Goal: Task Accomplishment & Management: Use online tool/utility

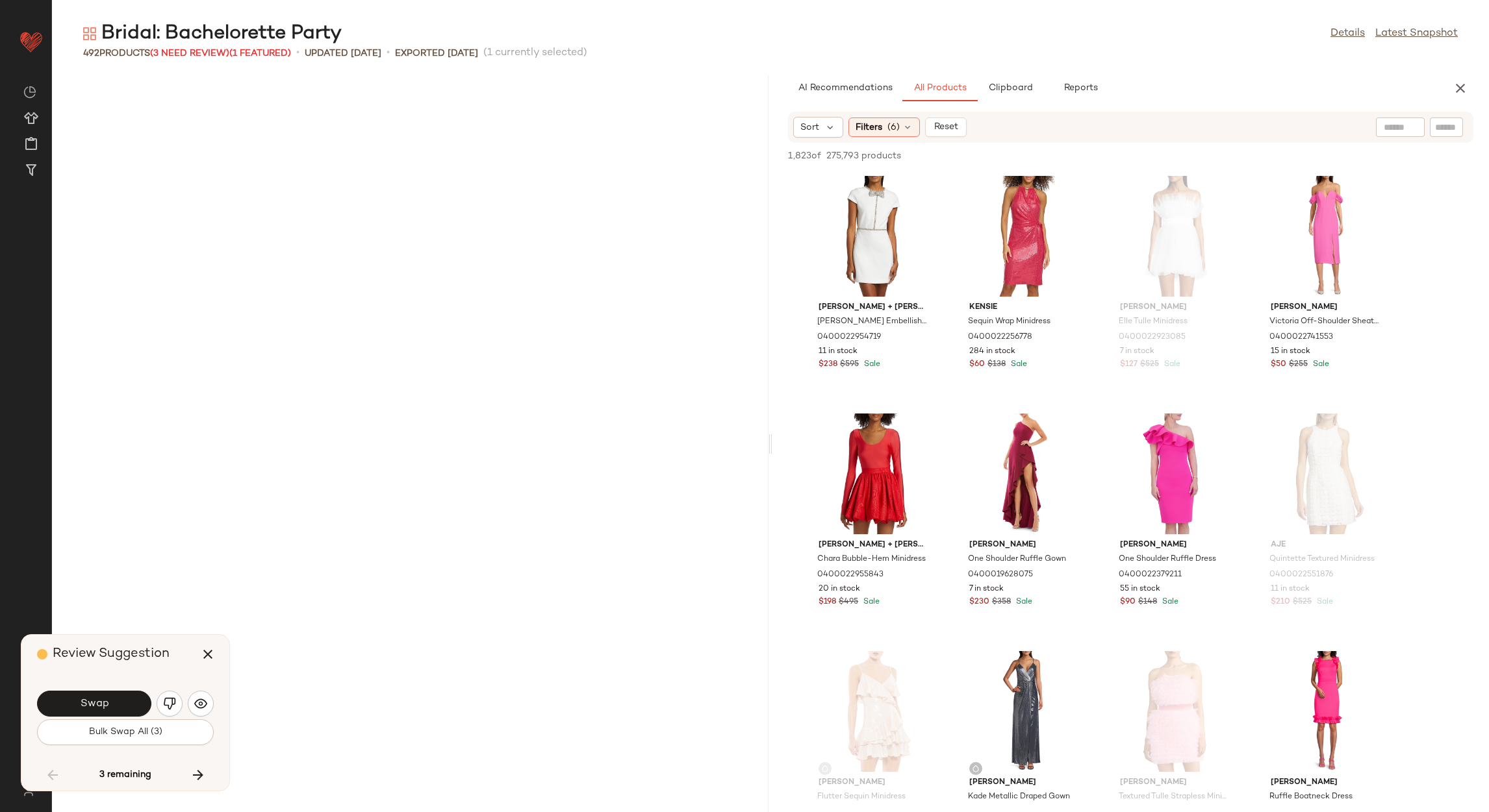
scroll to position [10455, 0]
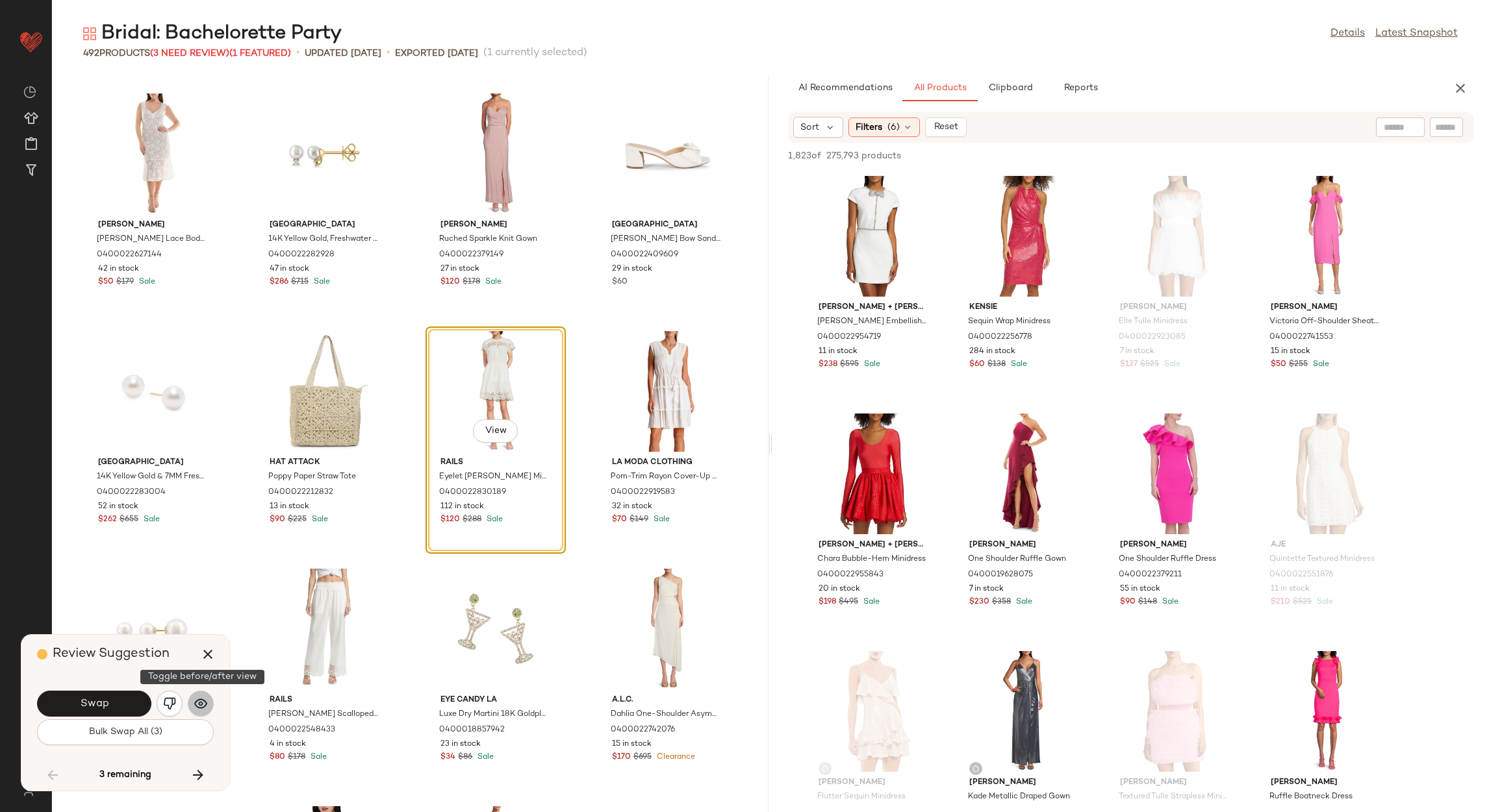
click at [196, 713] on button "button" at bounding box center [201, 703] width 26 height 26
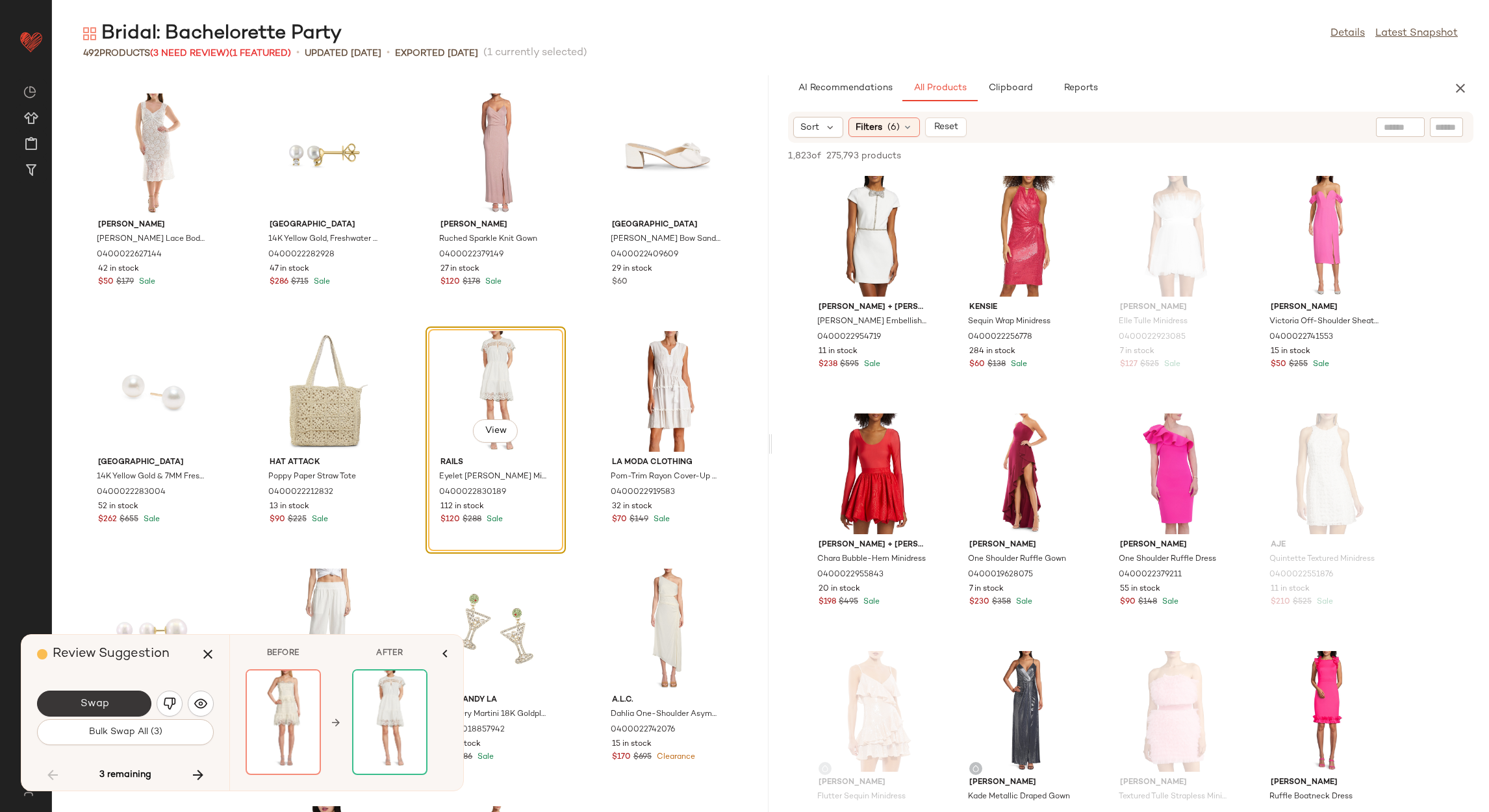
click at [111, 700] on button "Swap" at bounding box center [95, 703] width 115 height 26
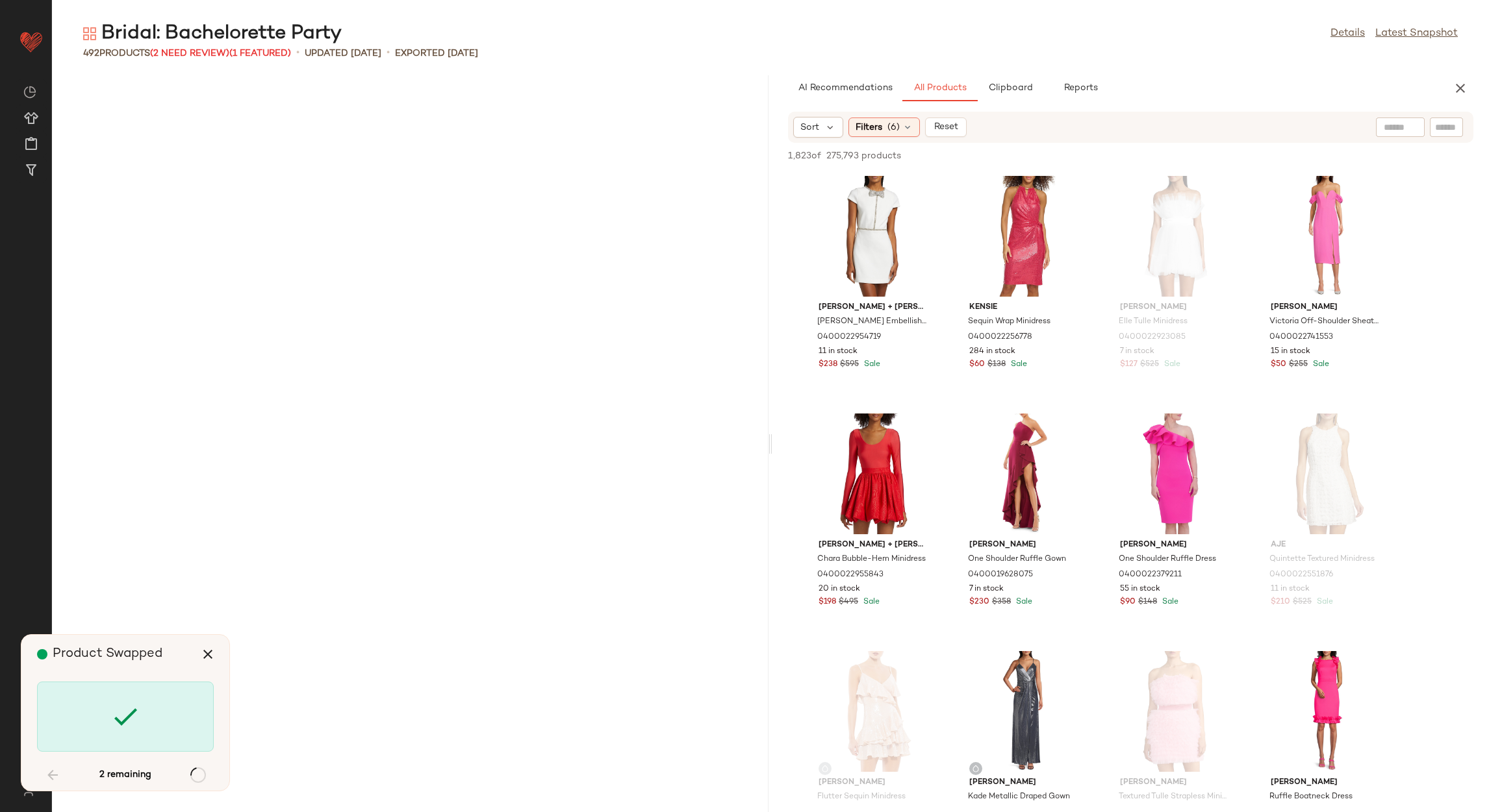
scroll to position [20912, 0]
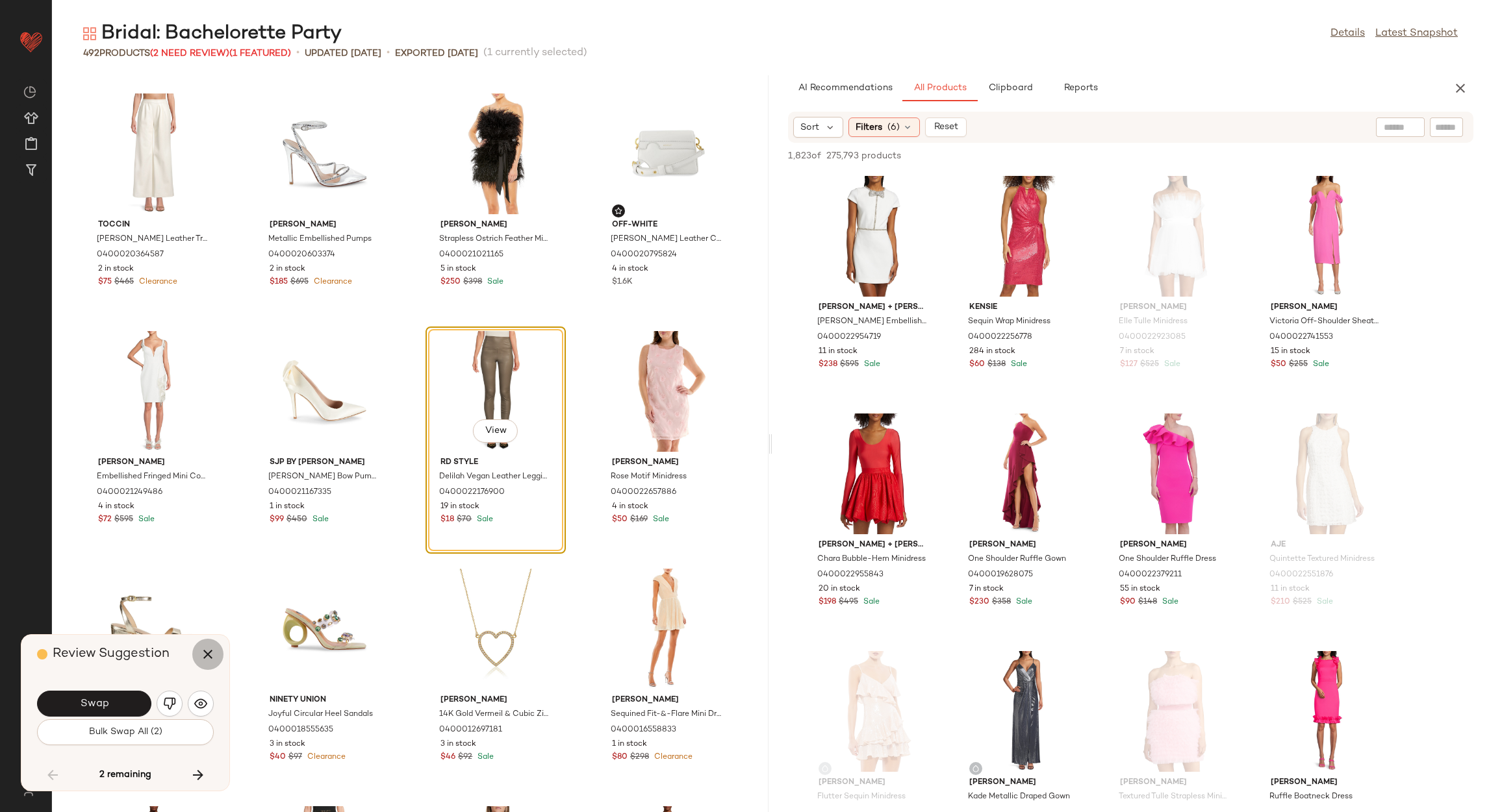
click at [209, 649] on icon "button" at bounding box center [207, 654] width 15 height 15
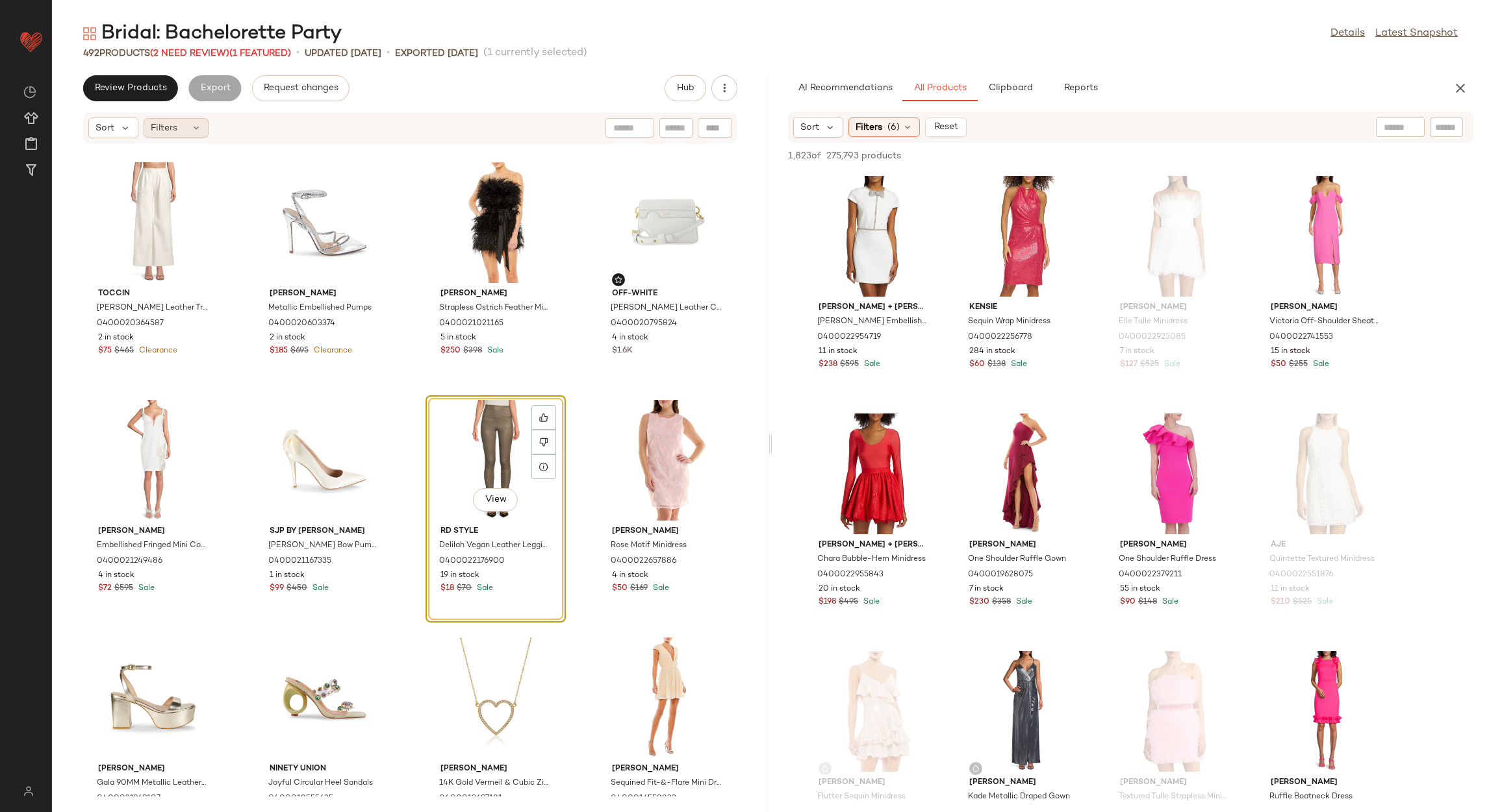
click at [180, 124] on div "Filters" at bounding box center [175, 127] width 65 height 19
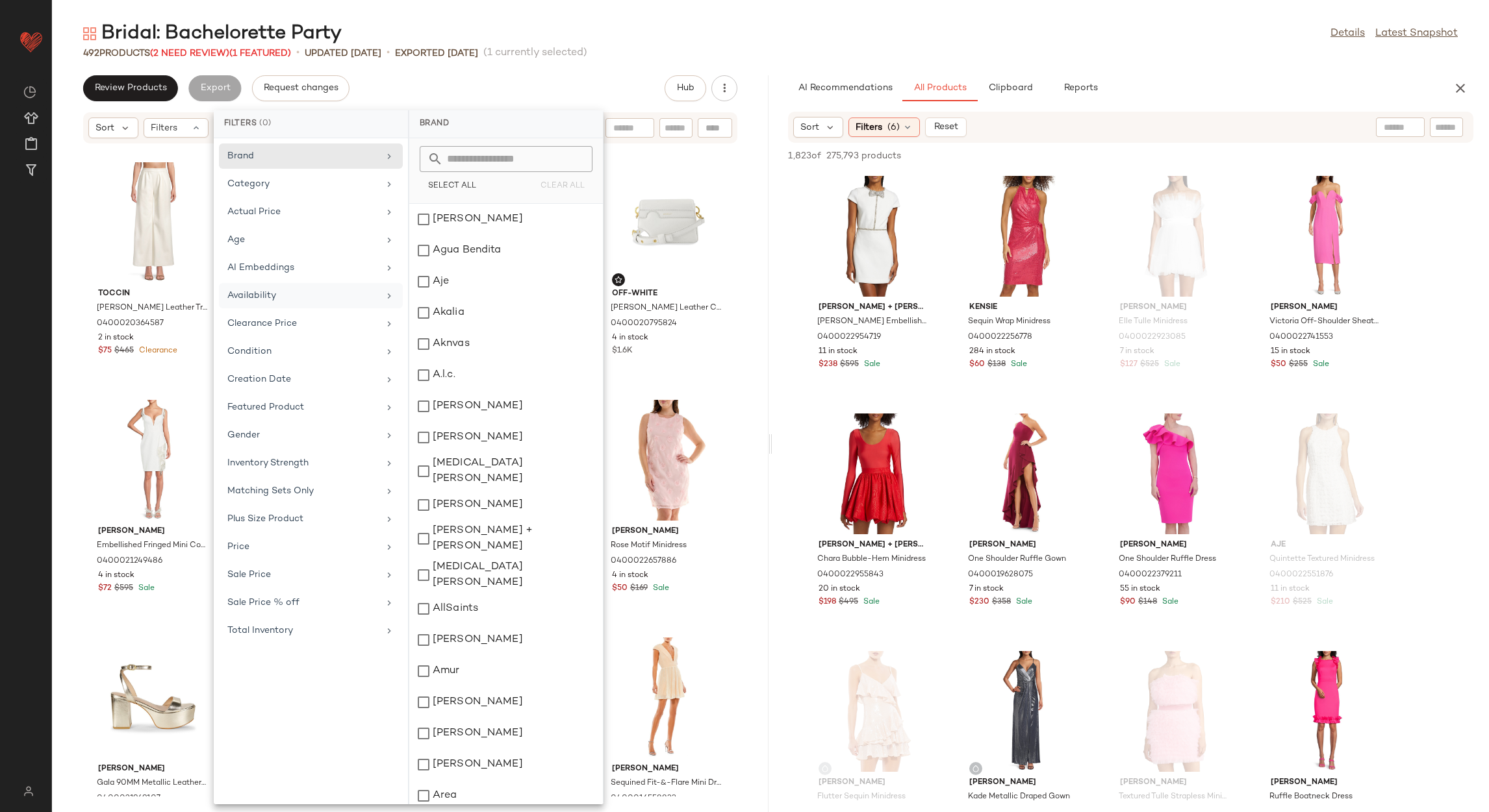
click at [294, 300] on div "Availability" at bounding box center [303, 296] width 151 height 13
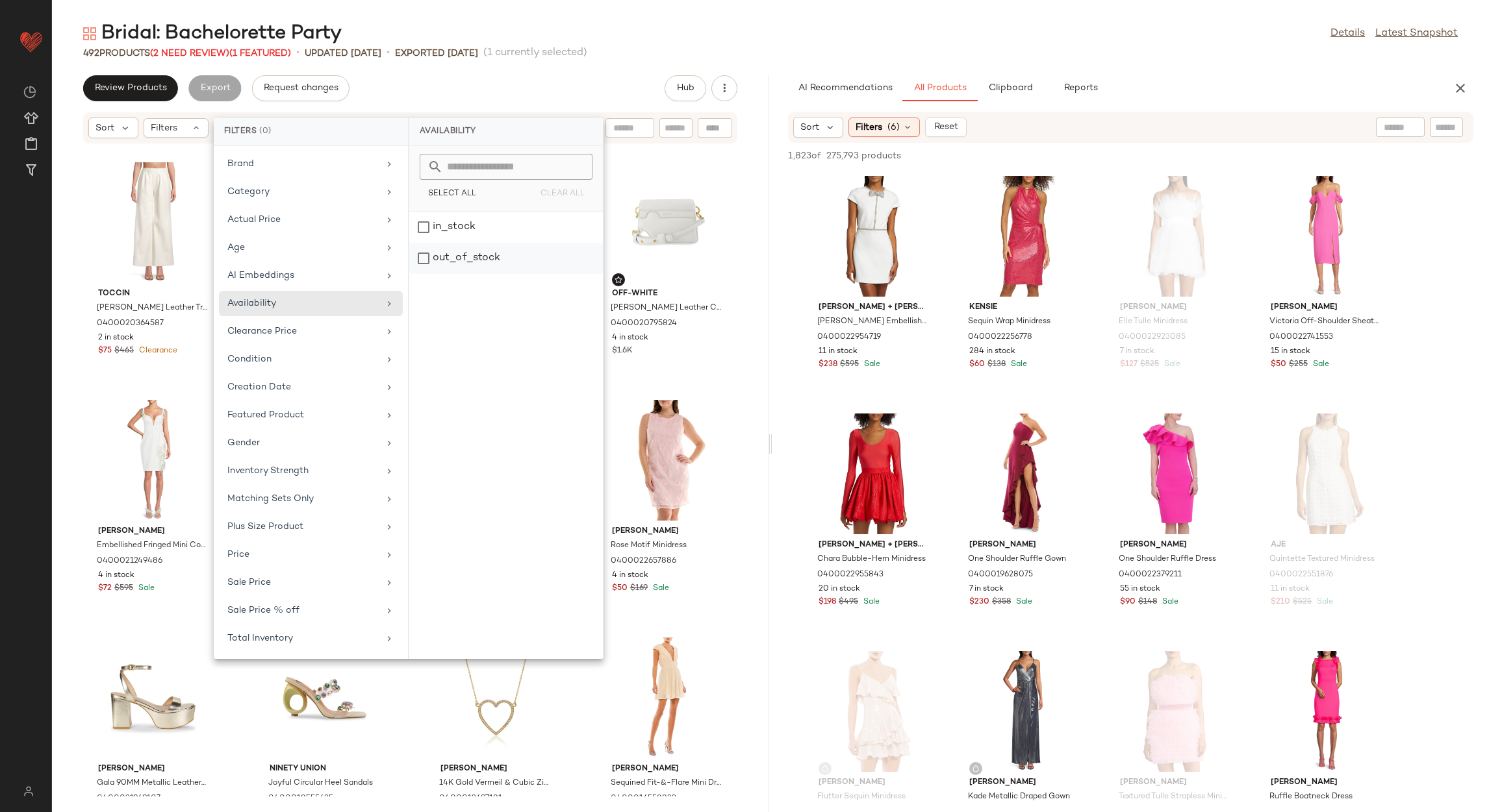
click at [440, 256] on div "out_of_stock" at bounding box center [506, 258] width 193 height 31
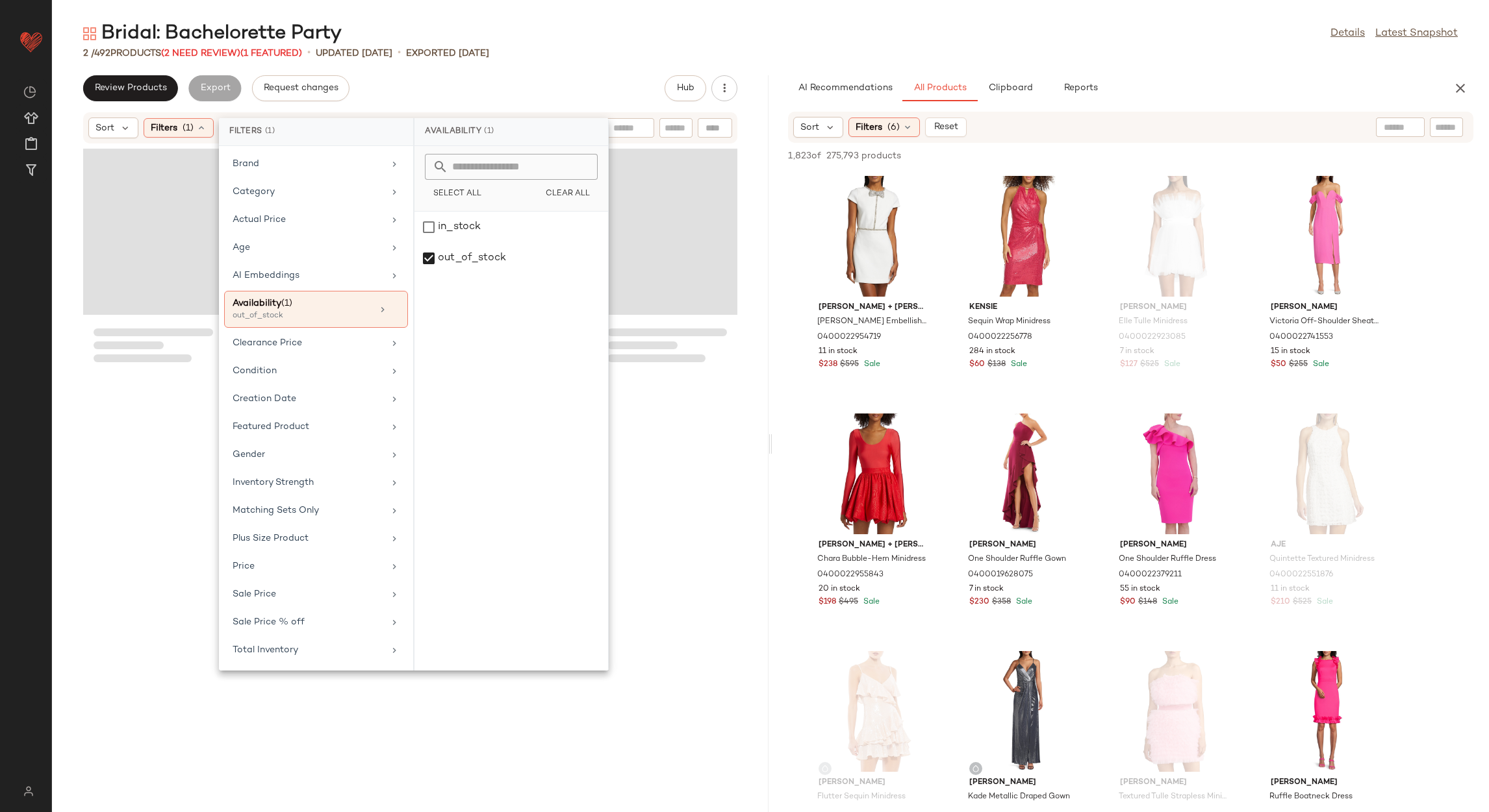
click at [451, 73] on div "Bridal: Bachelorette Party Details Latest Snapshot 2 / 492 Products (2 Need Rev…" at bounding box center [770, 416] width 1437 height 791
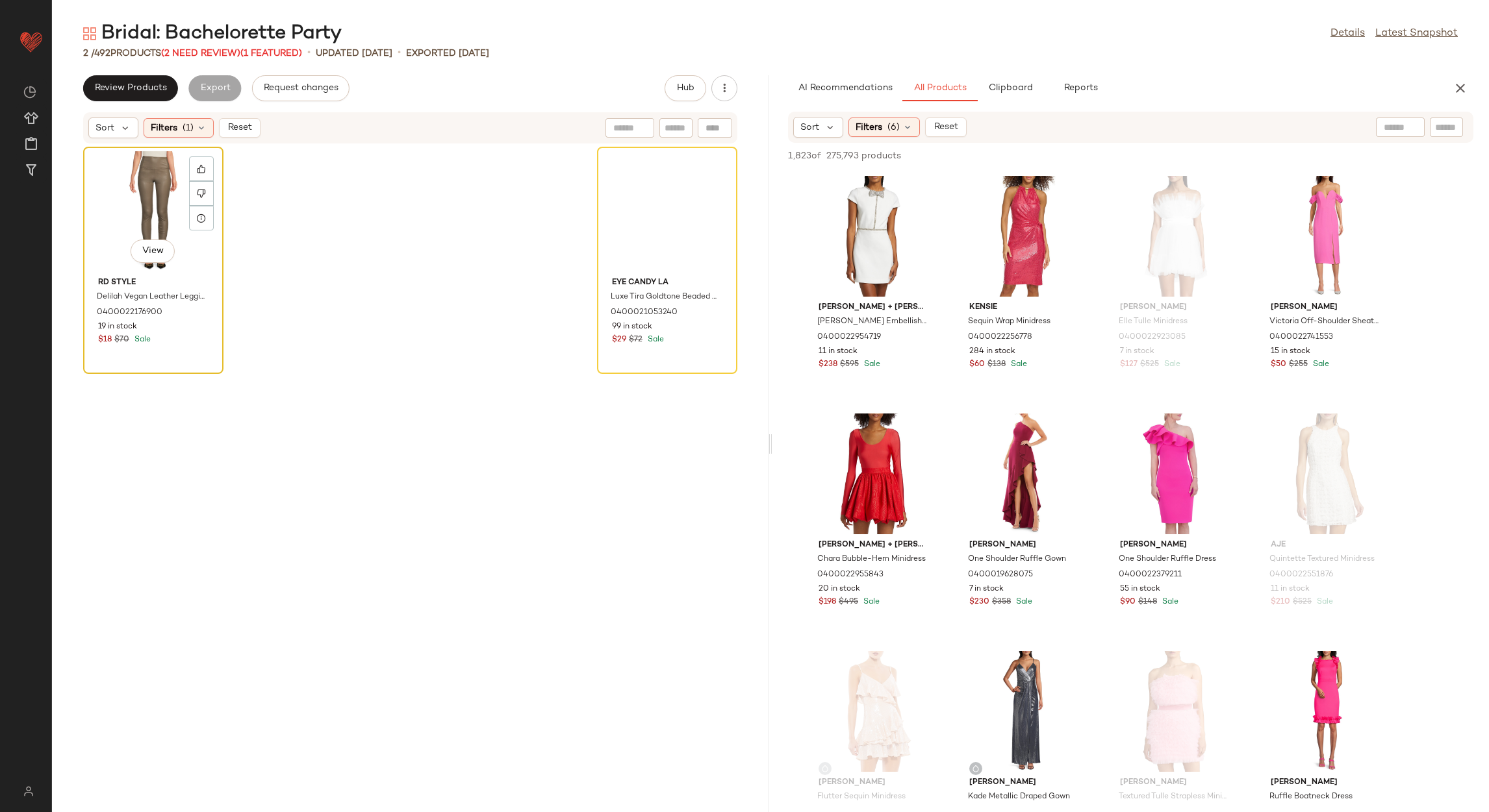
click at [169, 197] on div "View" at bounding box center [153, 211] width 131 height 121
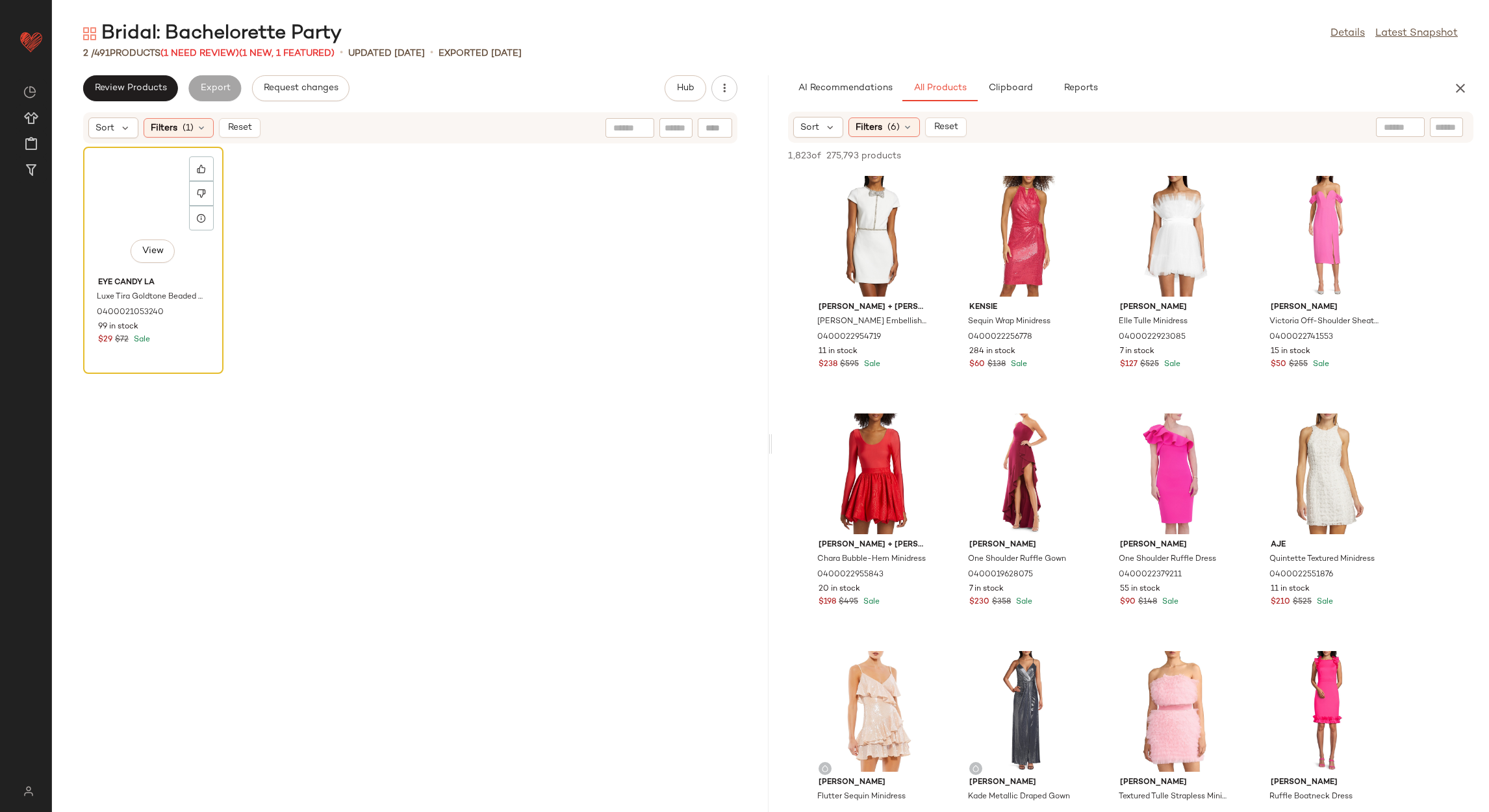
click at [120, 193] on div "View" at bounding box center [153, 211] width 131 height 121
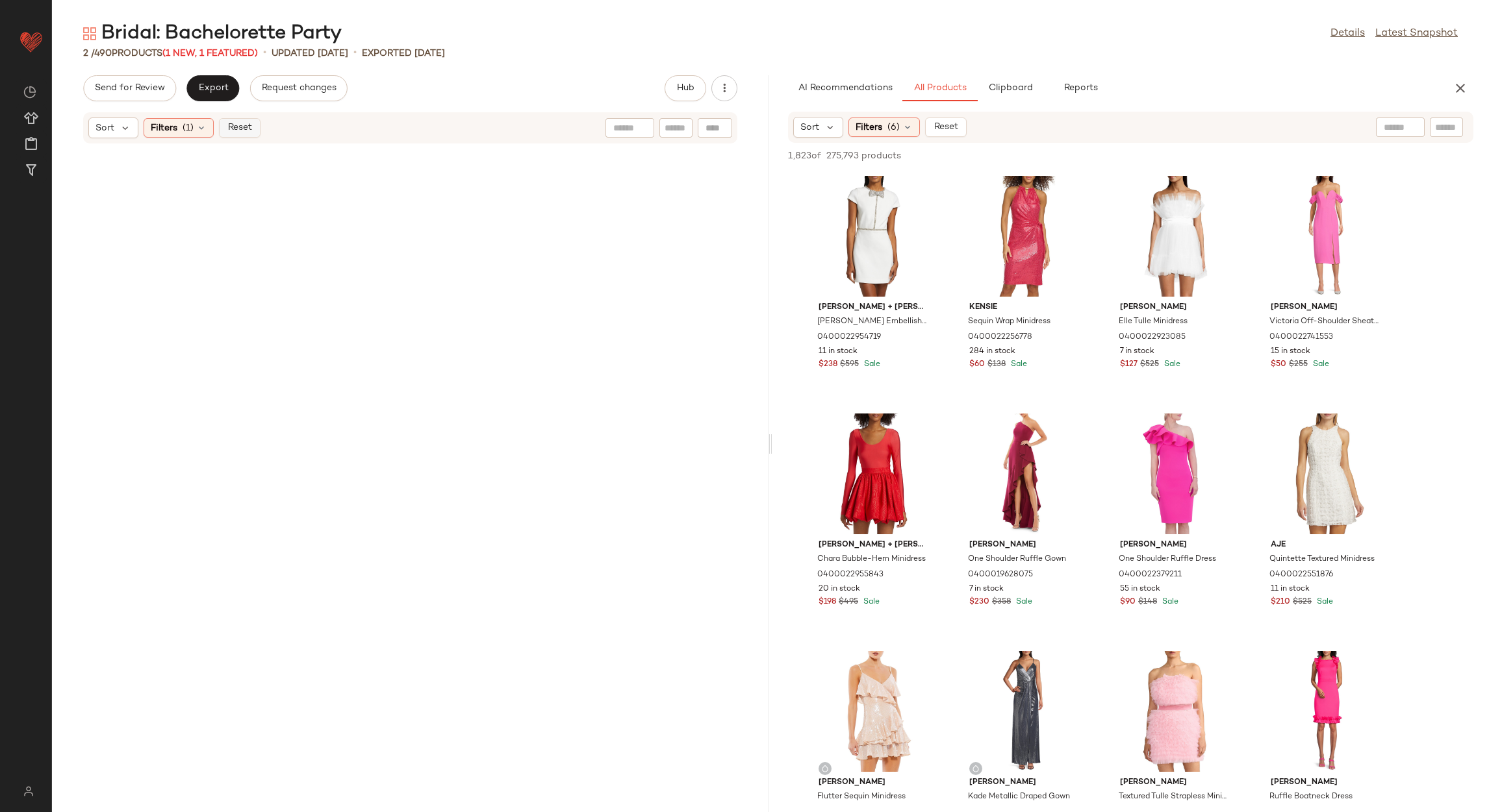
click at [240, 121] on button "Reset" at bounding box center [239, 127] width 41 height 19
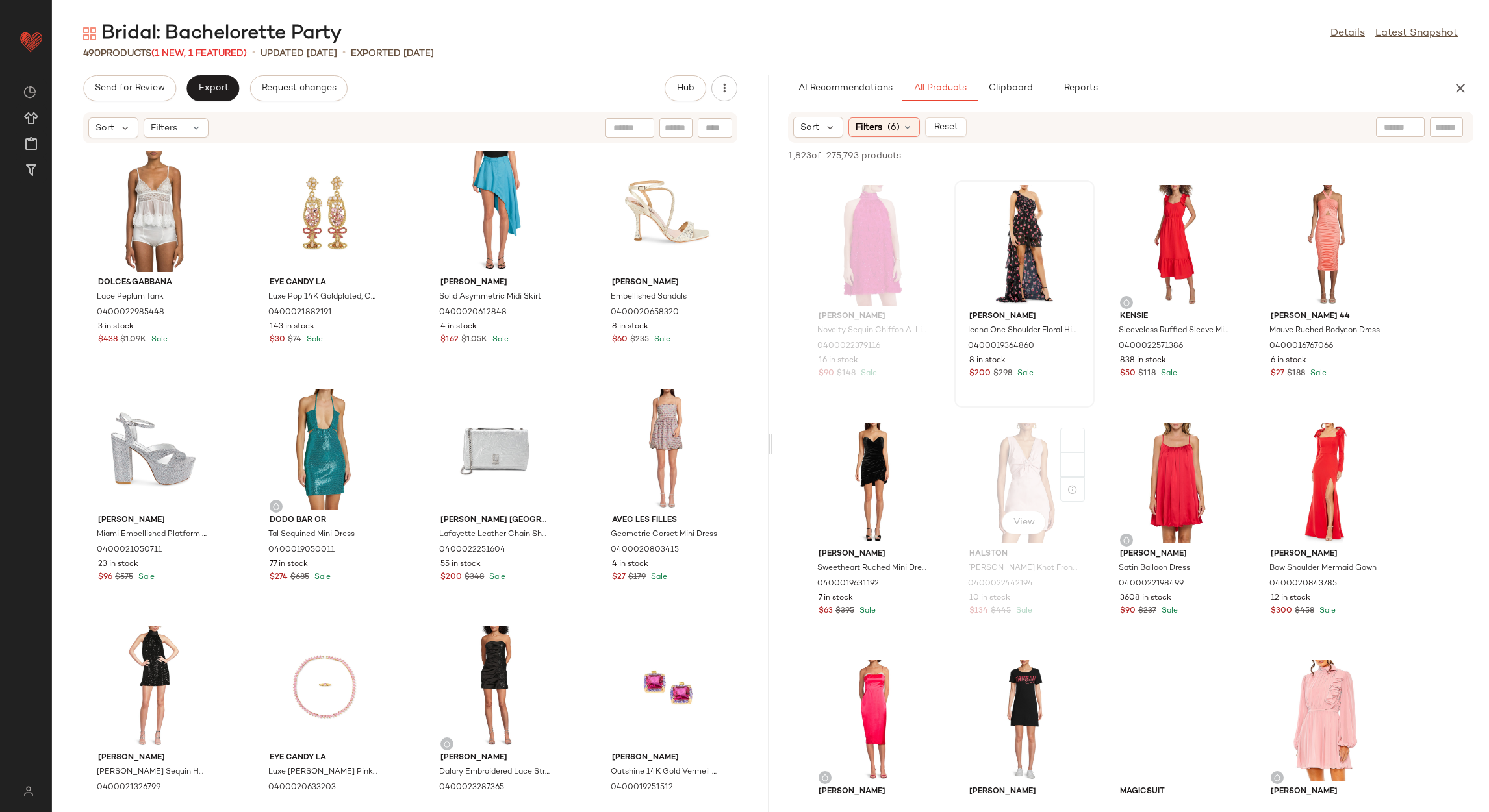
scroll to position [2239, 0]
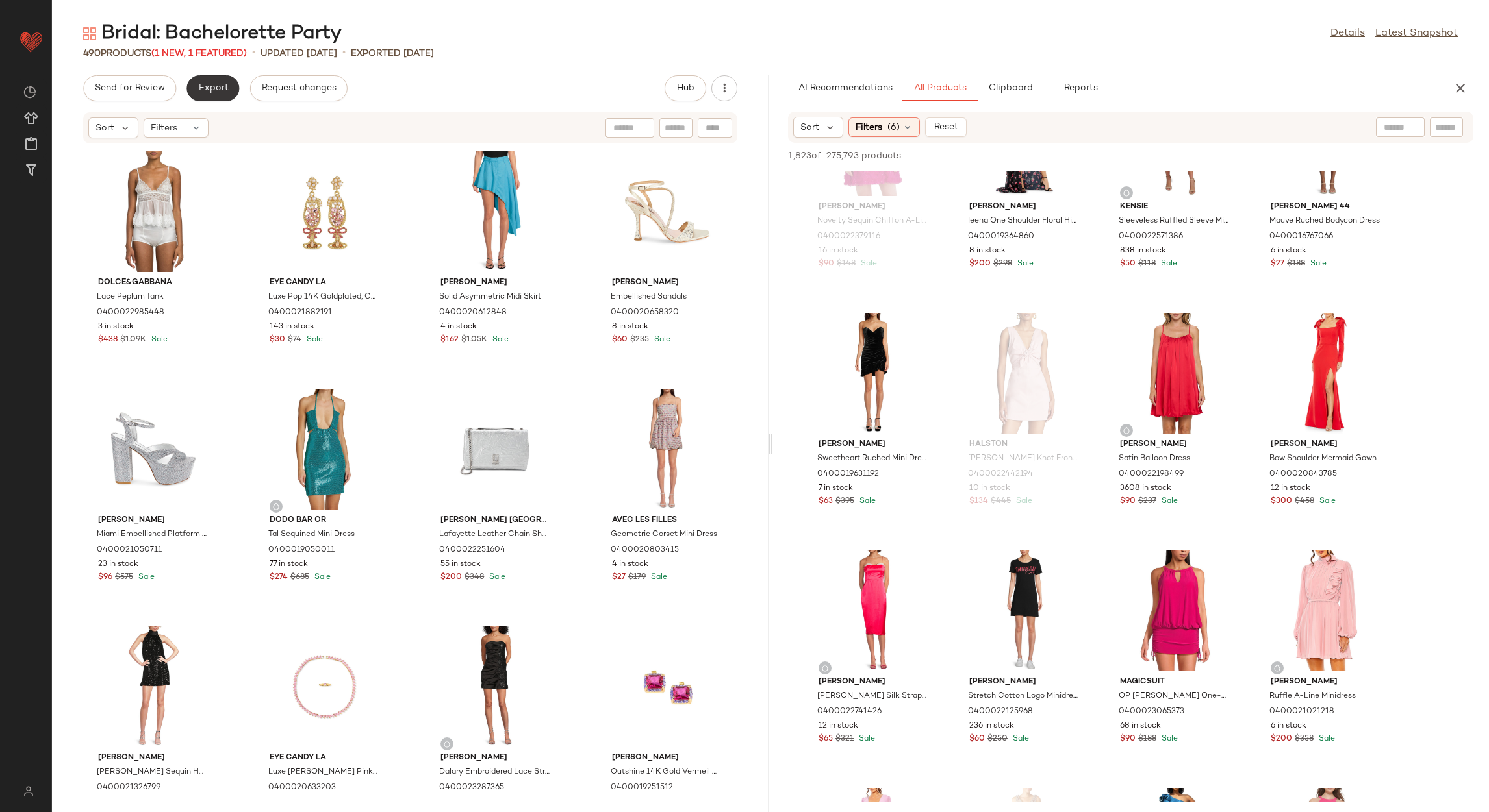
click at [228, 89] on button "Export" at bounding box center [213, 88] width 53 height 26
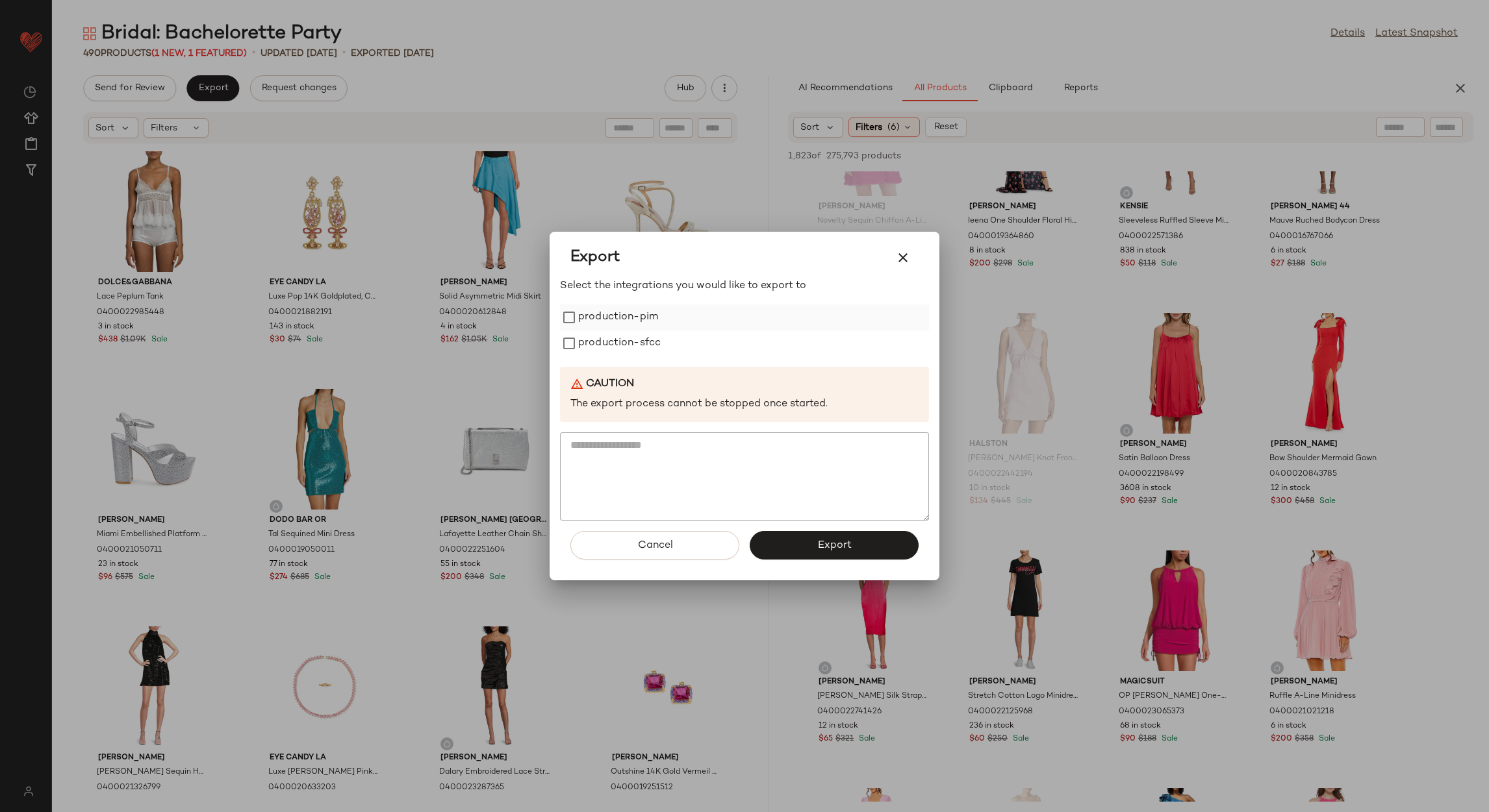
click at [633, 321] on label "production-pim" at bounding box center [619, 317] width 80 height 26
click at [641, 340] on label "production-sfcc" at bounding box center [620, 343] width 83 height 26
click at [863, 539] on button "Export" at bounding box center [834, 545] width 169 height 29
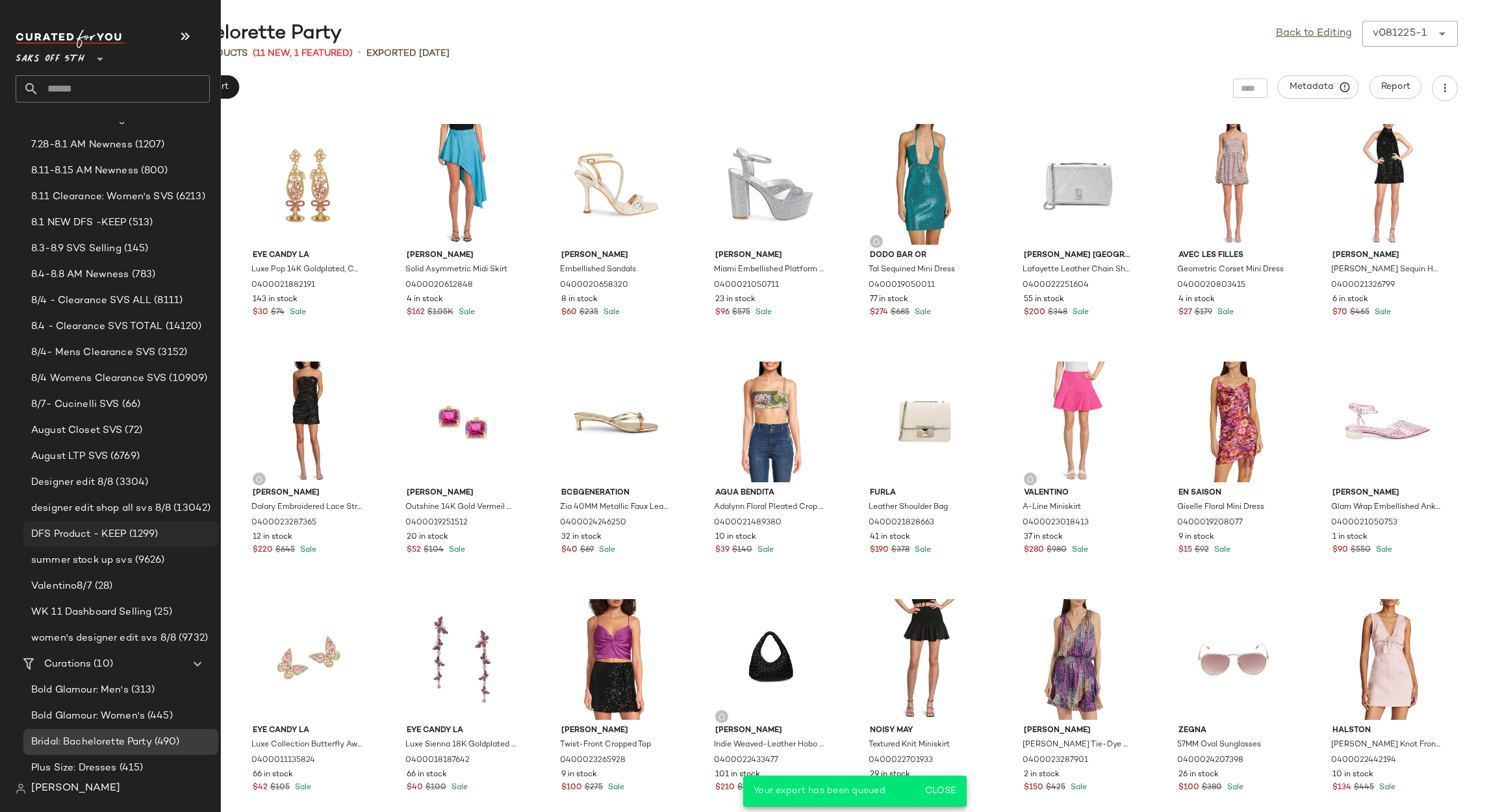
scroll to position [280, 0]
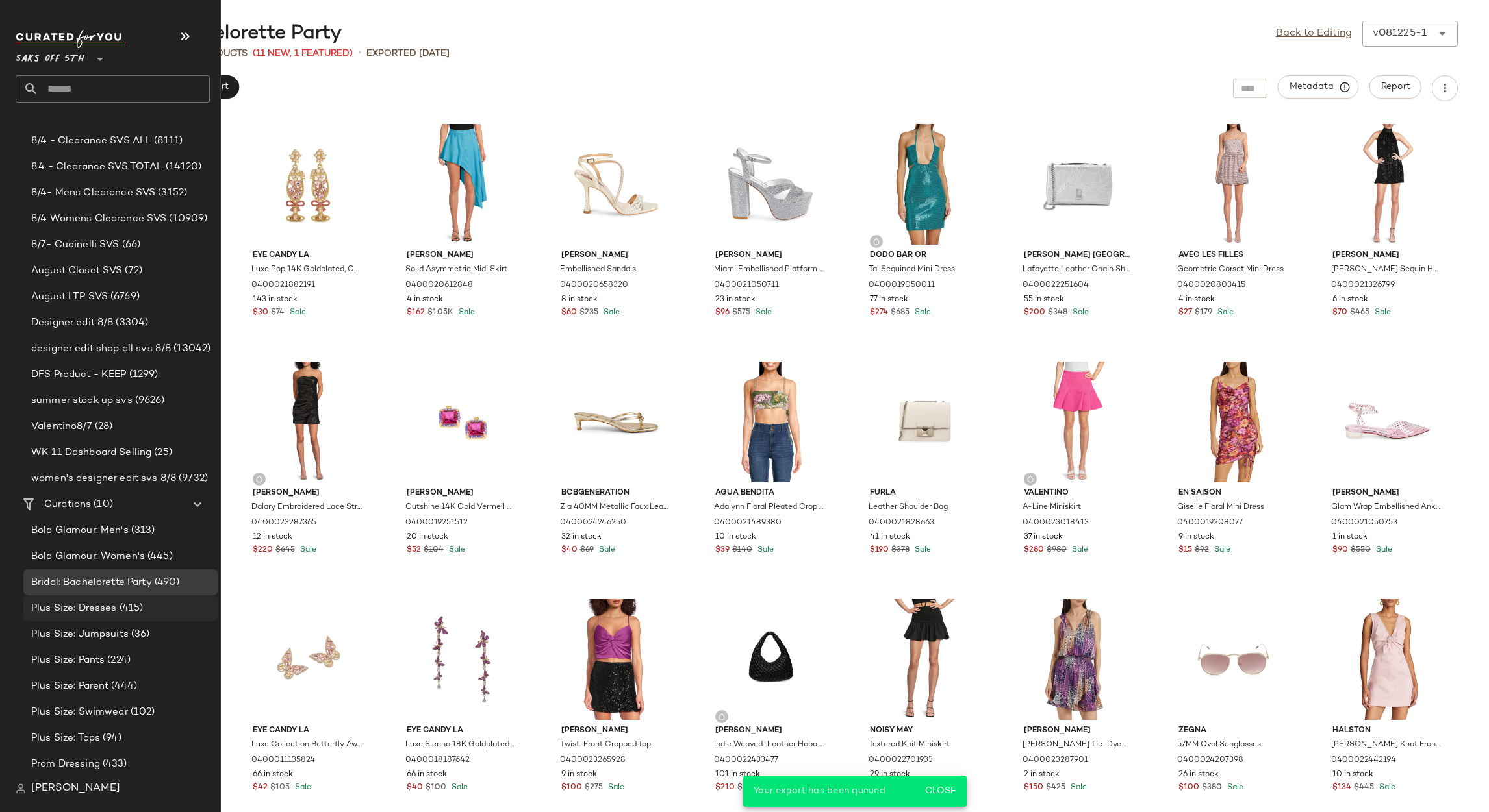
click at [137, 606] on span "(415)" at bounding box center [130, 609] width 27 height 15
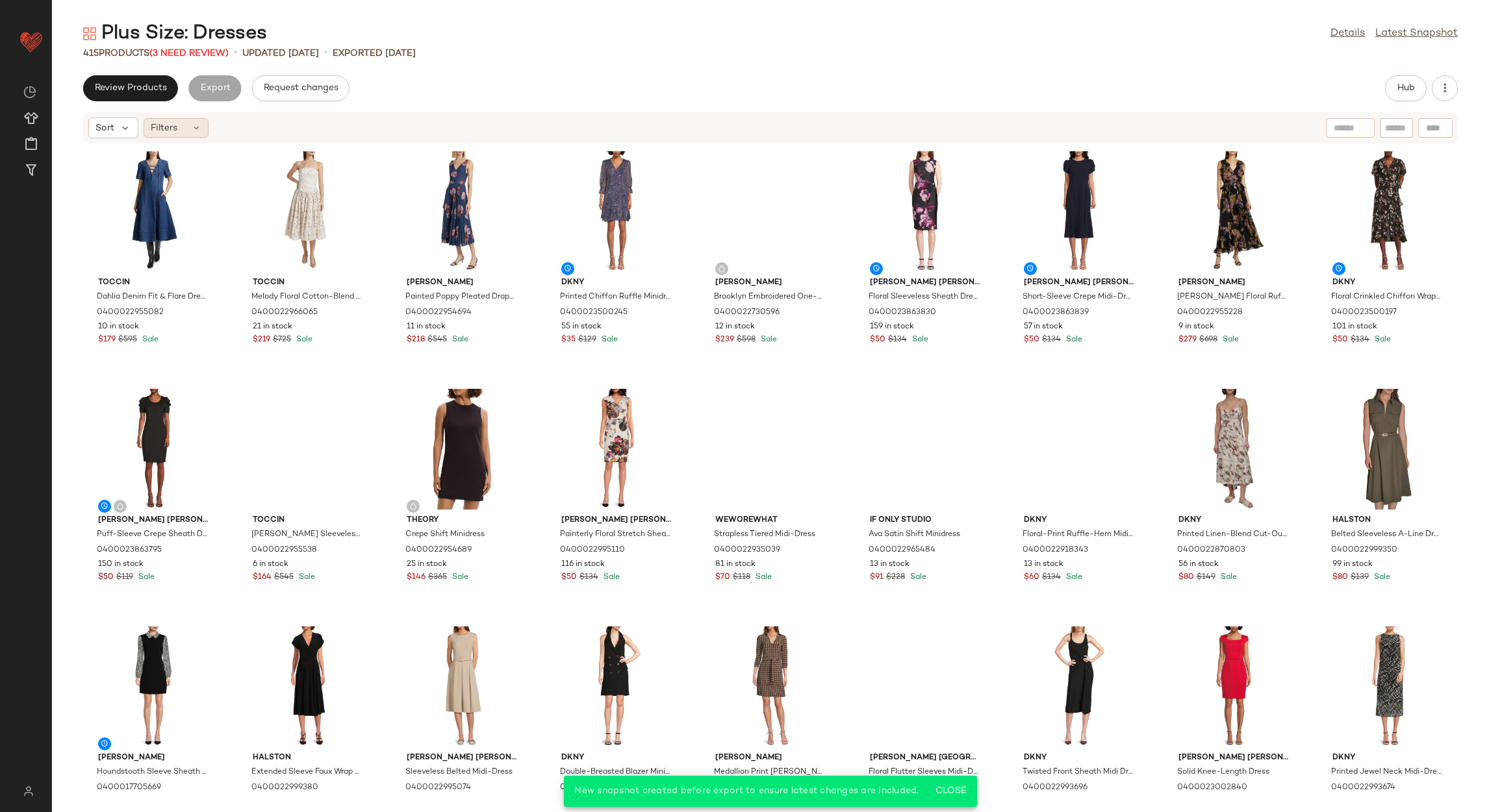
drag, startPoint x: 181, startPoint y: 122, endPoint x: 186, endPoint y: 134, distance: 13.0
click at [181, 123] on div "Filters" at bounding box center [175, 127] width 65 height 19
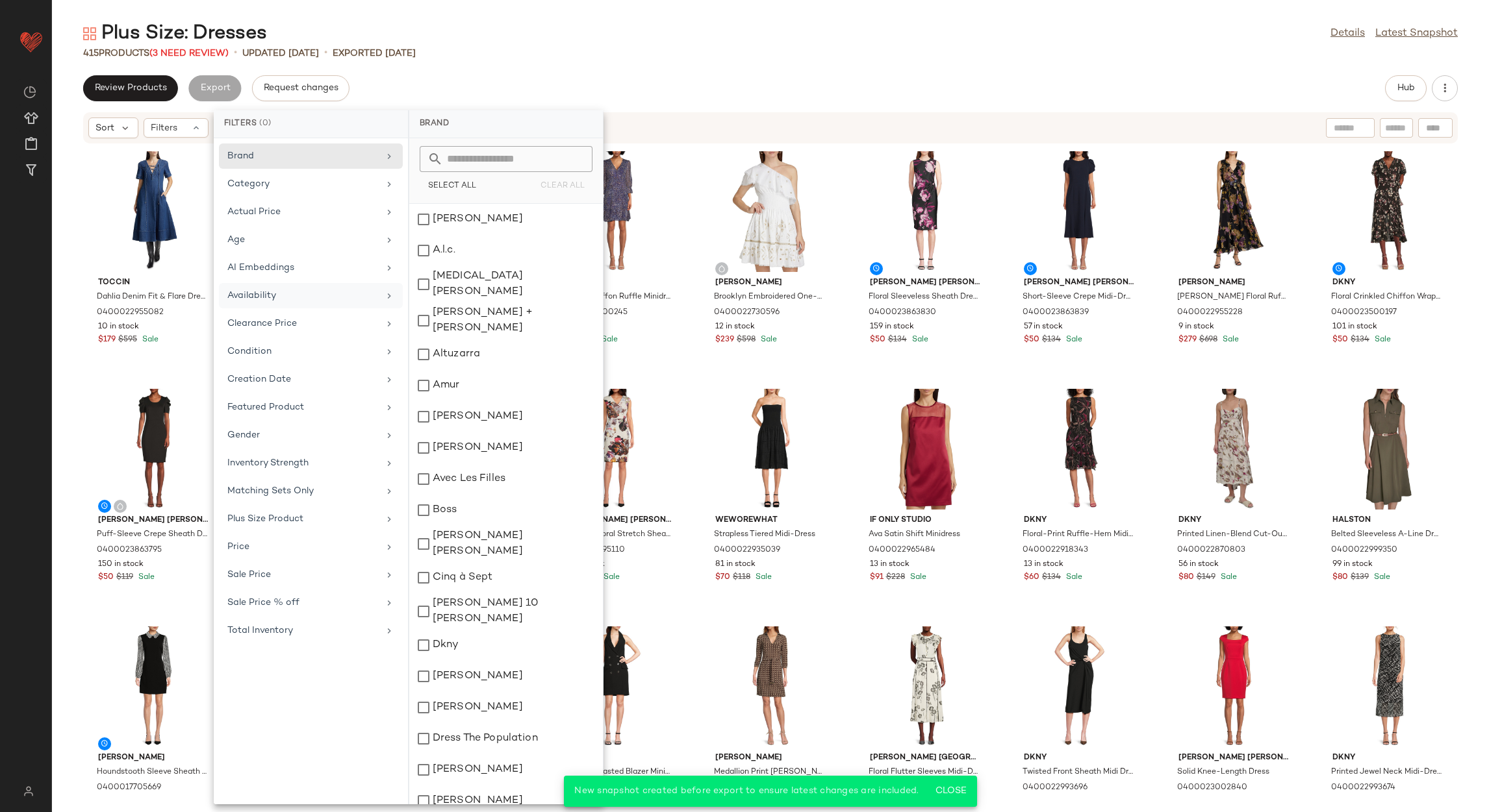
click at [291, 302] on div "Availability" at bounding box center [303, 296] width 151 height 13
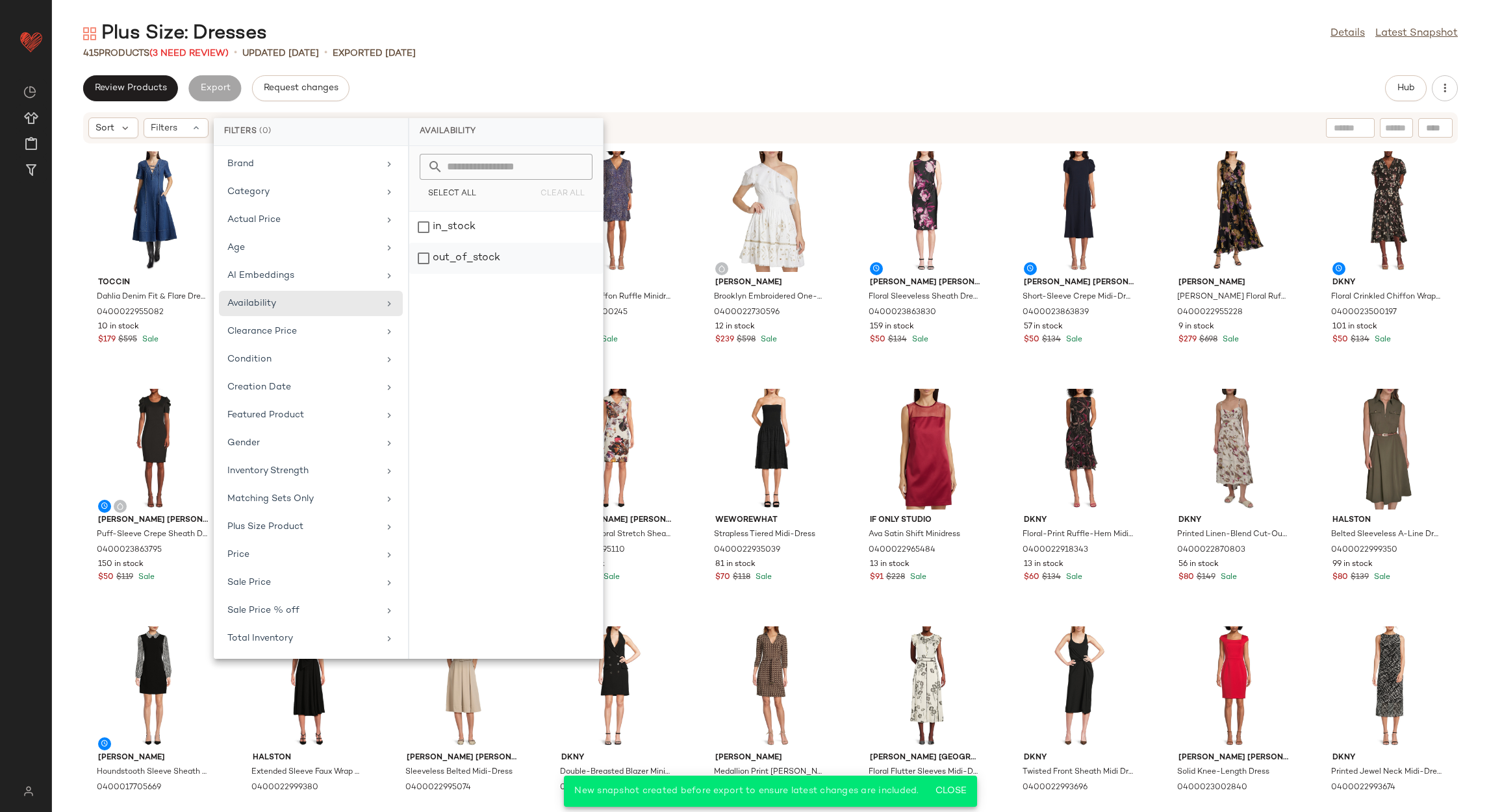
click at [469, 257] on div "out_of_stock" at bounding box center [506, 258] width 193 height 31
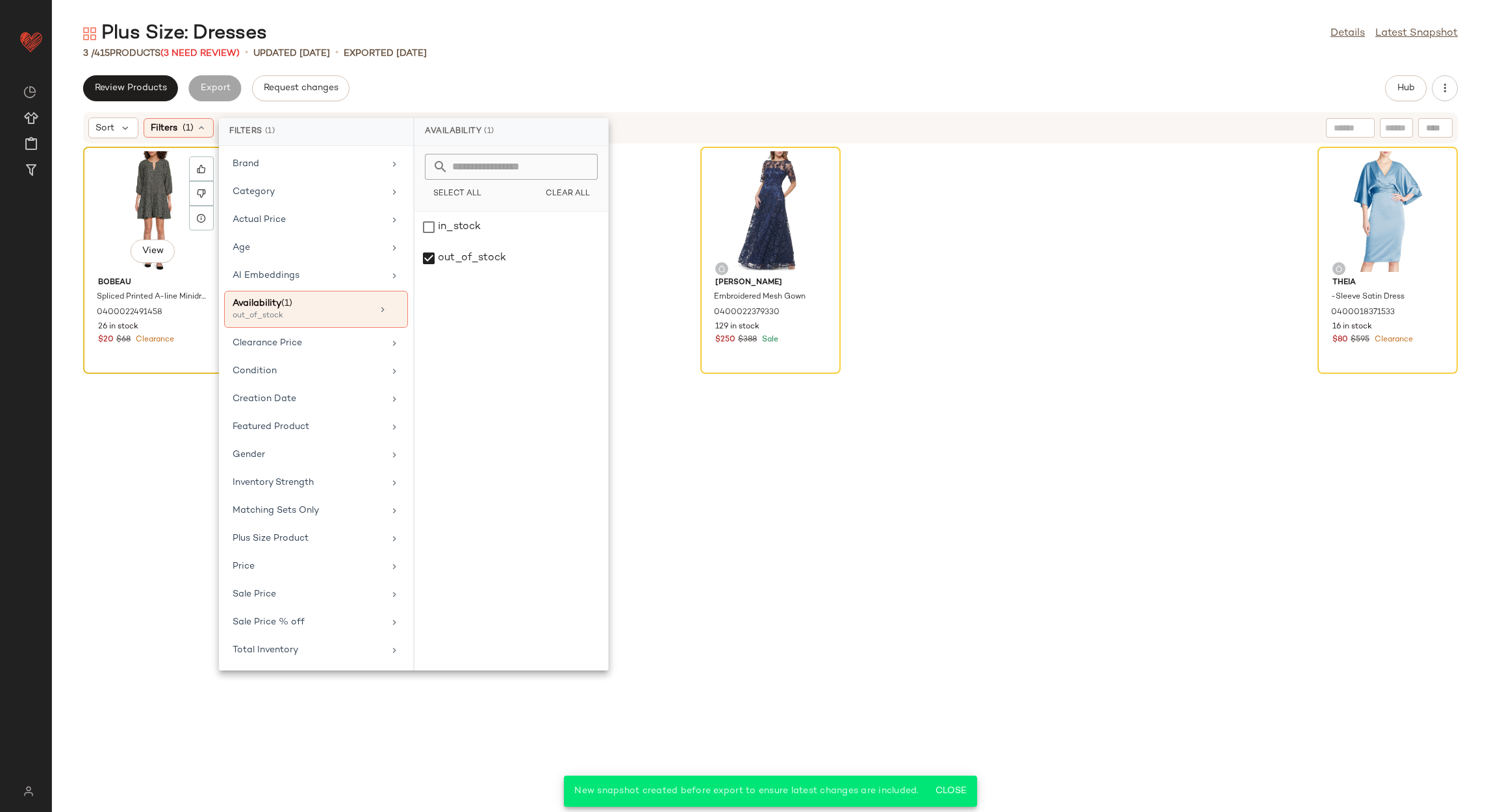
click at [131, 209] on div "View" at bounding box center [153, 211] width 131 height 121
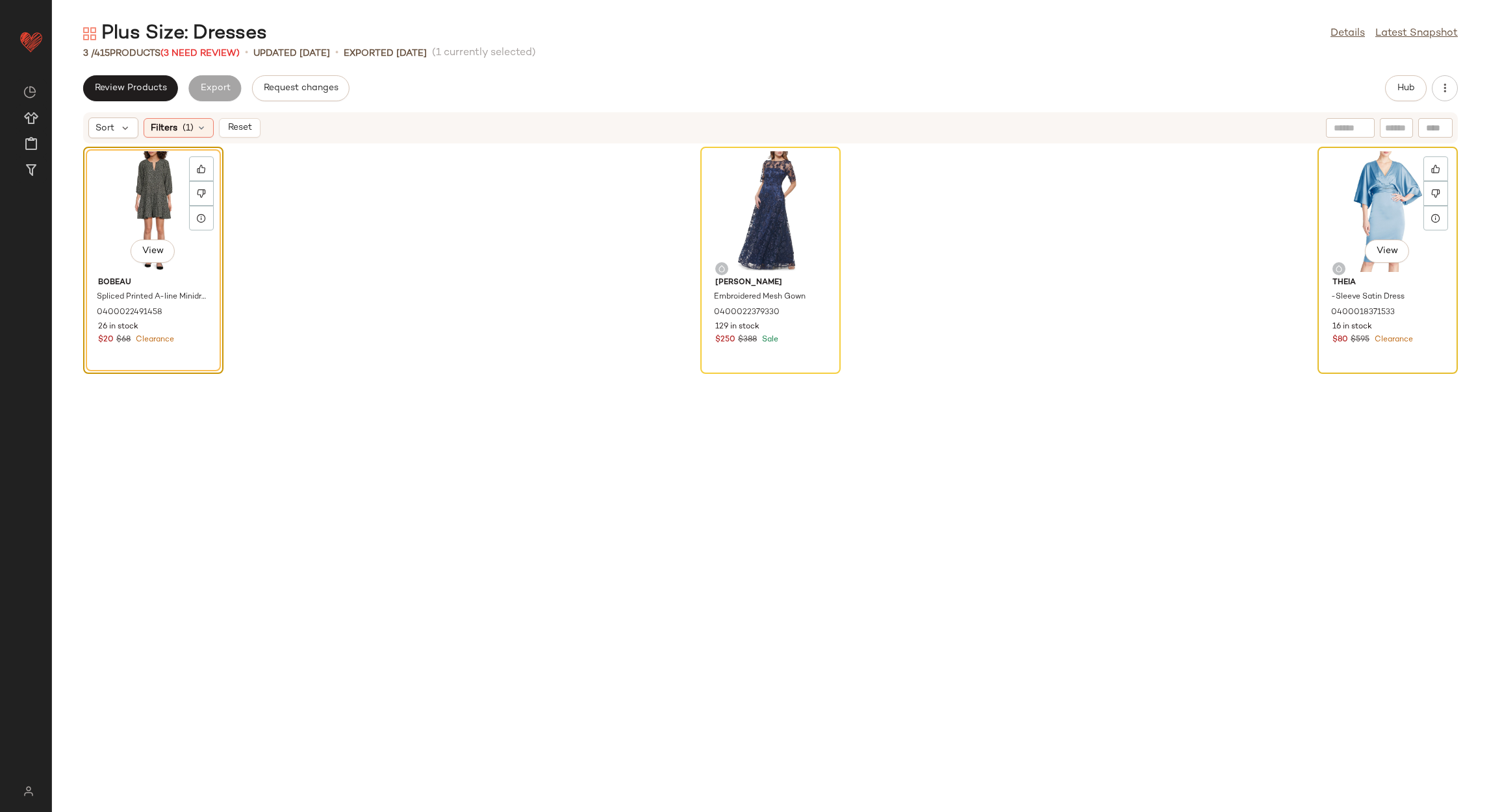
drag, startPoint x: 1398, startPoint y: 221, endPoint x: 1392, endPoint y: 224, distance: 6.7
click at [1396, 221] on div "View" at bounding box center [1388, 211] width 131 height 121
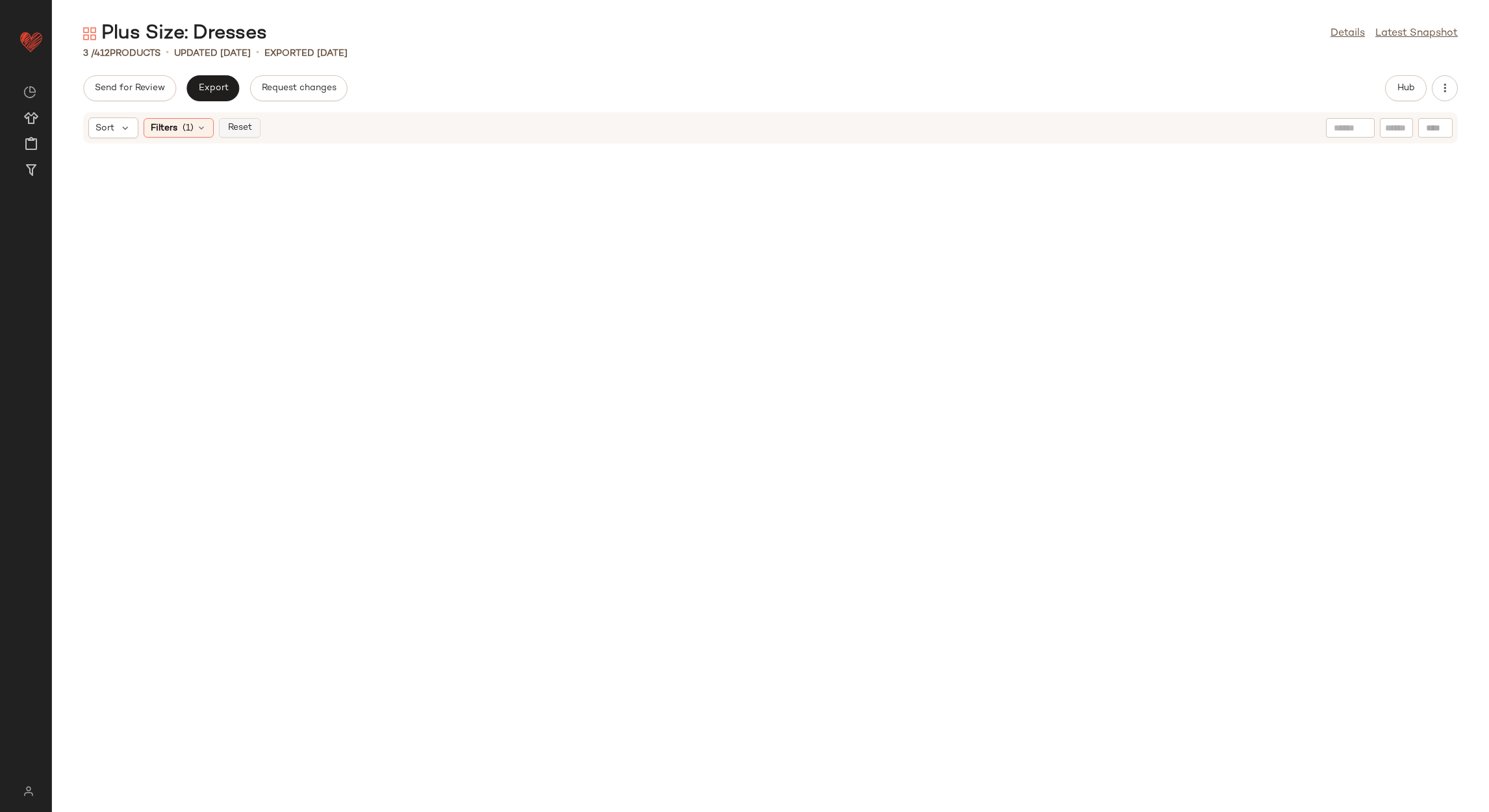
click at [236, 121] on button "Reset" at bounding box center [239, 127] width 41 height 19
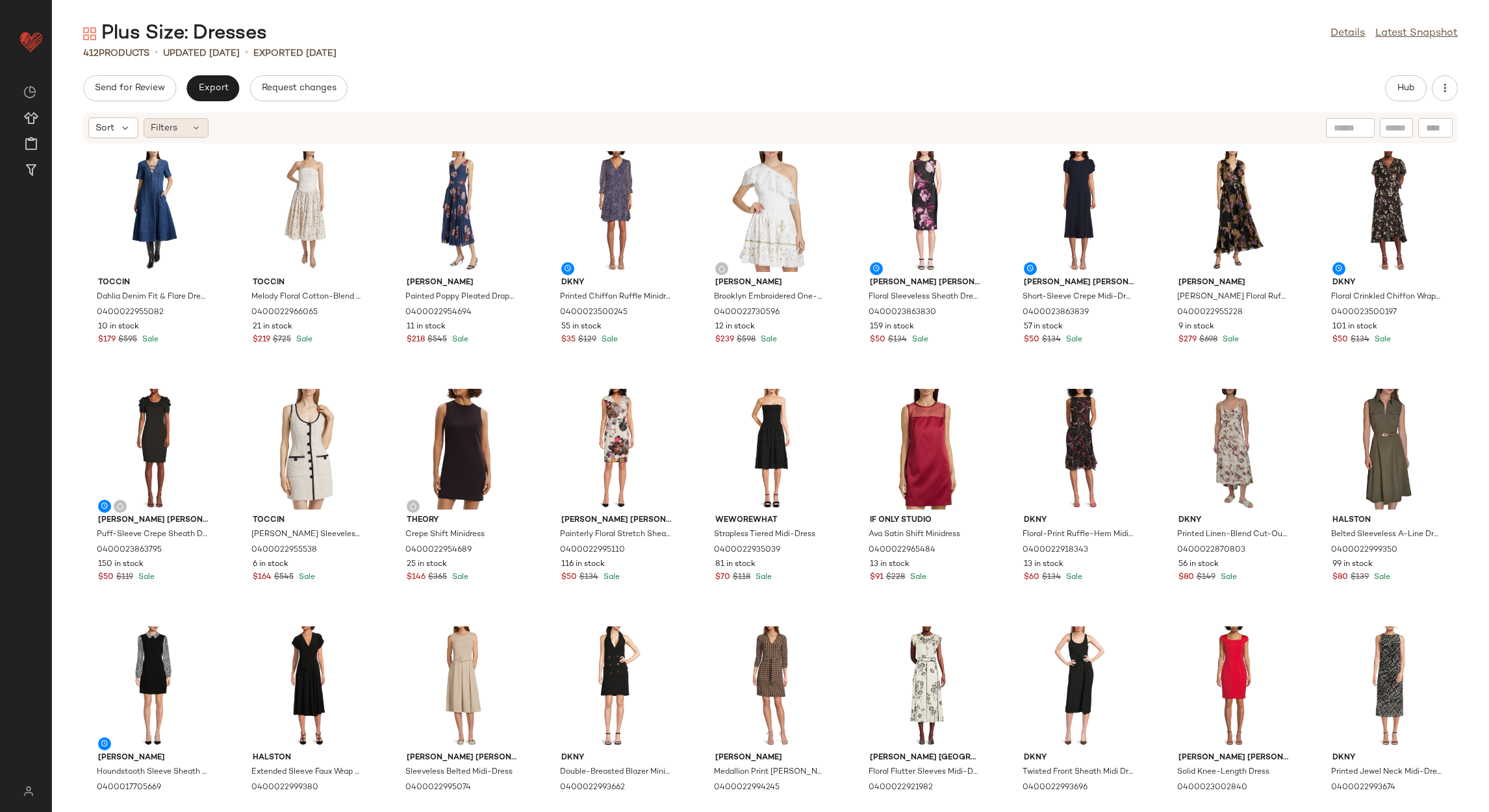
click at [175, 130] on span "Filters" at bounding box center [164, 128] width 27 height 13
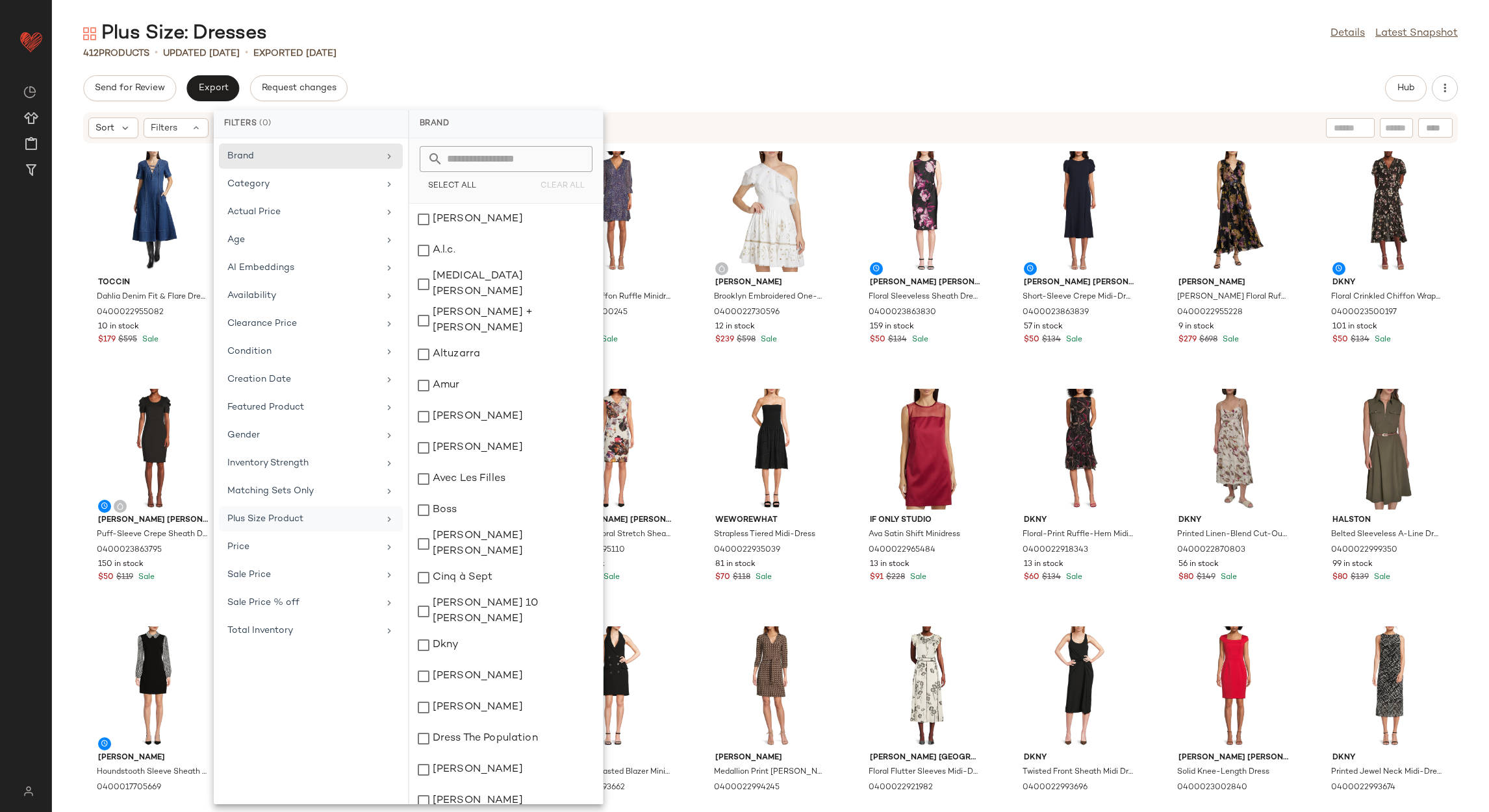
click at [341, 522] on div "Plus Size Product" at bounding box center [303, 519] width 151 height 13
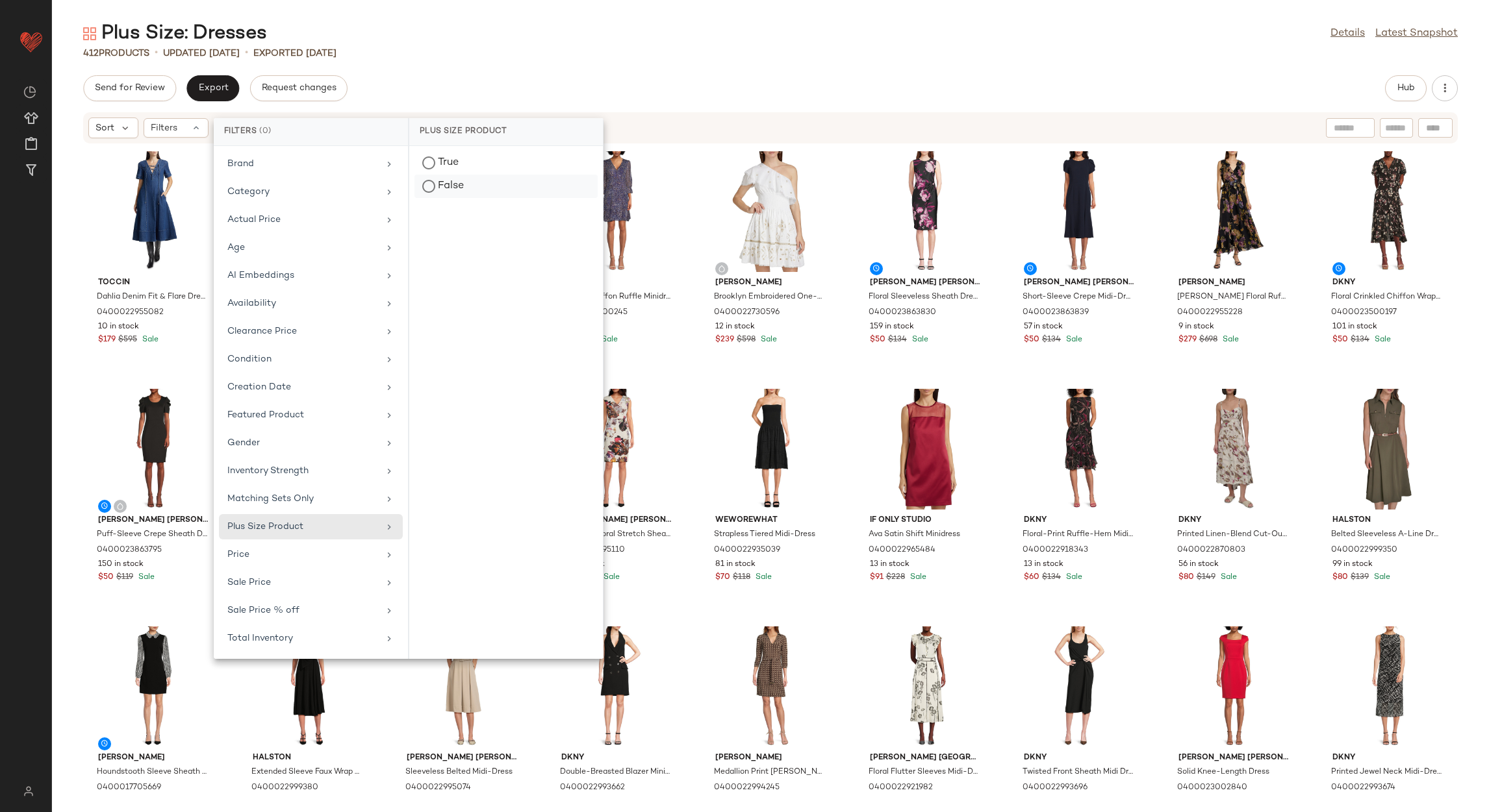
click at [465, 177] on div "False" at bounding box center [506, 186] width 183 height 23
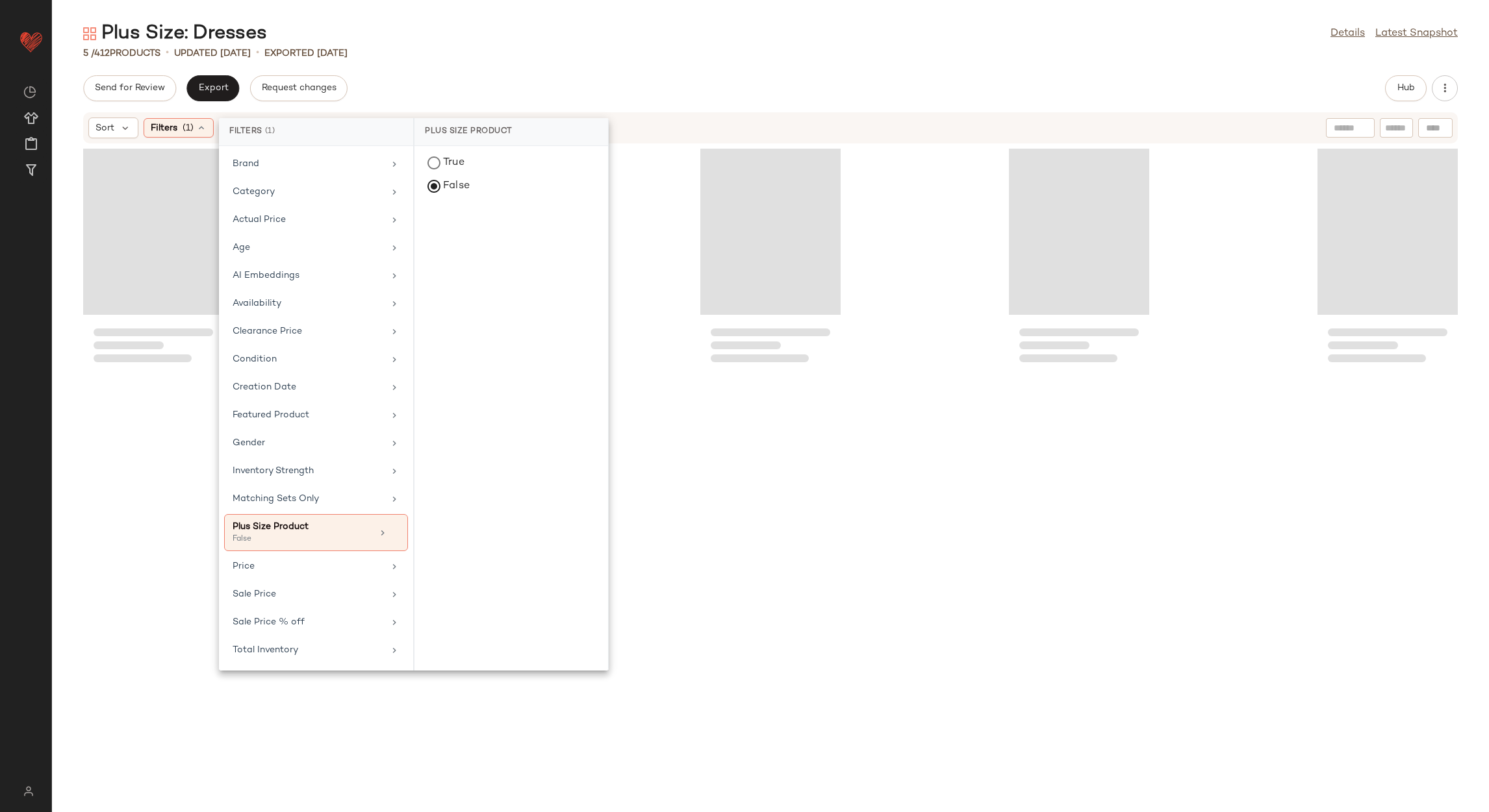
click at [510, 50] on div "5 / 412 Products • updated Aug 14th • Exported Aug 12th" at bounding box center [770, 53] width 1437 height 13
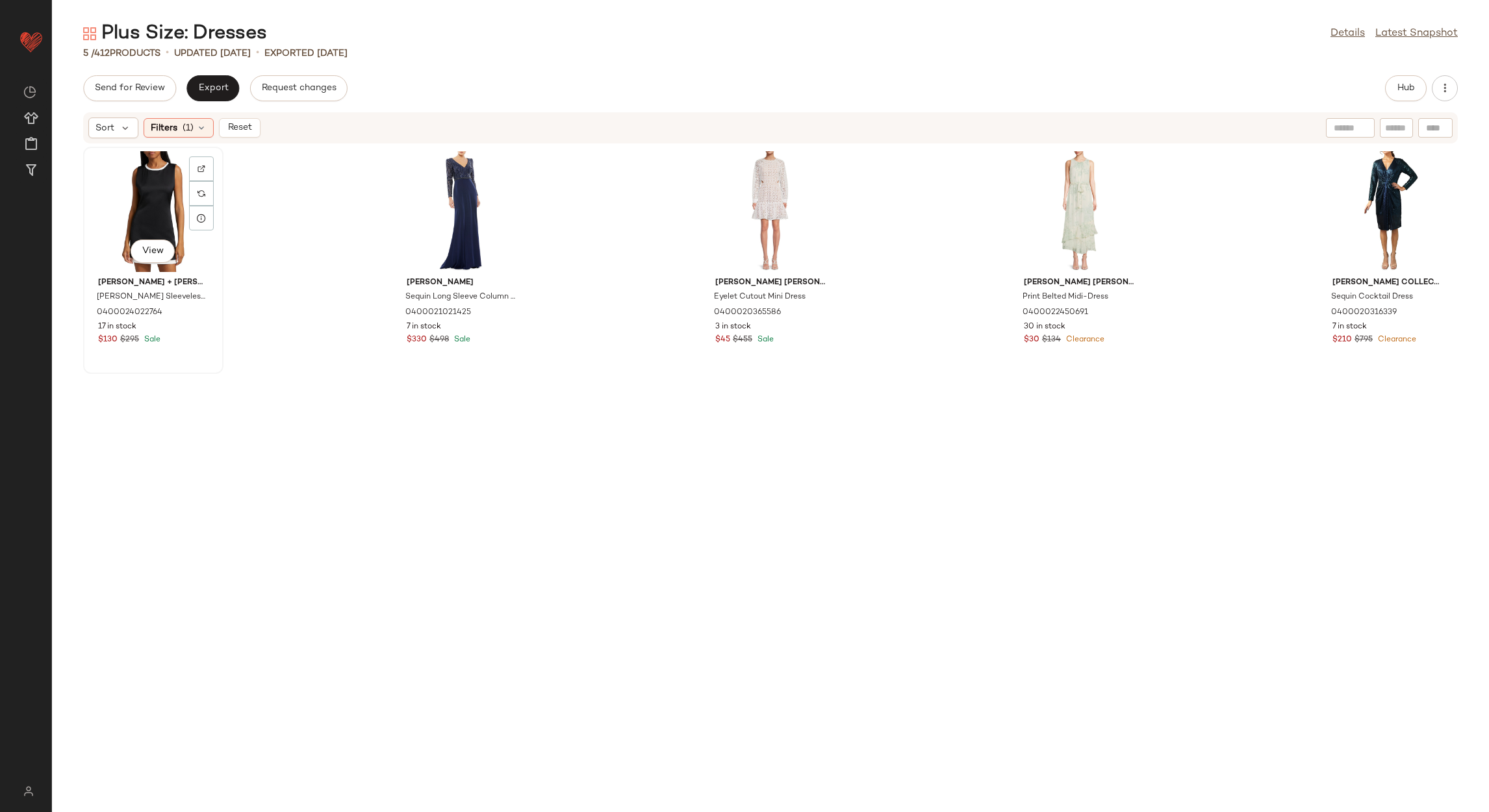
click at [153, 179] on div "View" at bounding box center [153, 211] width 131 height 121
click at [1370, 196] on div "View" at bounding box center [1388, 211] width 131 height 121
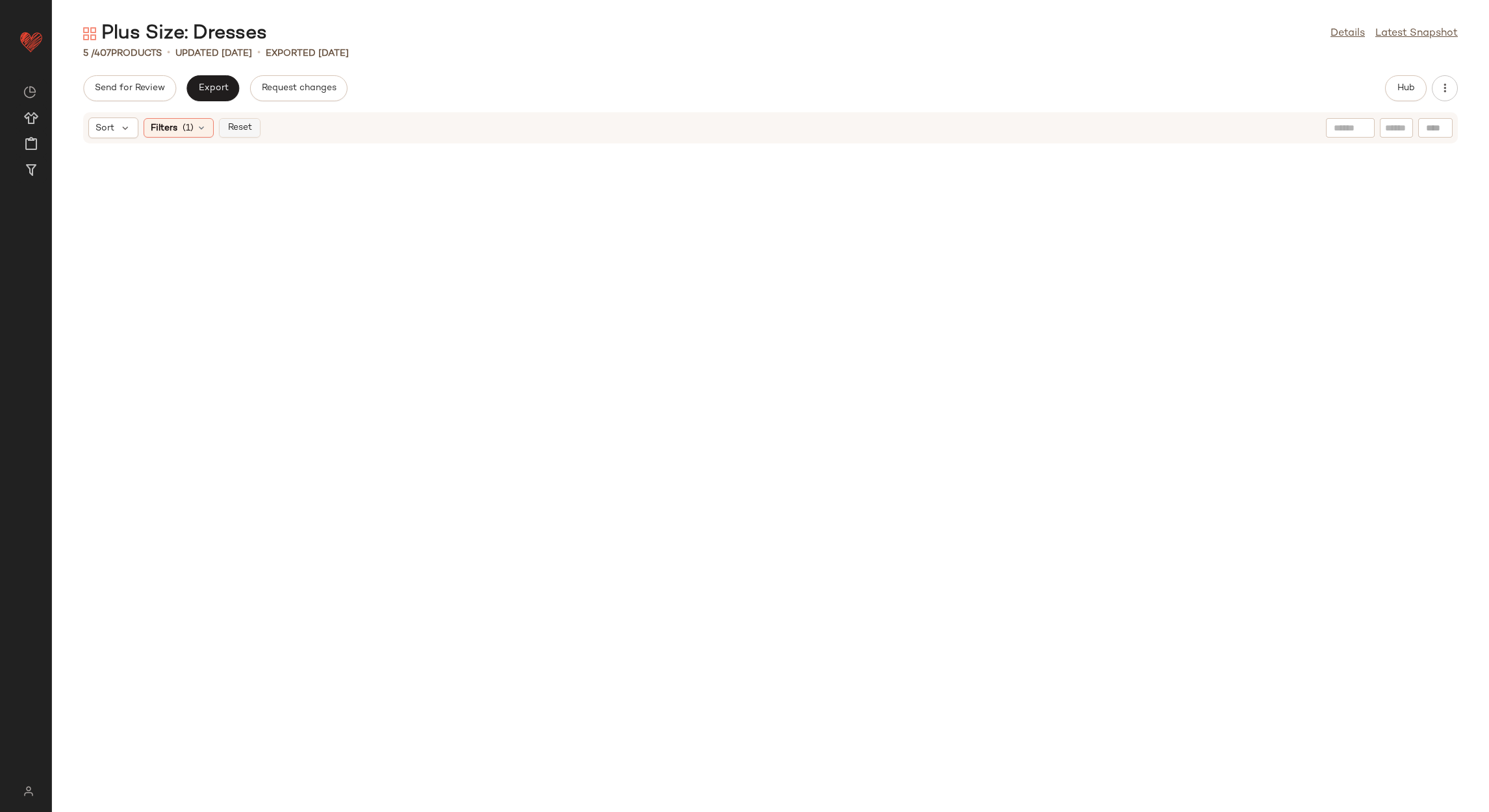
click at [254, 129] on button "Reset" at bounding box center [239, 127] width 41 height 19
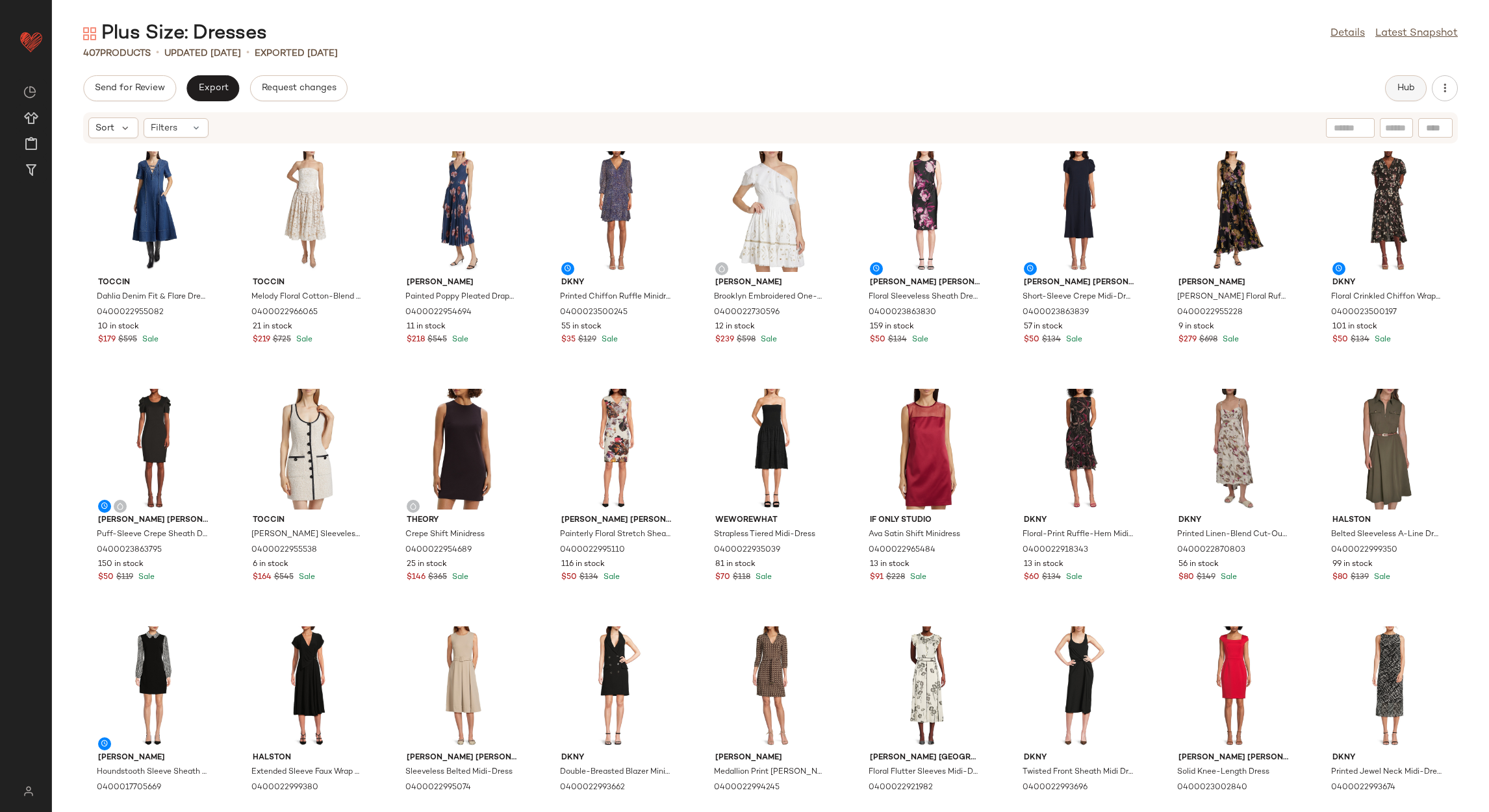
click at [1405, 90] on span "Hub" at bounding box center [1406, 89] width 18 height 11
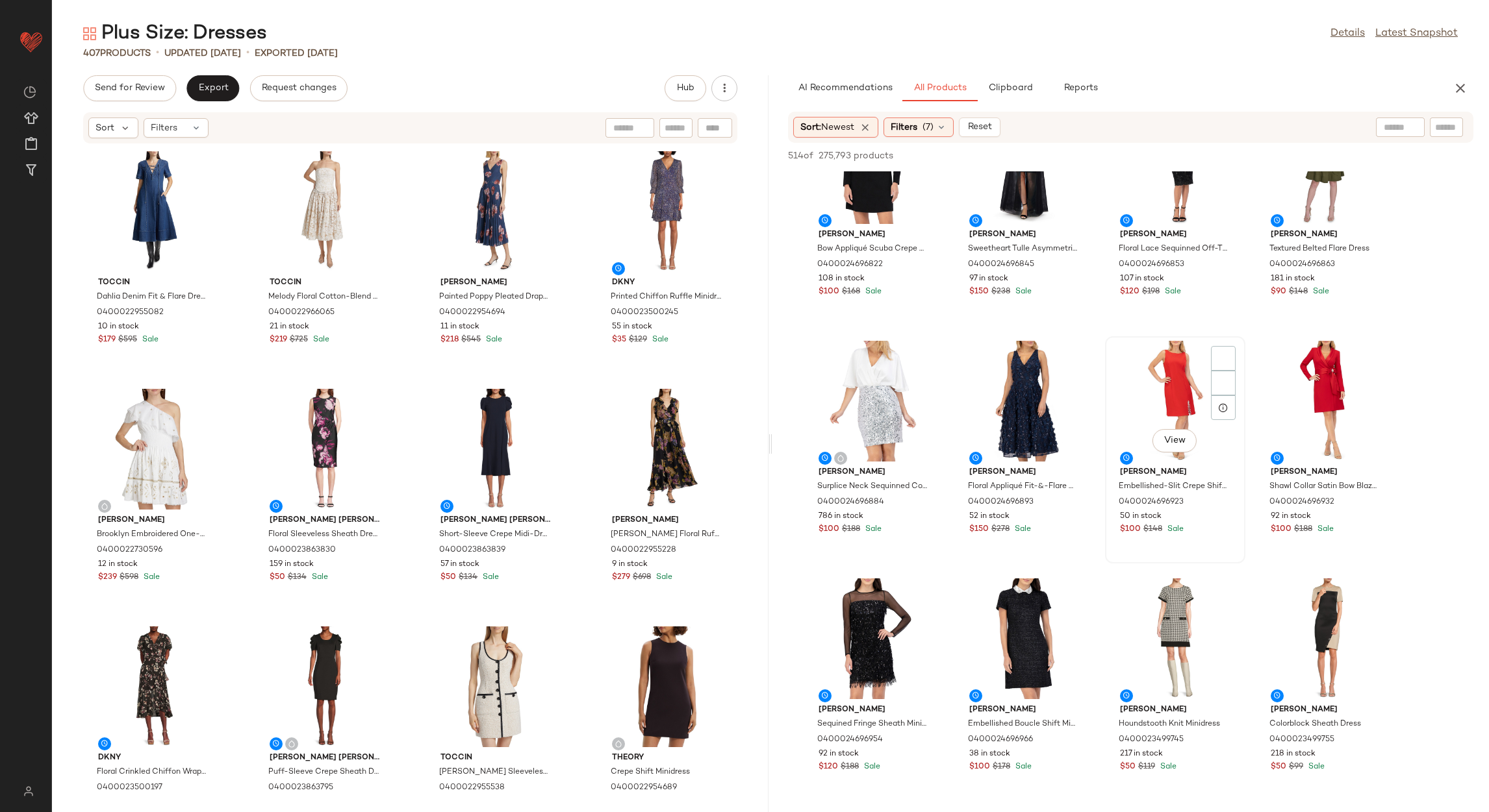
scroll to position [973, 0]
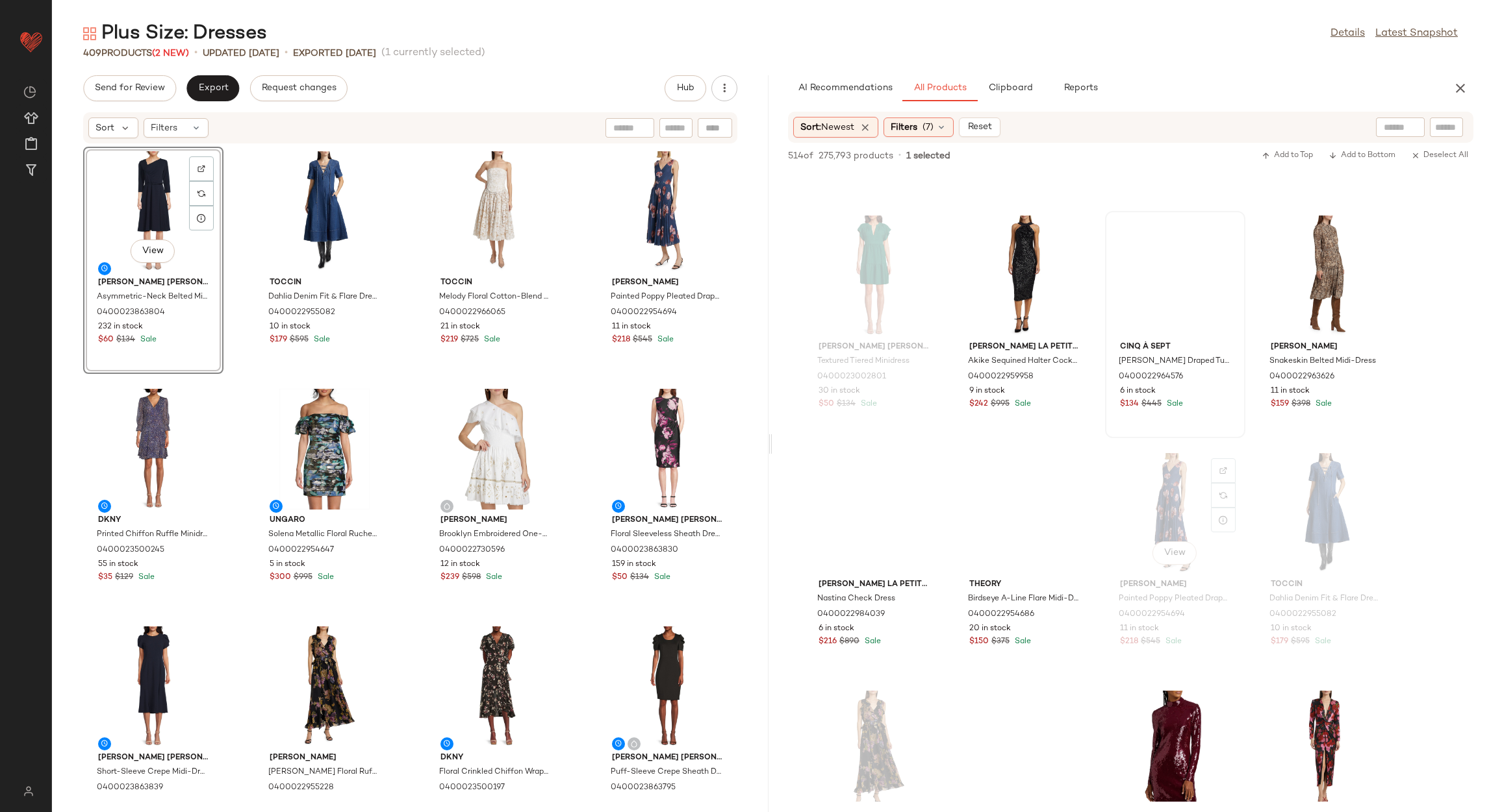
scroll to position [8668, 0]
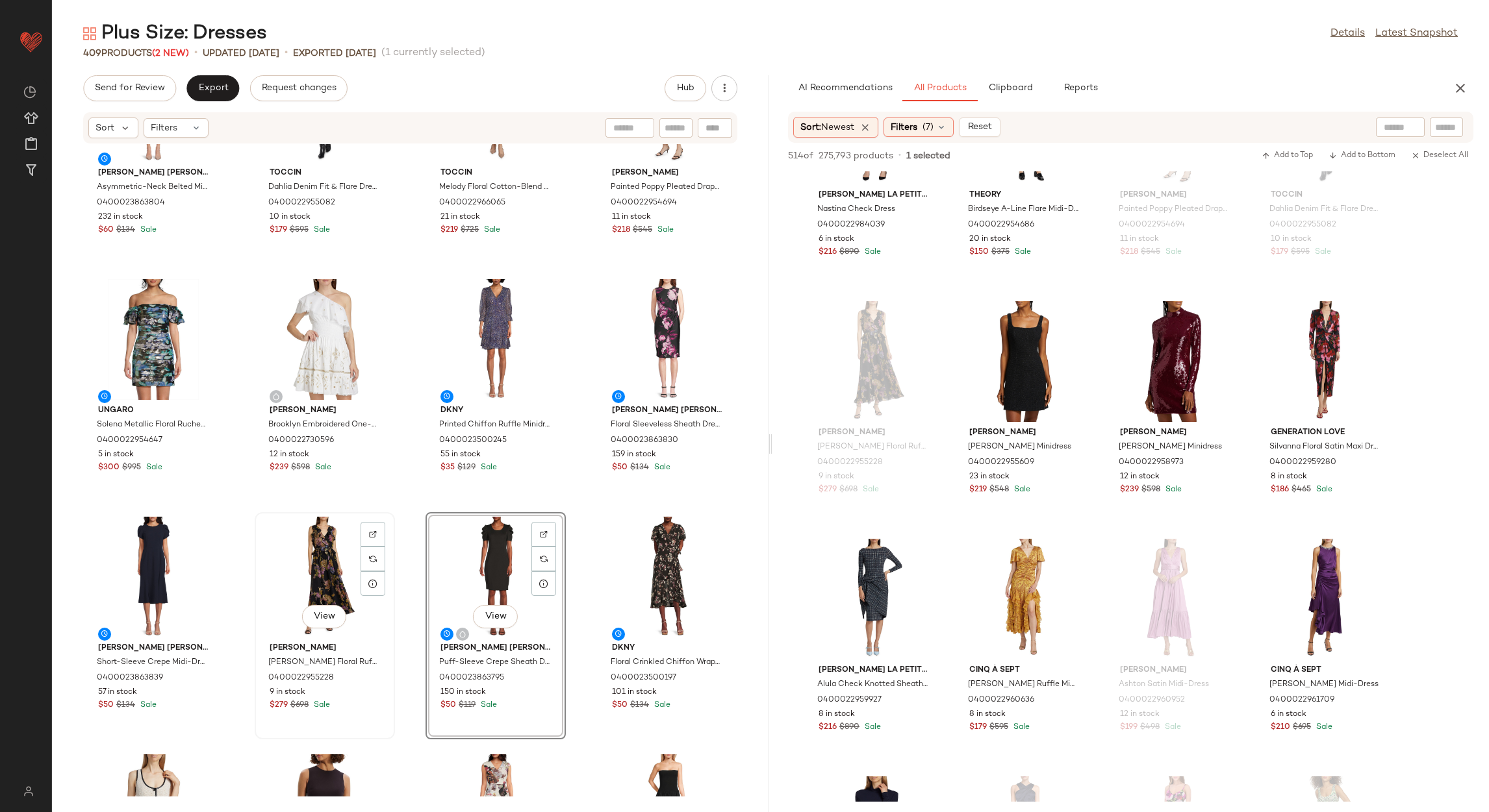
scroll to position [195, 0]
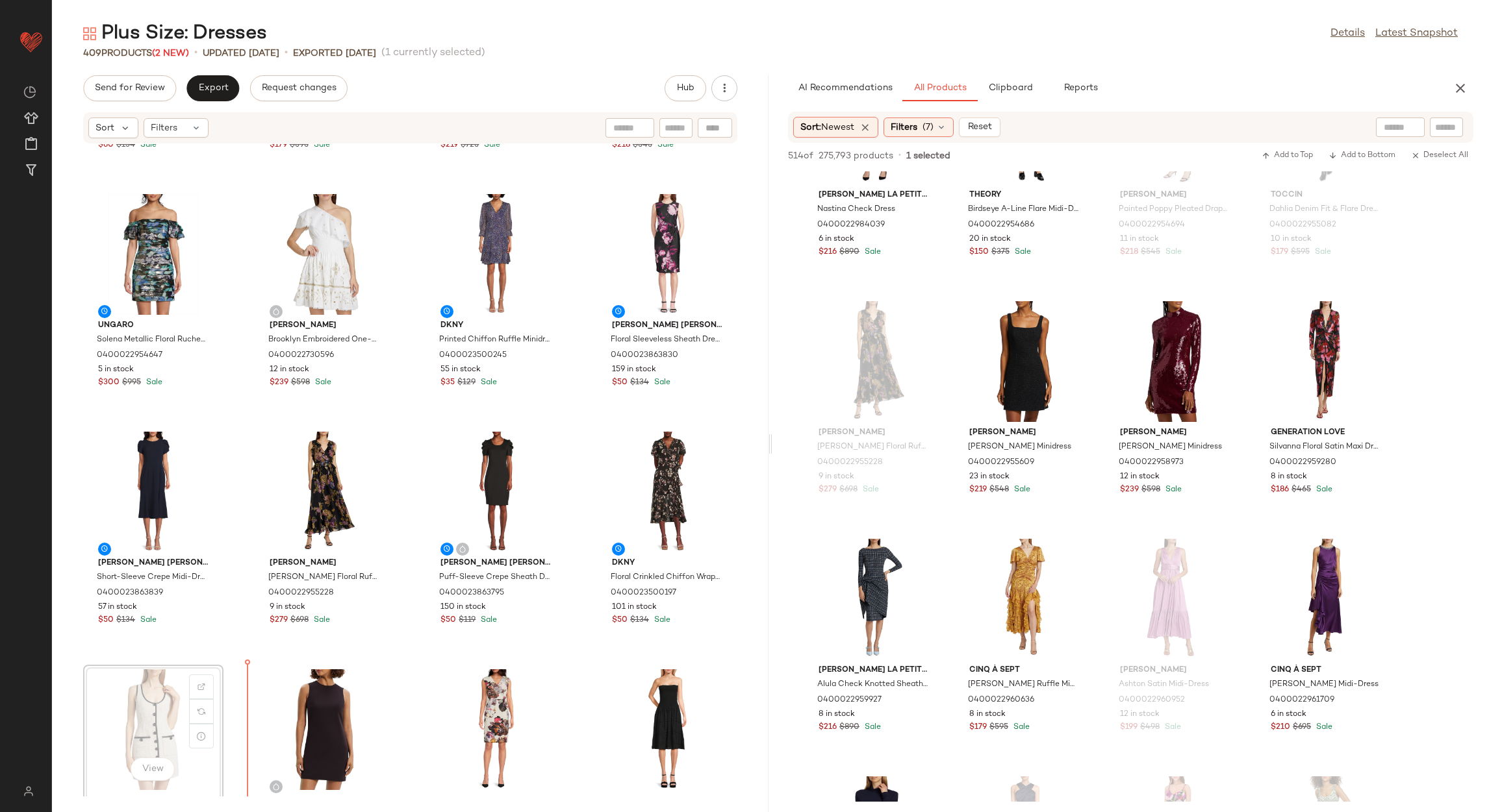
scroll to position [199, 0]
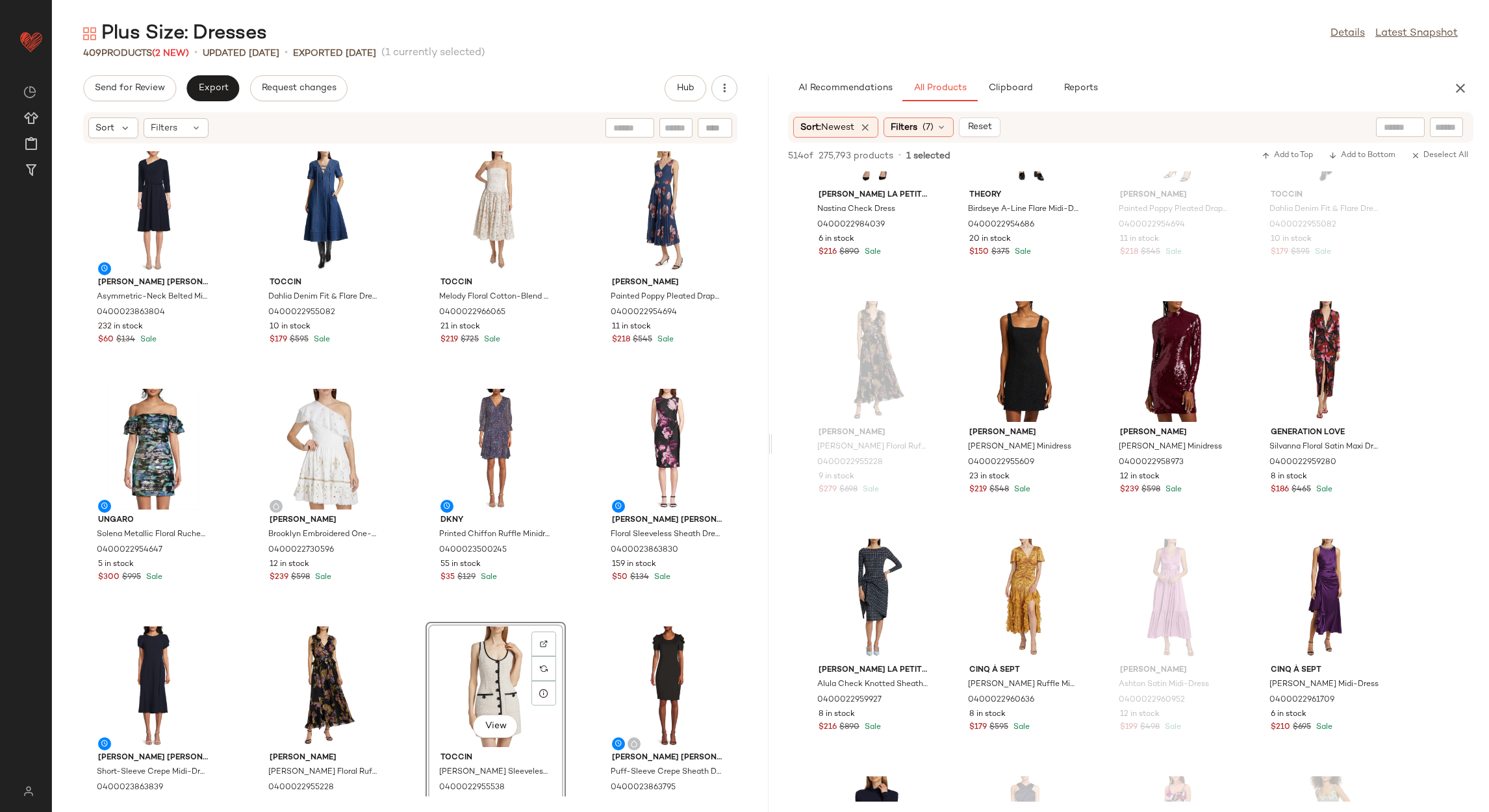
scroll to position [498, 0]
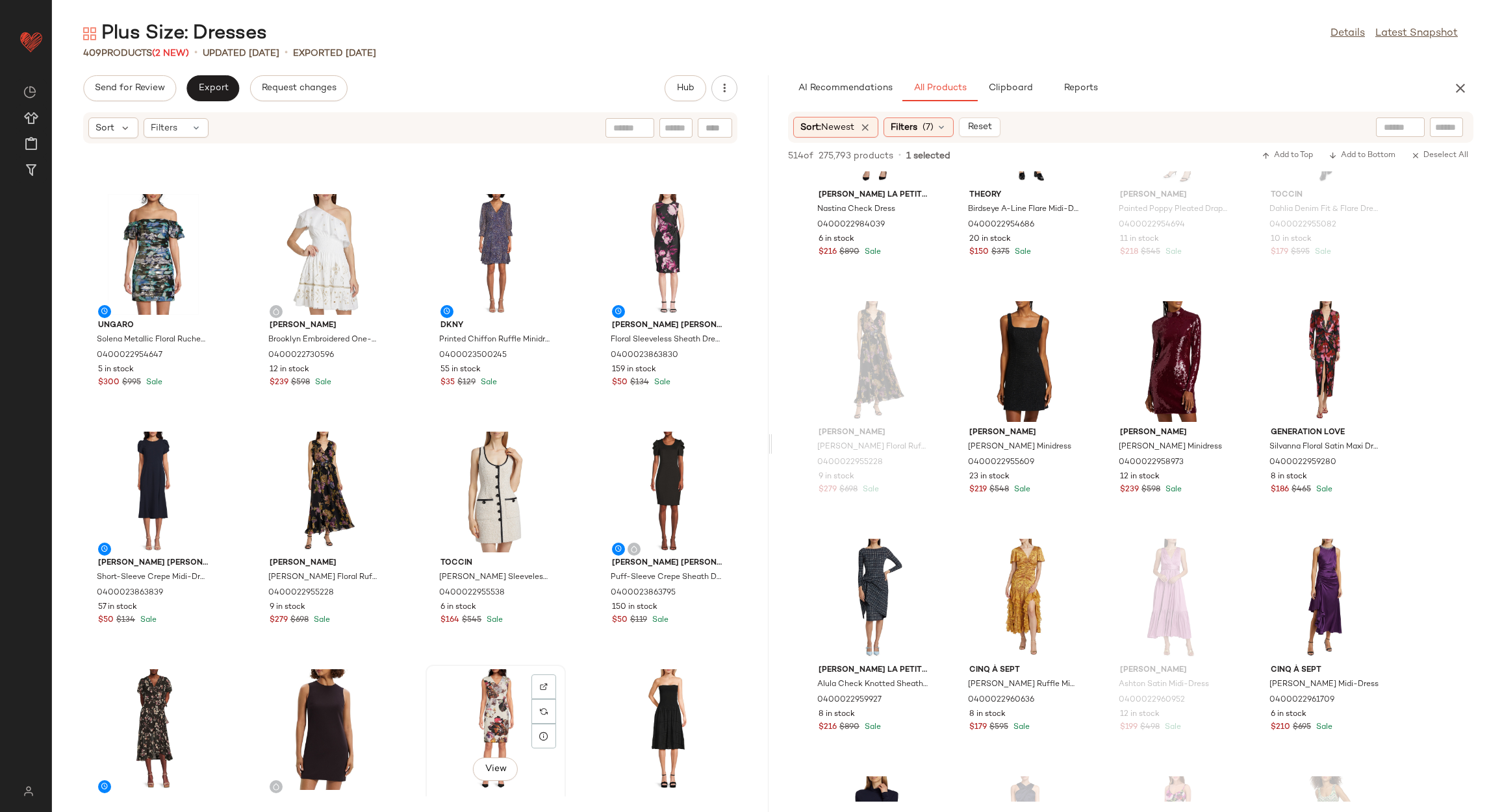
scroll to position [210, 0]
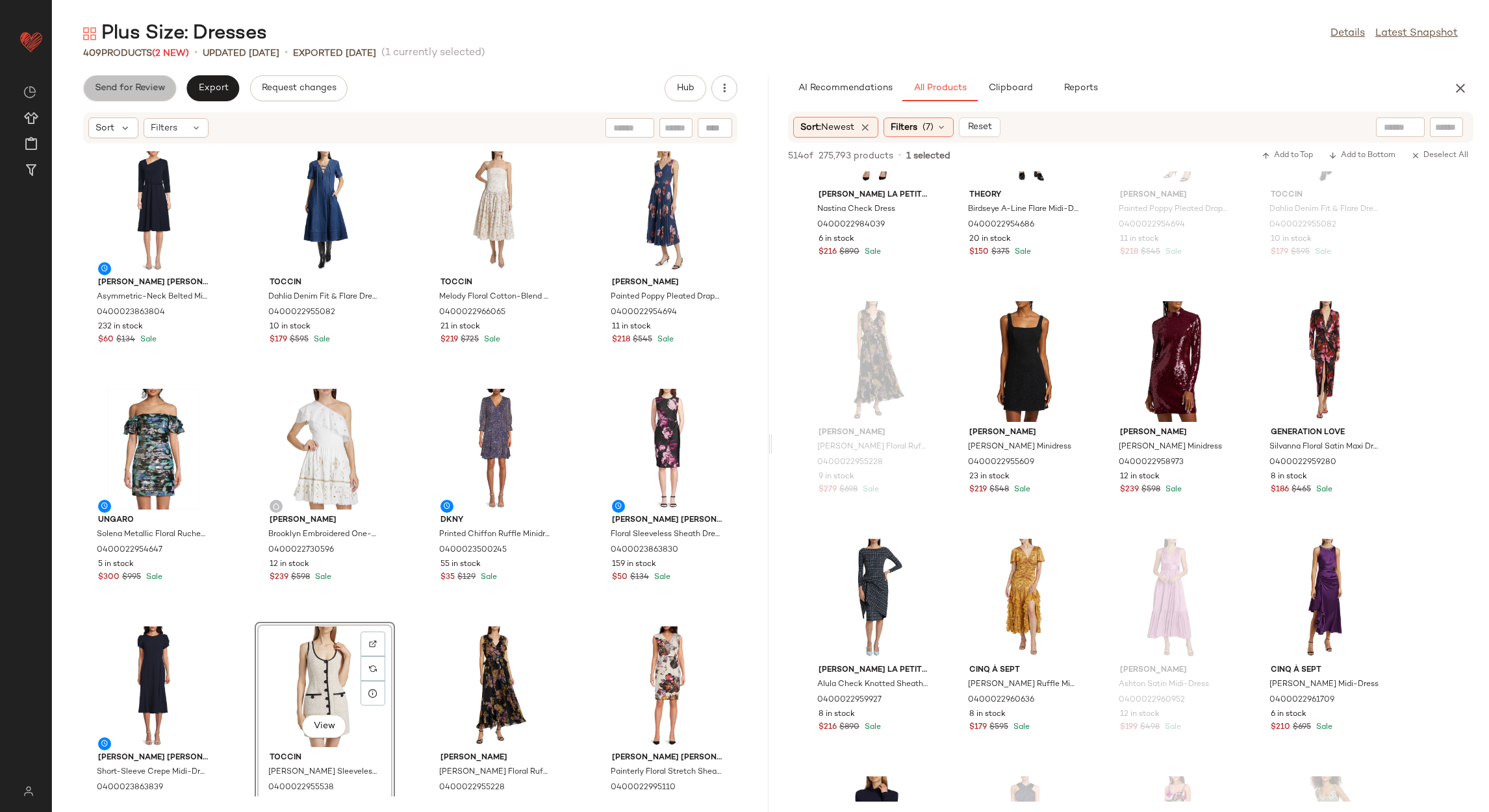
click at [159, 92] on span "Send for Review" at bounding box center [129, 89] width 71 height 11
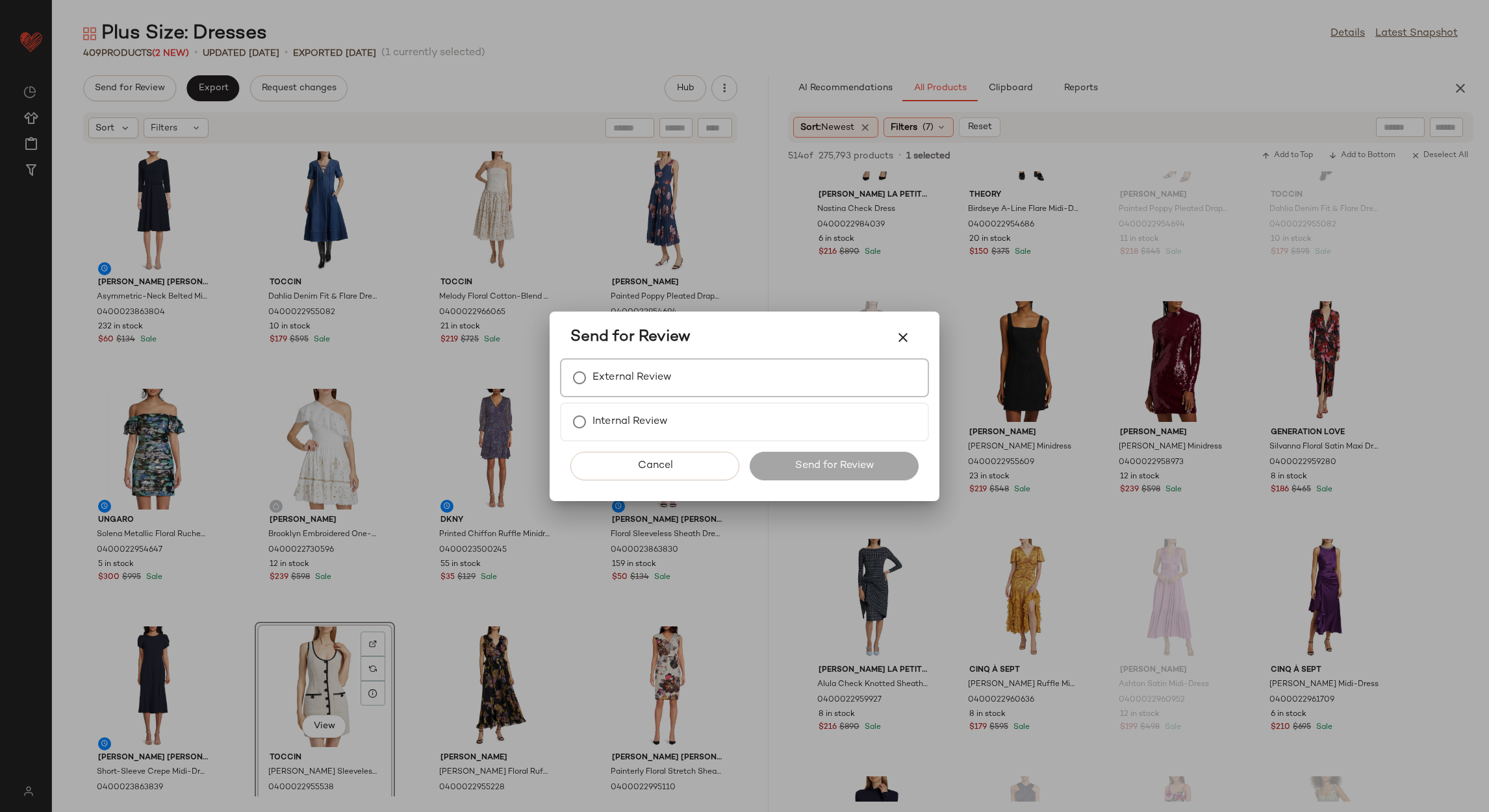
click at [645, 378] on label "External Review" at bounding box center [632, 378] width 79 height 26
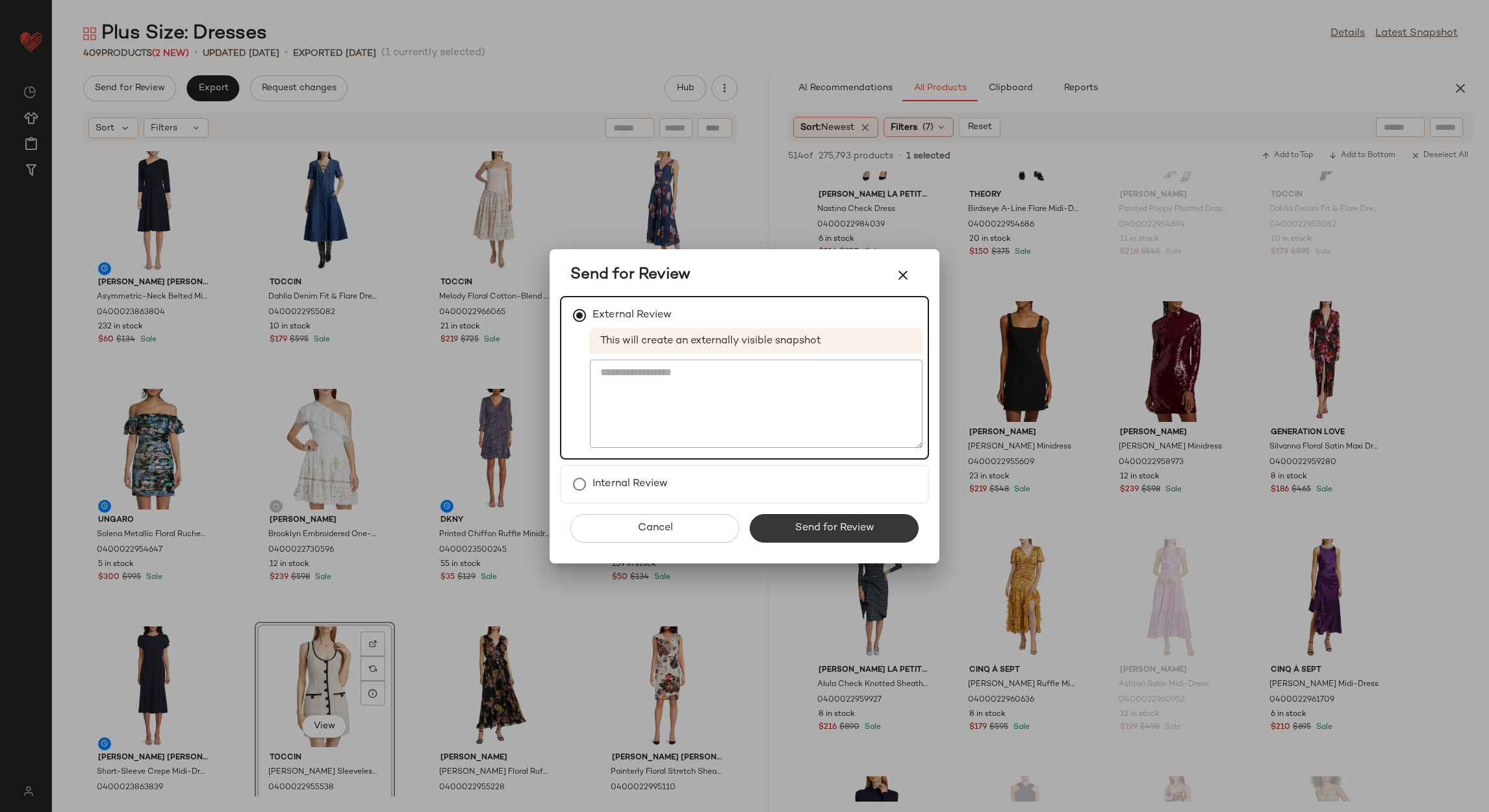
click at [786, 522] on button "Send for Review" at bounding box center [834, 528] width 169 height 29
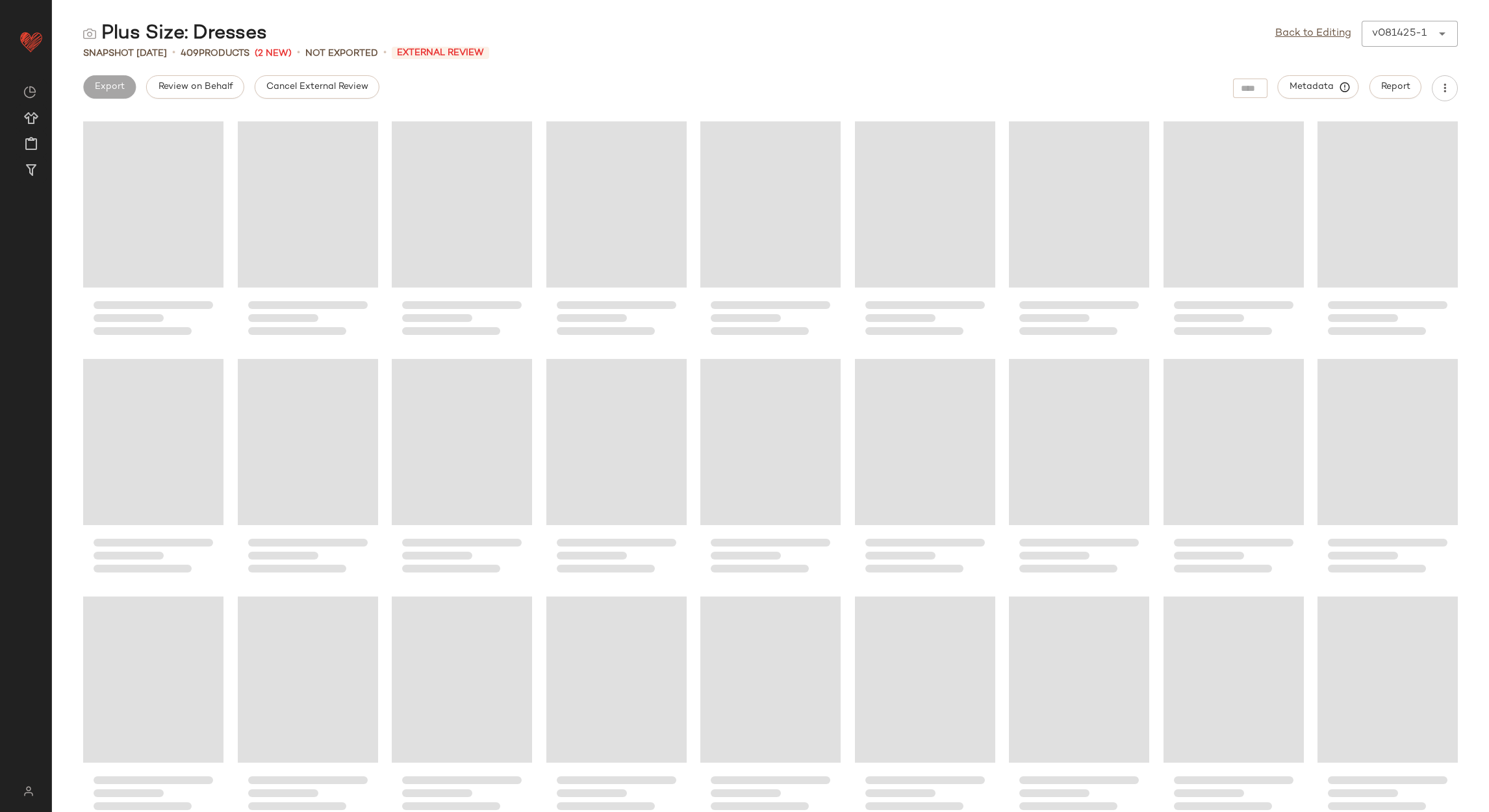
click at [311, 83] on span "Cancel External Review" at bounding box center [317, 87] width 103 height 11
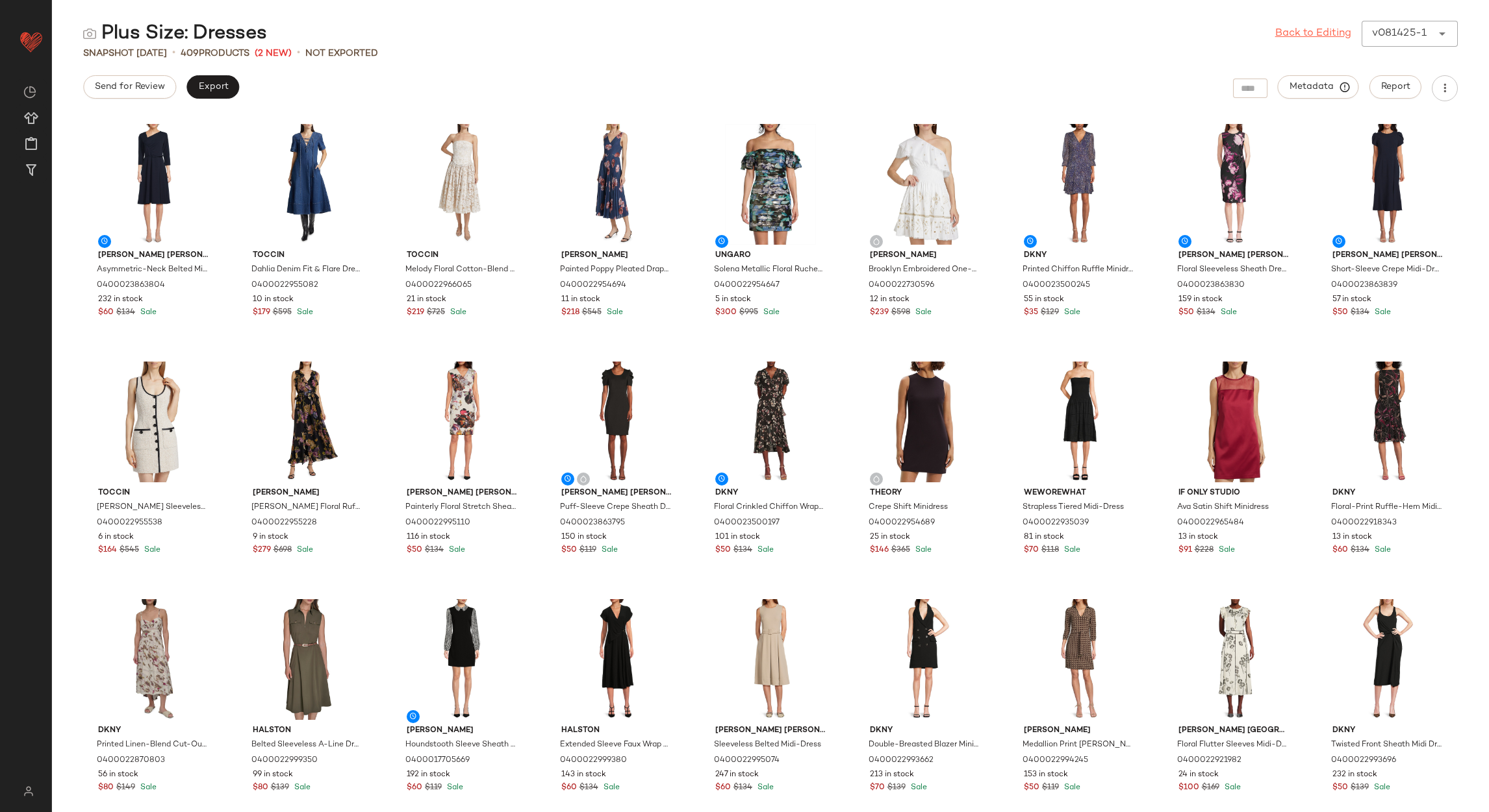
click at [1283, 33] on link "Back to Editing" at bounding box center [1313, 33] width 76 height 15
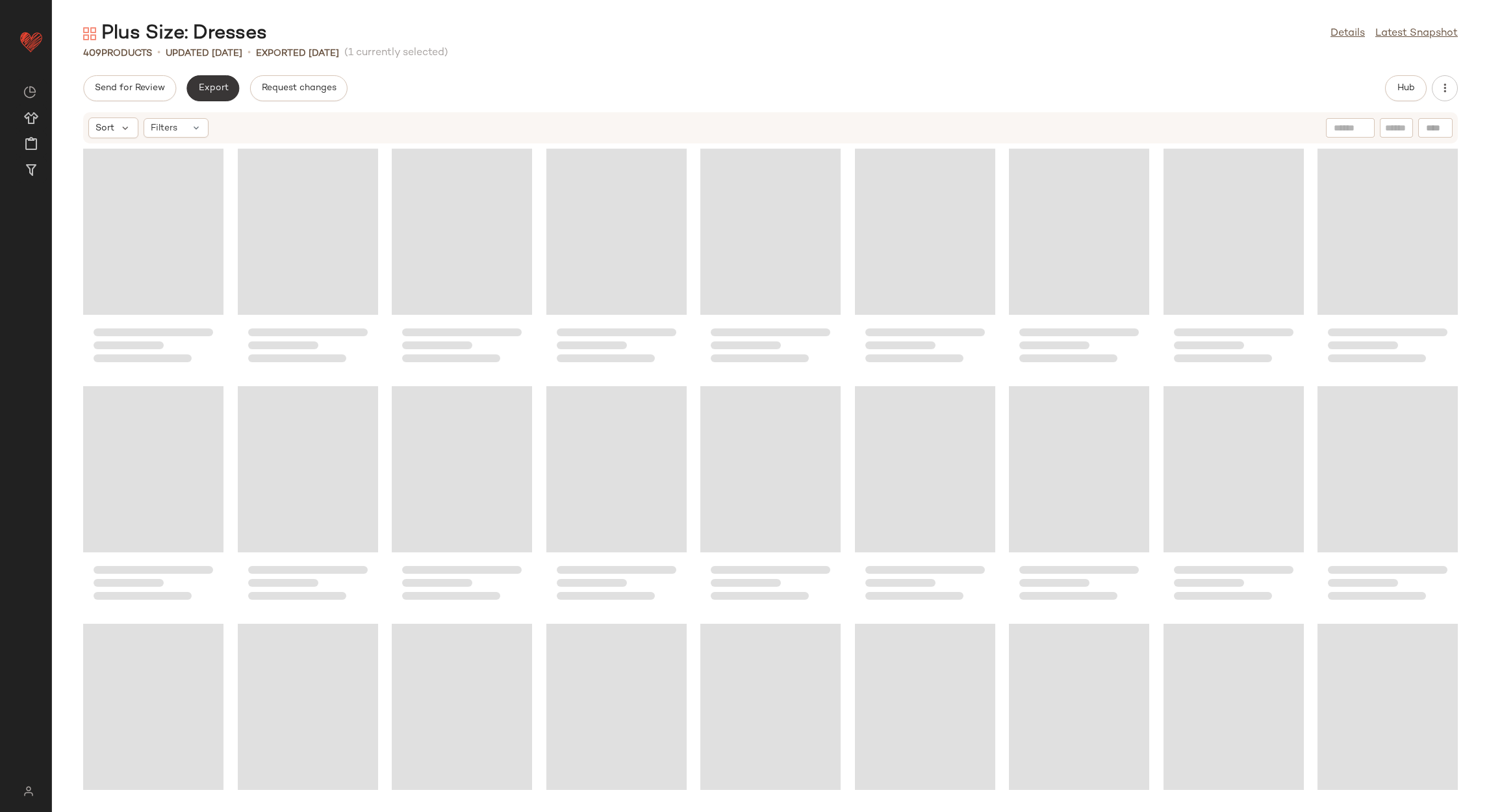
click at [209, 87] on span "Export" at bounding box center [213, 89] width 31 height 11
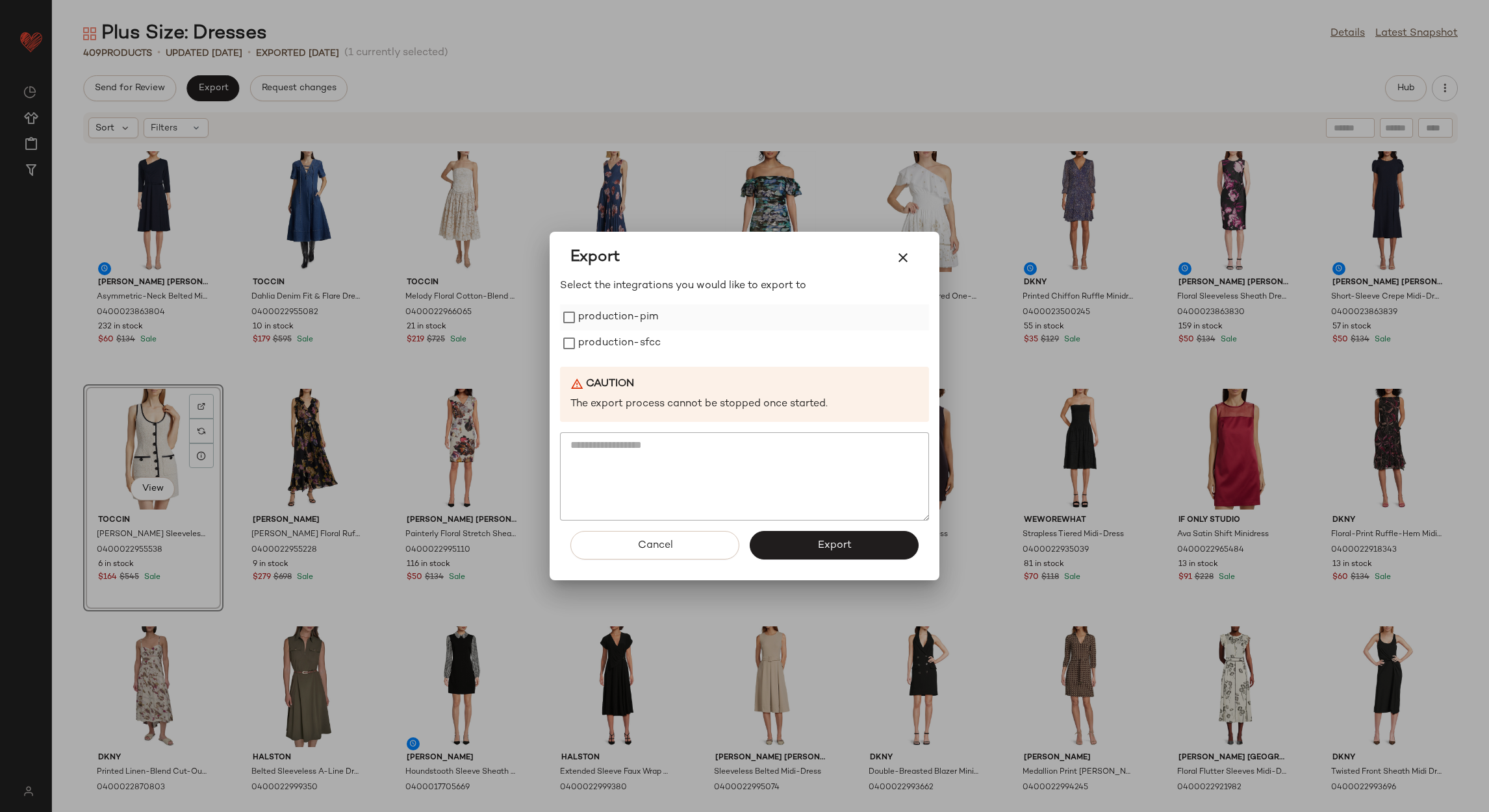
click at [579, 320] on label "production-pim" at bounding box center [619, 317] width 80 height 26
click at [592, 338] on label "production-sfcc" at bounding box center [620, 343] width 83 height 26
click at [849, 542] on span "Export" at bounding box center [834, 546] width 35 height 13
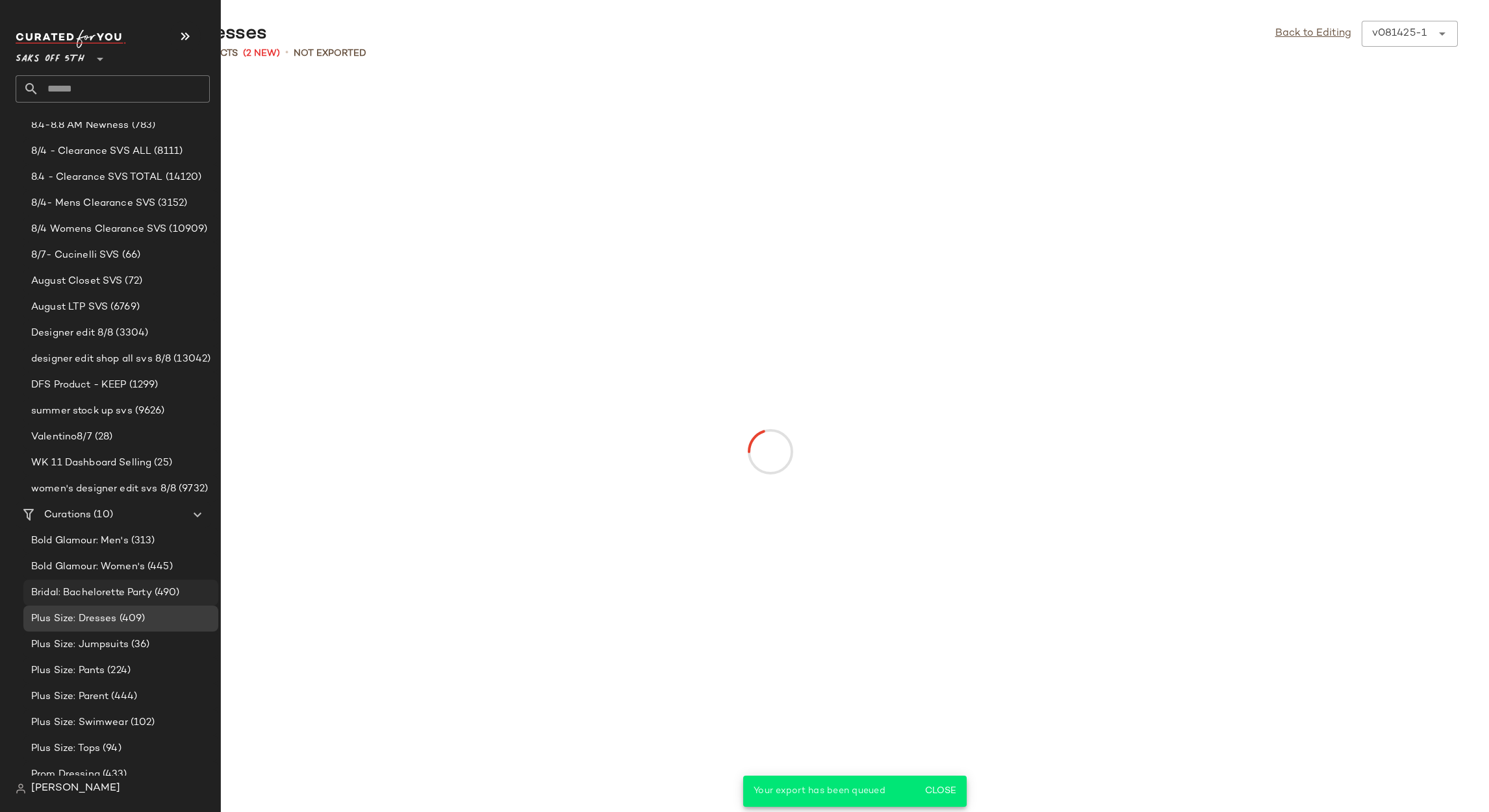
scroll to position [280, 0]
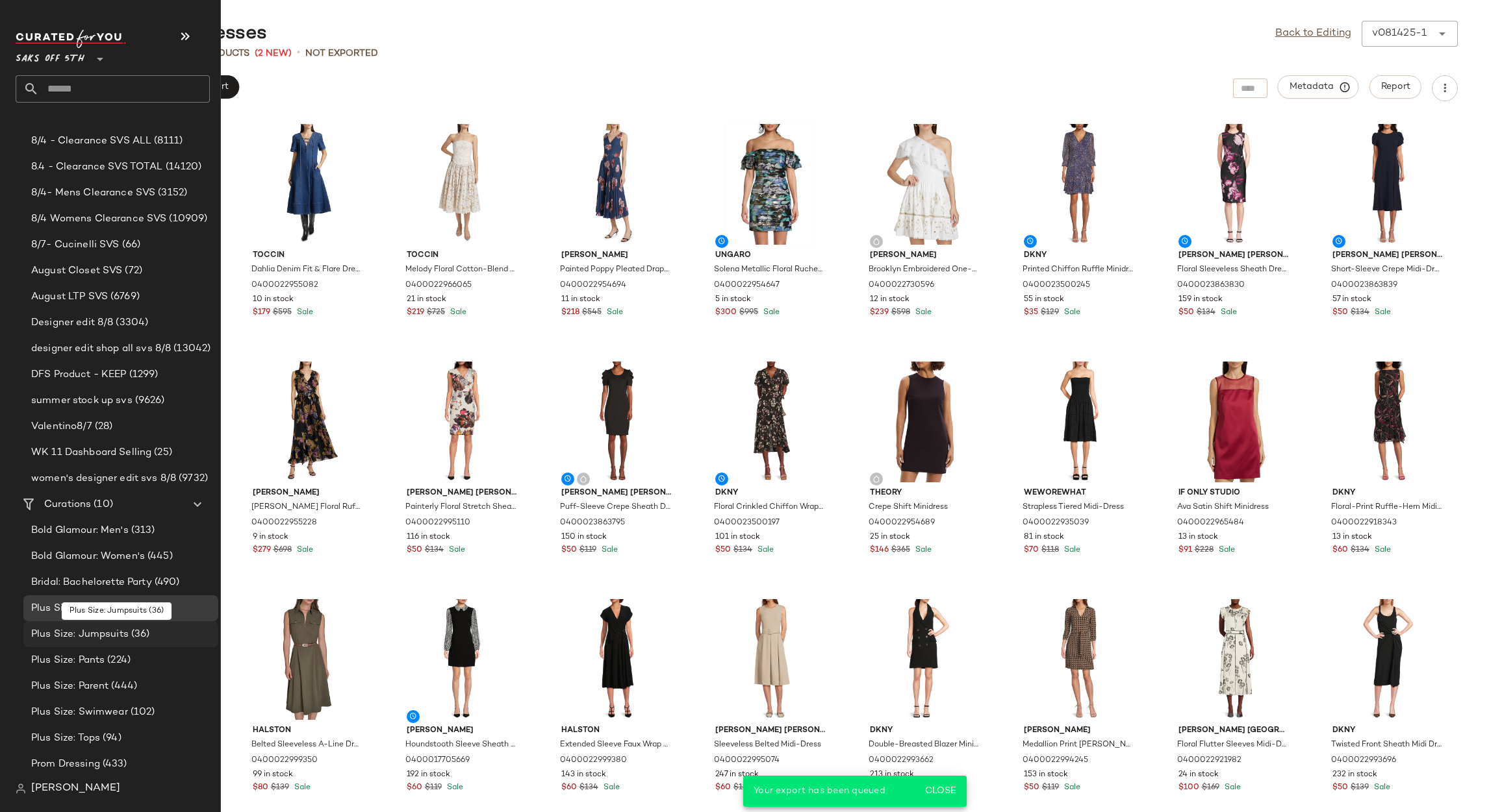
click at [111, 638] on span "Plus Size: Jumpsuits" at bounding box center [80, 635] width 97 height 15
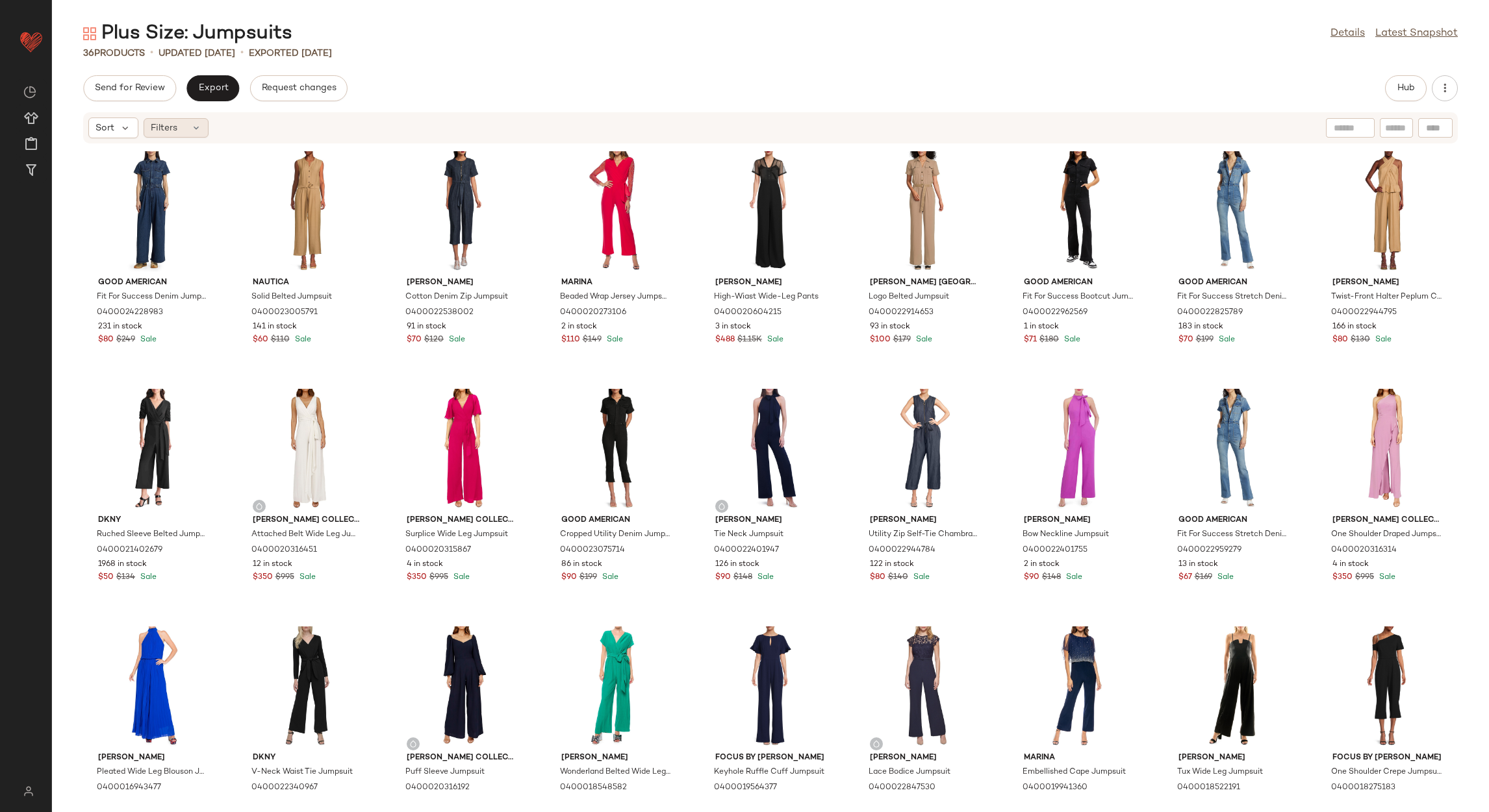
click at [179, 133] on div "Filters" at bounding box center [175, 127] width 65 height 19
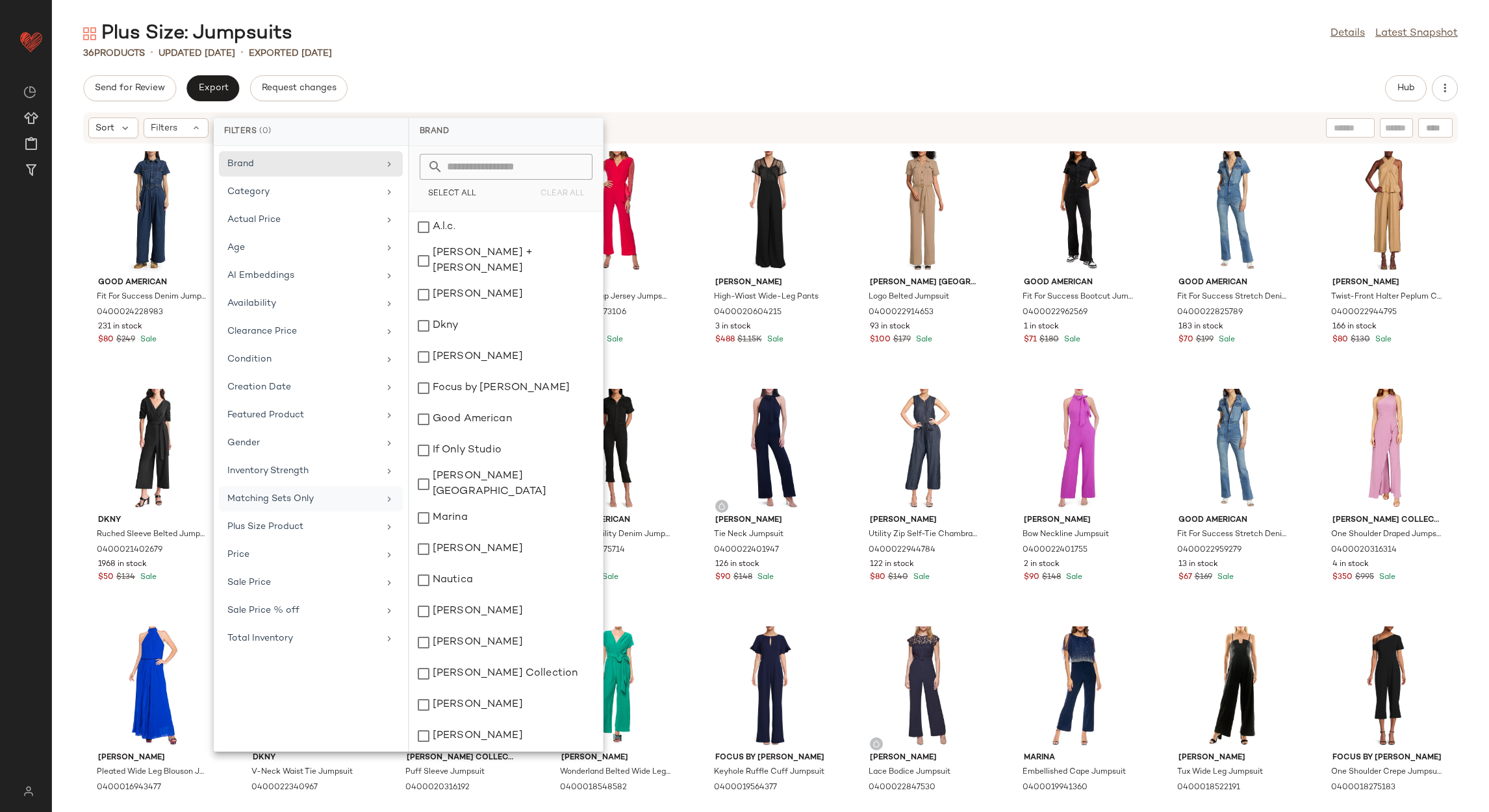
drag, startPoint x: 321, startPoint y: 521, endPoint x: 329, endPoint y: 514, distance: 10.6
click at [322, 542] on div "Plus Size Product" at bounding box center [311, 555] width 184 height 25
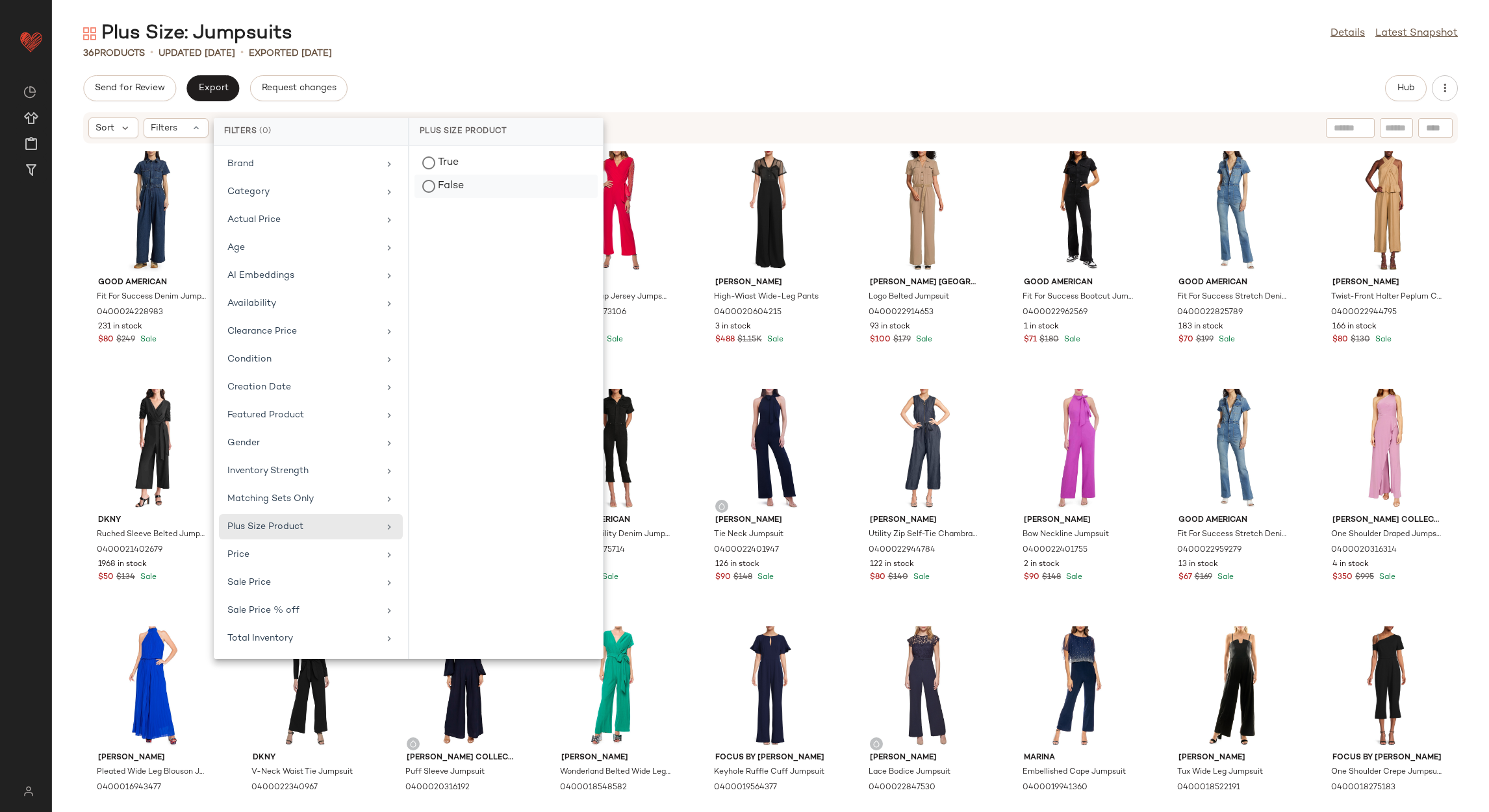
click at [476, 182] on div "False" at bounding box center [506, 186] width 183 height 23
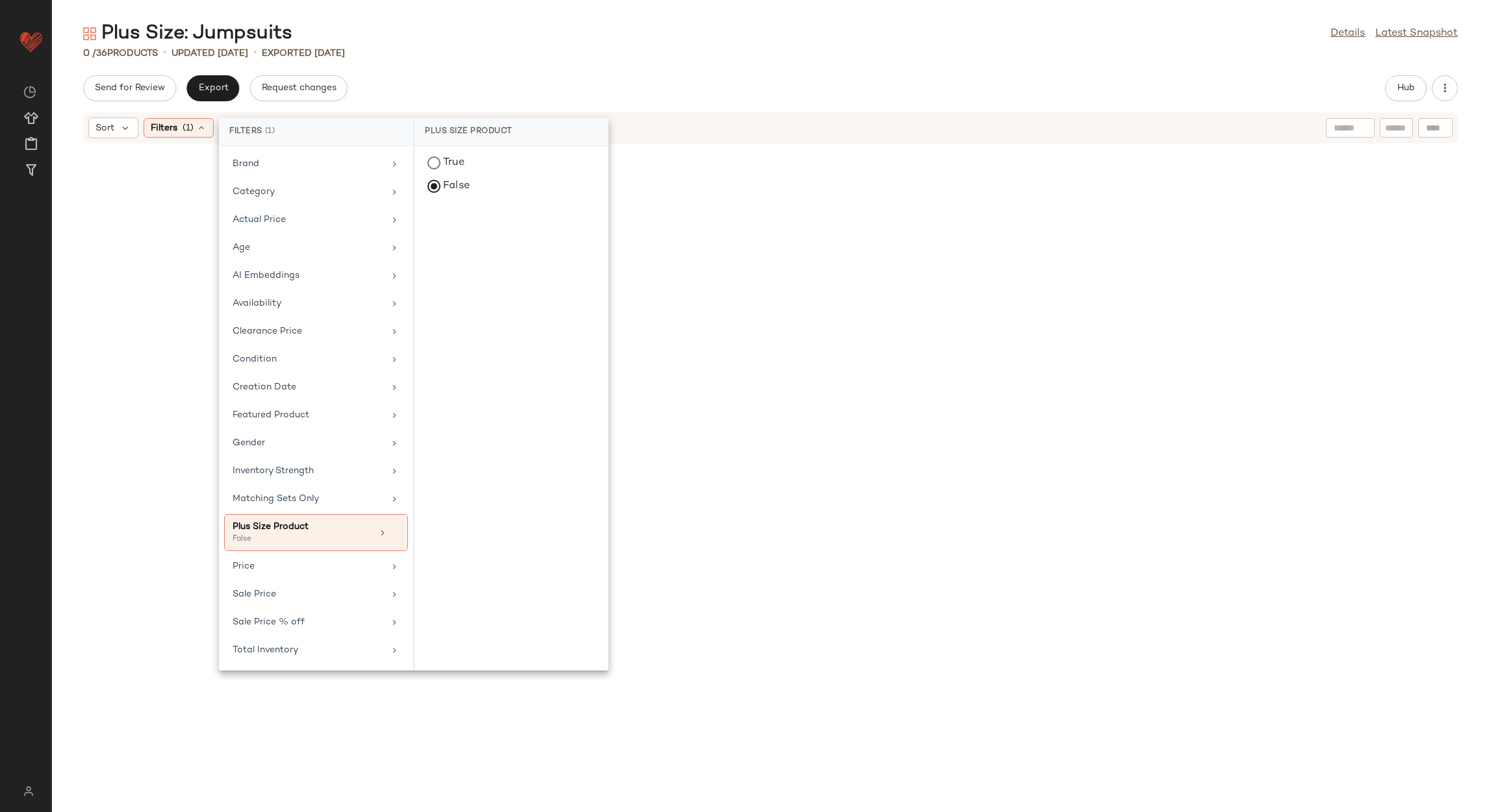
drag, startPoint x: 573, startPoint y: 59, endPoint x: 590, endPoint y: 55, distance: 17.5
click at [574, 59] on div "0 / 36 Products • updated Aug 12th • Exported Aug 12th" at bounding box center [770, 53] width 1437 height 13
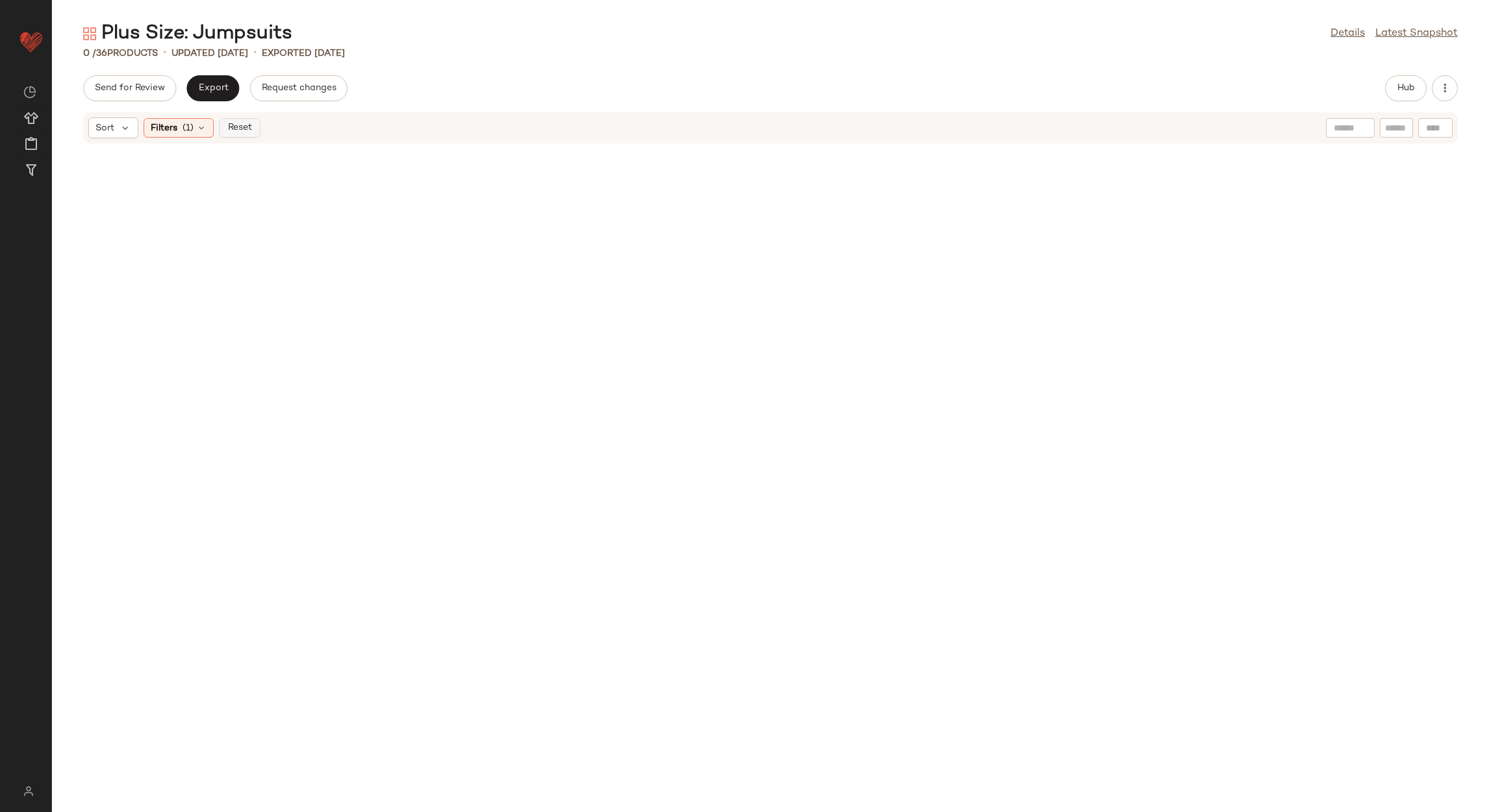
drag, startPoint x: 227, startPoint y: 116, endPoint x: 235, endPoint y: 129, distance: 15.3
click at [231, 121] on div "Sort Filters (1) Reset" at bounding box center [770, 128] width 1375 height 31
click at [236, 129] on span "Reset" at bounding box center [239, 128] width 25 height 11
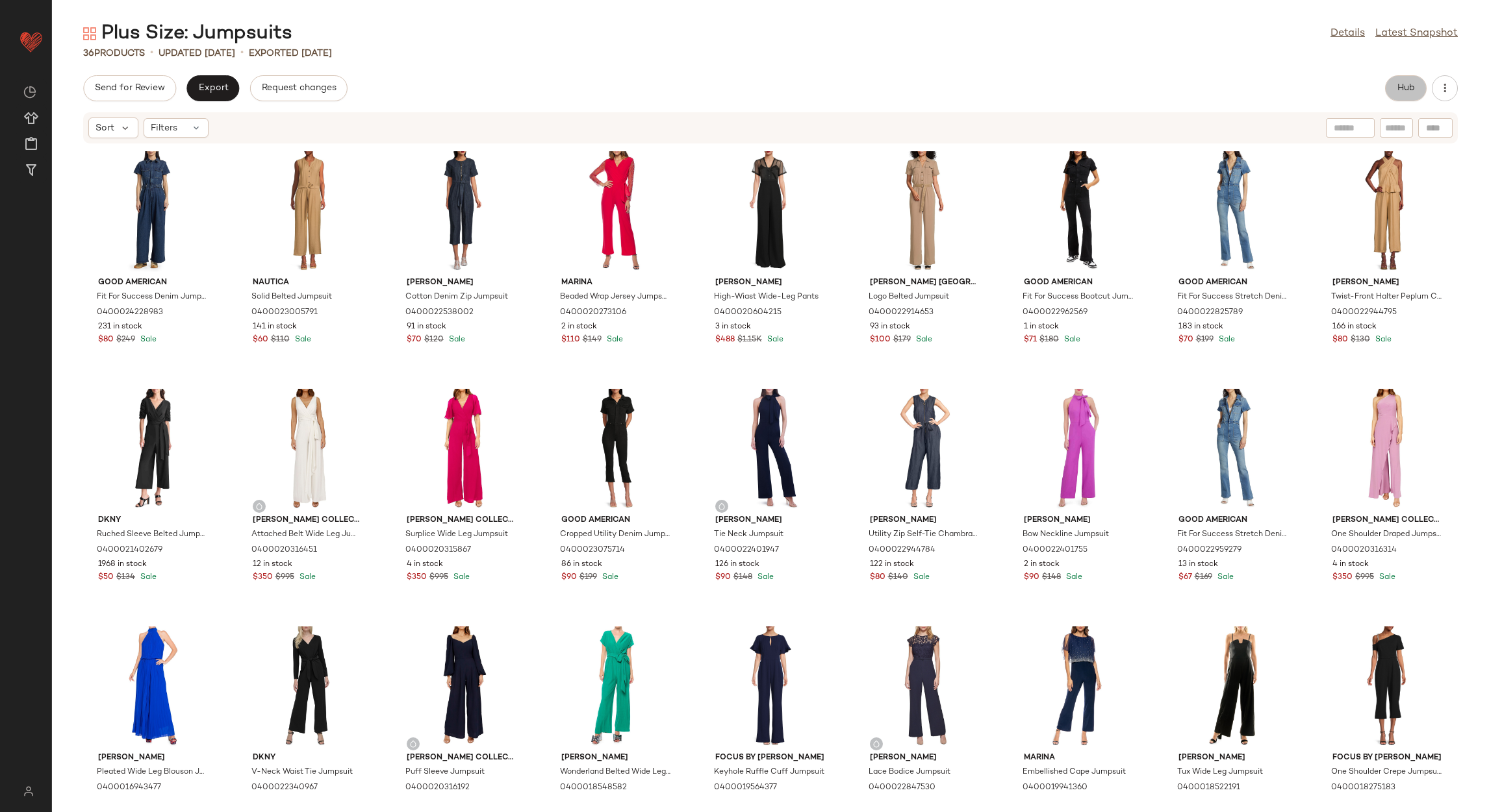
click at [1416, 89] on button "Hub" at bounding box center [1406, 88] width 41 height 26
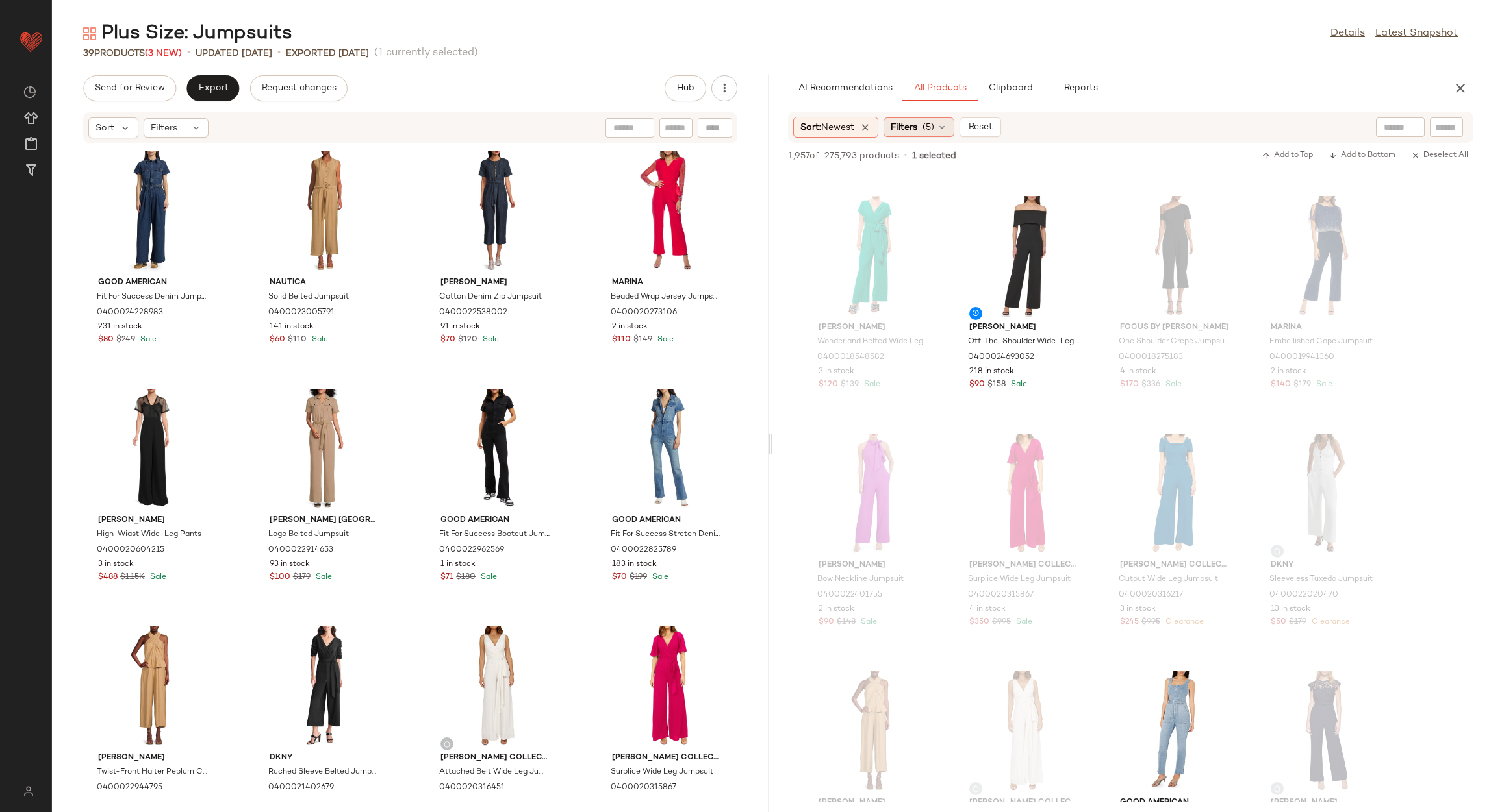
click at [910, 132] on span "Filters" at bounding box center [904, 127] width 27 height 13
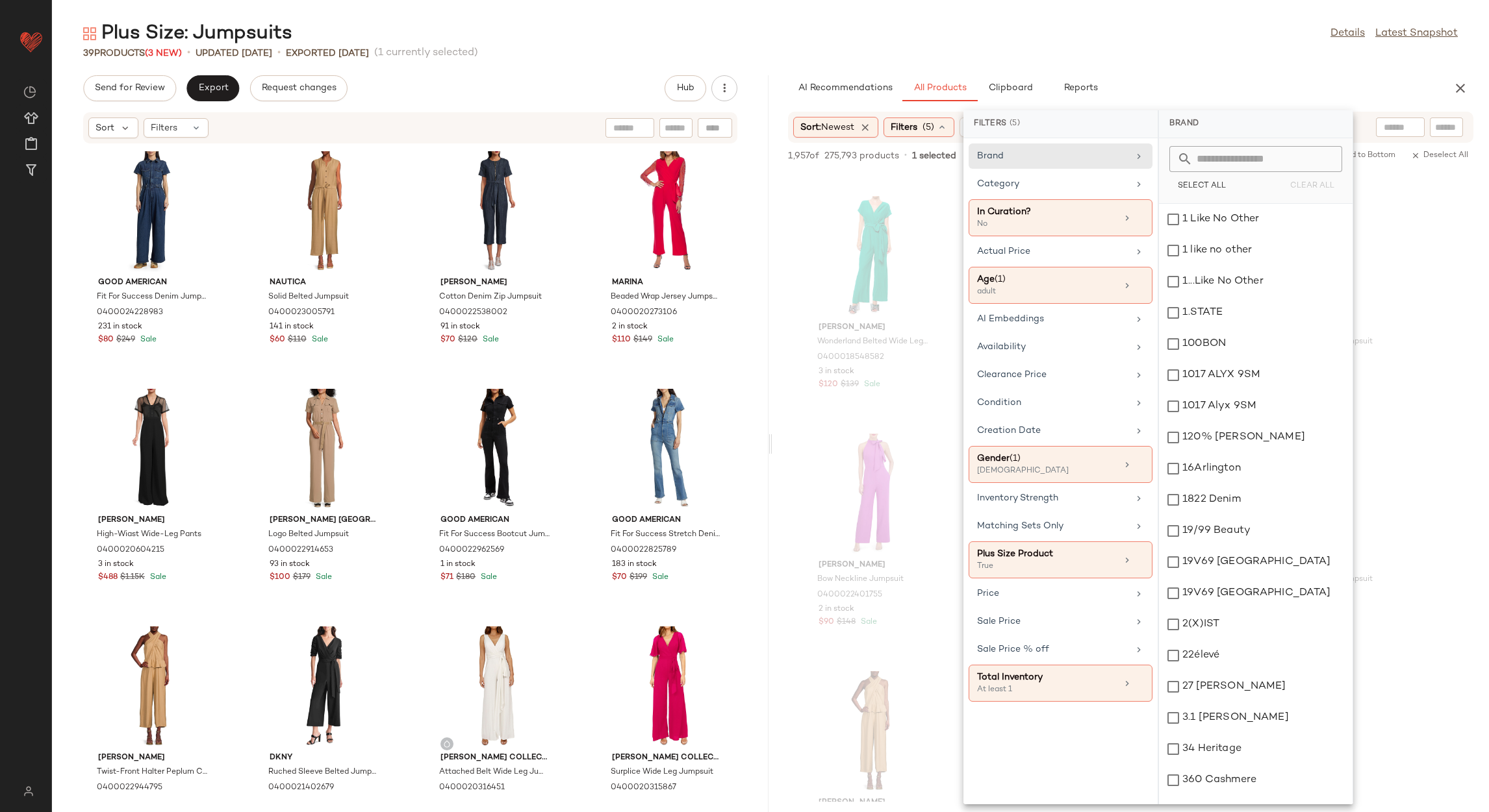
drag, startPoint x: 1065, startPoint y: 45, endPoint x: 1044, endPoint y: 3, distance: 47.0
click at [1066, 44] on div "Plus Size: Jumpsuits Details Latest Snapshot" at bounding box center [770, 33] width 1437 height 26
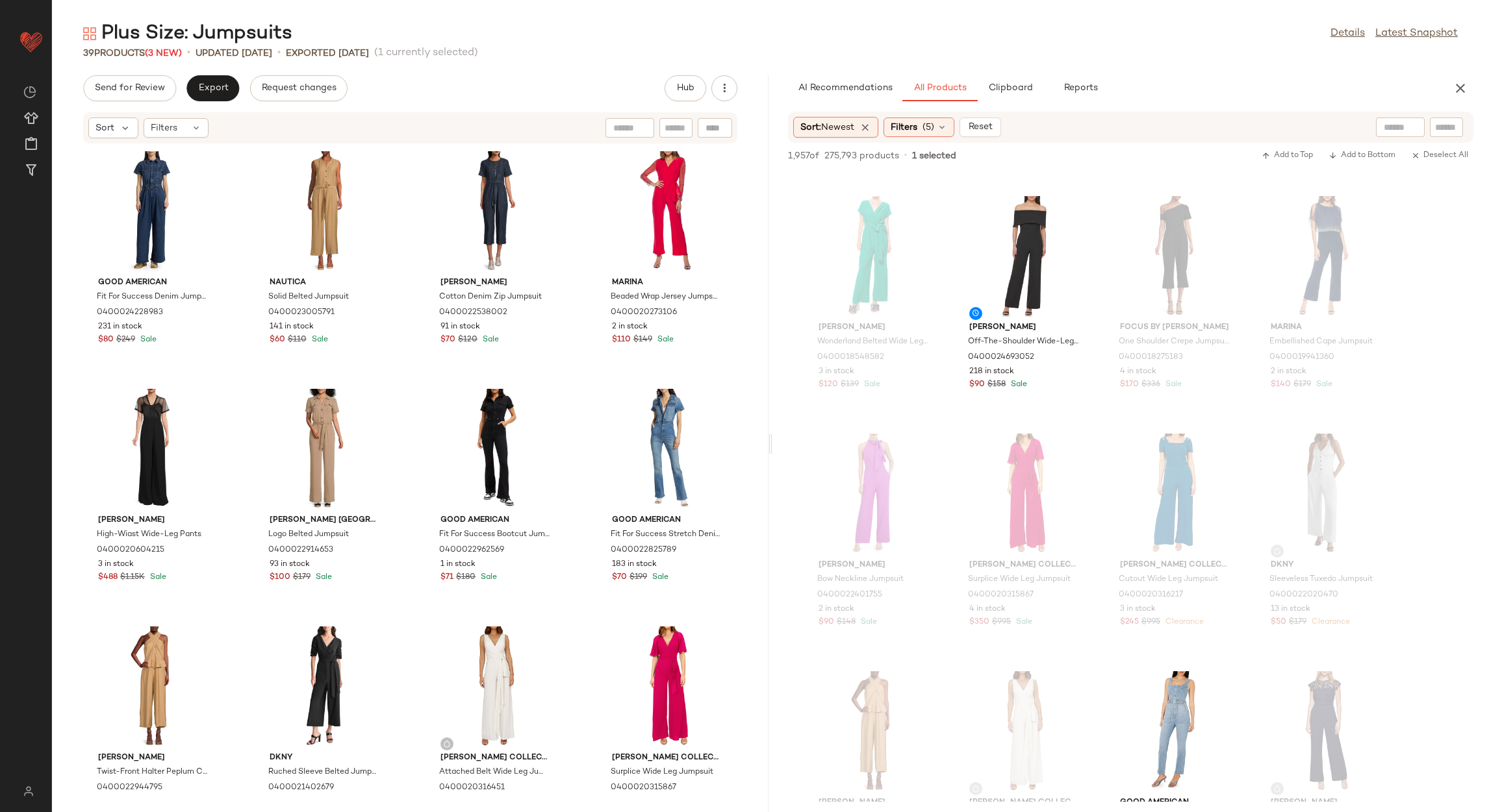
click at [1008, 29] on div "Plus Size: Jumpsuits Details Latest Snapshot" at bounding box center [770, 33] width 1437 height 26
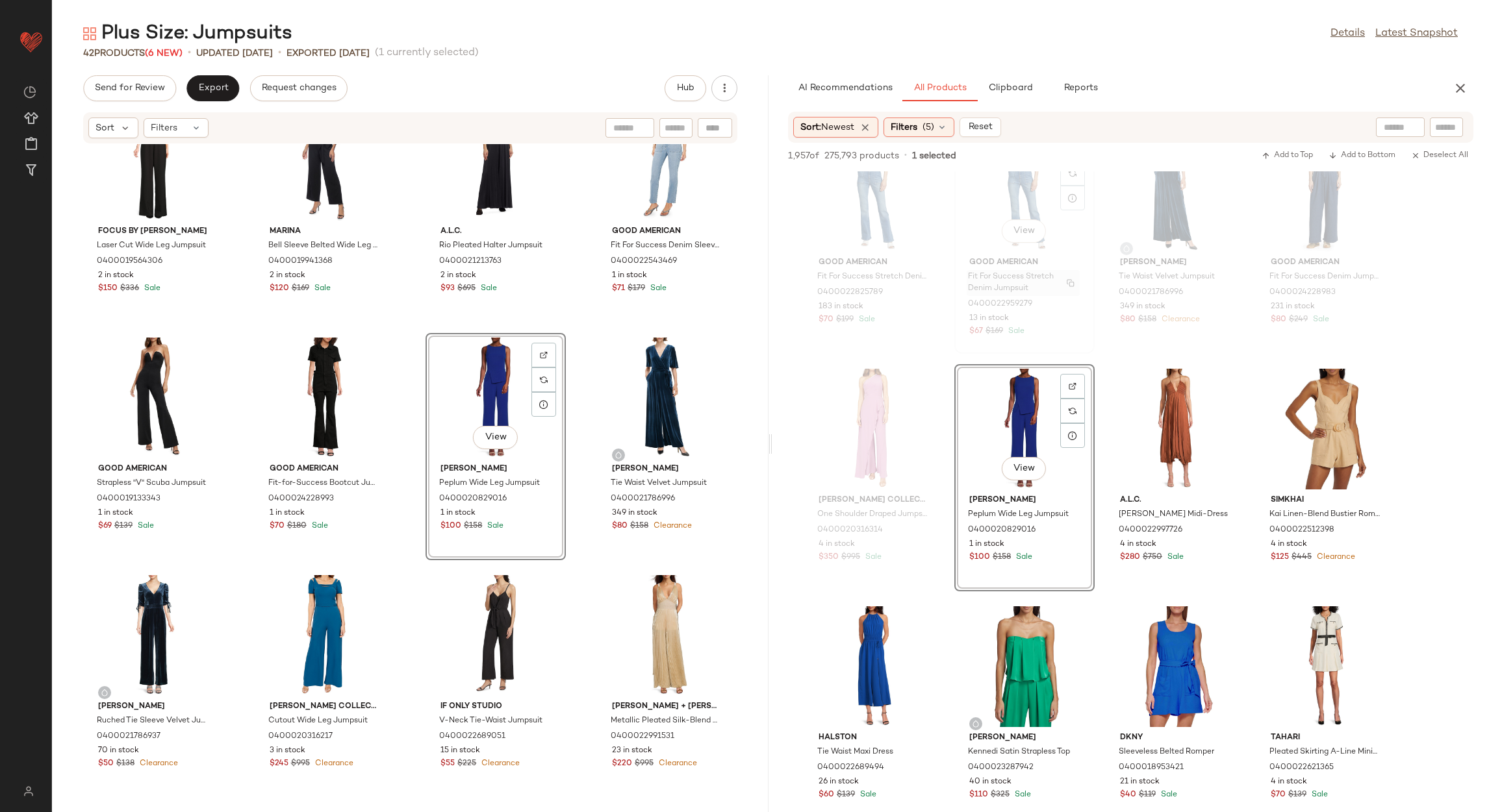
scroll to position [1947, 0]
click at [143, 86] on span "Send for Review" at bounding box center [129, 89] width 71 height 11
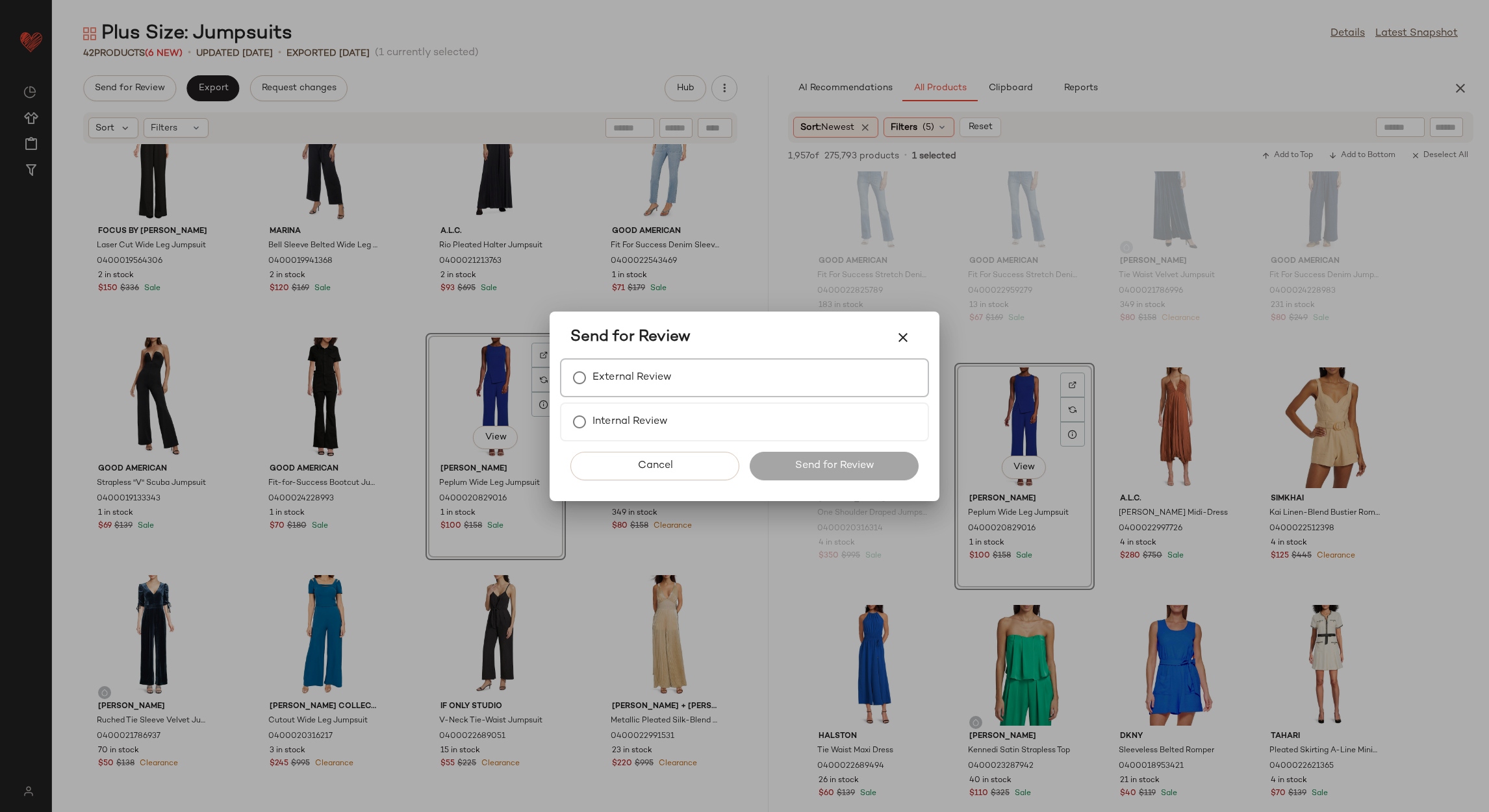
click at [644, 390] on label "External Review" at bounding box center [632, 378] width 79 height 26
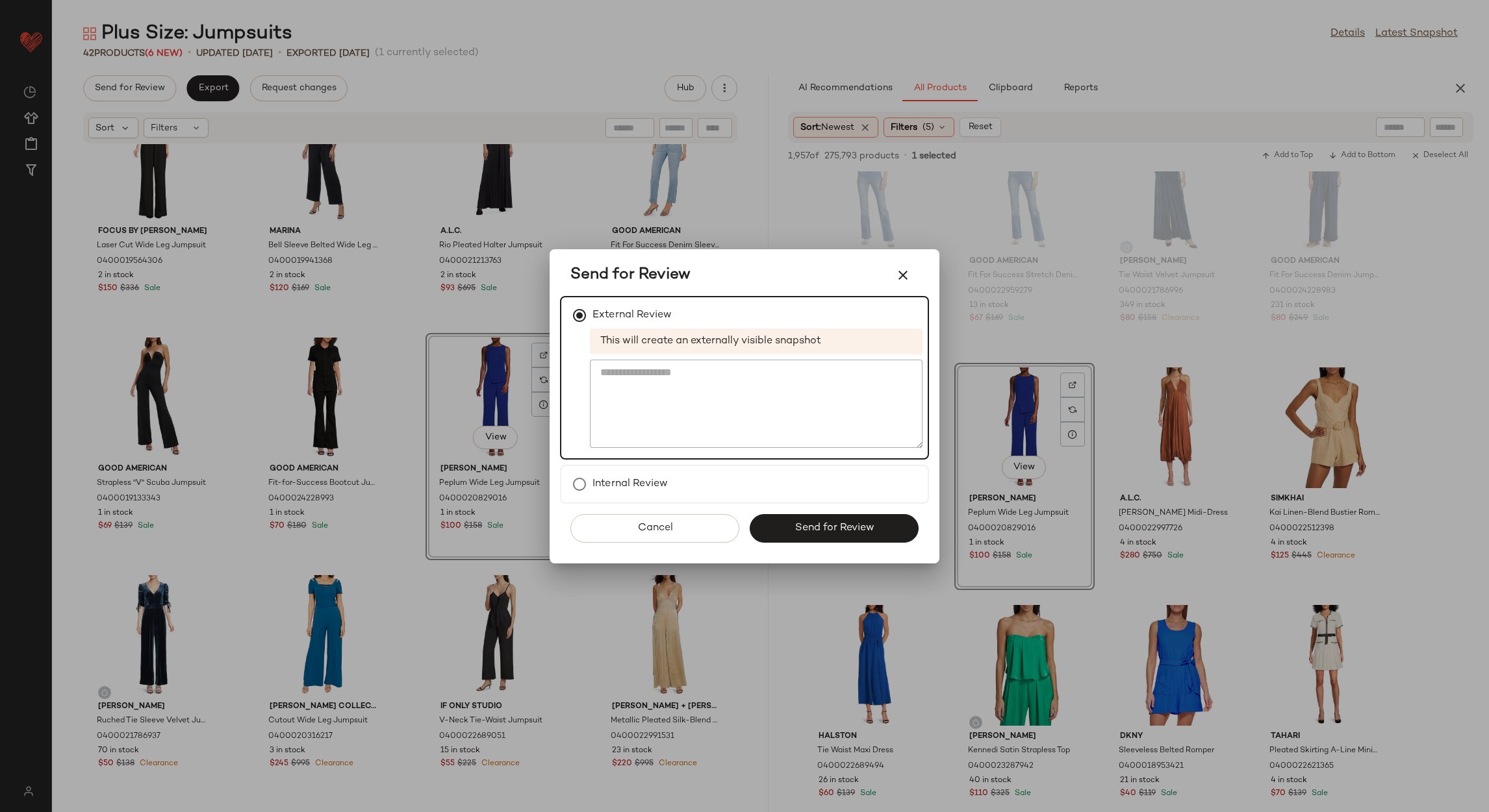
click at [784, 527] on button "Send for Review" at bounding box center [834, 528] width 169 height 29
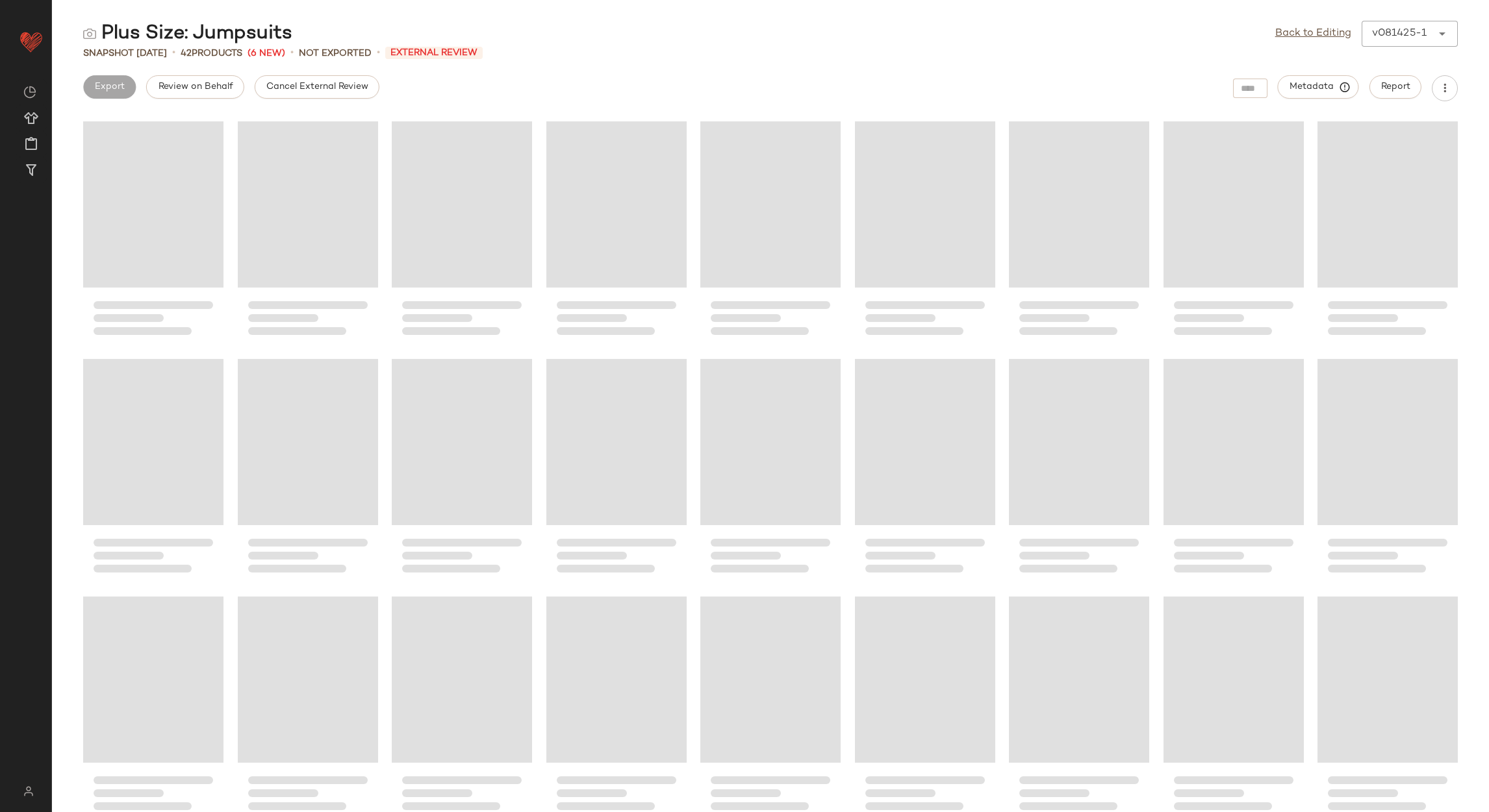
click at [313, 89] on span "Cancel External Review" at bounding box center [317, 87] width 103 height 11
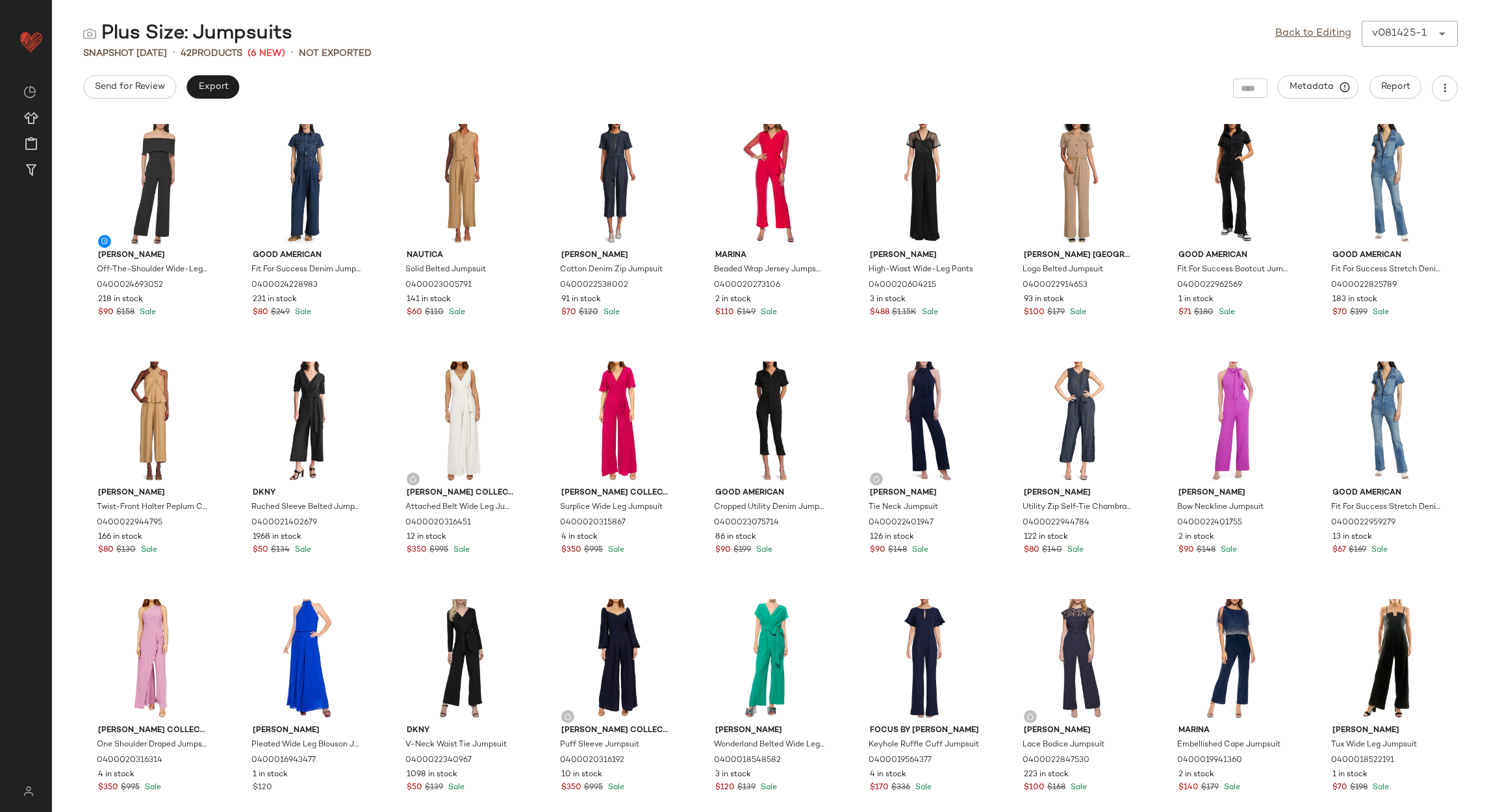
click at [1282, 44] on div "Back to Editing v081425-1 ******" at bounding box center [1366, 33] width 183 height 26
click at [1285, 35] on link "Back to Editing" at bounding box center [1313, 33] width 76 height 15
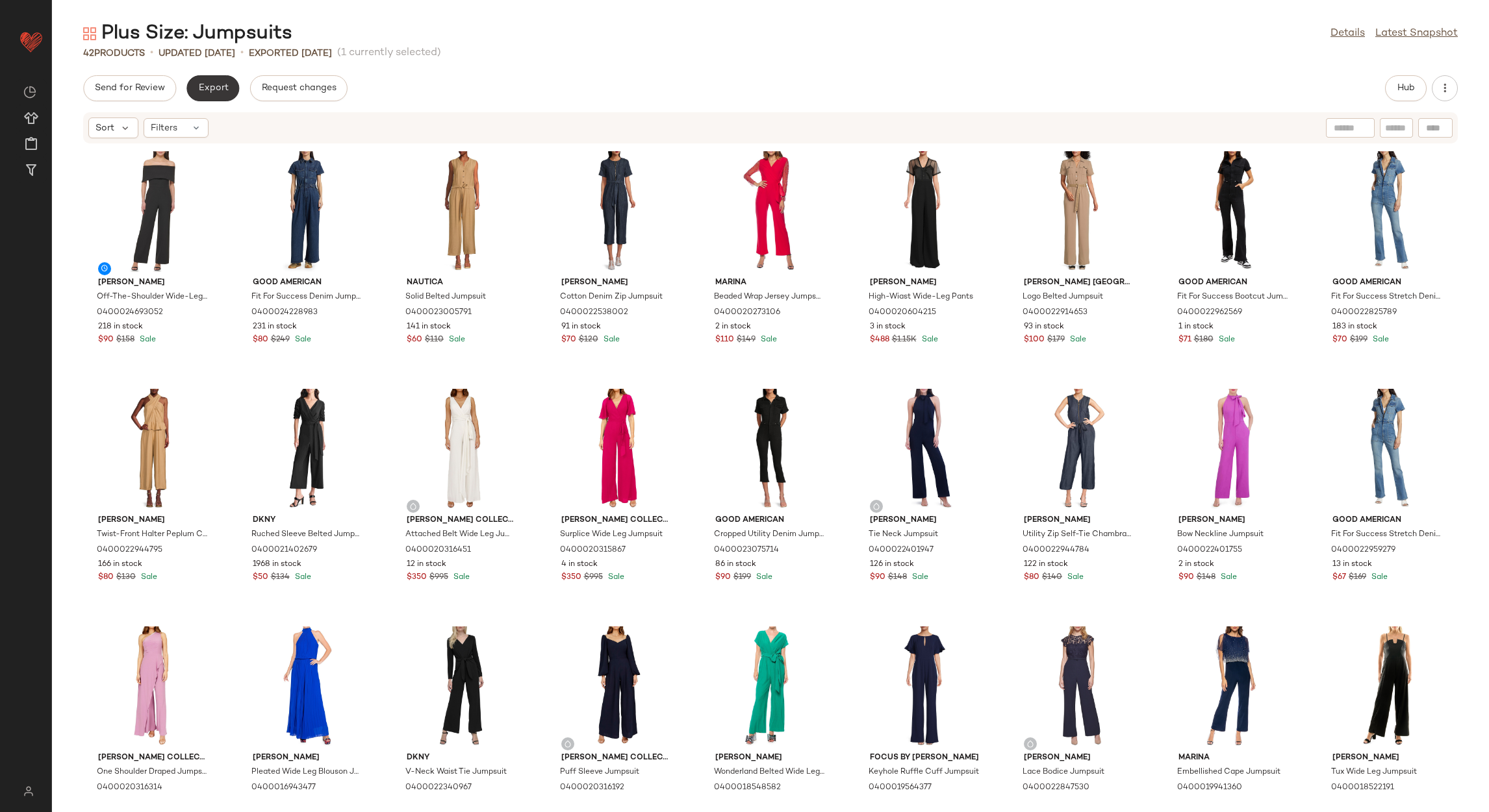
click at [206, 92] on span "Export" at bounding box center [213, 89] width 31 height 11
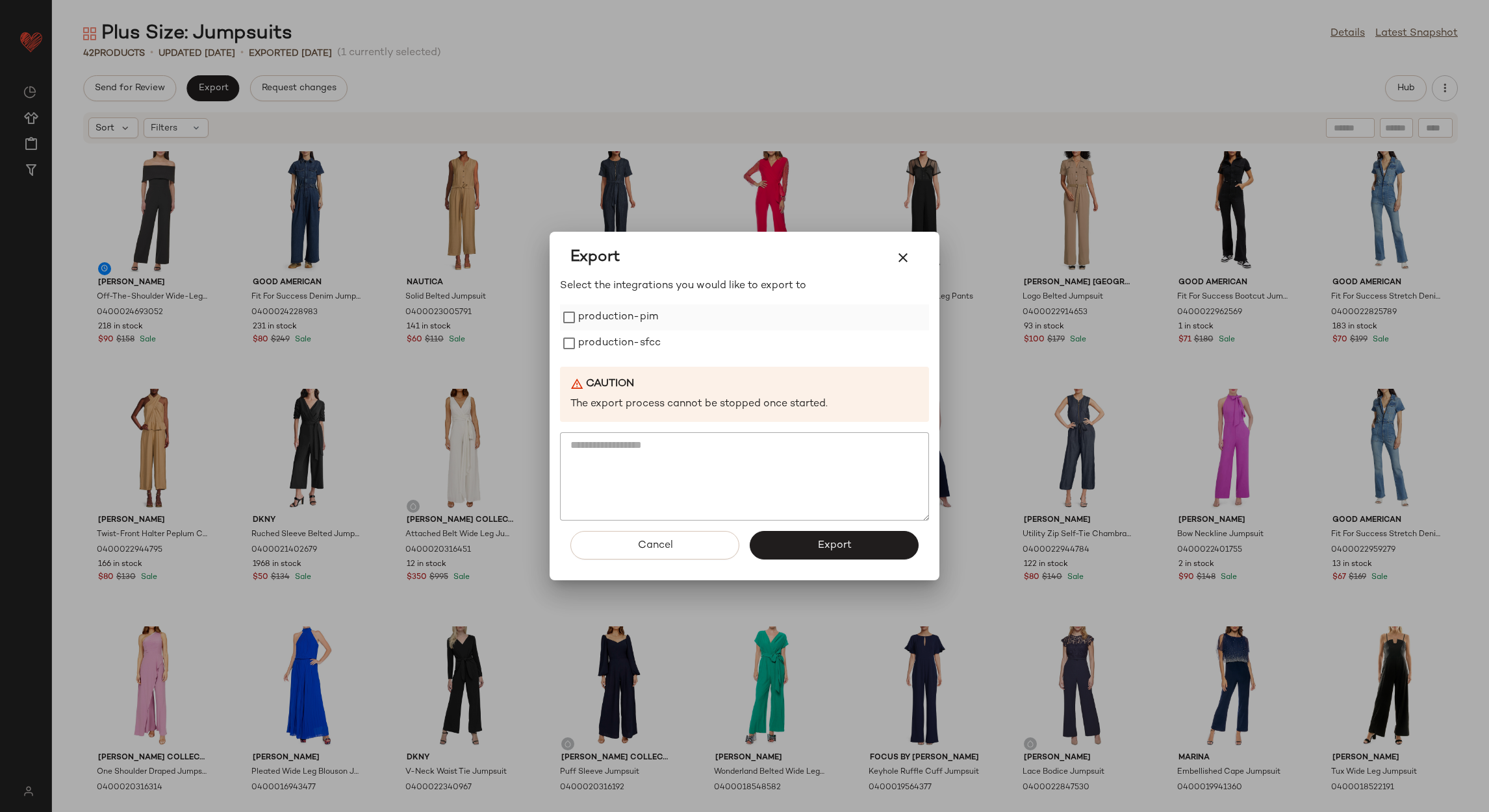
click at [621, 312] on label "production-pim" at bounding box center [619, 317] width 80 height 26
drag, startPoint x: 613, startPoint y: 338, endPoint x: 634, endPoint y: 372, distance: 40.0
click at [611, 338] on label "production-sfcc" at bounding box center [620, 343] width 83 height 26
click at [784, 550] on button "Export" at bounding box center [834, 545] width 169 height 29
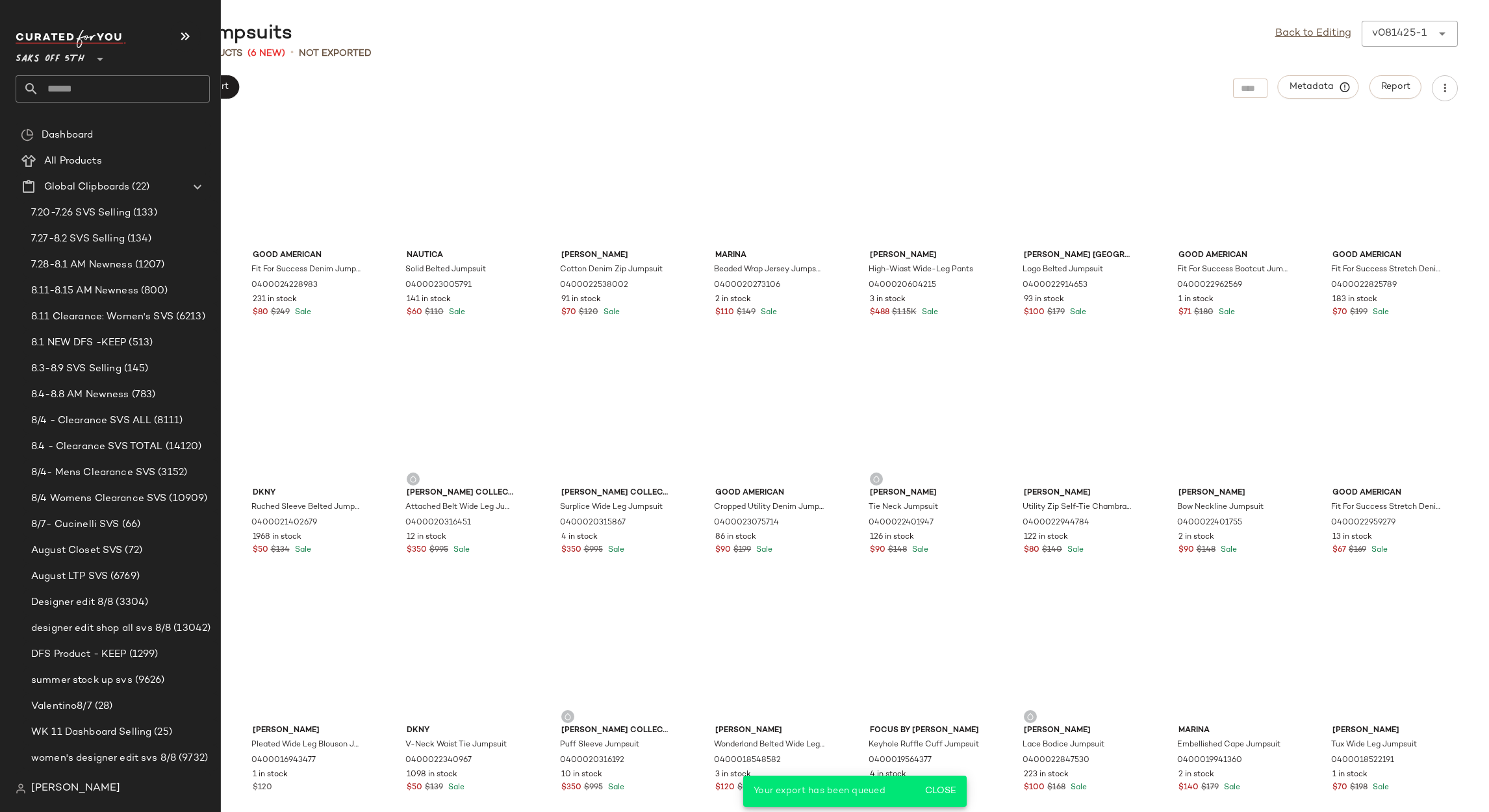
scroll to position [280, 0]
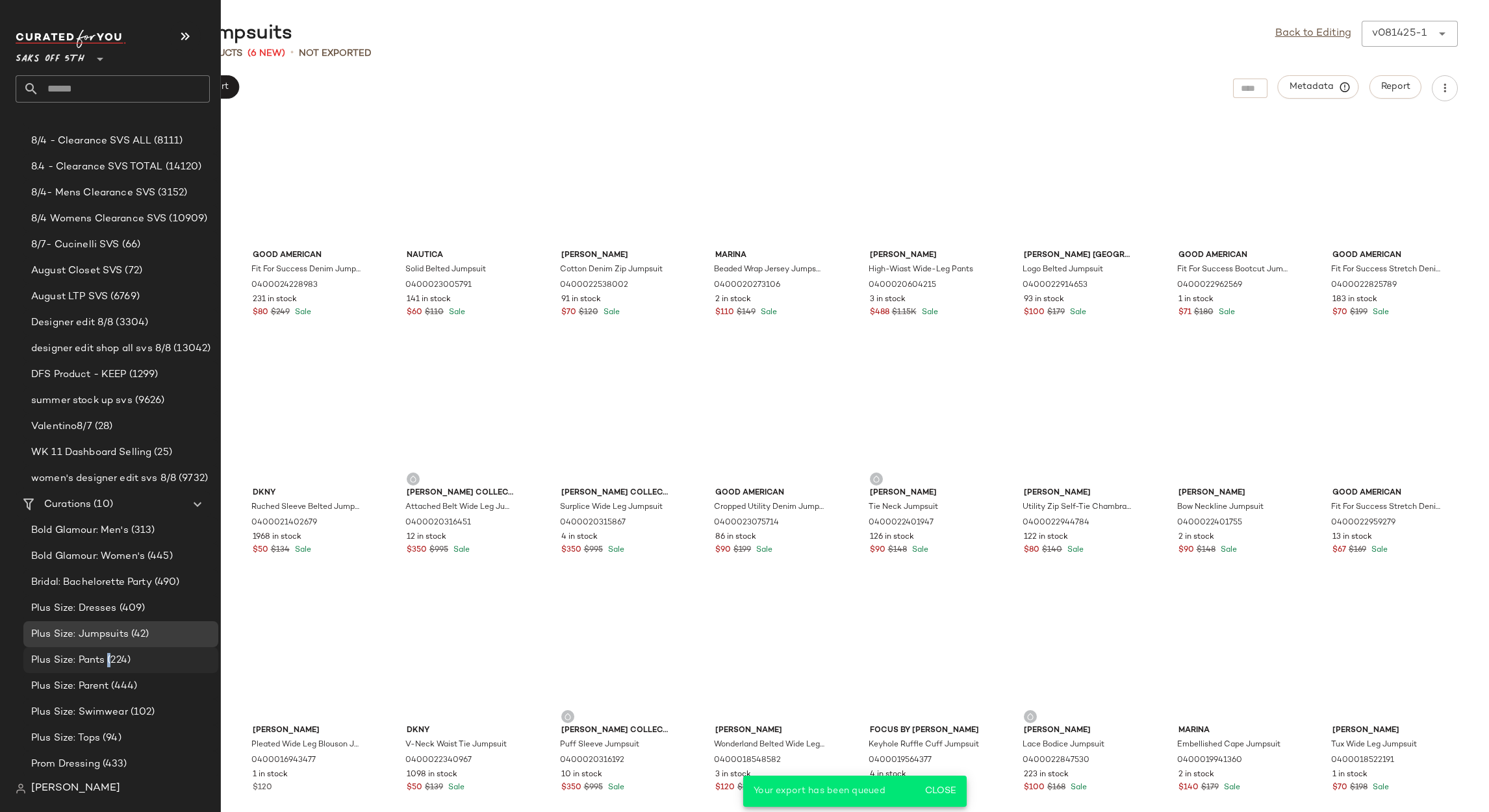
click at [110, 665] on span "(224)" at bounding box center [117, 661] width 26 height 15
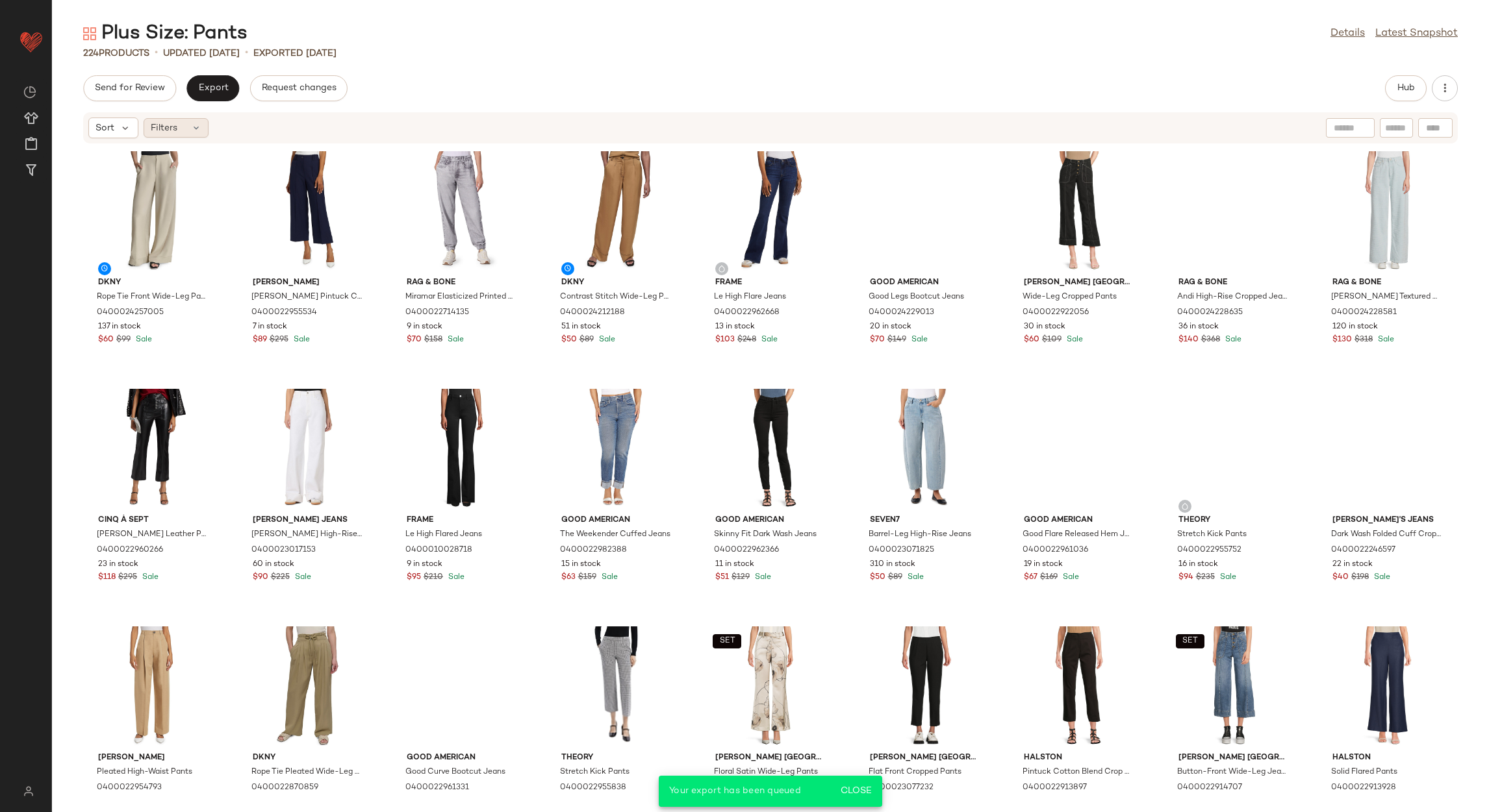
click at [189, 128] on div "Filters" at bounding box center [175, 127] width 65 height 19
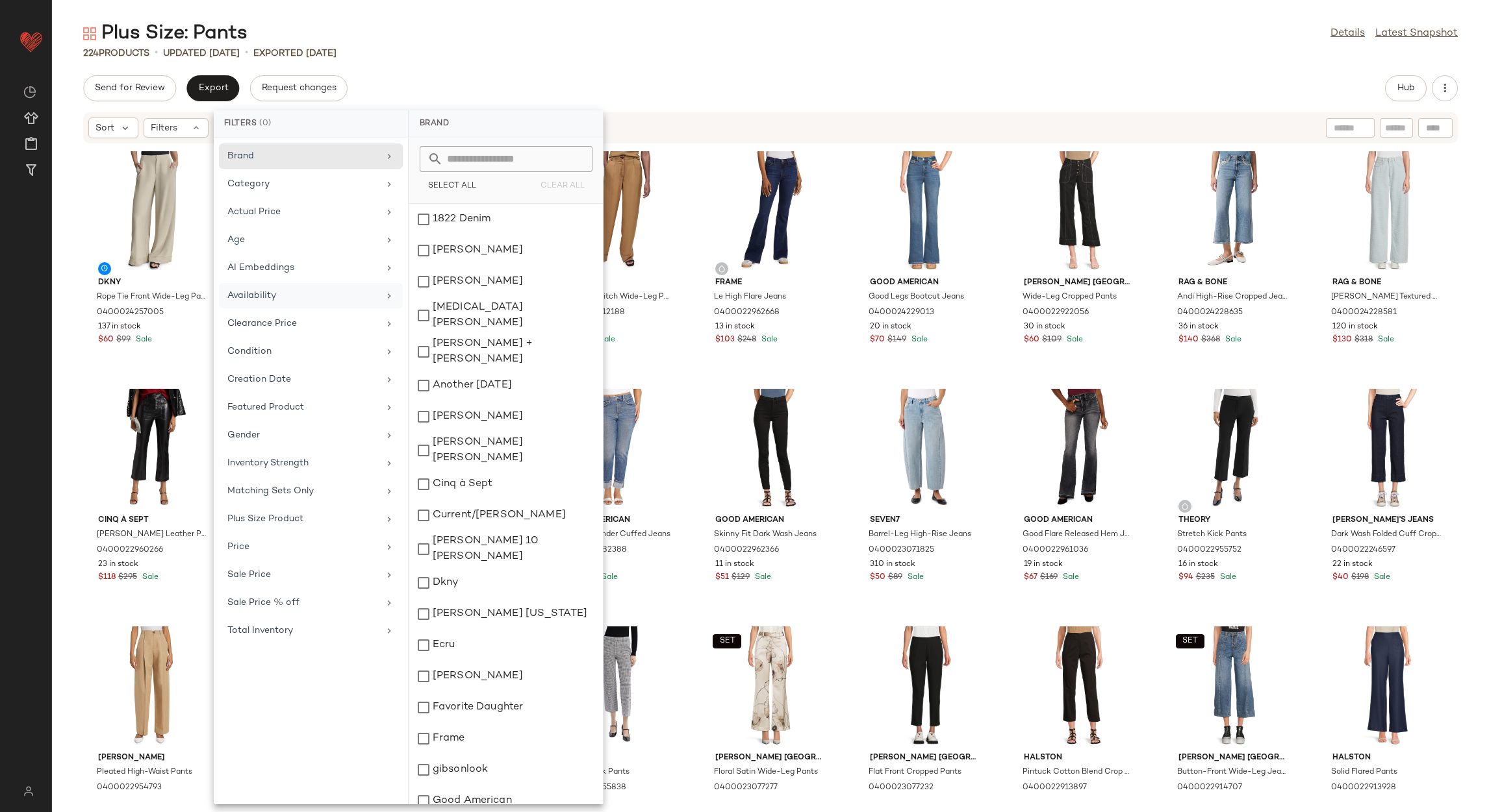
click at [319, 301] on div "Availability" at bounding box center [303, 296] width 151 height 13
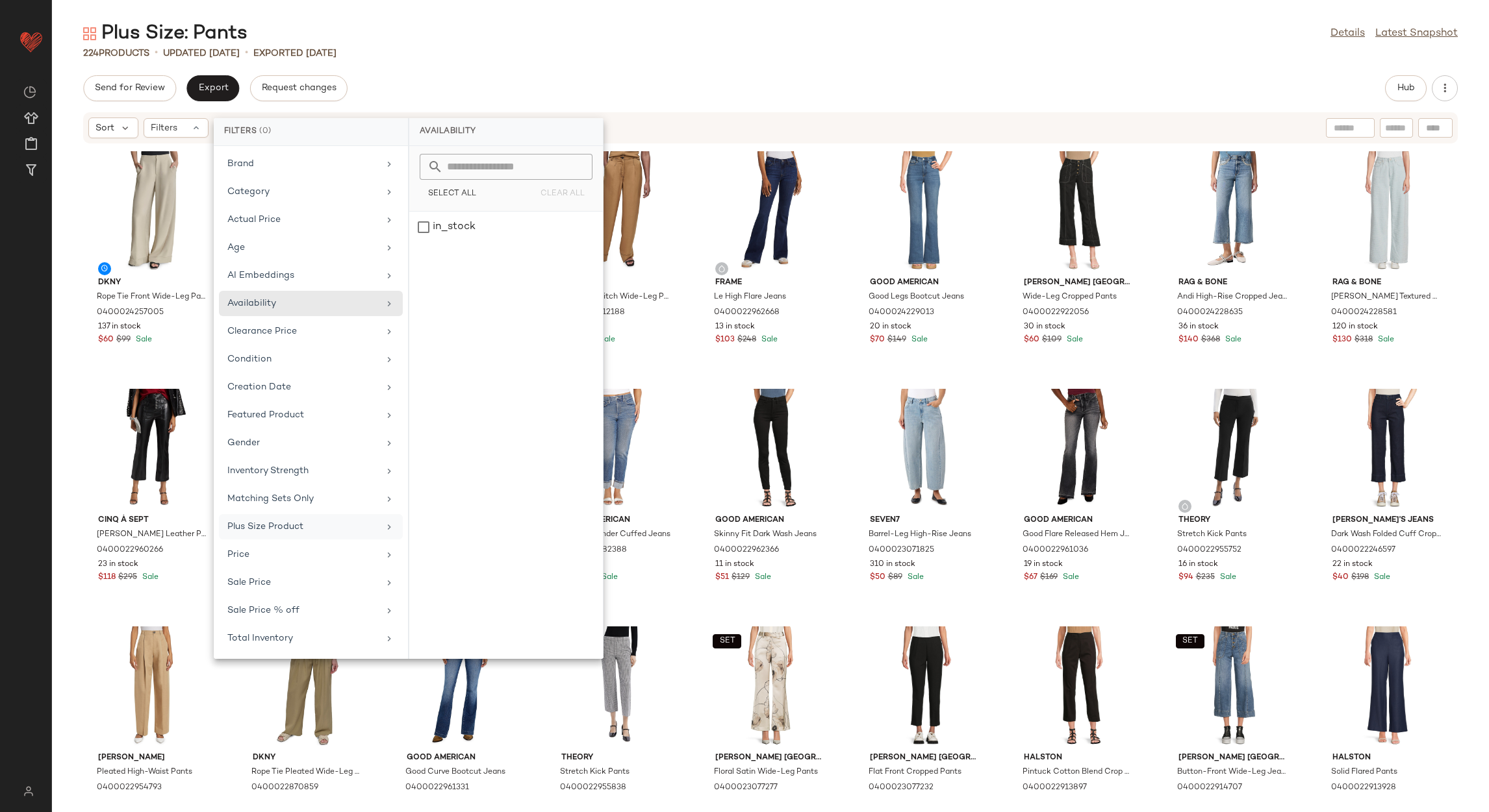
click at [333, 534] on div "Plus Size Product" at bounding box center [303, 527] width 151 height 13
click at [461, 184] on div "False" at bounding box center [506, 186] width 183 height 23
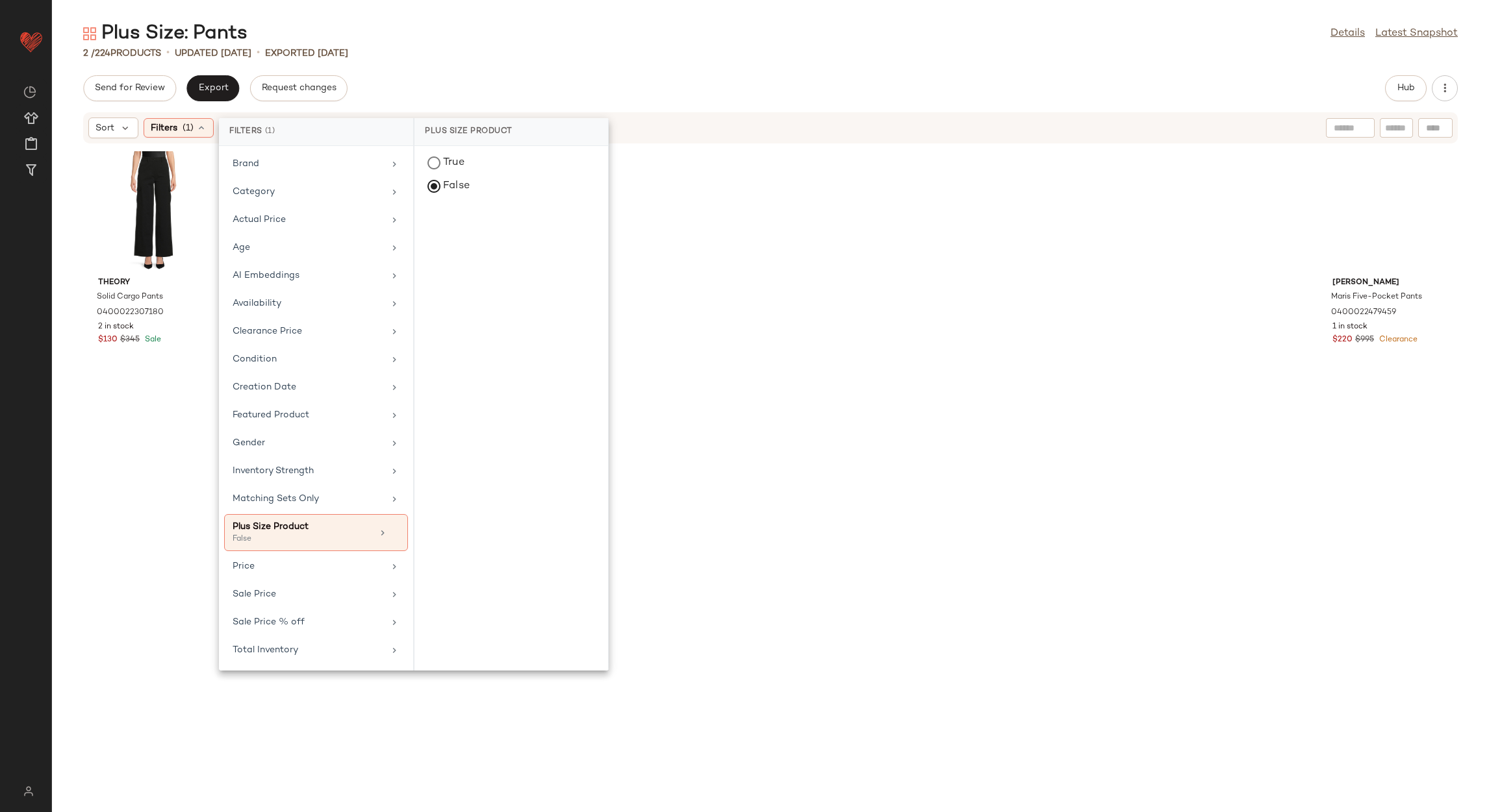
click at [504, 63] on div "Plus Size: Pants Details Latest Snapshot 2 / 224 Products • updated Aug 12th • …" at bounding box center [770, 416] width 1437 height 791
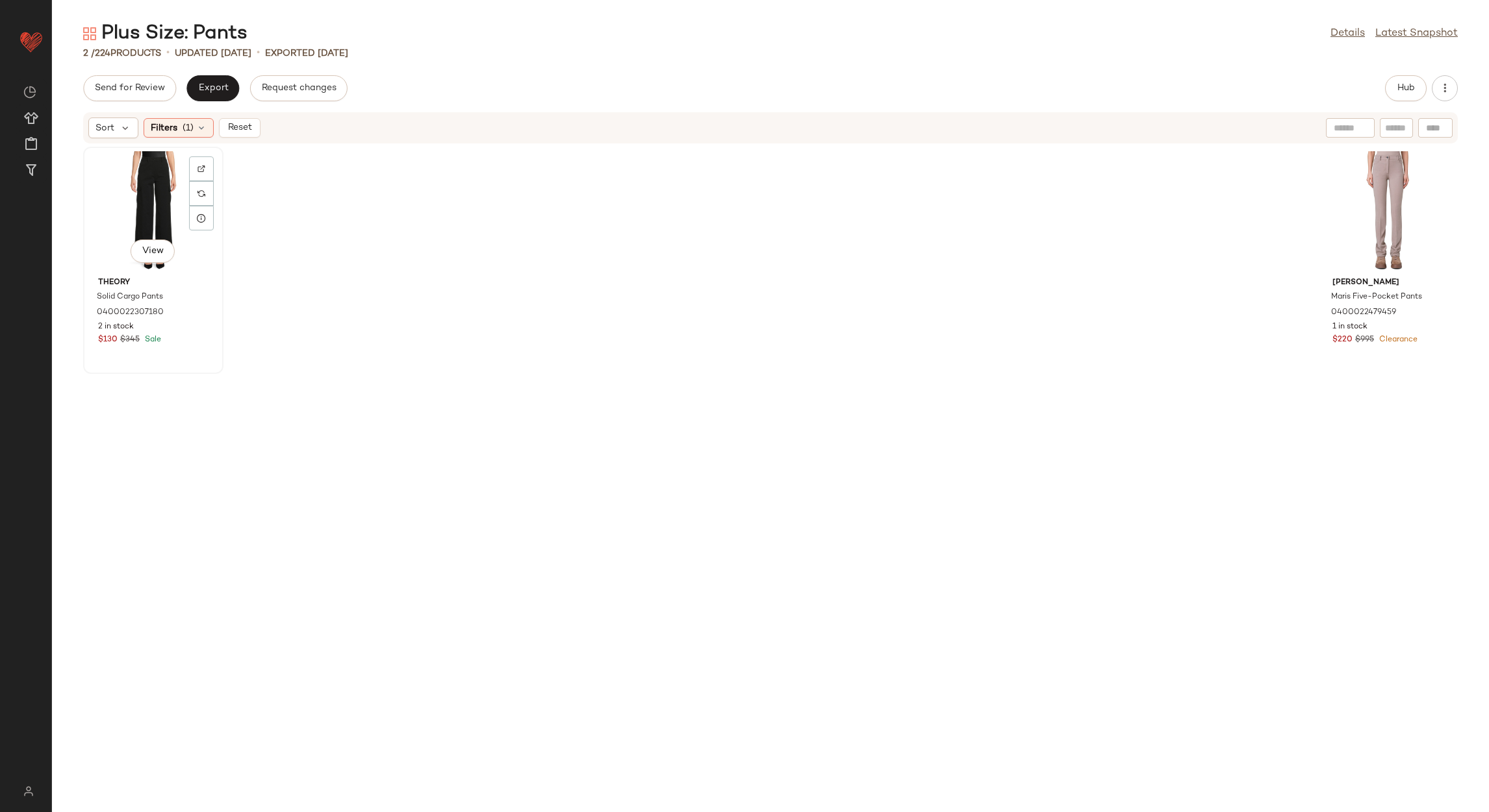
click at [135, 178] on div "View" at bounding box center [153, 211] width 131 height 121
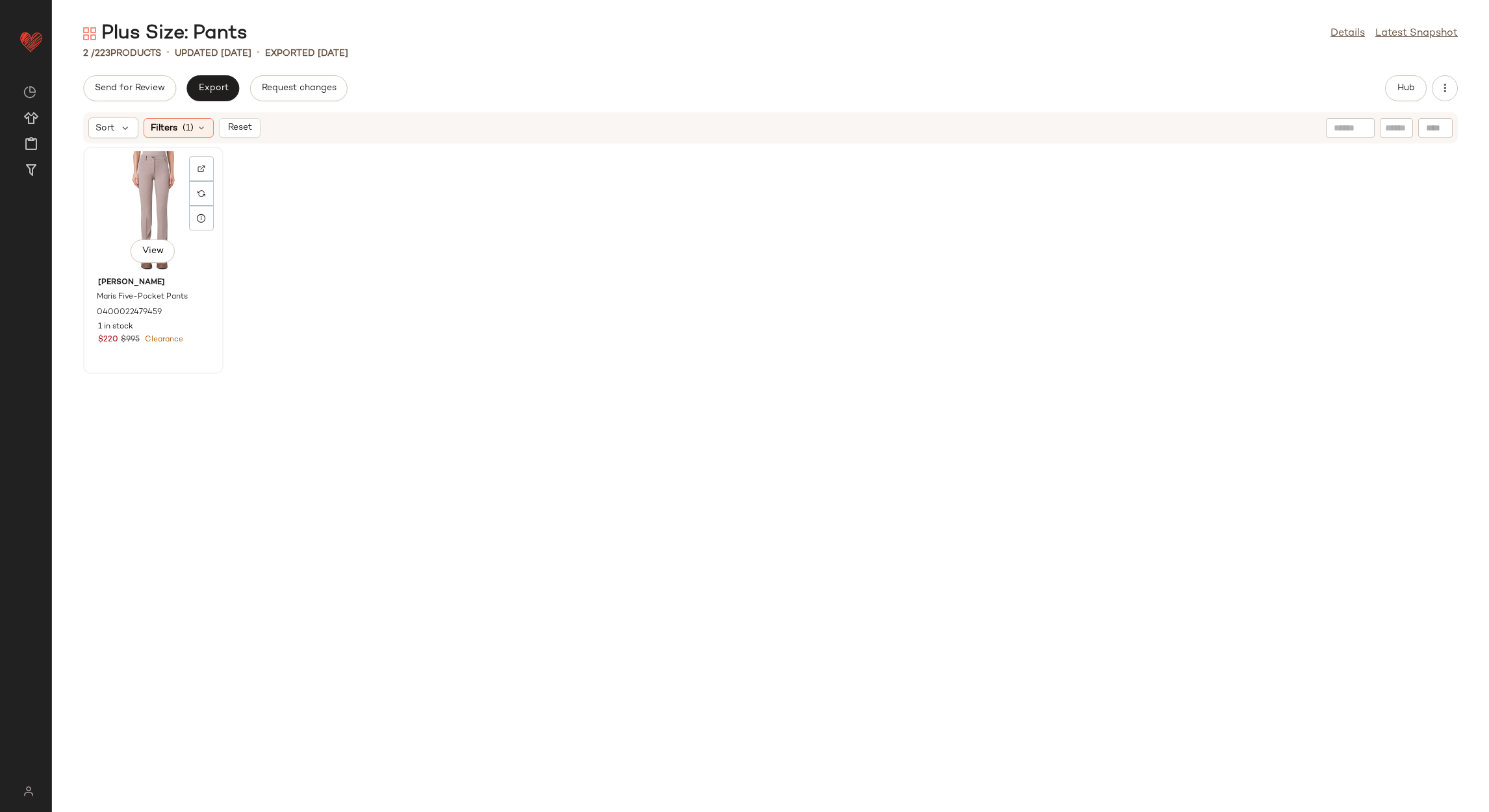
click at [134, 180] on div "View" at bounding box center [153, 211] width 131 height 121
click at [239, 129] on span "Reset" at bounding box center [239, 128] width 25 height 11
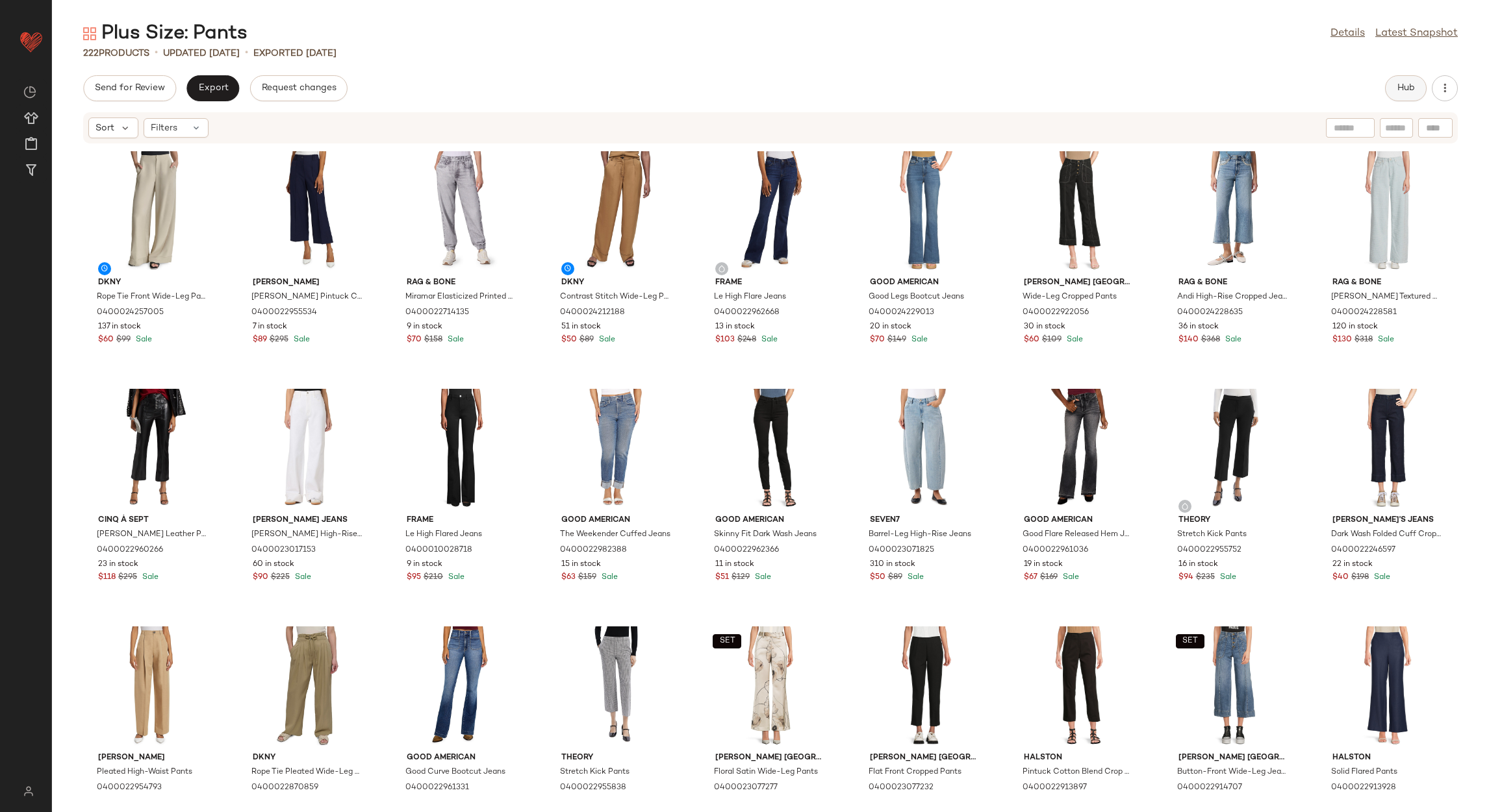
click at [1416, 89] on button "Hub" at bounding box center [1406, 88] width 41 height 26
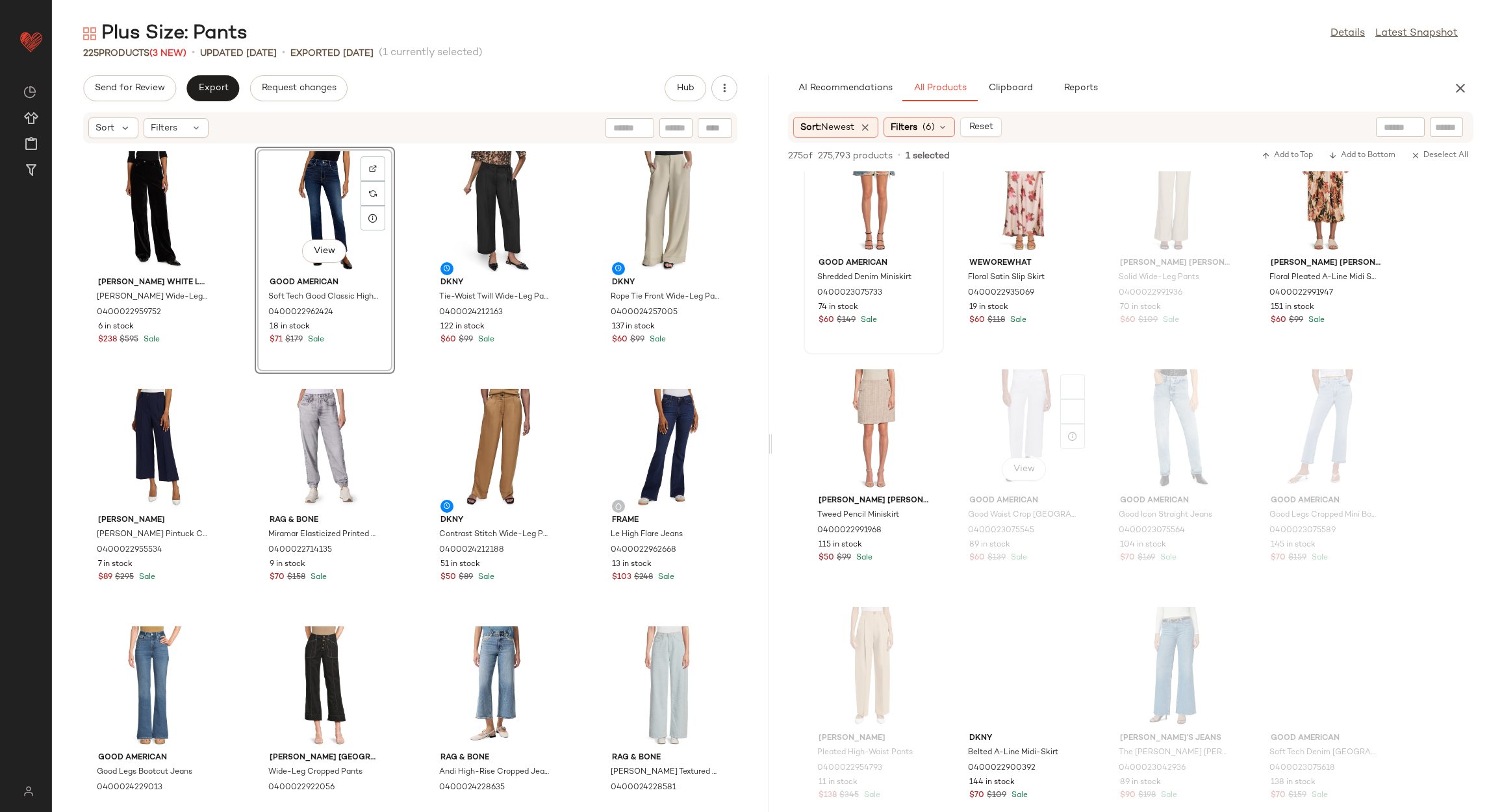
scroll to position [2532, 0]
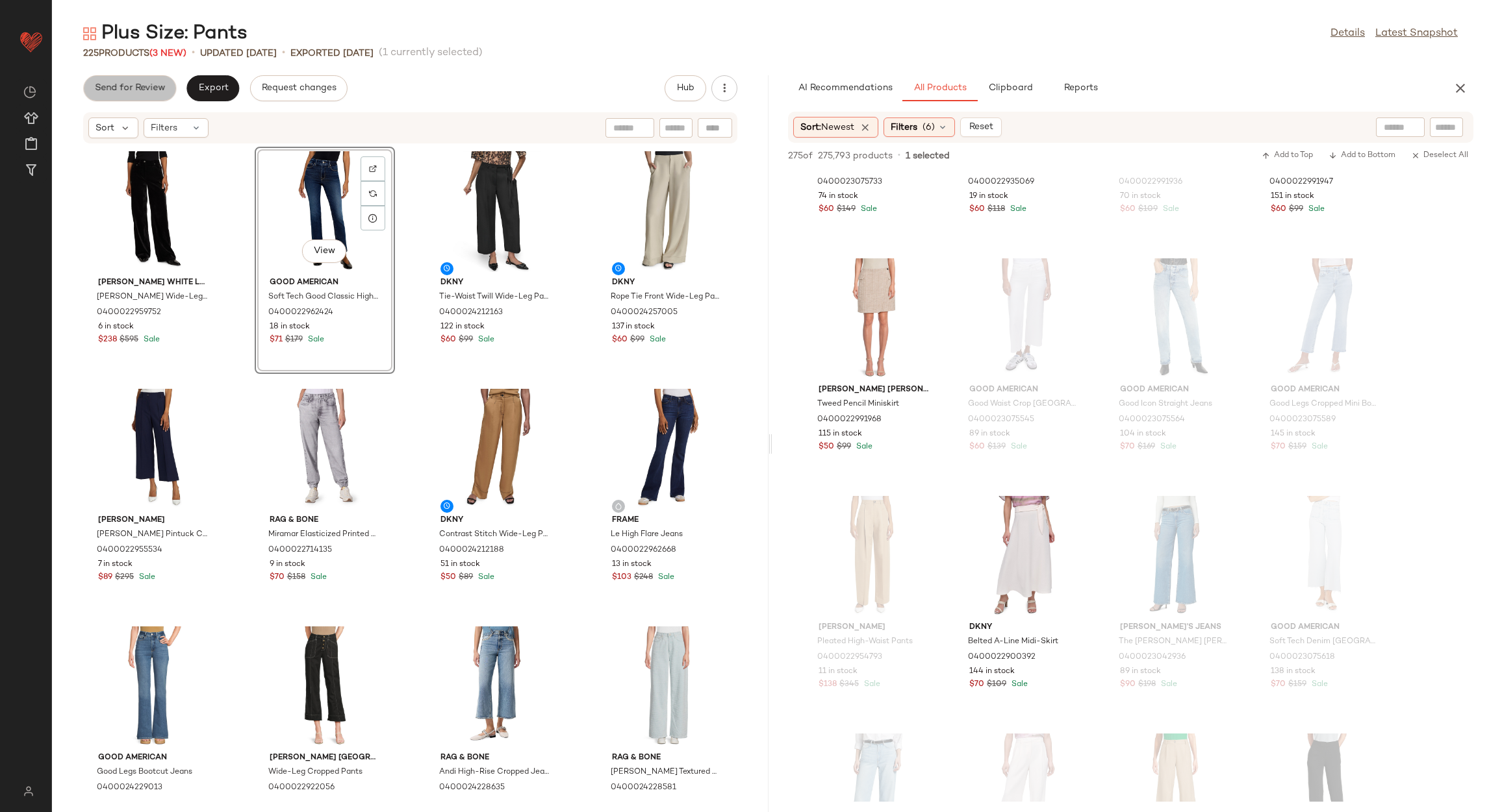
click at [139, 83] on span "Send for Review" at bounding box center [129, 89] width 71 height 11
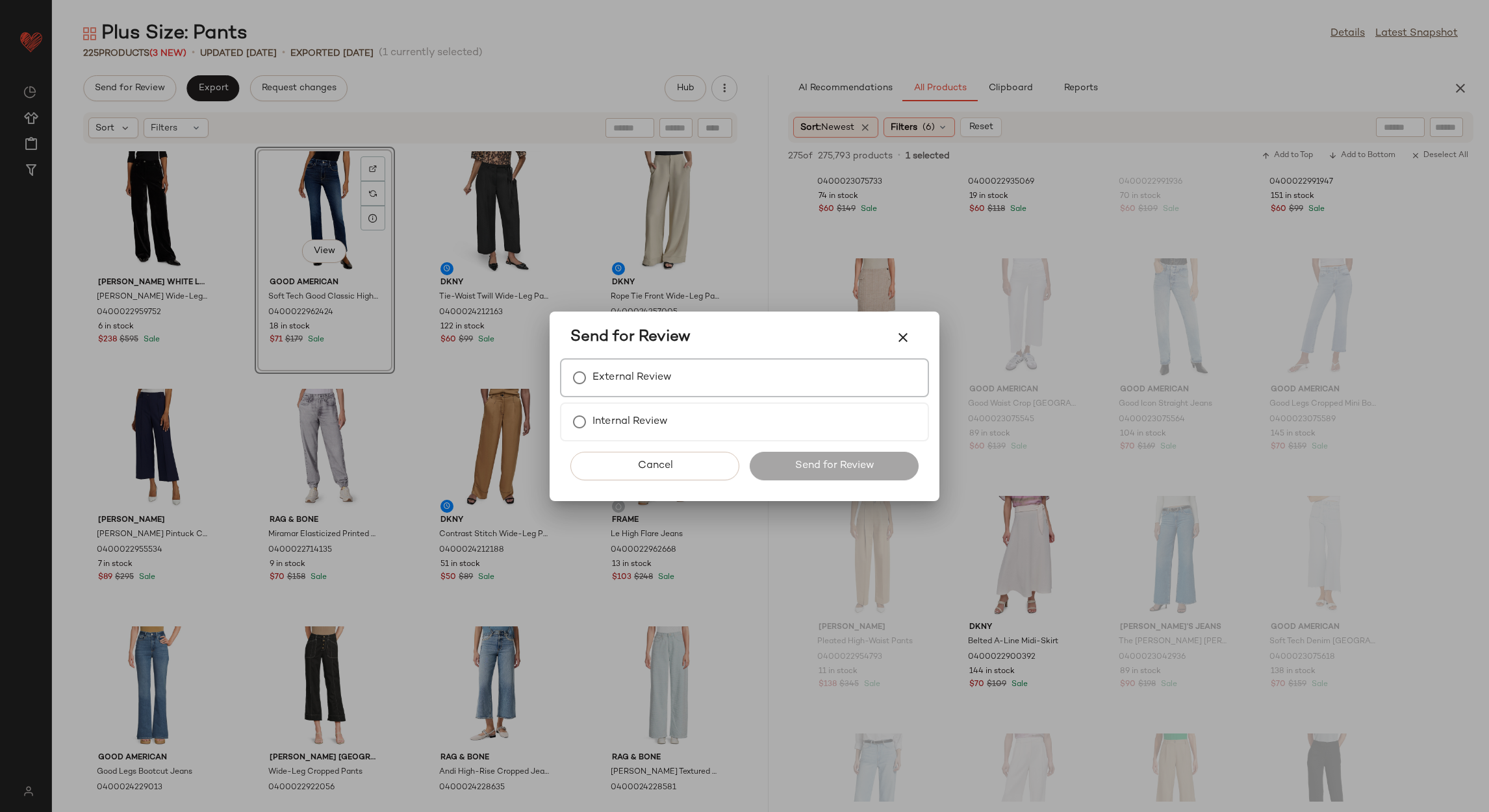
click at [617, 386] on label "External Review" at bounding box center [632, 378] width 79 height 26
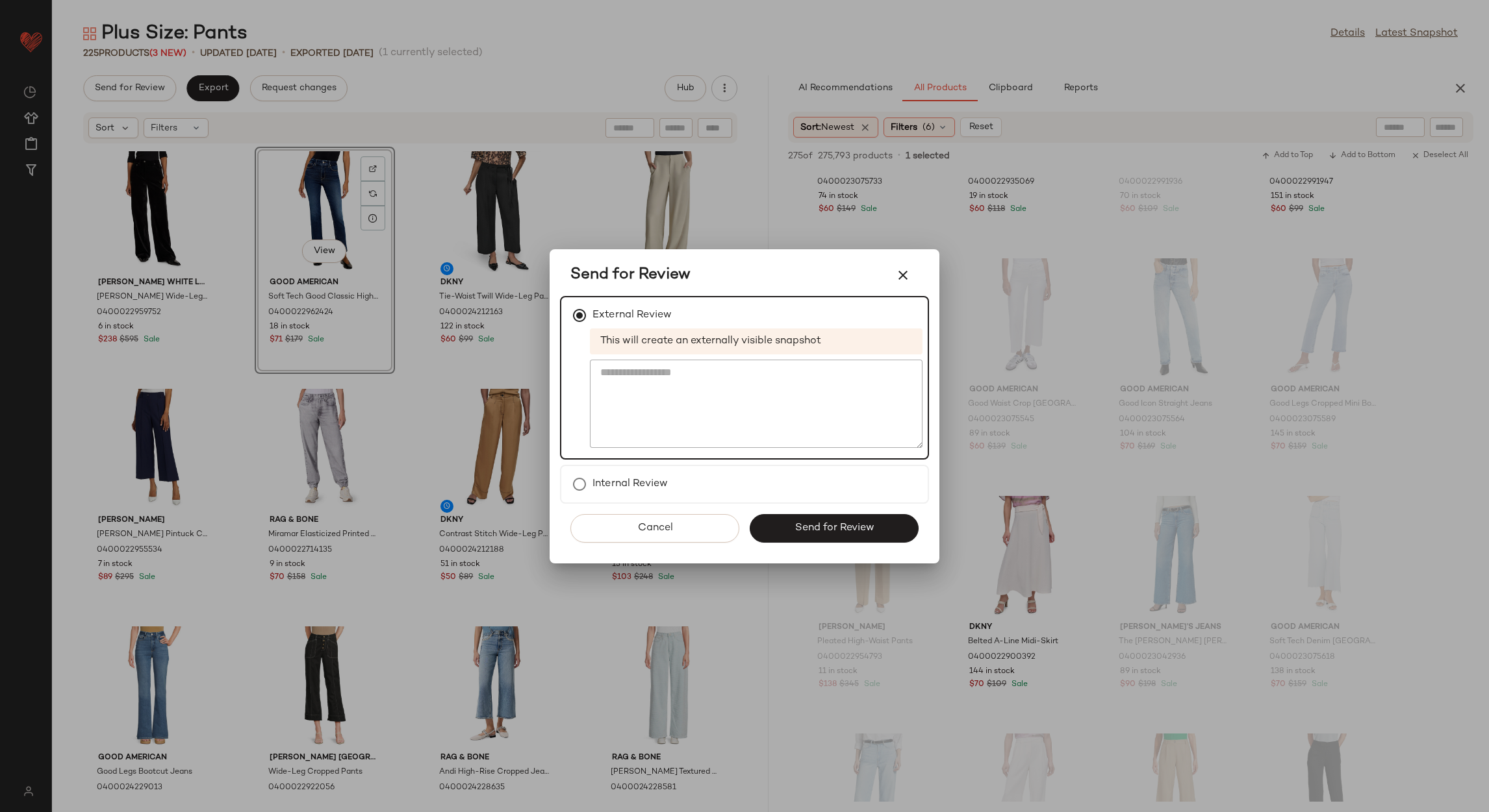
click at [872, 532] on span "Send for Review" at bounding box center [834, 528] width 80 height 13
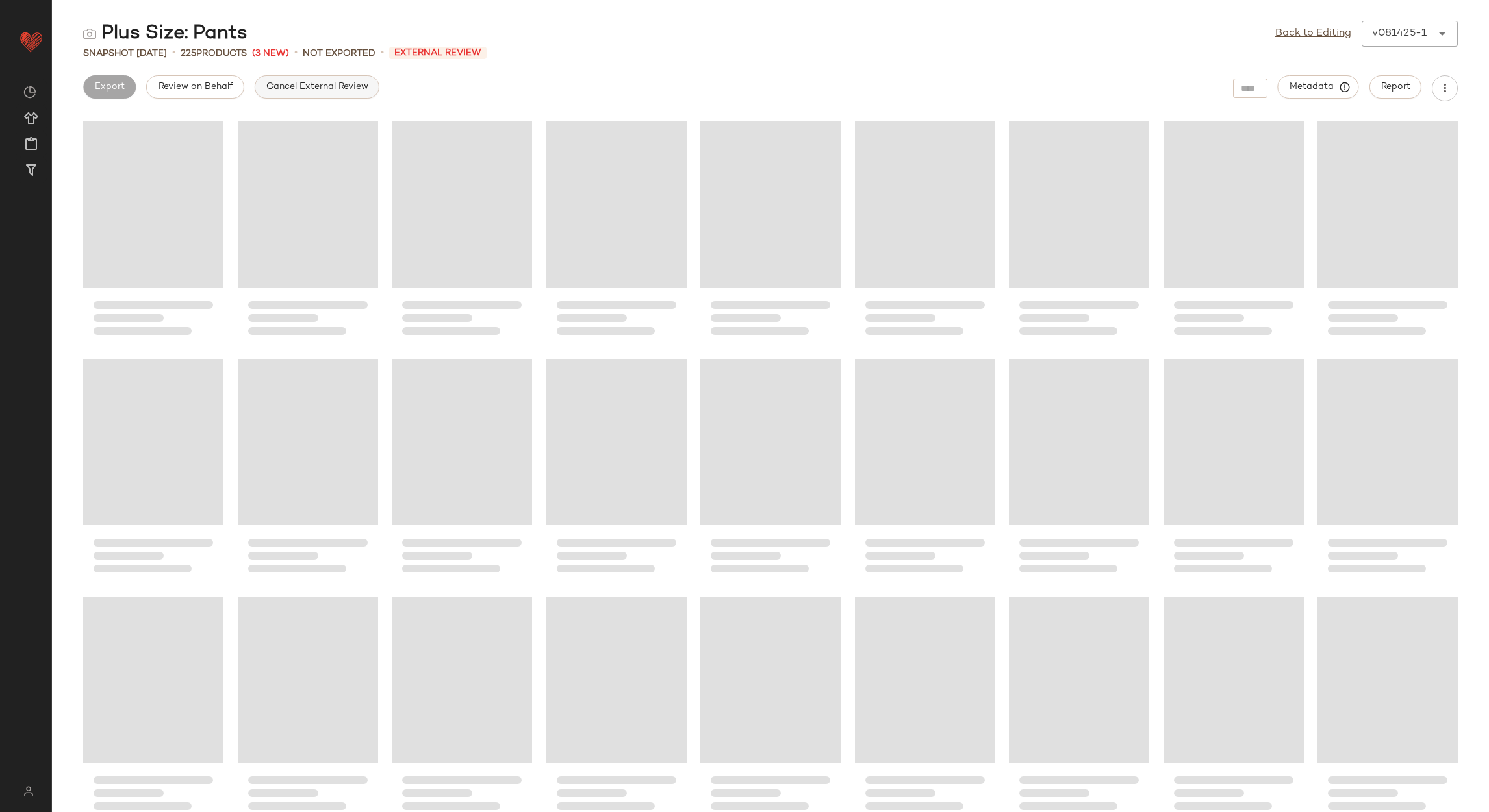
click at [290, 92] on span "Cancel External Review" at bounding box center [317, 87] width 103 height 11
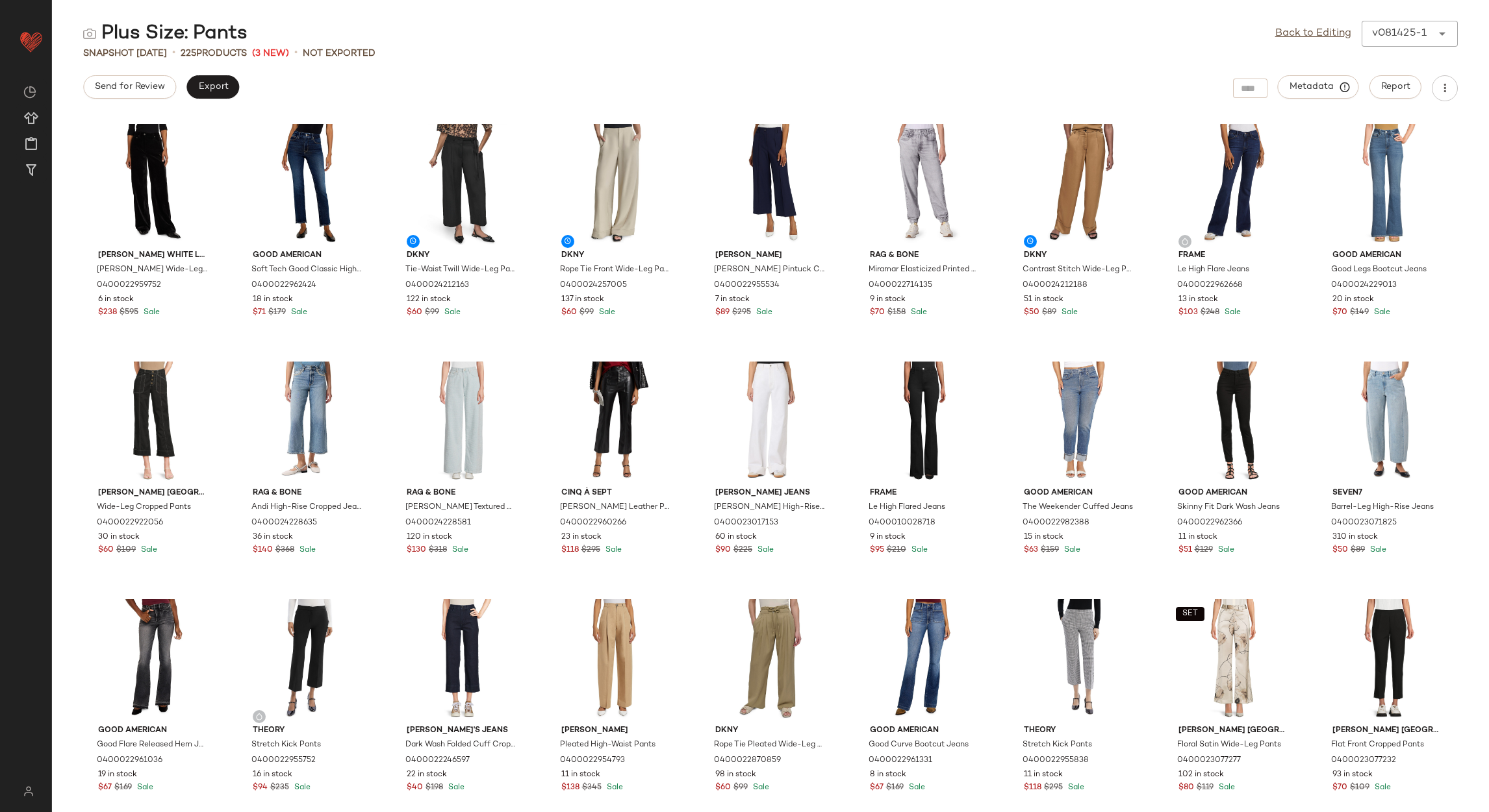
click at [1316, 31] on link "Back to Editing" at bounding box center [1313, 33] width 76 height 15
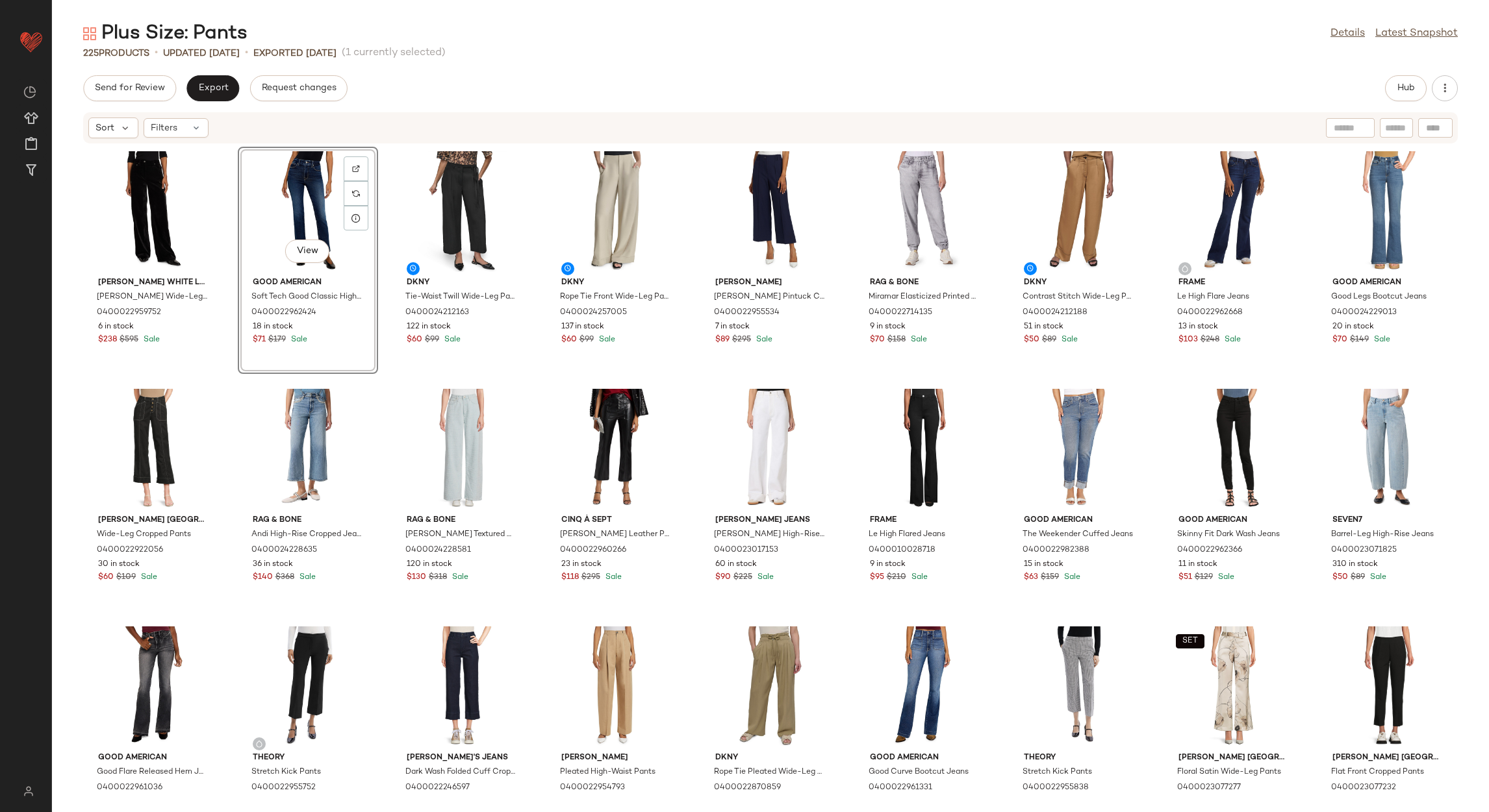
click at [209, 73] on div "Plus Size: Pants Details Latest Snapshot 225 Products • updated Aug 14th • Expo…" at bounding box center [770, 416] width 1437 height 791
click at [211, 89] on span "Export" at bounding box center [213, 89] width 31 height 11
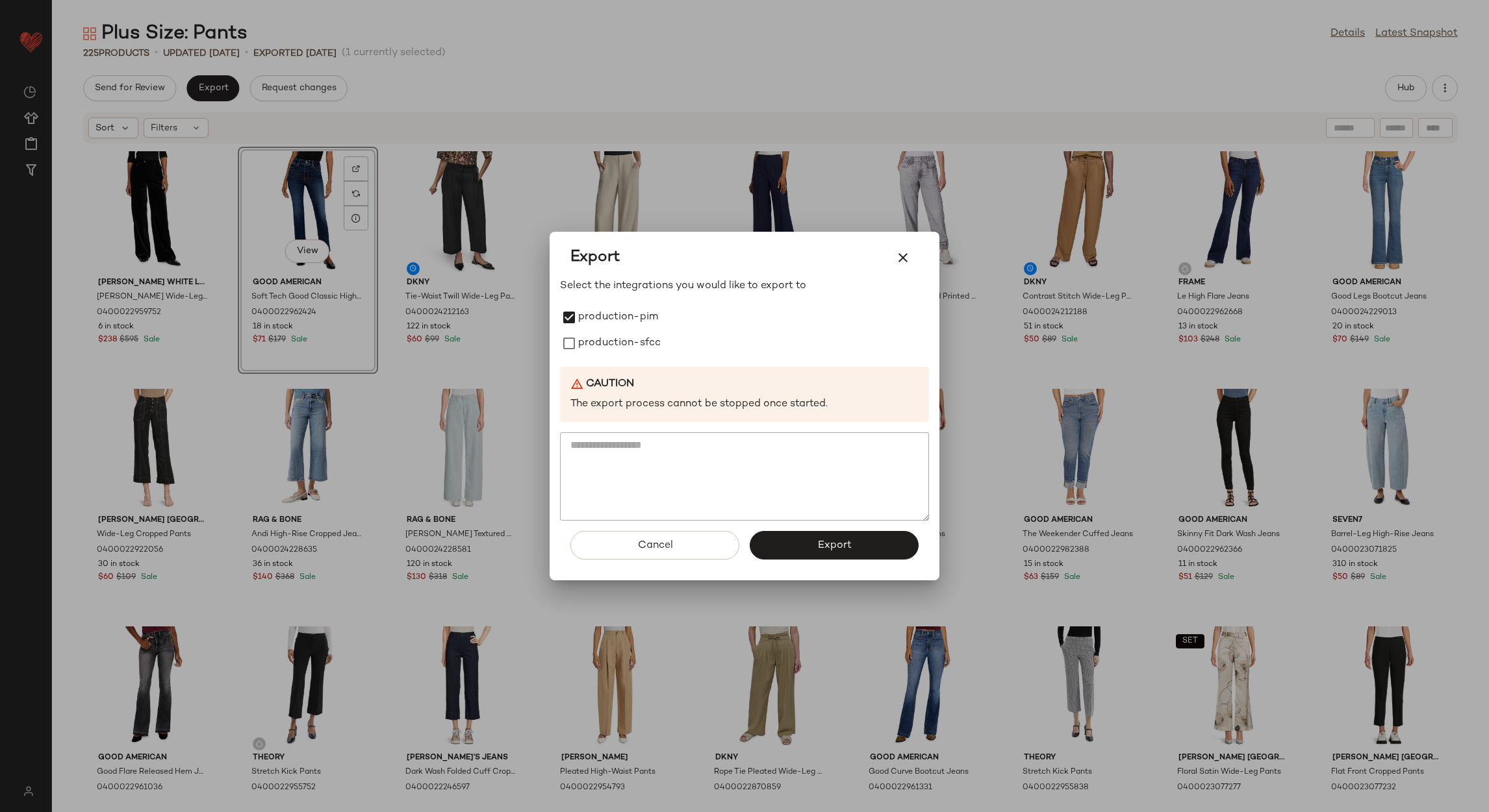
click at [598, 361] on div "Select the integrations you would like to export to production-pim production-s…" at bounding box center [744, 400] width 369 height 243
drag, startPoint x: 598, startPoint y: 361, endPoint x: 588, endPoint y: 335, distance: 27.9
click at [588, 335] on label "production-sfcc" at bounding box center [620, 343] width 83 height 26
click at [766, 538] on button "Export" at bounding box center [834, 545] width 169 height 29
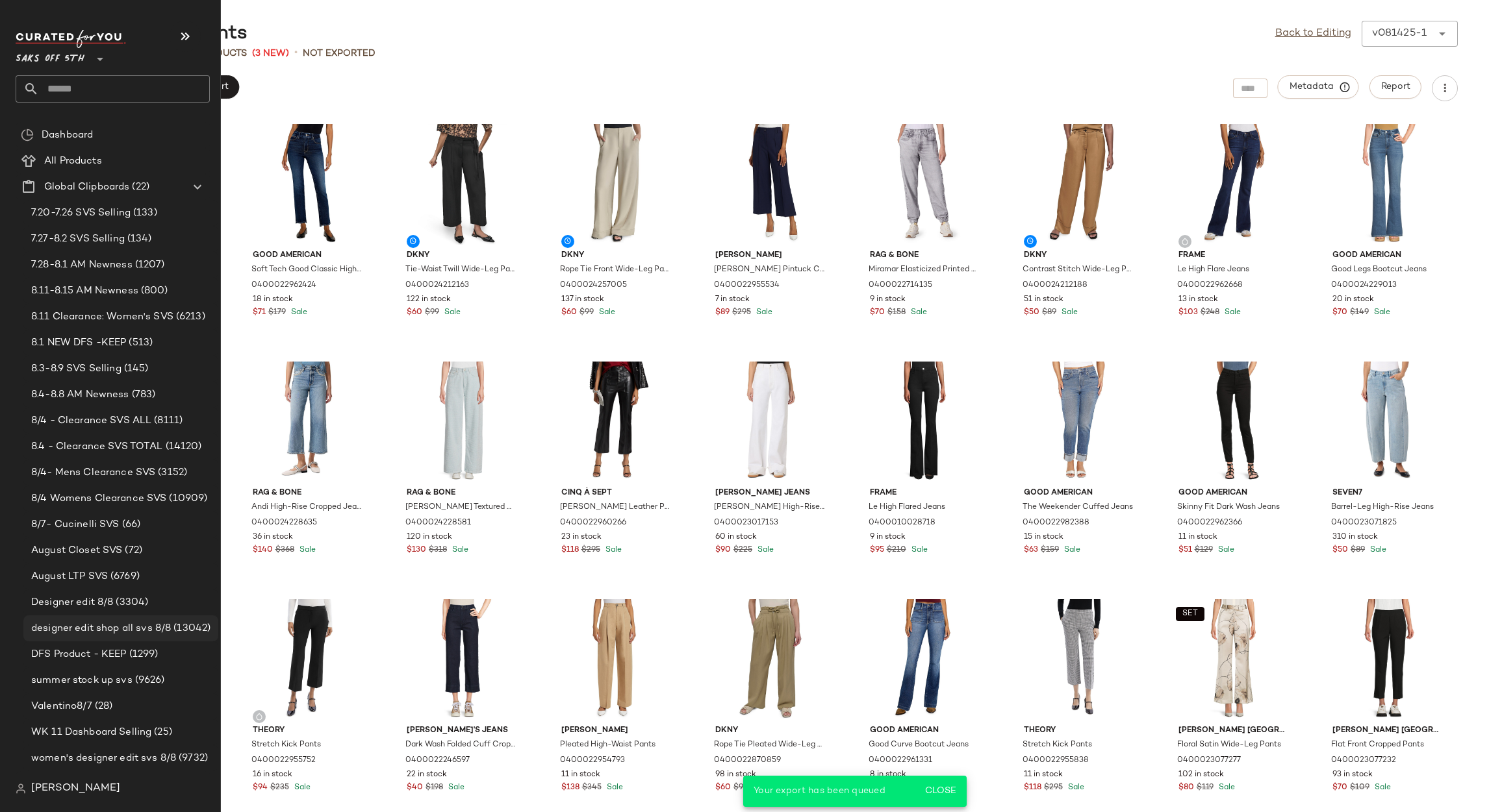
scroll to position [280, 0]
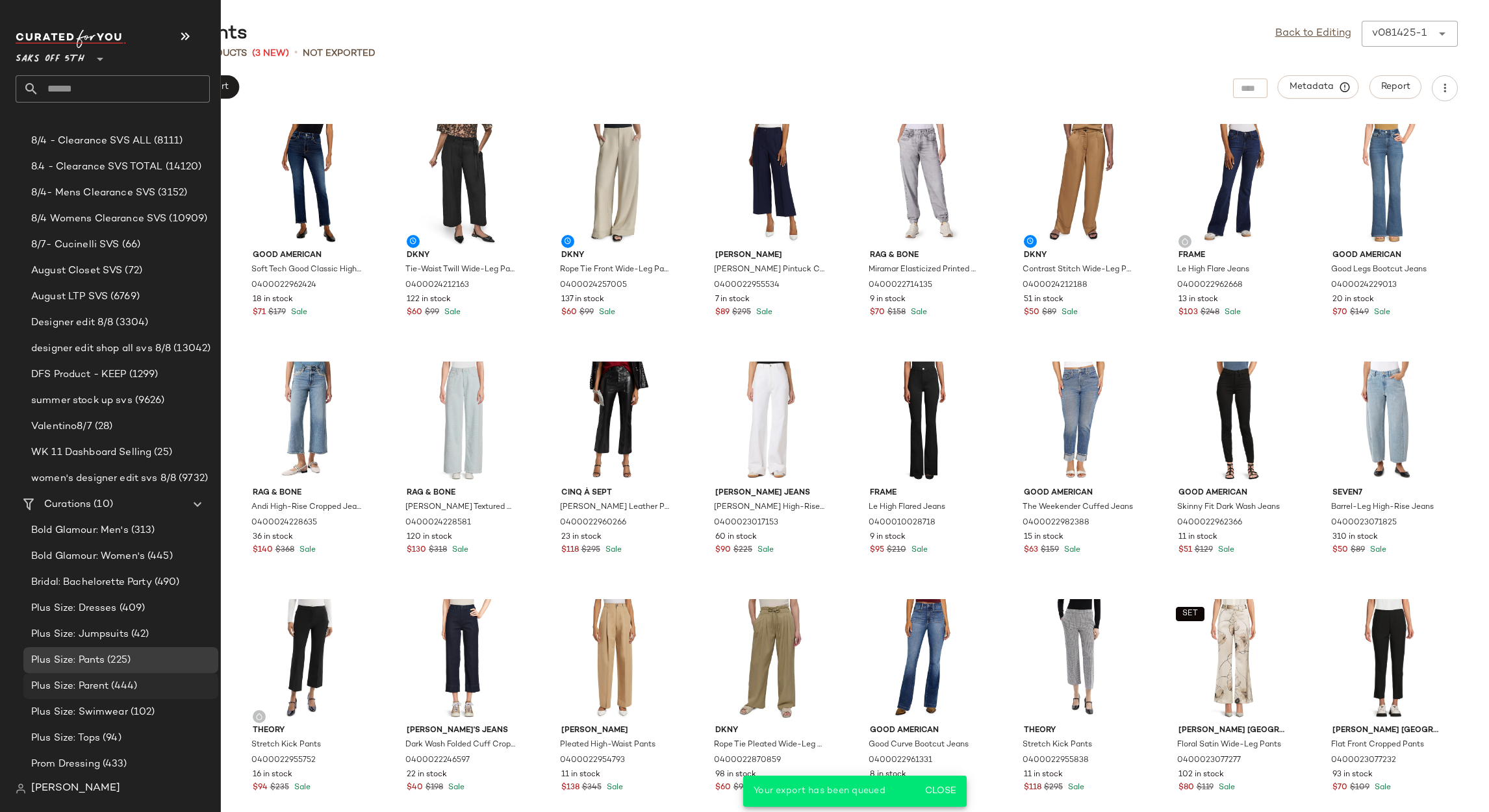
click at [111, 686] on span "(444)" at bounding box center [123, 687] width 29 height 15
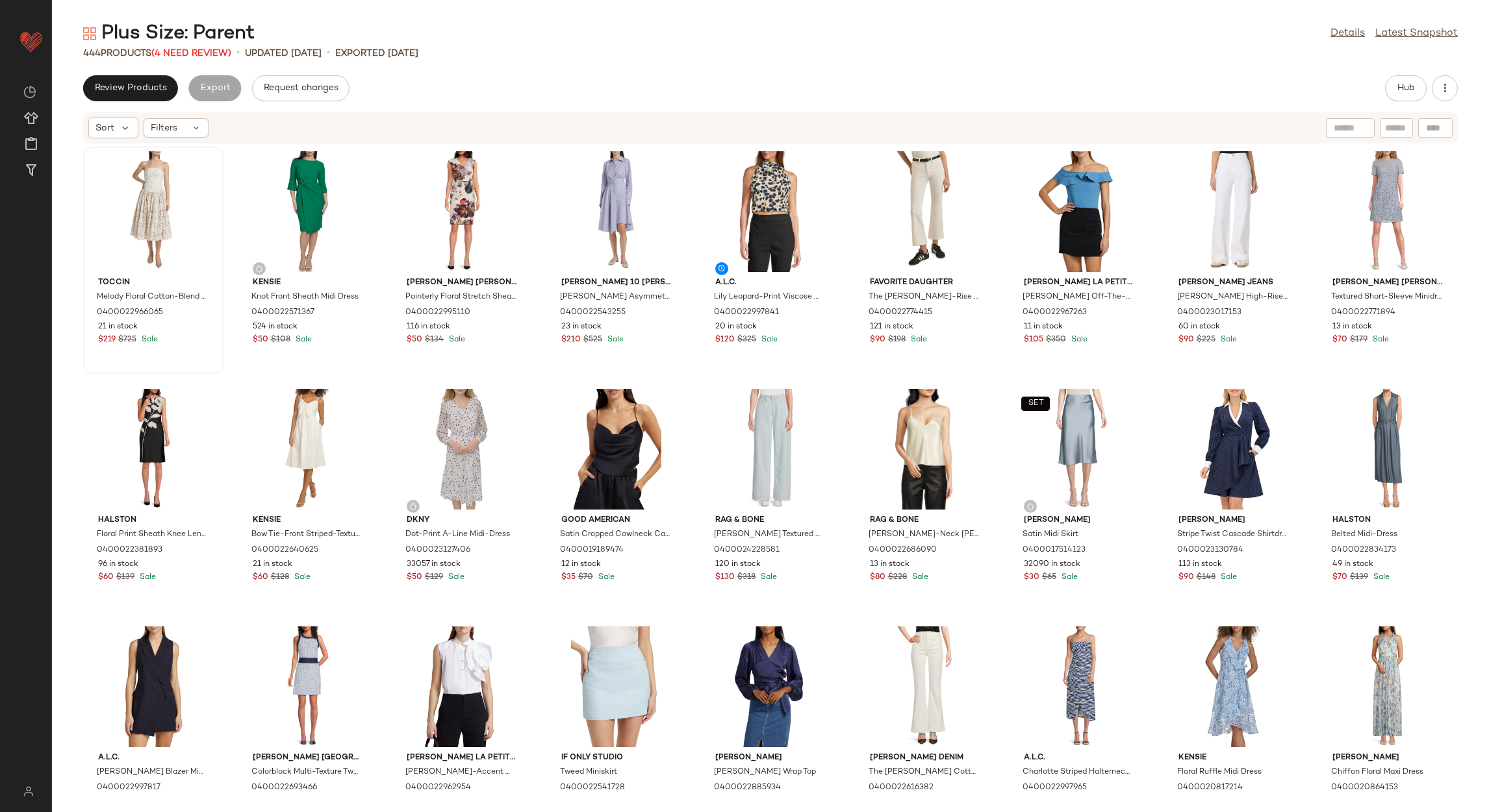
drag, startPoint x: 189, startPoint y: 120, endPoint x: 201, endPoint y: 250, distance: 130.6
click at [186, 121] on div "Filters" at bounding box center [175, 127] width 65 height 19
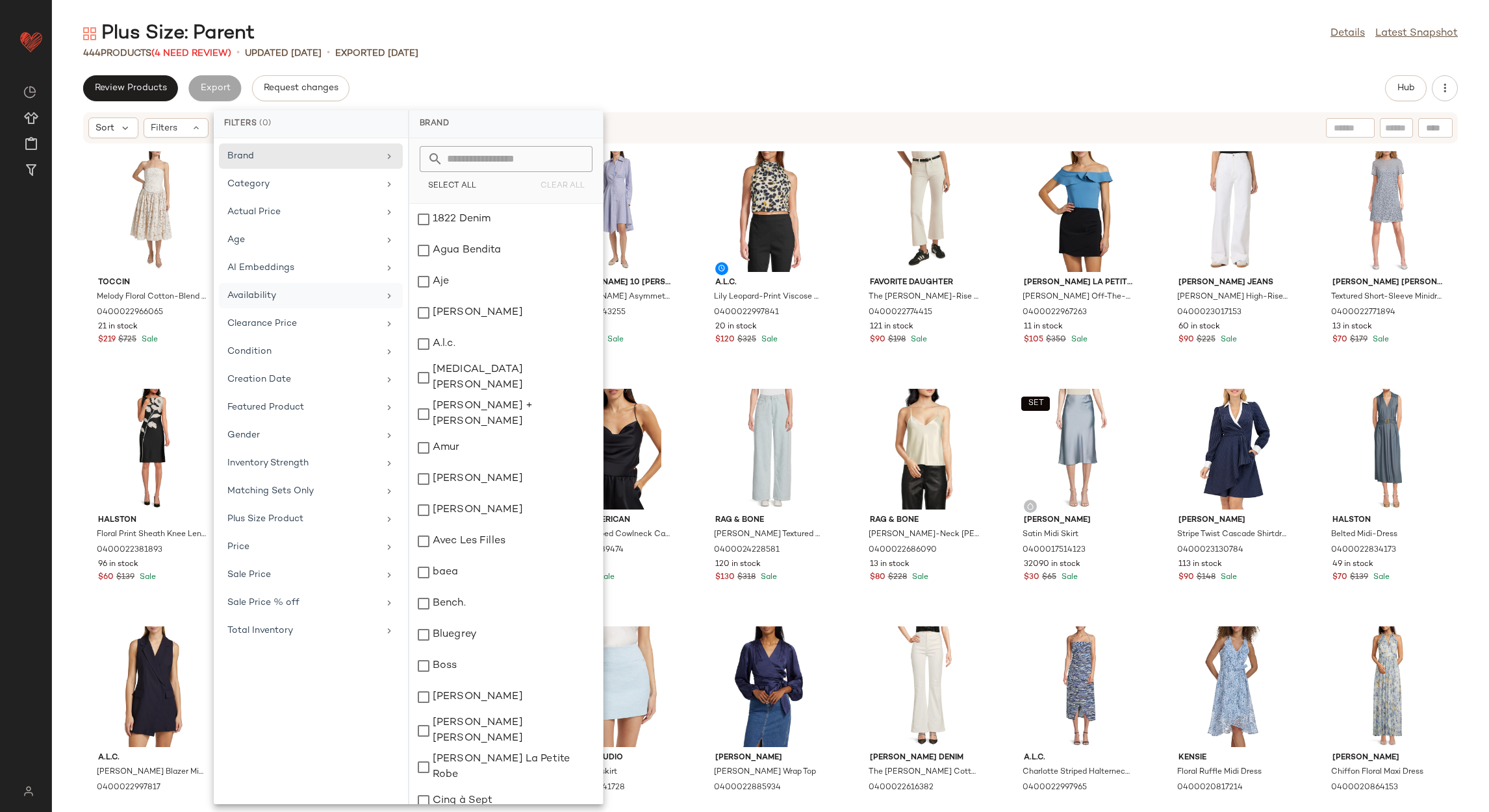
click at [297, 294] on div "Availability" at bounding box center [303, 296] width 151 height 13
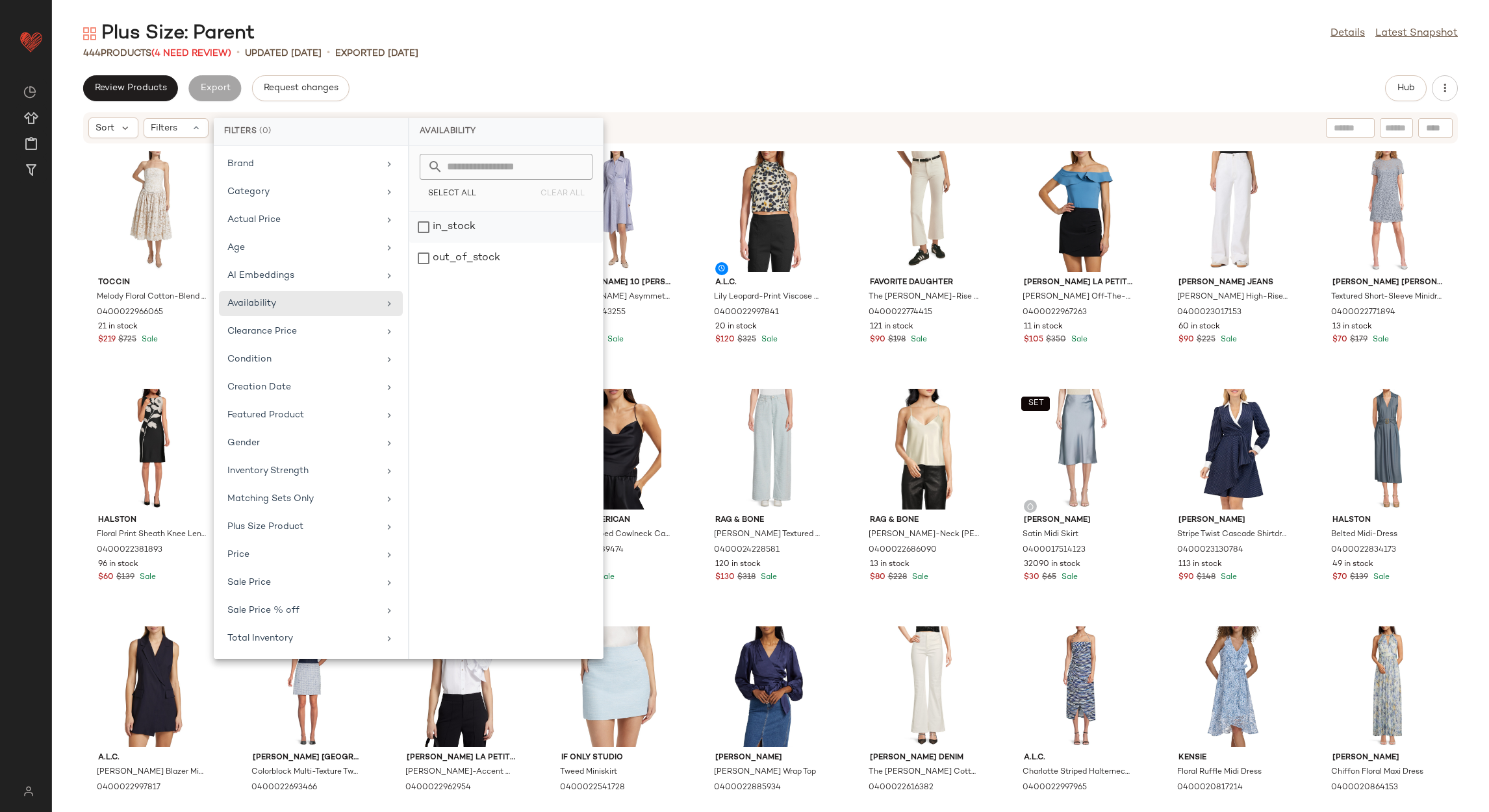
drag, startPoint x: 473, startPoint y: 250, endPoint x: 485, endPoint y: 235, distance: 19.2
click at [473, 250] on div "out_of_stock" at bounding box center [506, 258] width 193 height 31
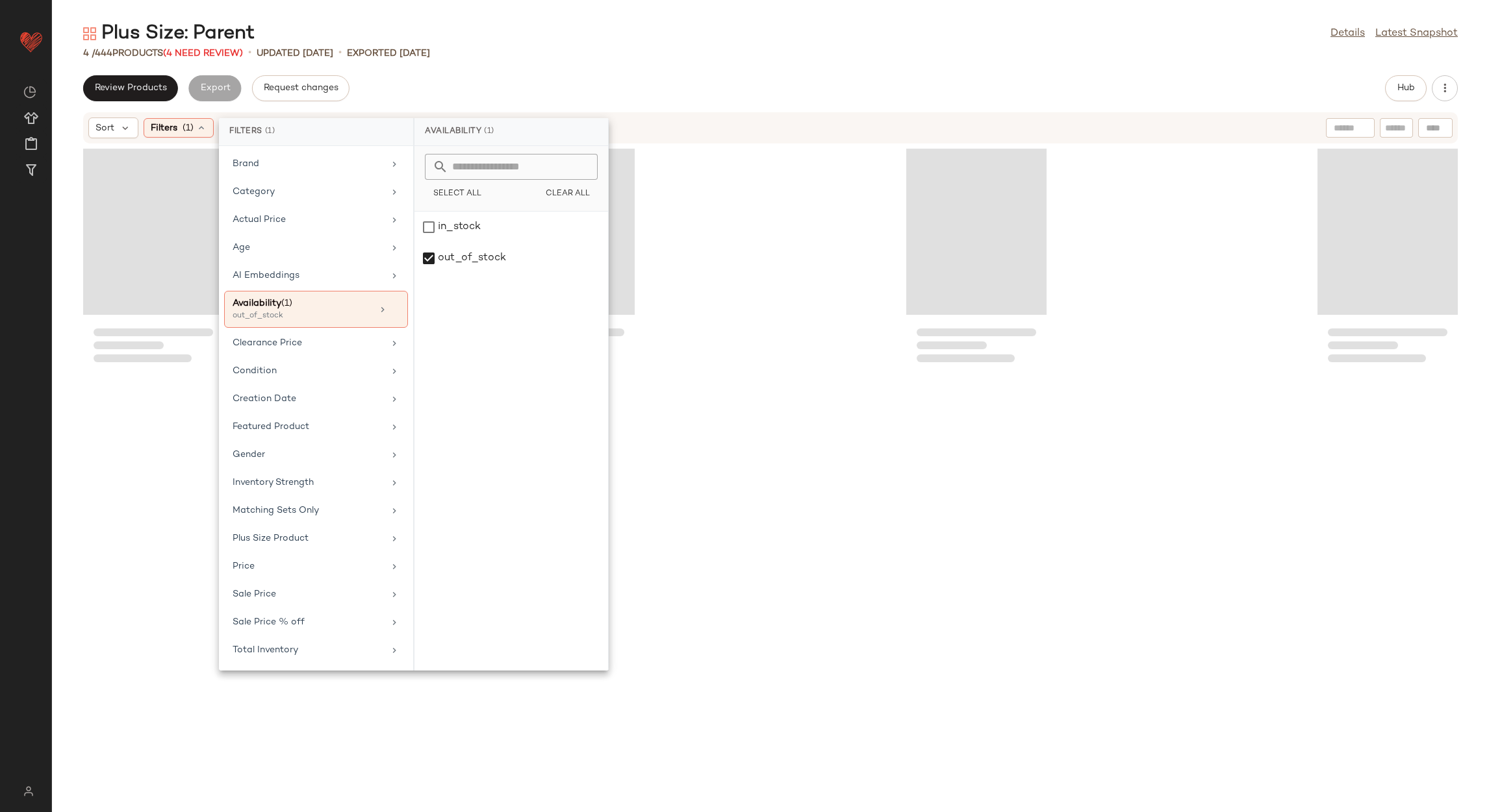
click at [609, 48] on div "Plus Size: Parent Details Latest Snapshot 4 / 444 Products (4 Need Review) • up…" at bounding box center [770, 416] width 1437 height 791
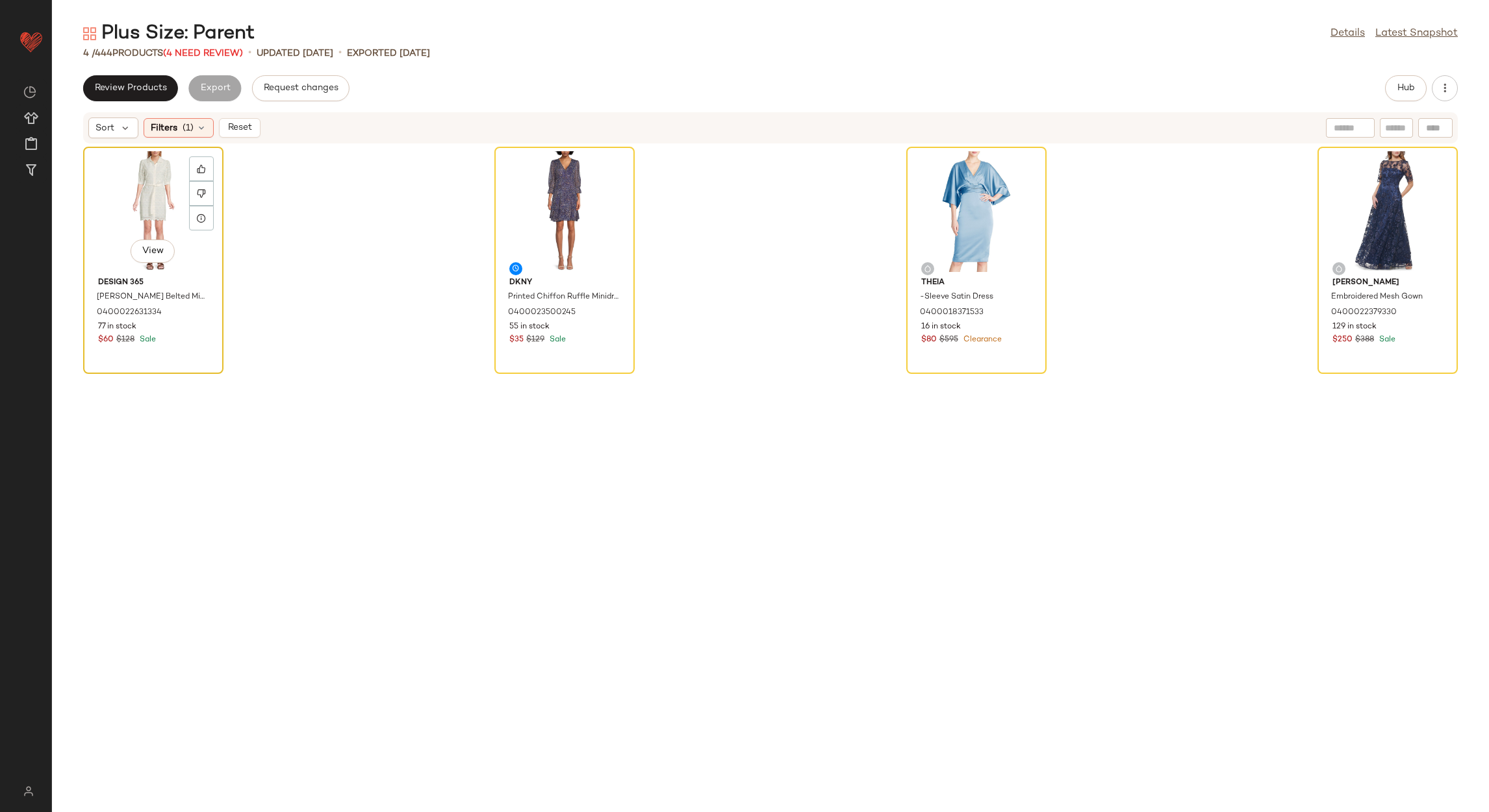
click at [134, 193] on div "View" at bounding box center [153, 211] width 131 height 121
click at [1342, 195] on div "View" at bounding box center [1388, 211] width 131 height 121
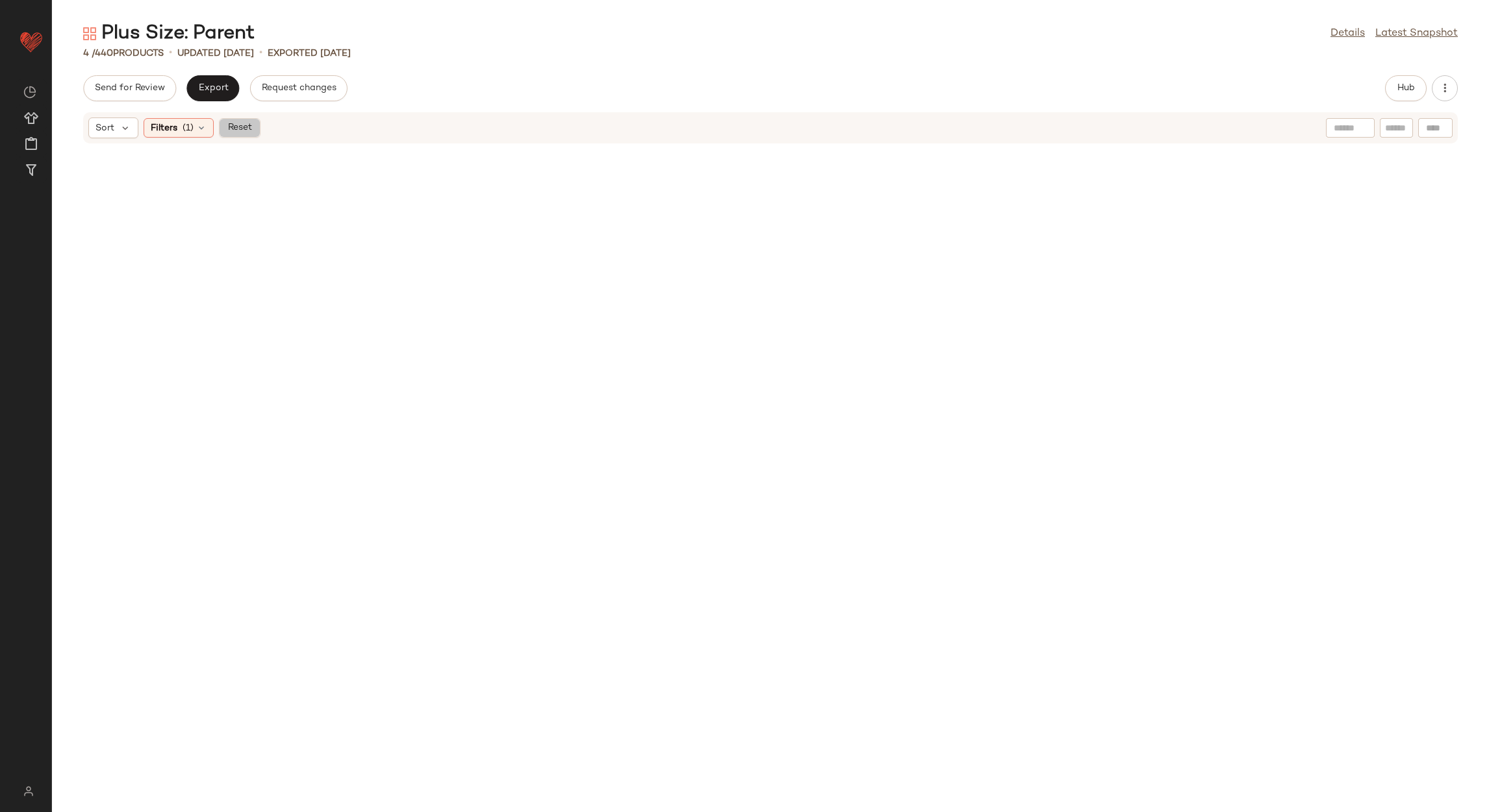
drag, startPoint x: 243, startPoint y: 128, endPoint x: 248, endPoint y: 123, distance: 7.1
click at [243, 128] on span "Reset" at bounding box center [239, 128] width 25 height 11
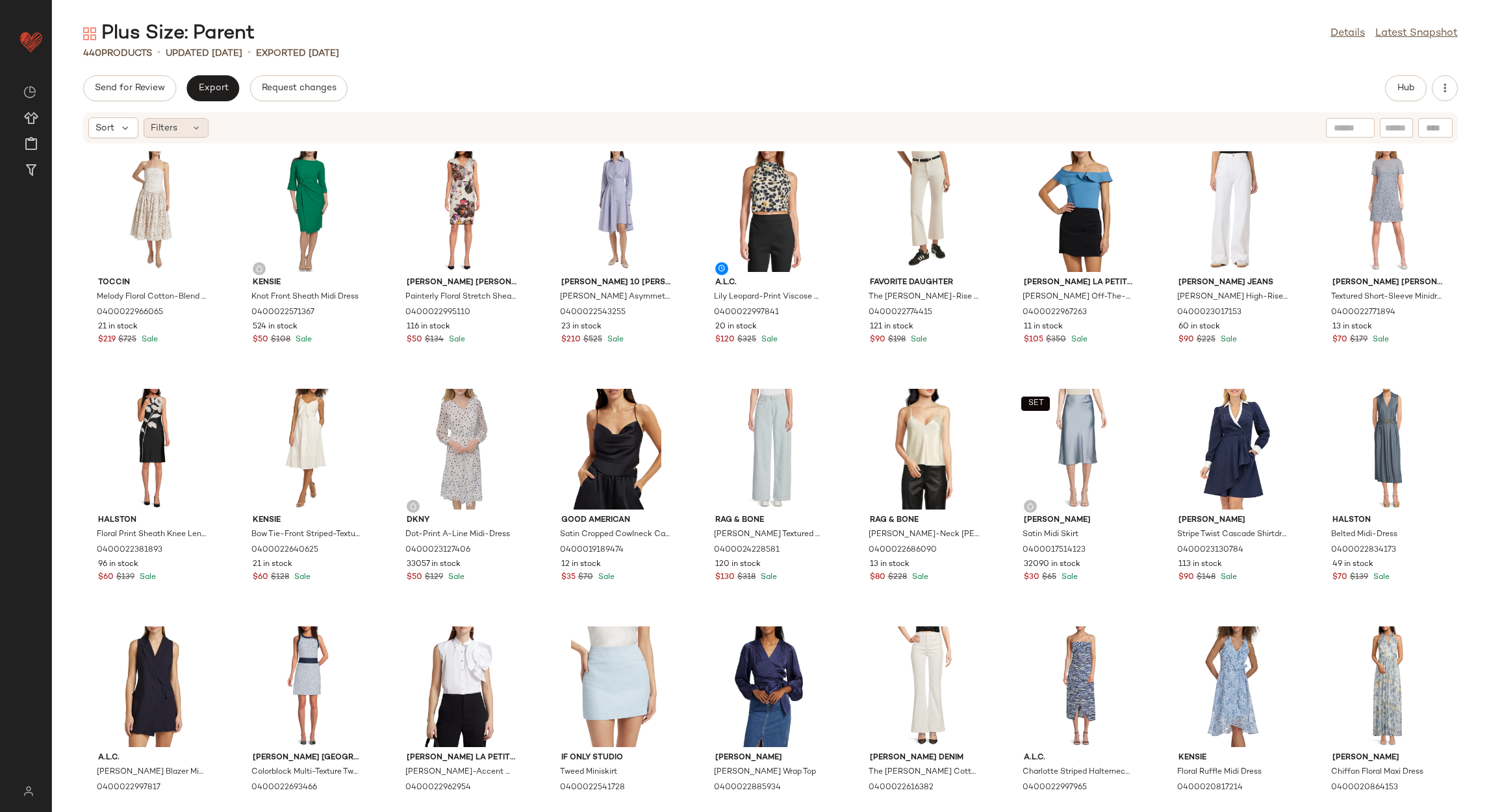
click at [181, 129] on div "Filters" at bounding box center [175, 127] width 65 height 19
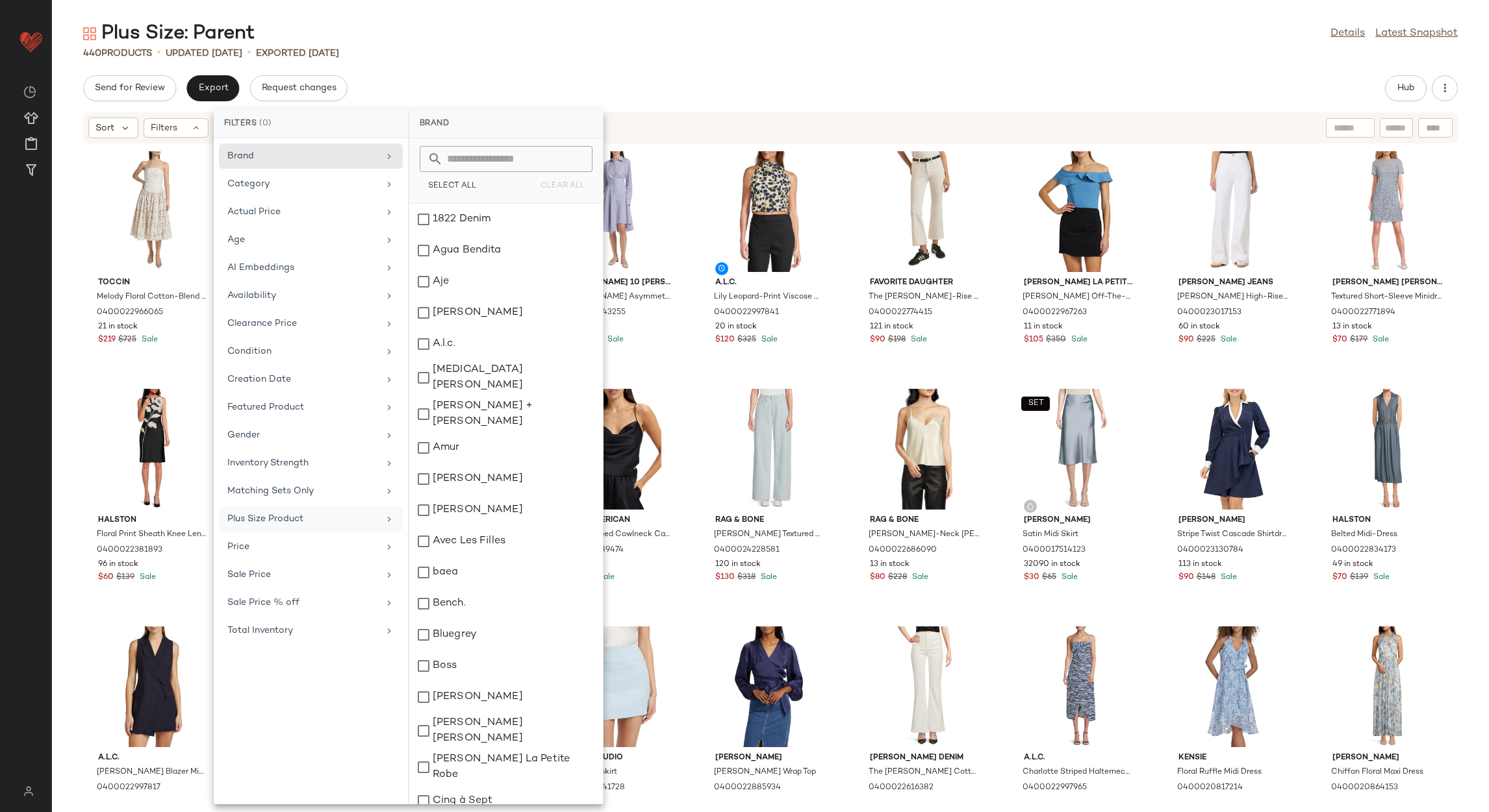
click at [297, 519] on div "Plus Size Product" at bounding box center [303, 519] width 151 height 13
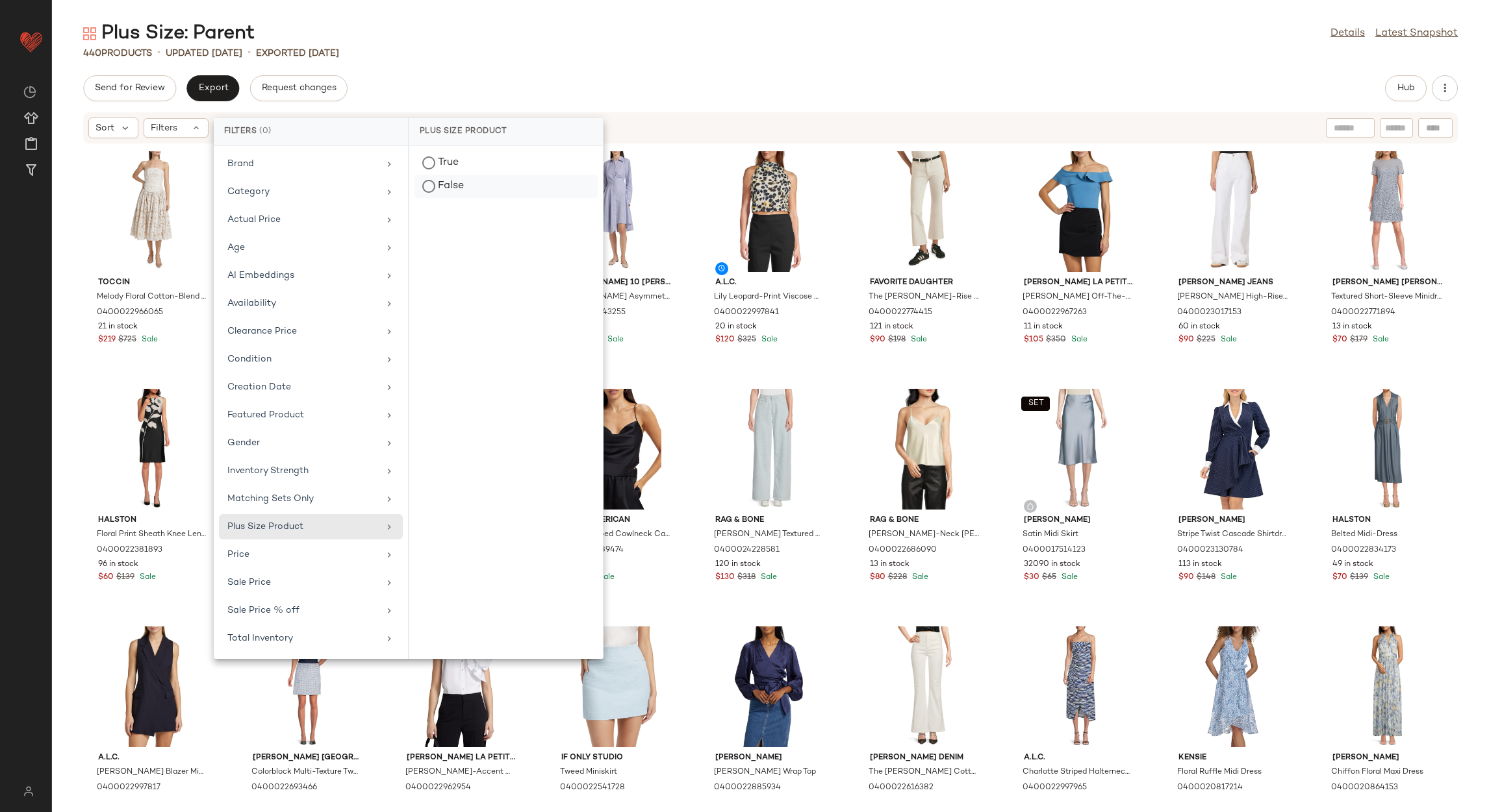
click at [430, 184] on div "False" at bounding box center [506, 186] width 183 height 23
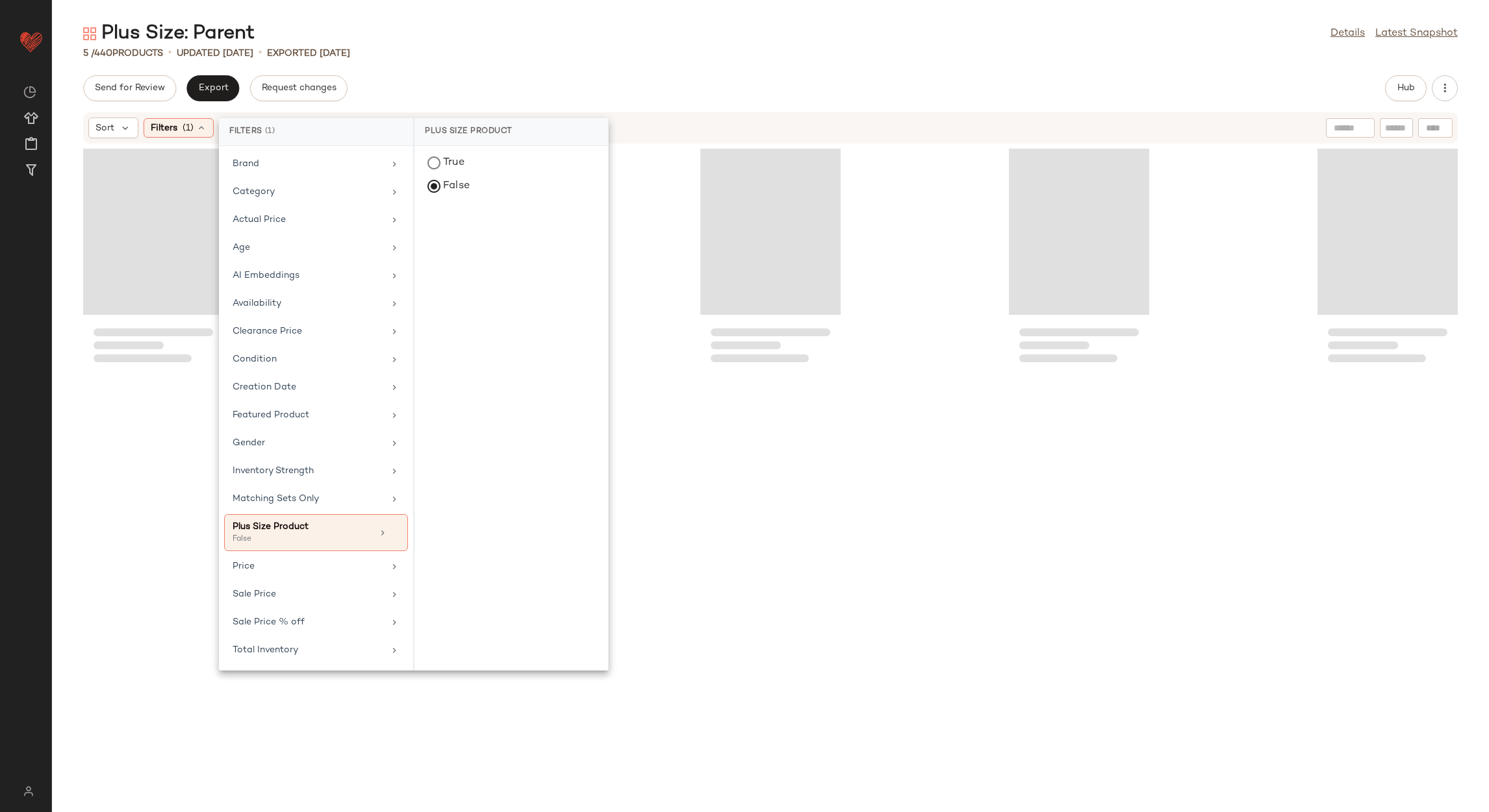
drag, startPoint x: 513, startPoint y: 40, endPoint x: 497, endPoint y: 55, distance: 21.9
click at [511, 40] on div "Plus Size: Parent Details Latest Snapshot" at bounding box center [770, 33] width 1437 height 26
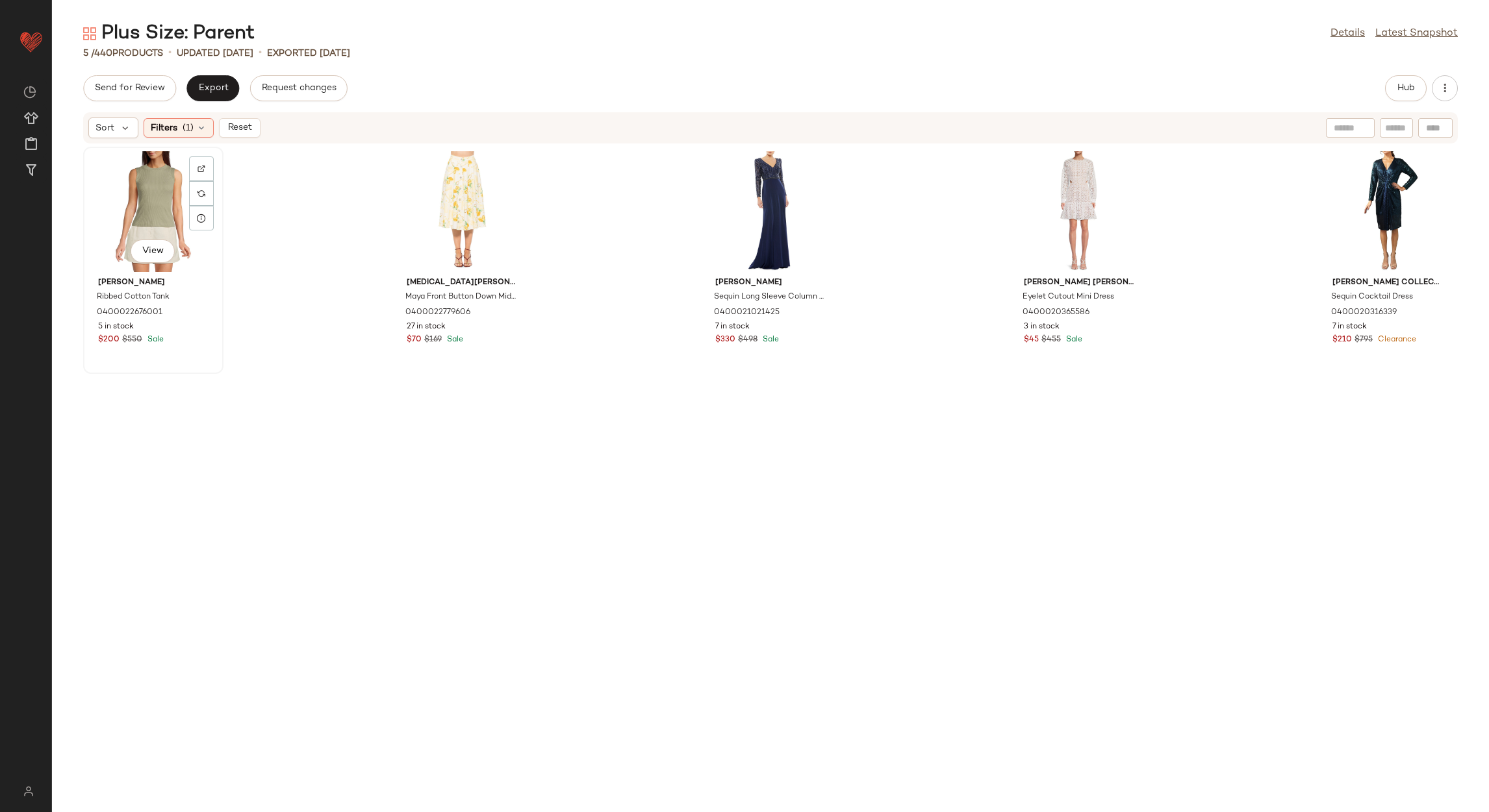
click at [147, 209] on div "View" at bounding box center [153, 211] width 131 height 121
click at [1350, 171] on div "View" at bounding box center [1388, 211] width 131 height 121
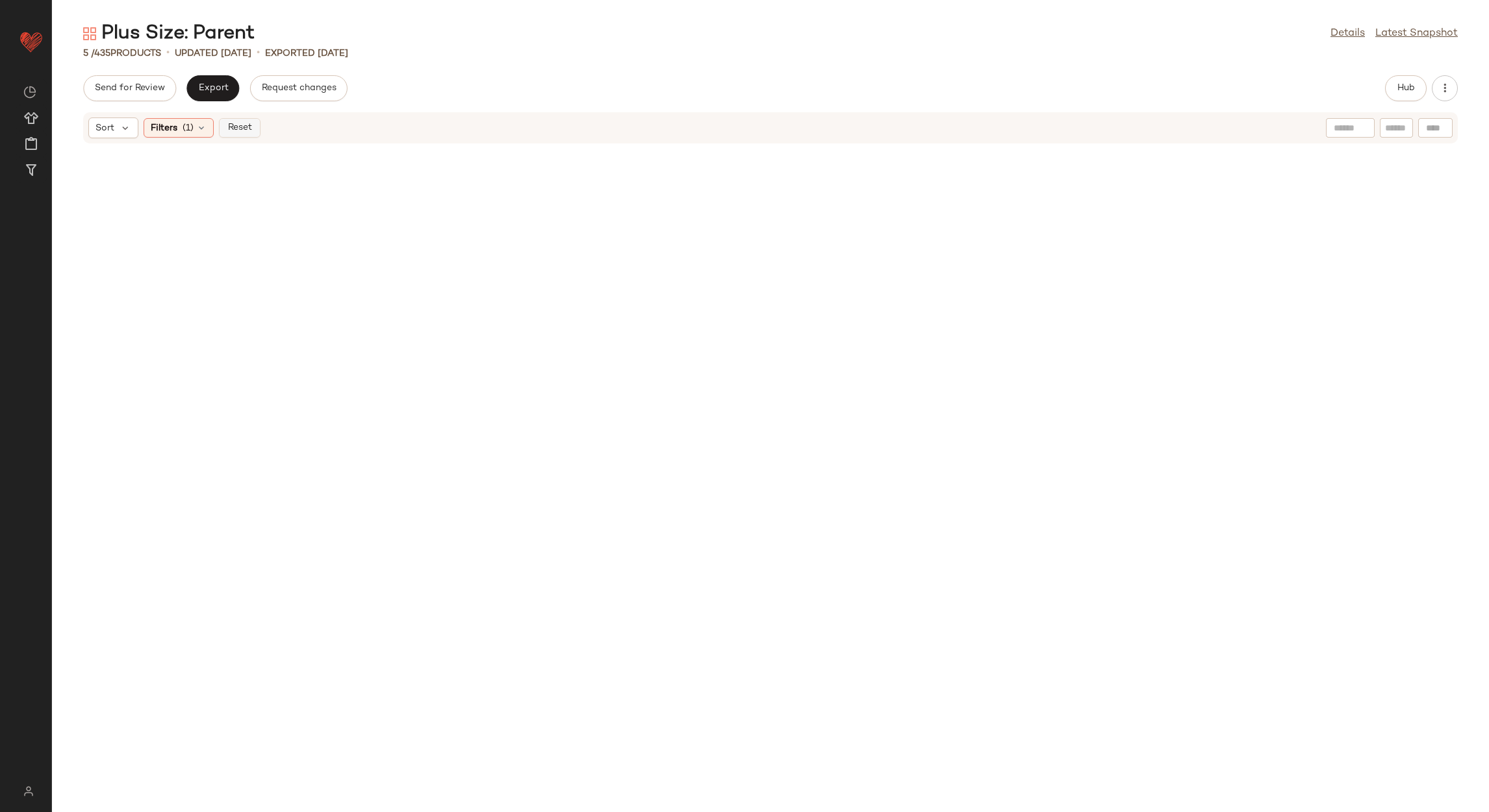
click at [248, 118] on div "Sort Filters (1) Reset" at bounding box center [770, 128] width 1375 height 31
click at [250, 125] on span "Reset" at bounding box center [239, 128] width 25 height 11
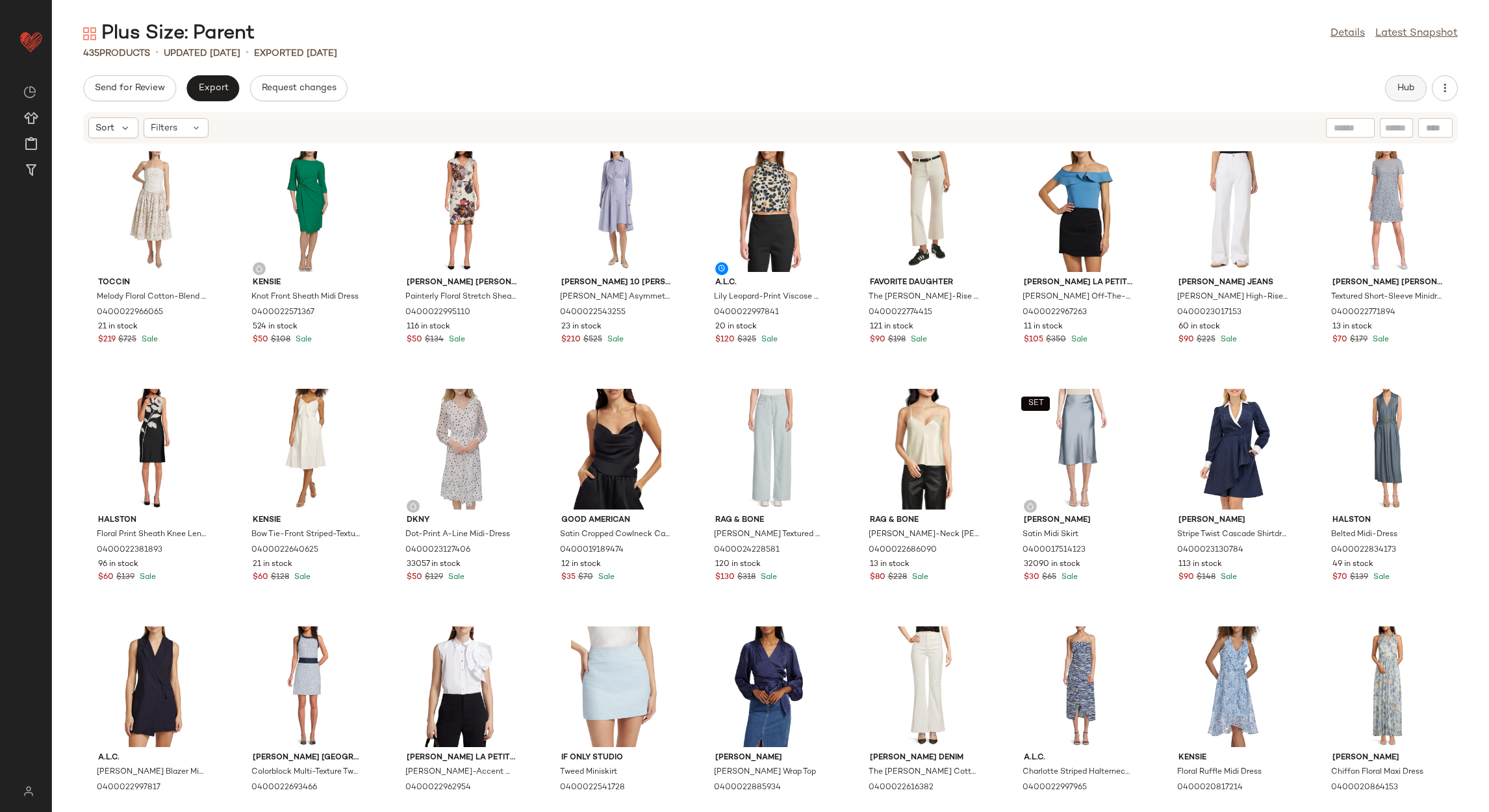
click at [1408, 97] on button "Hub" at bounding box center [1406, 88] width 41 height 26
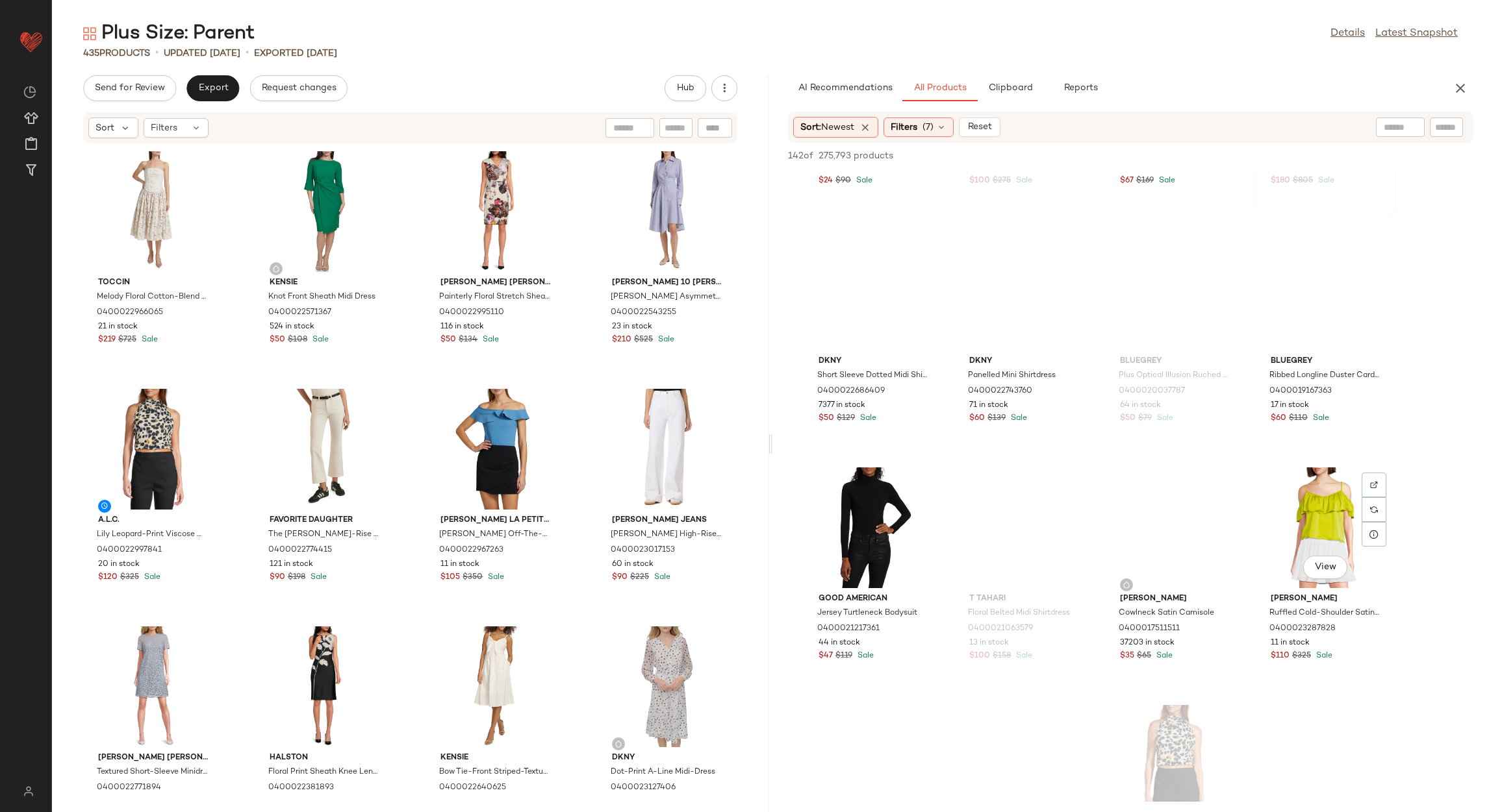
scroll to position [1168, 0]
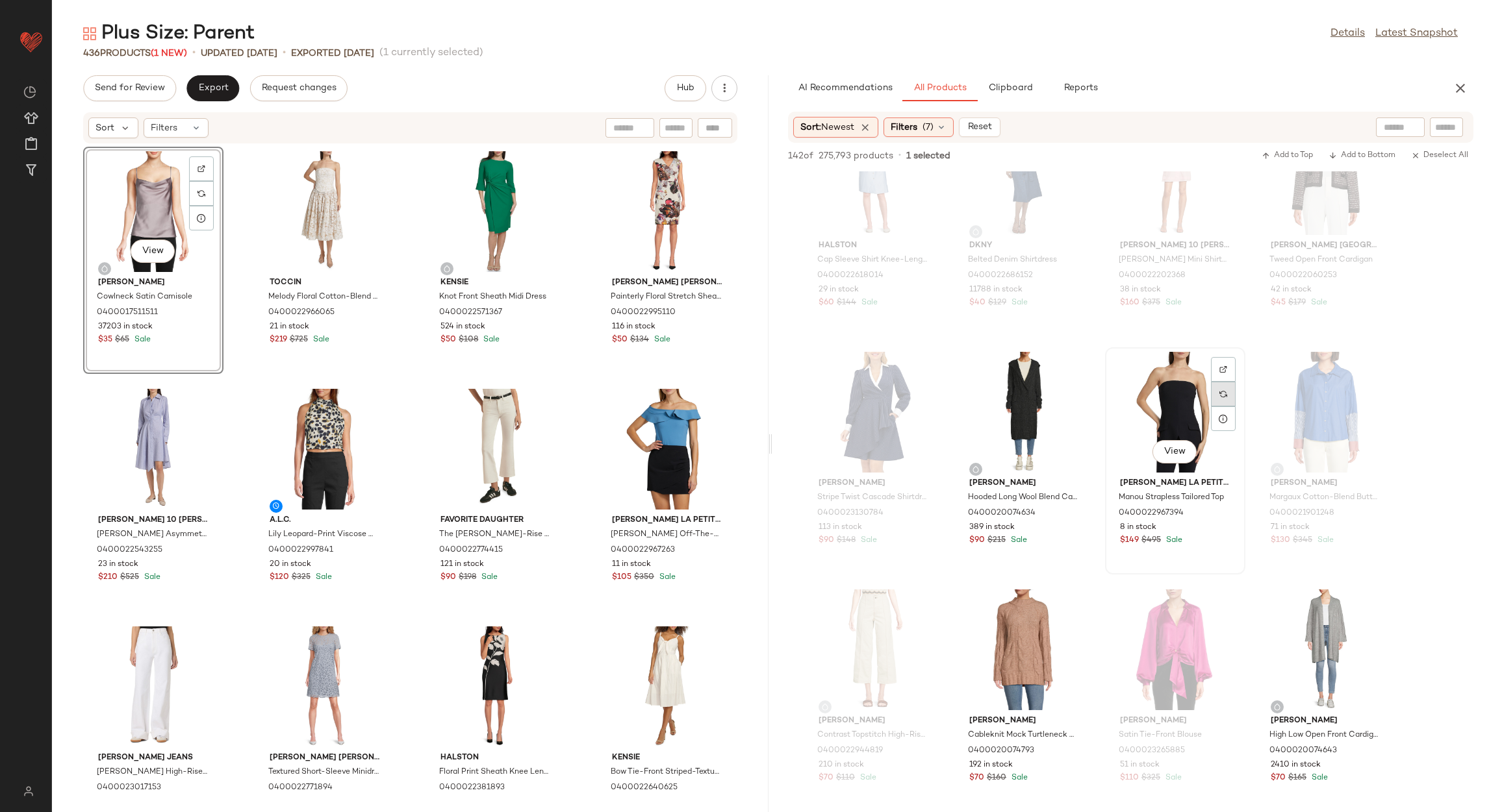
scroll to position [4967, 0]
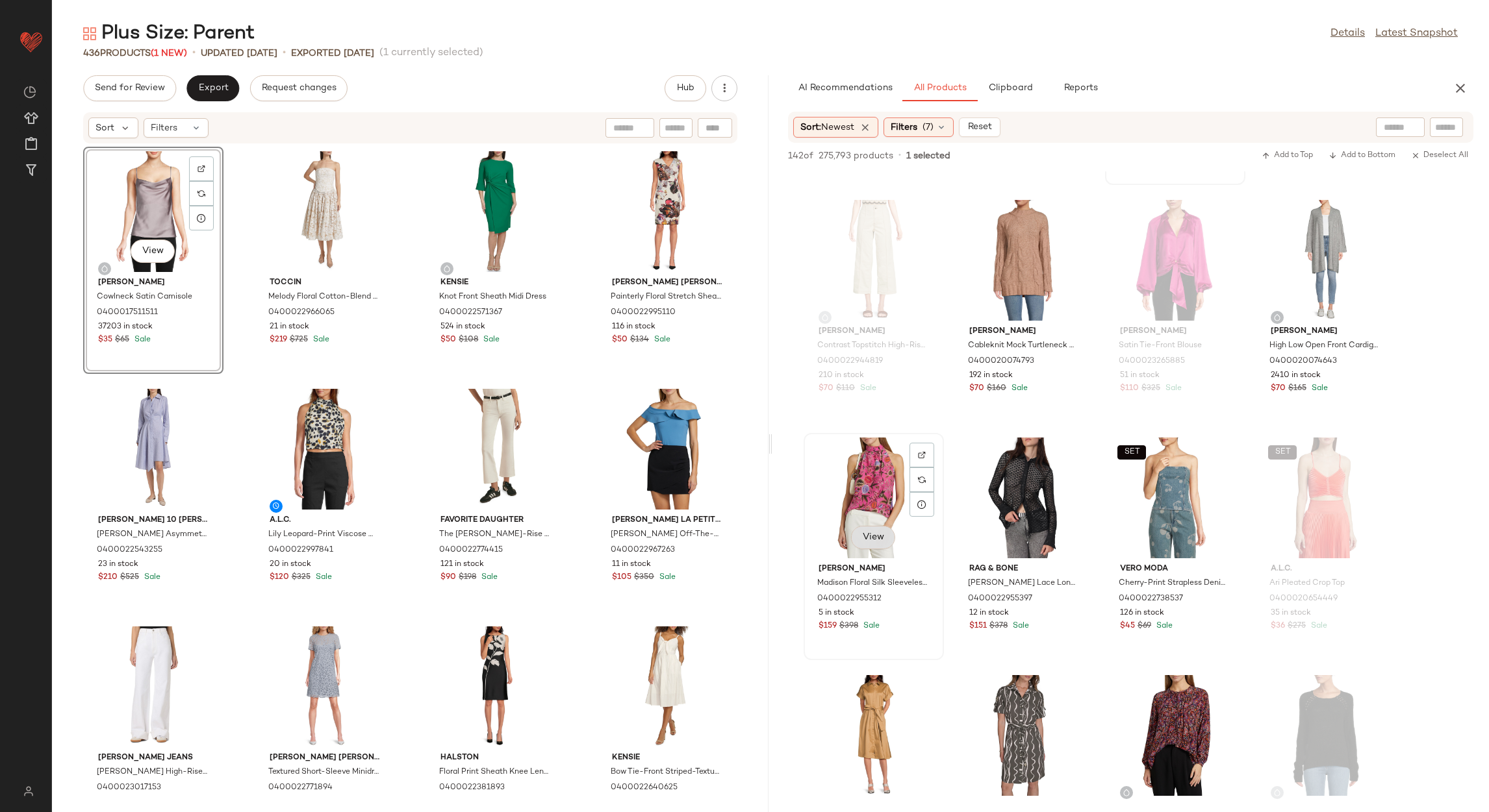
click at [866, 532] on span "View" at bounding box center [872, 538] width 22 height 11
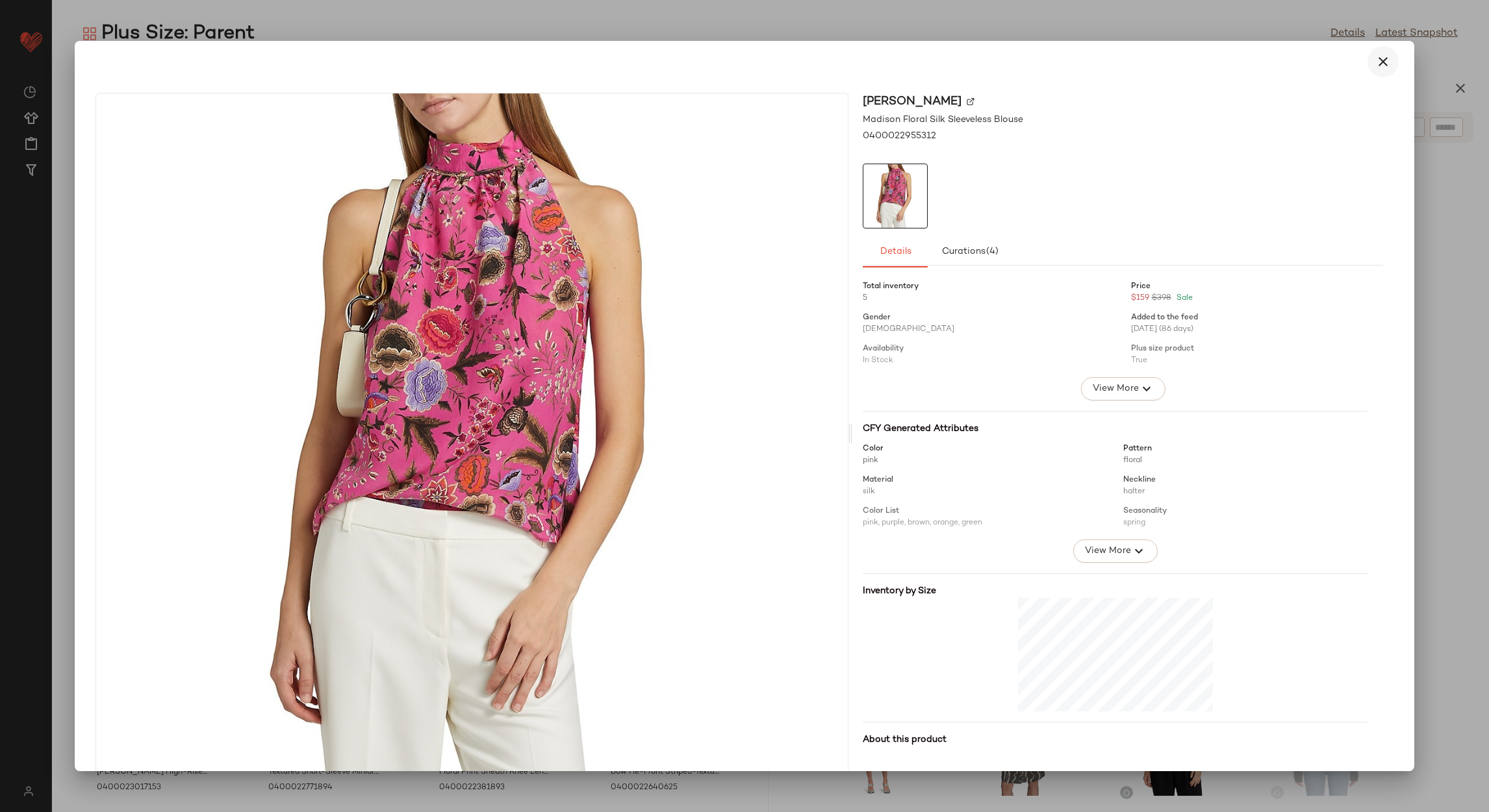
click at [1376, 65] on icon "button" at bounding box center [1383, 61] width 15 height 15
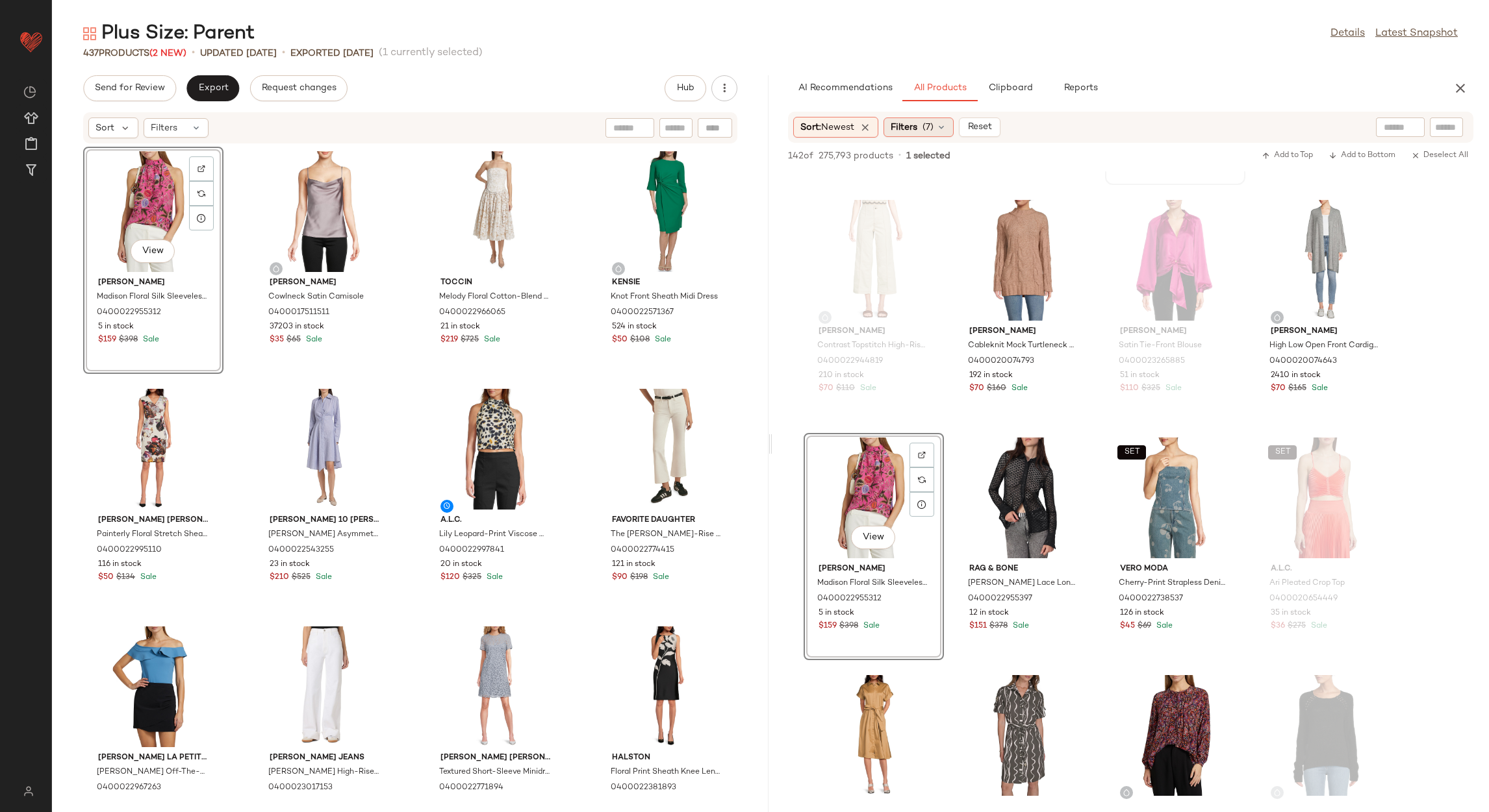
click at [939, 121] on div "Filters (7)" at bounding box center [918, 127] width 70 height 19
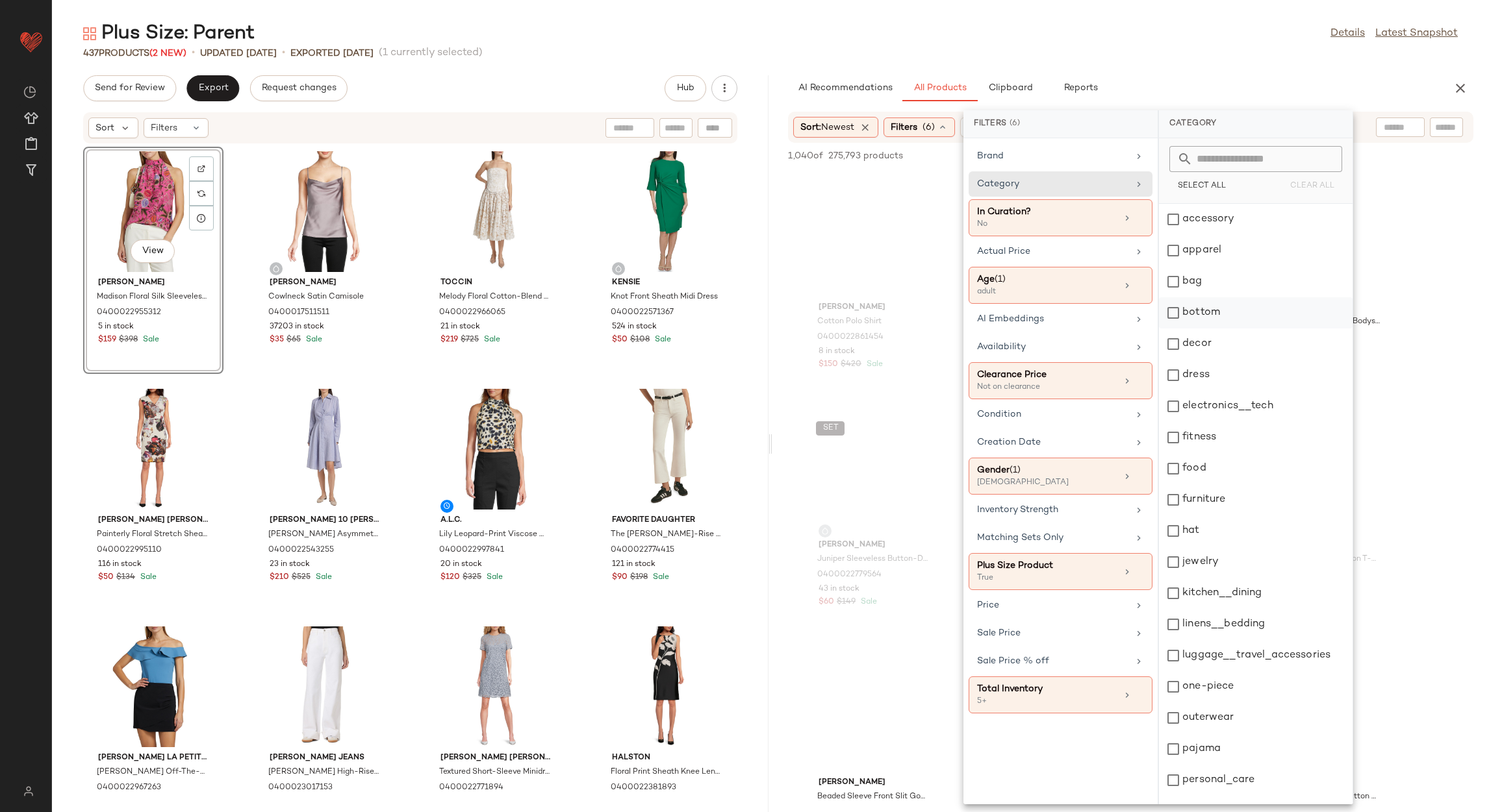
click at [1200, 319] on div "bottom" at bounding box center [1256, 312] width 193 height 31
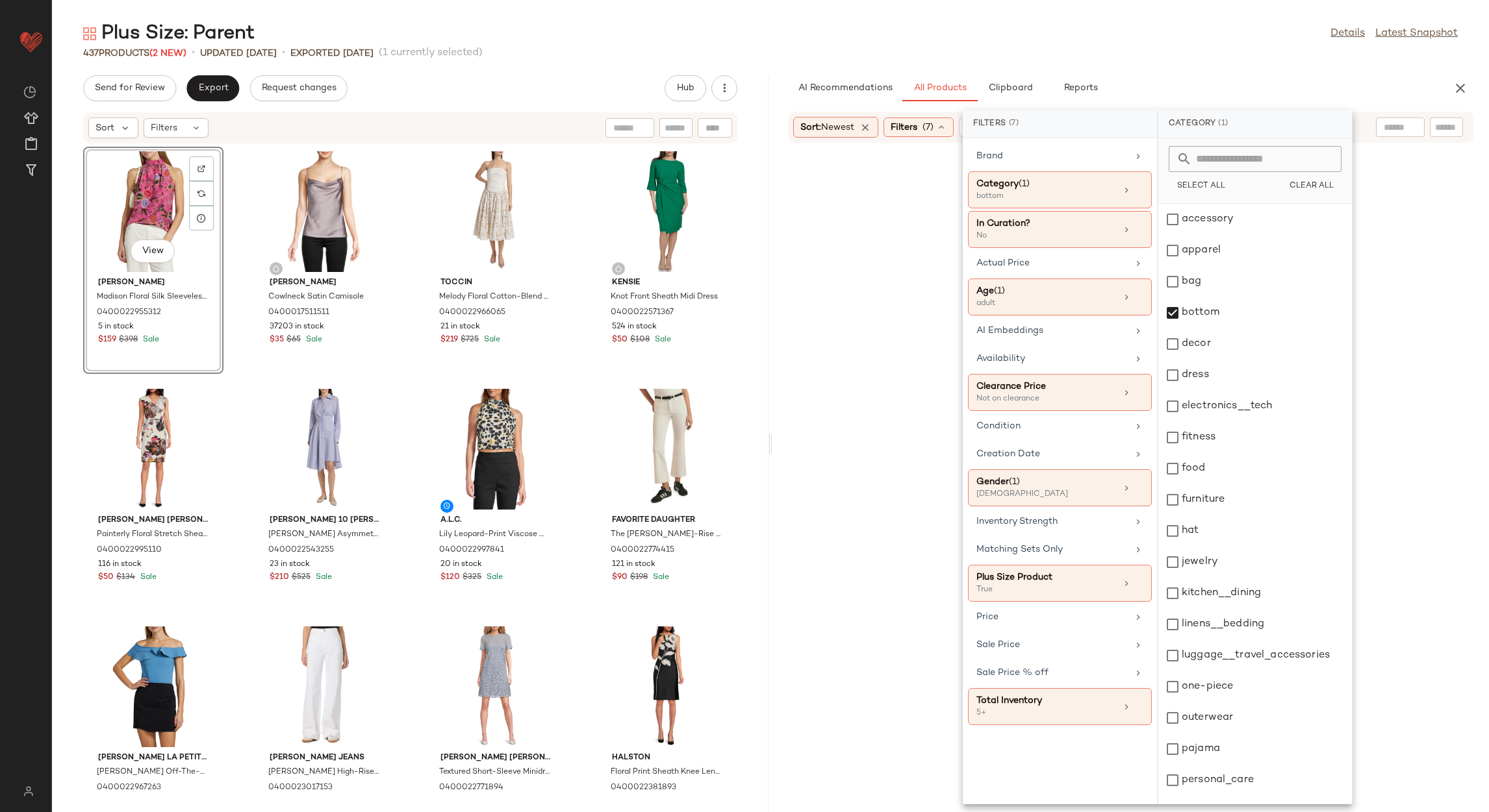
click at [1174, 63] on div "Plus Size: Parent Details Latest Snapshot 437 Products (2 New) • updated Aug 14…" at bounding box center [770, 416] width 1437 height 791
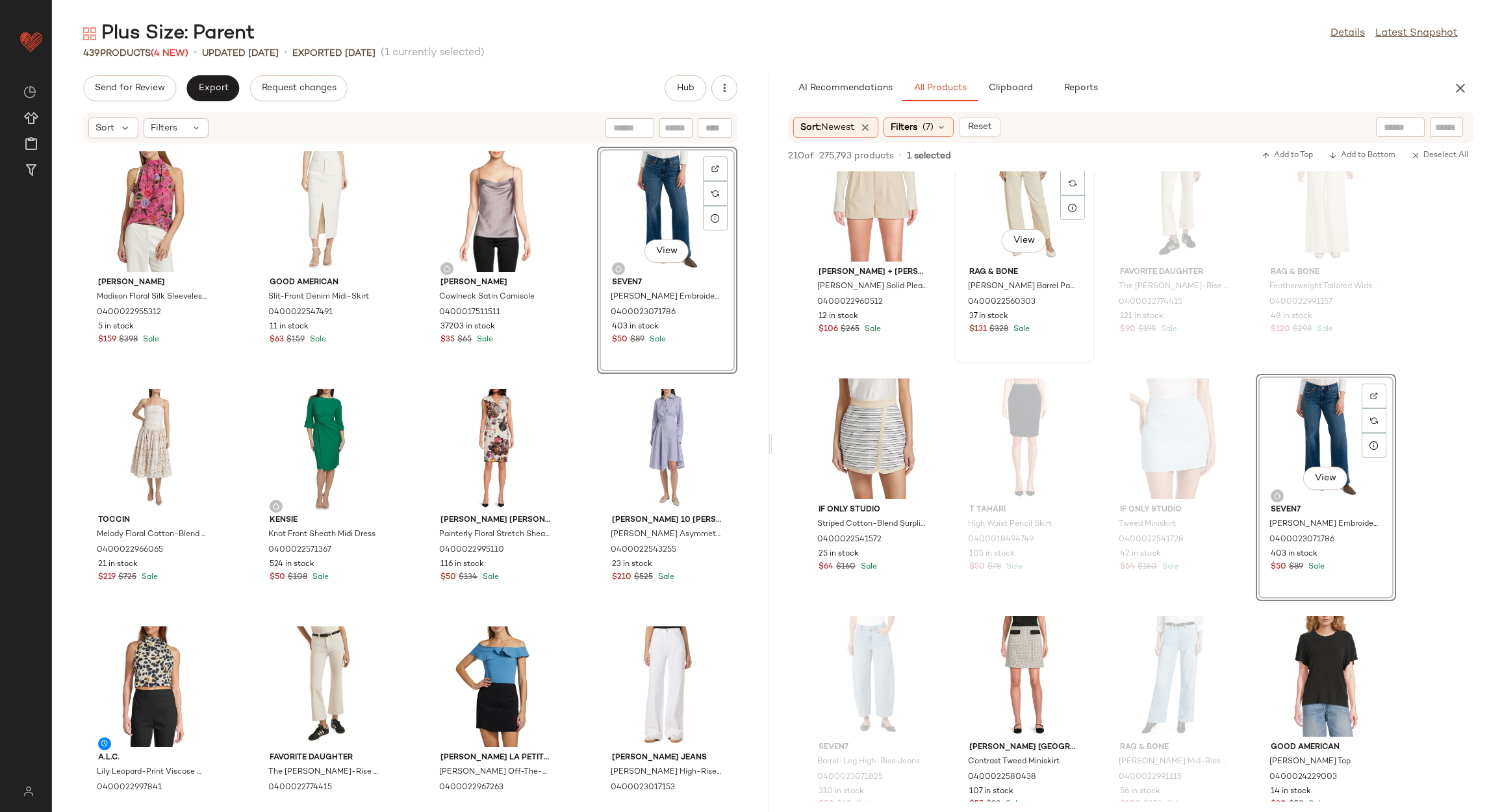
scroll to position [1168, 0]
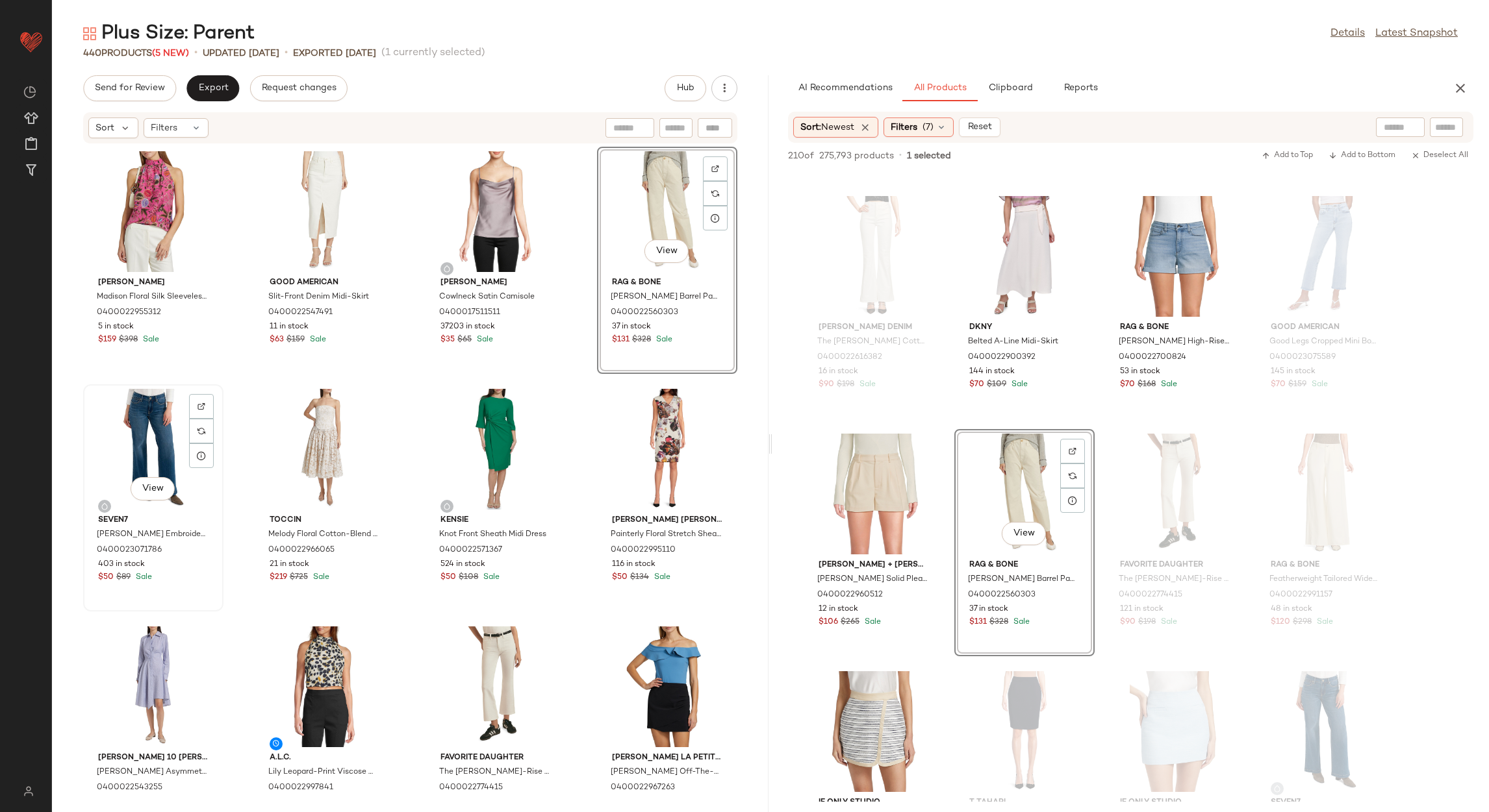
click at [141, 432] on div "View" at bounding box center [153, 449] width 131 height 121
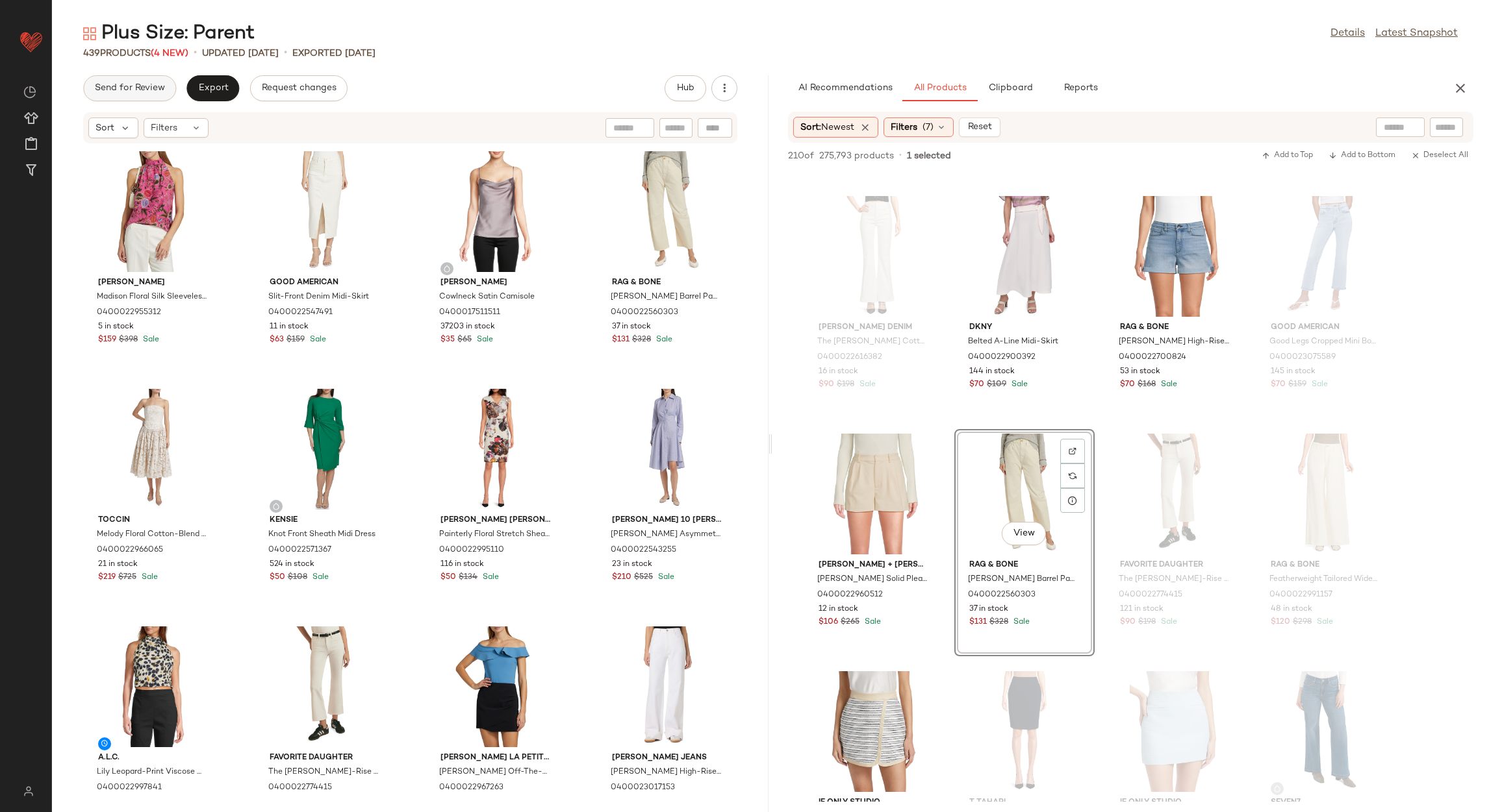
click at [139, 93] on button "Send for Review" at bounding box center [129, 88] width 93 height 26
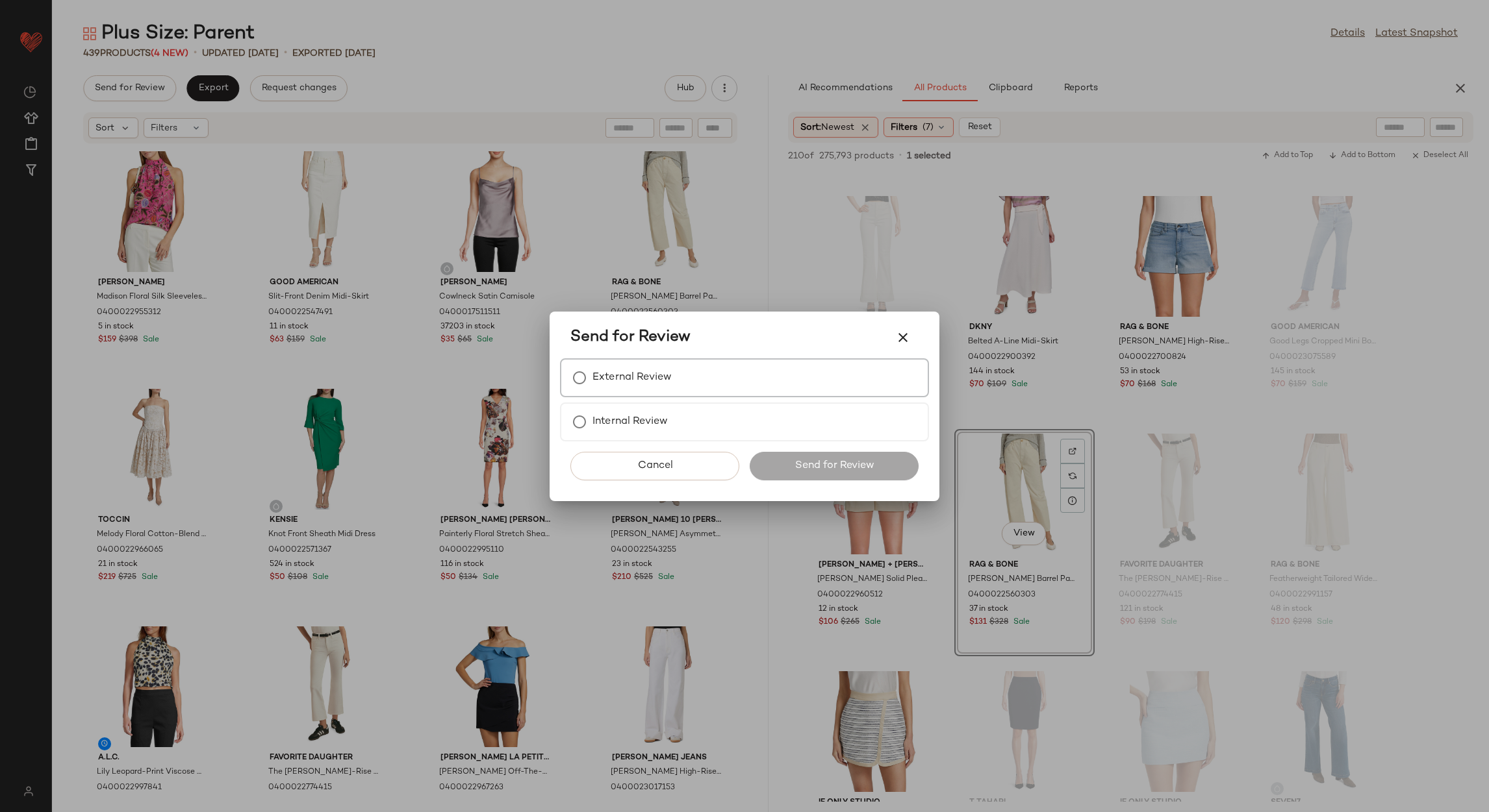
drag, startPoint x: 633, startPoint y: 380, endPoint x: 701, endPoint y: 455, distance: 101.2
click at [633, 380] on label "External Review" at bounding box center [632, 378] width 79 height 26
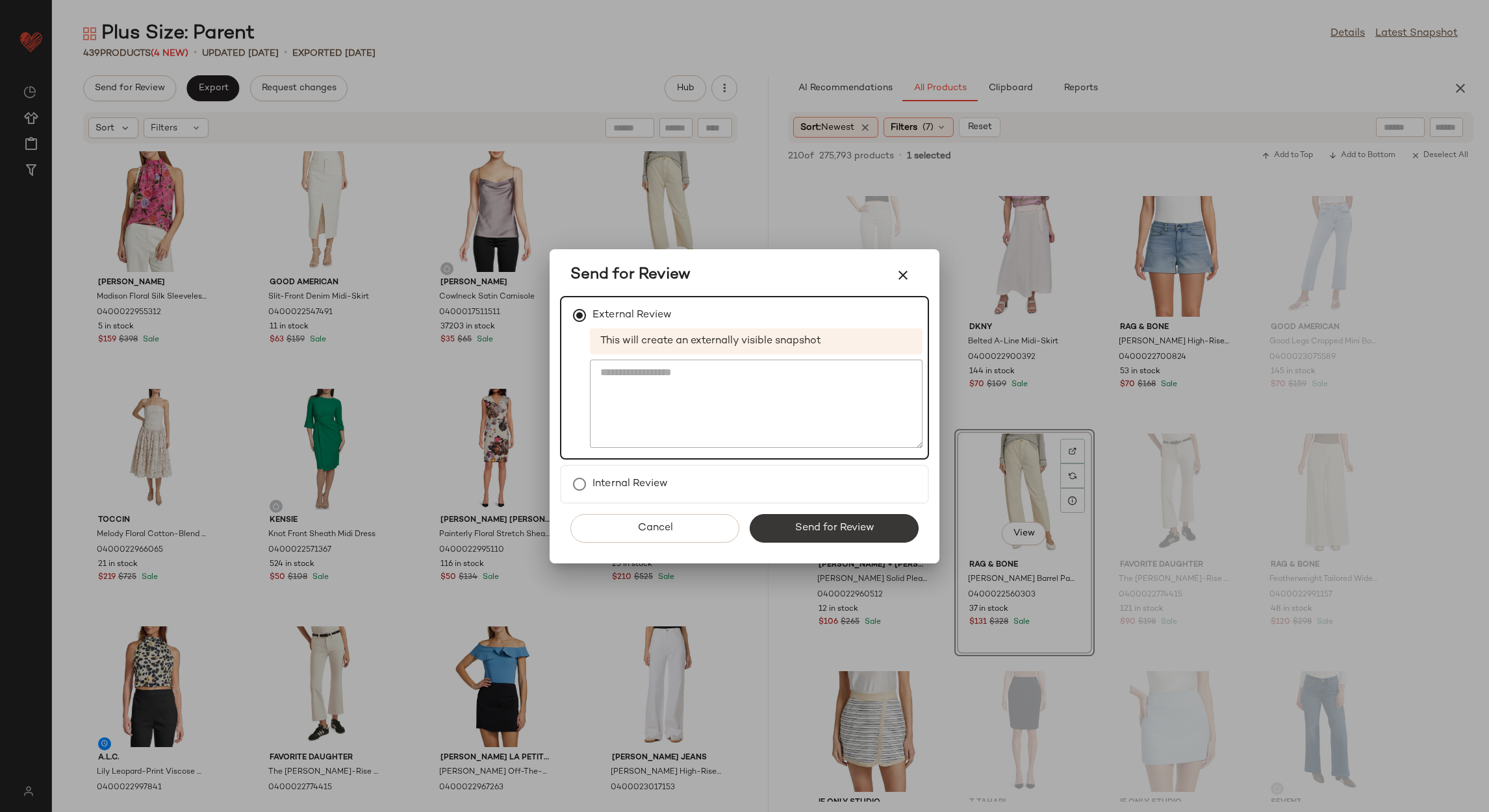
click at [789, 538] on div "Cancel Send for Review" at bounding box center [744, 534] width 369 height 60
click at [794, 527] on span "Send for Review" at bounding box center [834, 528] width 80 height 13
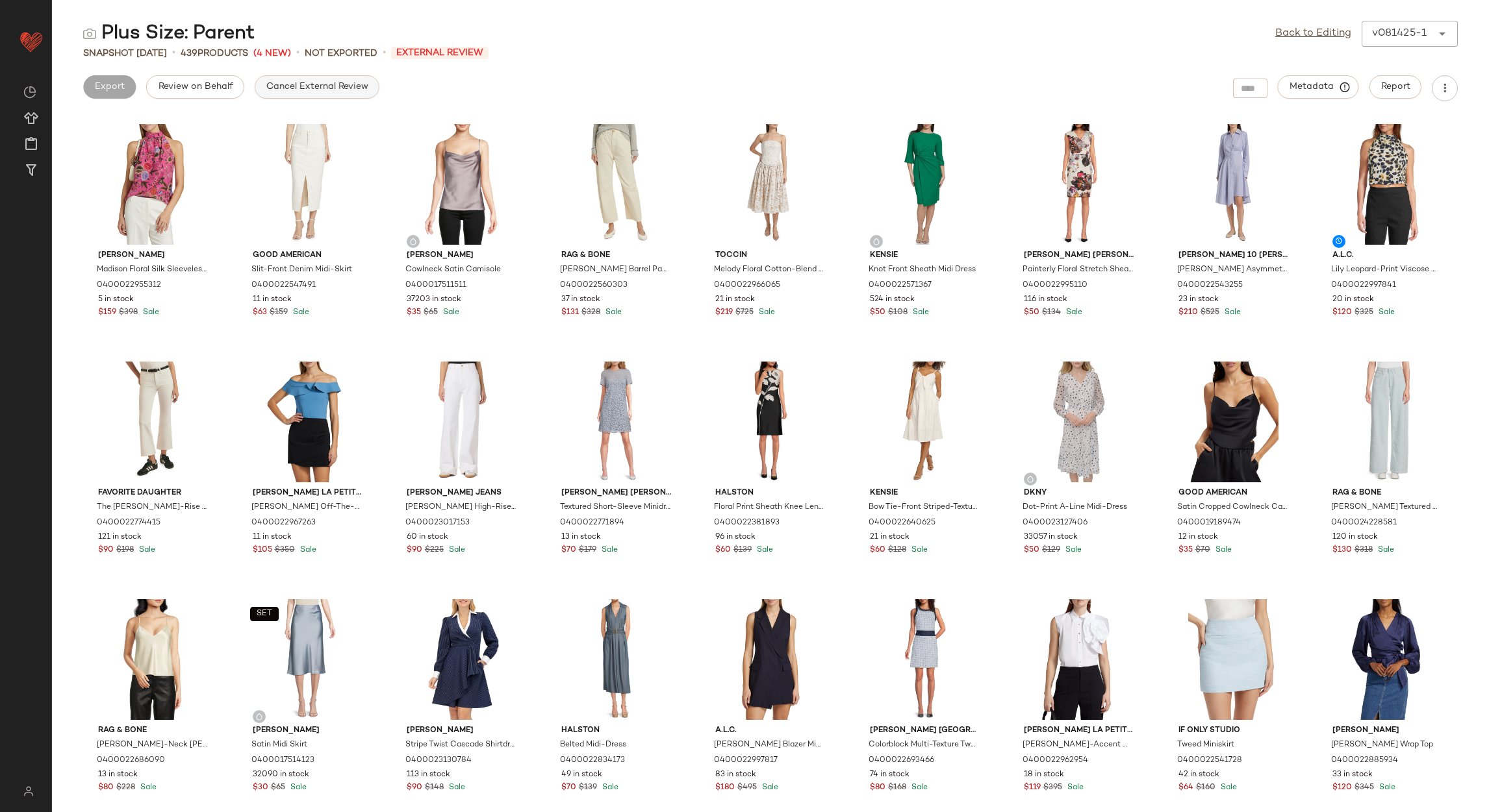
click at [278, 83] on span "Cancel External Review" at bounding box center [317, 87] width 103 height 11
click at [1296, 24] on div "Back to Editing v081425-1 ******" at bounding box center [1366, 33] width 183 height 26
click at [1297, 34] on link "Back to Editing" at bounding box center [1313, 33] width 76 height 15
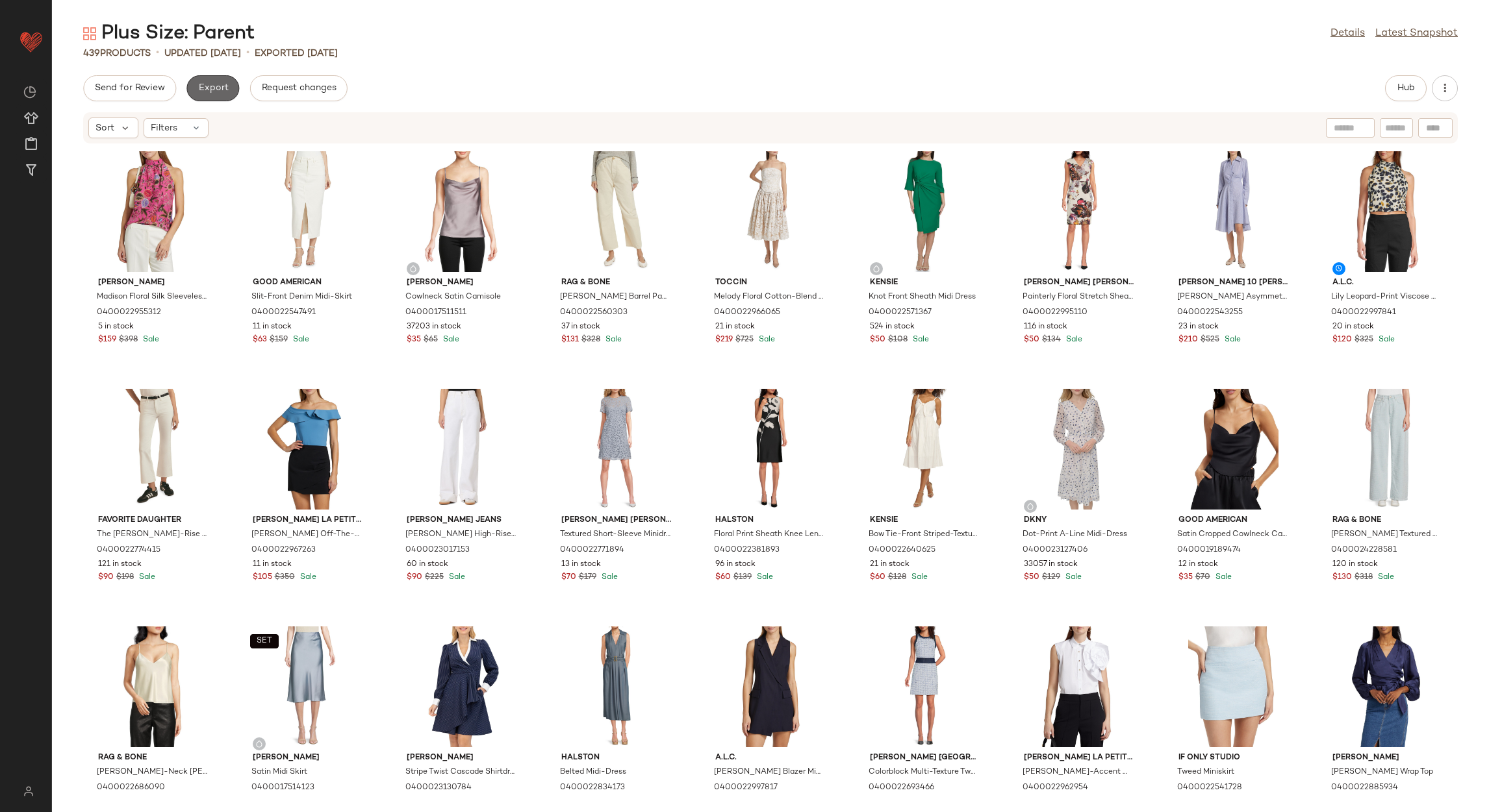
click at [221, 90] on span "Export" at bounding box center [213, 89] width 31 height 11
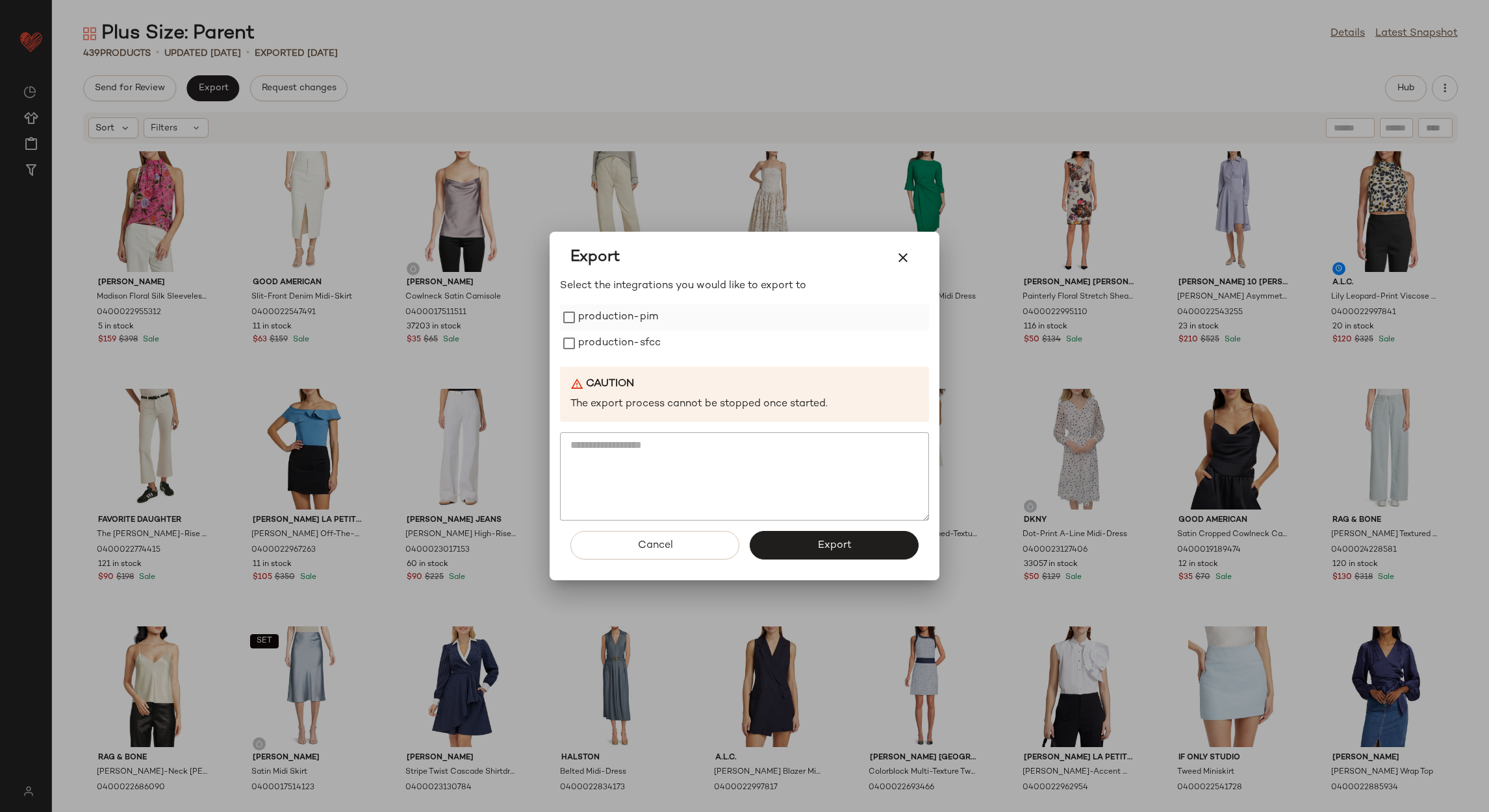
click at [634, 312] on label "production-pim" at bounding box center [619, 317] width 80 height 26
click at [622, 336] on label "production-sfcc" at bounding box center [620, 343] width 83 height 26
drag, startPoint x: 820, startPoint y: 544, endPoint x: 828, endPoint y: 538, distance: 10.0
click at [828, 540] on span "Export" at bounding box center [834, 546] width 35 height 13
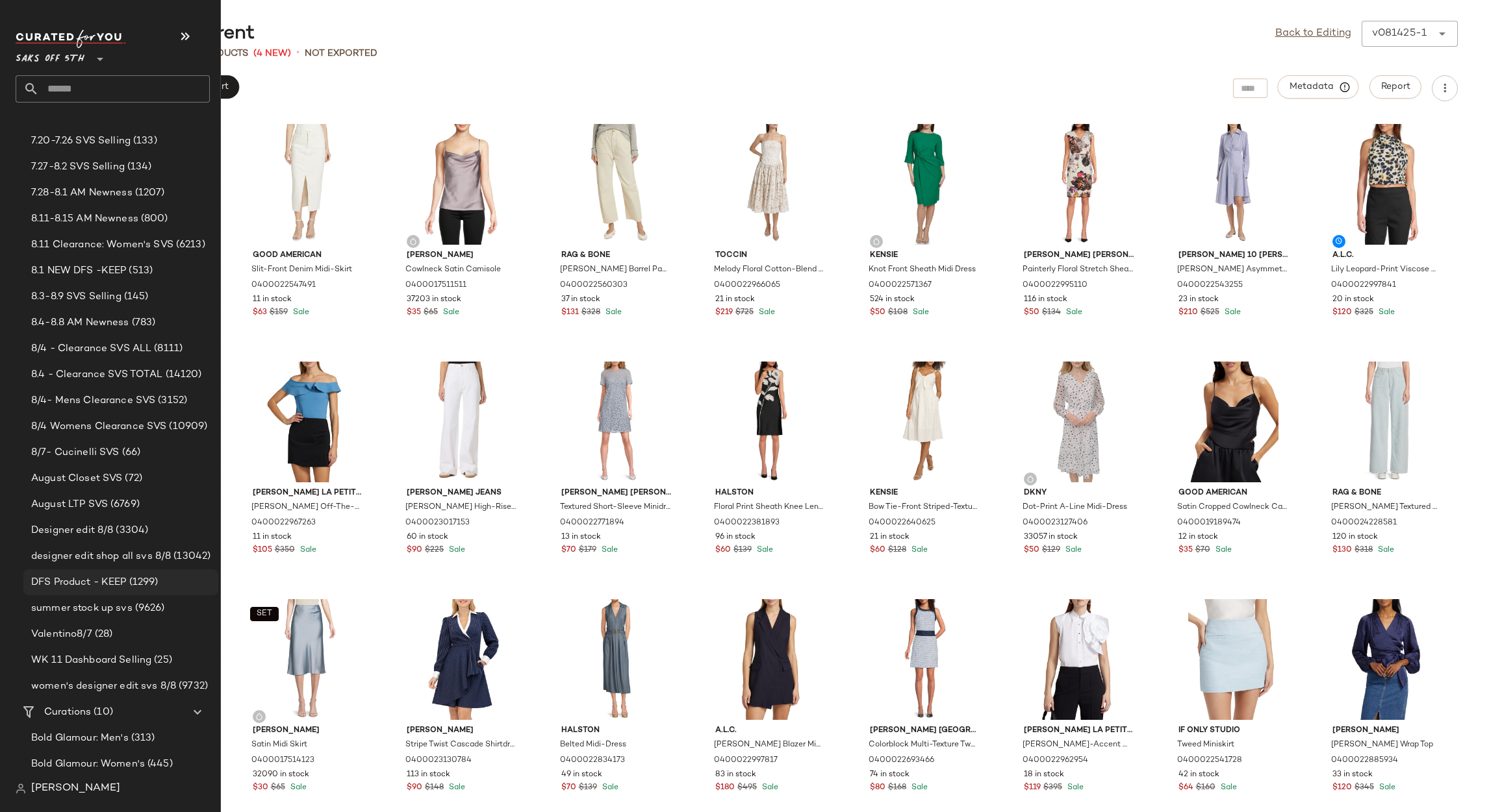
scroll to position [280, 0]
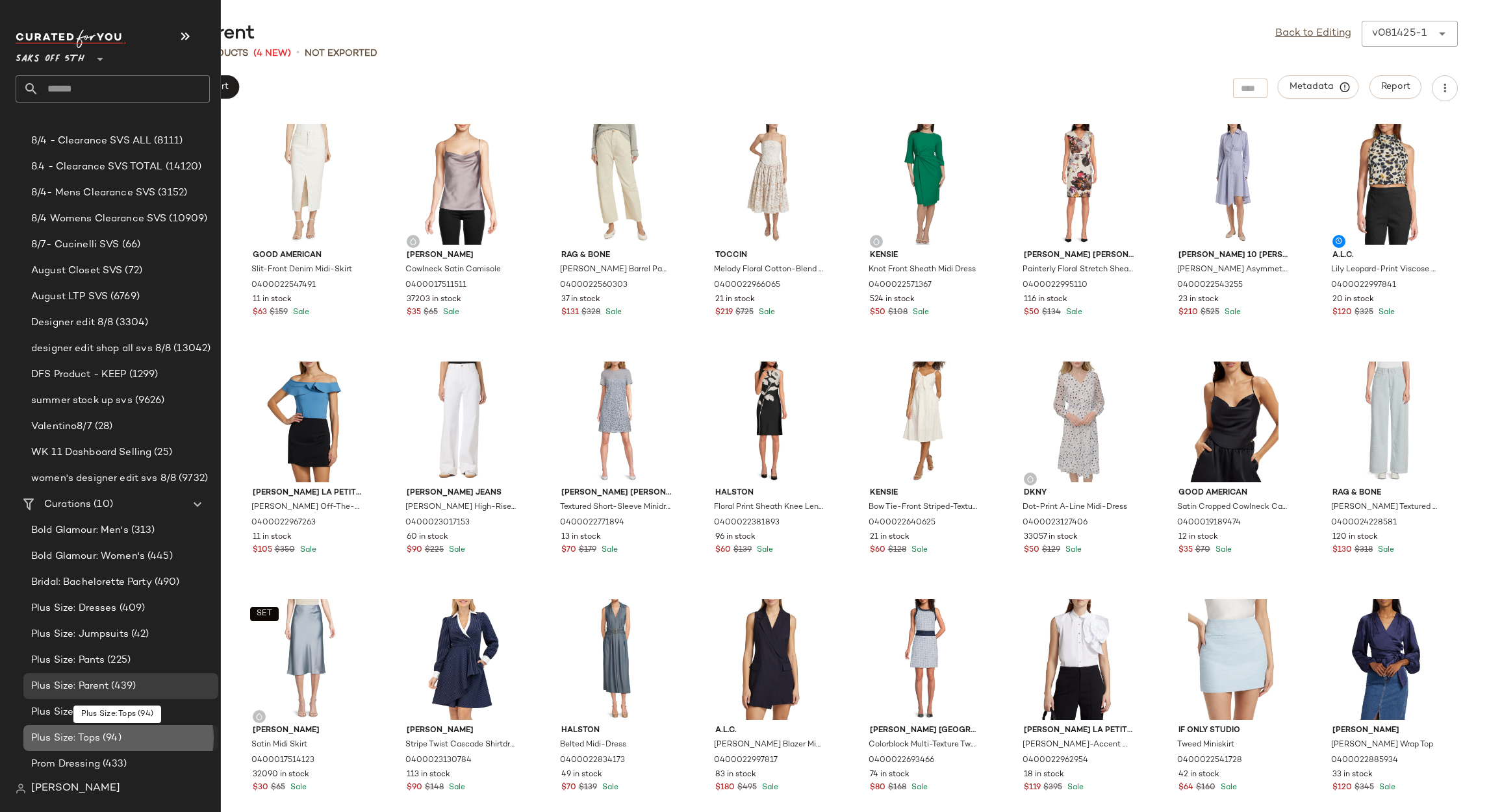
click at [99, 725] on div "Plus Size: Tops (94)" at bounding box center [121, 738] width 195 height 26
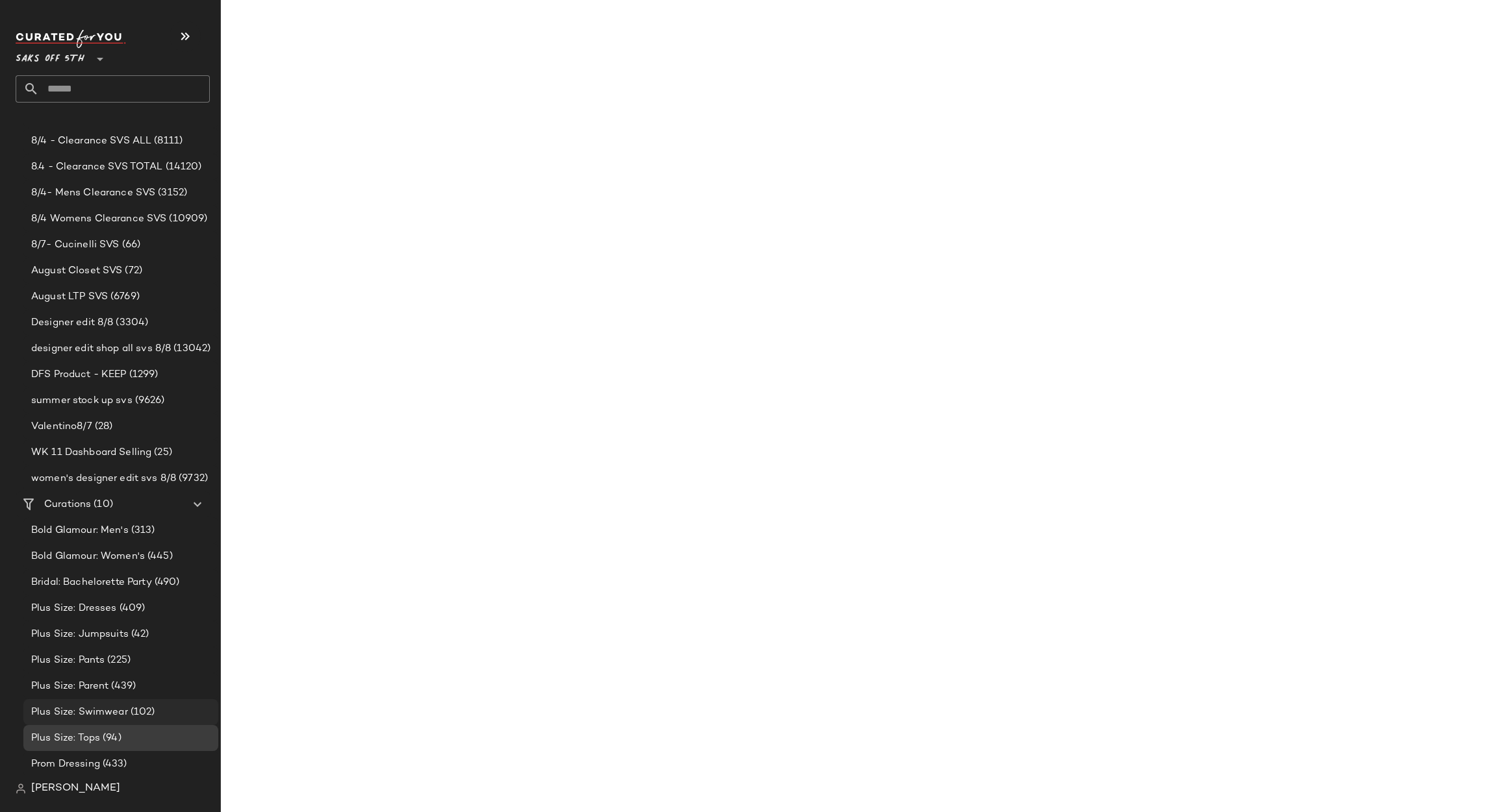
click at [105, 707] on span "Plus Size: Swimwear" at bounding box center [79, 713] width 97 height 15
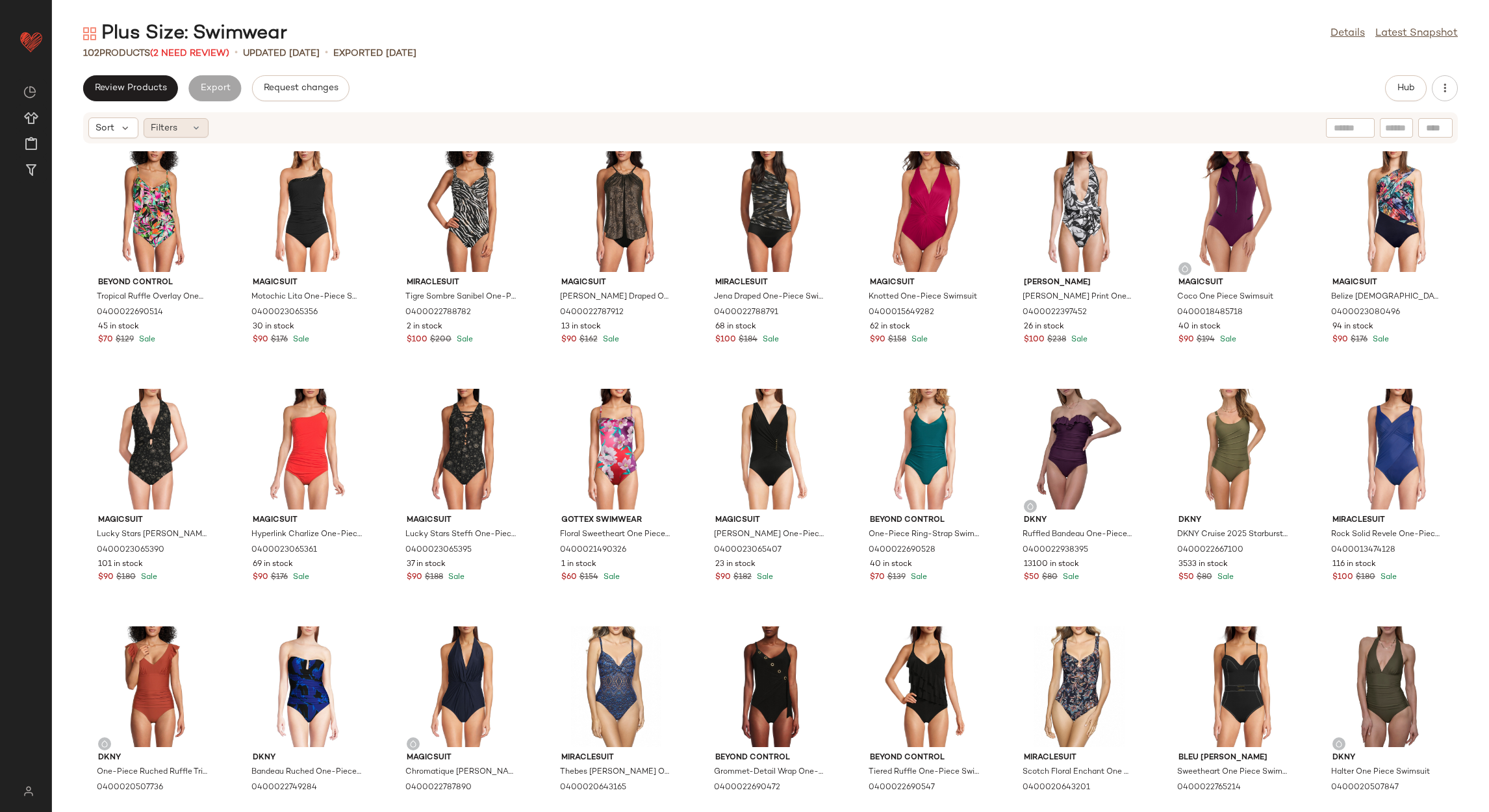
click at [165, 137] on div "Filters" at bounding box center [175, 127] width 65 height 19
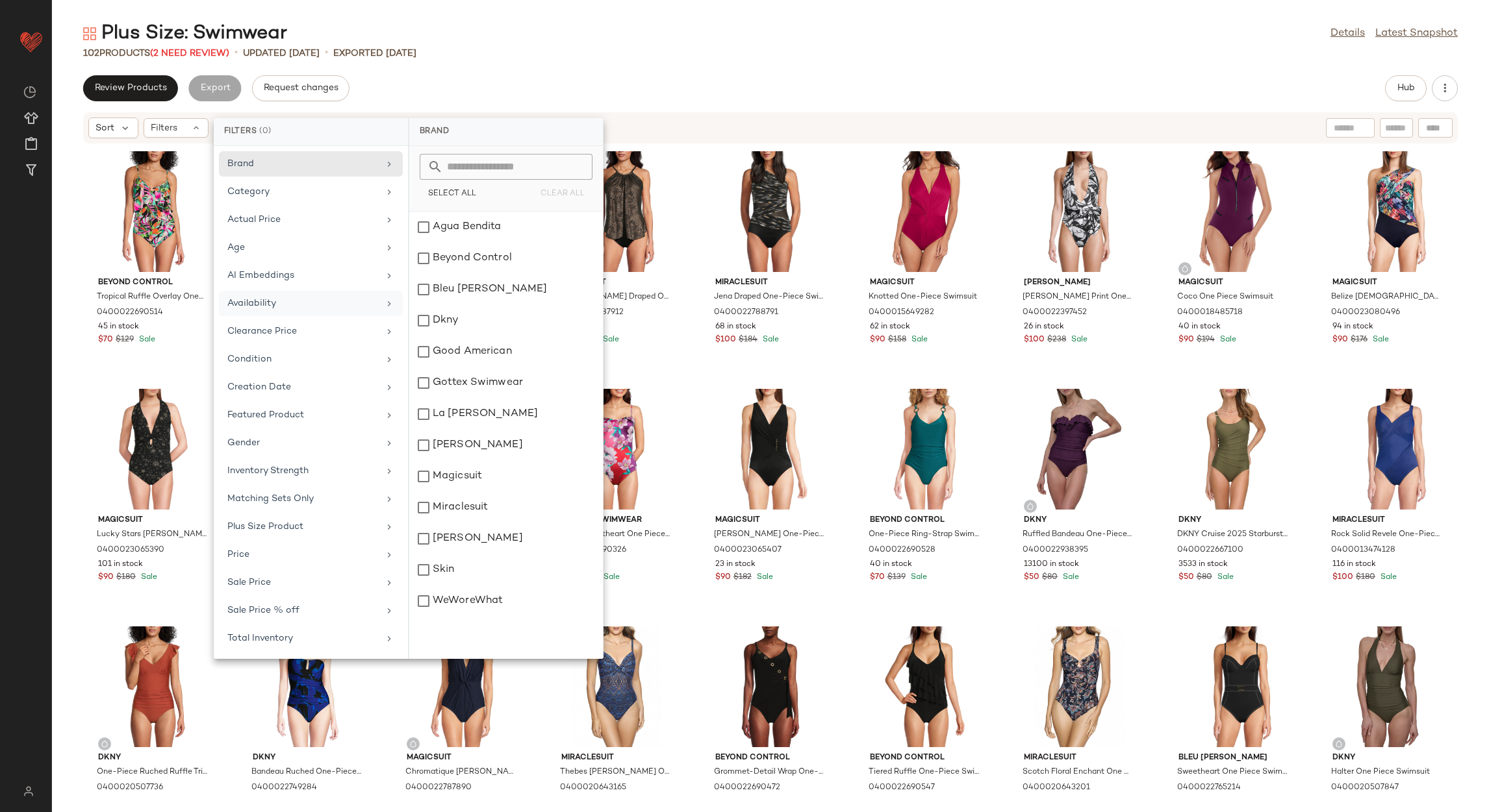
click at [292, 319] on div "Availability" at bounding box center [311, 332] width 184 height 25
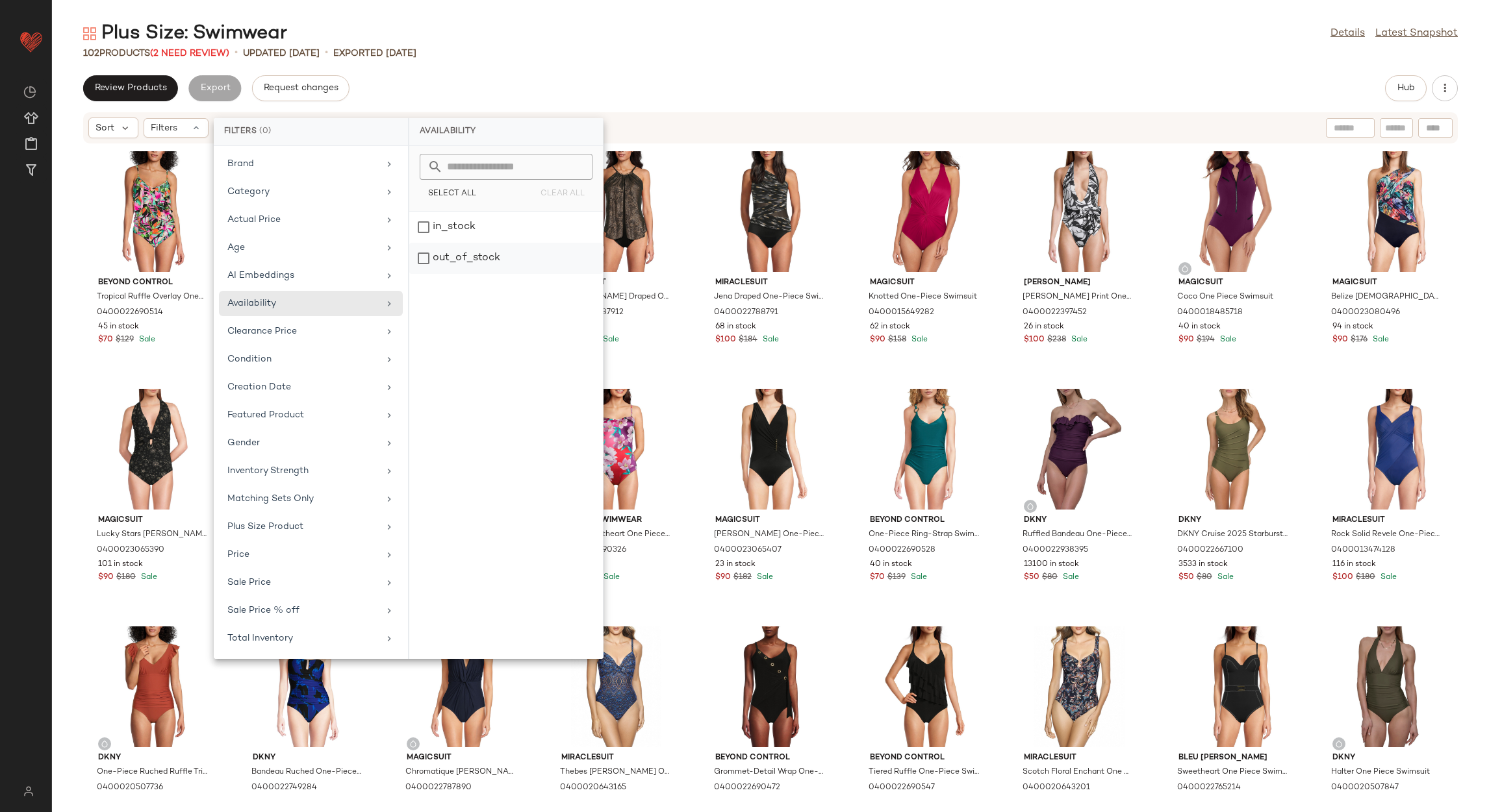
click at [461, 265] on div "out_of_stock" at bounding box center [506, 258] width 193 height 31
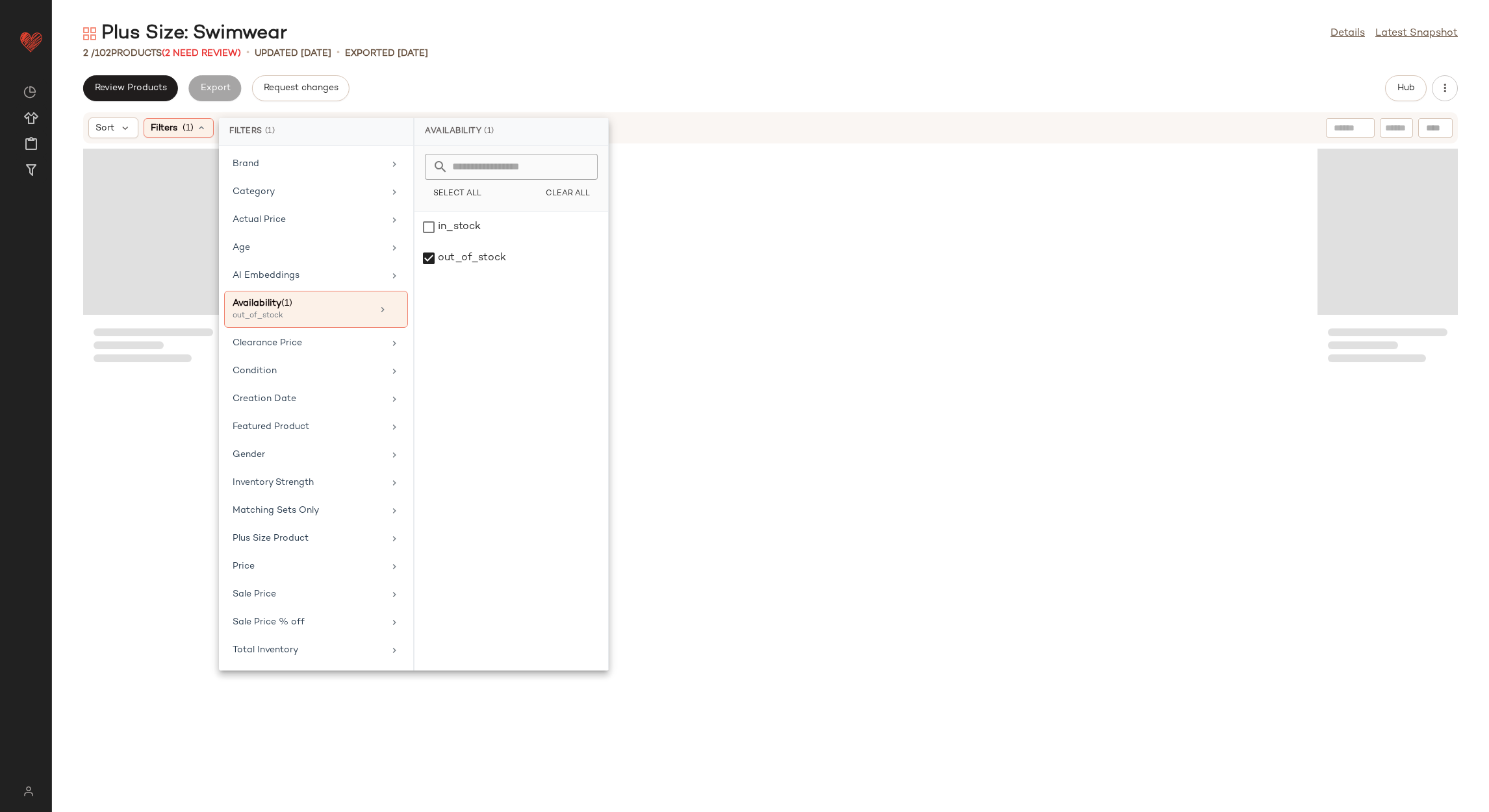
drag, startPoint x: 563, startPoint y: 62, endPoint x: 376, endPoint y: 137, distance: 201.5
click at [563, 63] on div "Plus Size: Swimwear Details Latest Snapshot 2 / 102 Products (2 Need Review) • …" at bounding box center [770, 416] width 1437 height 791
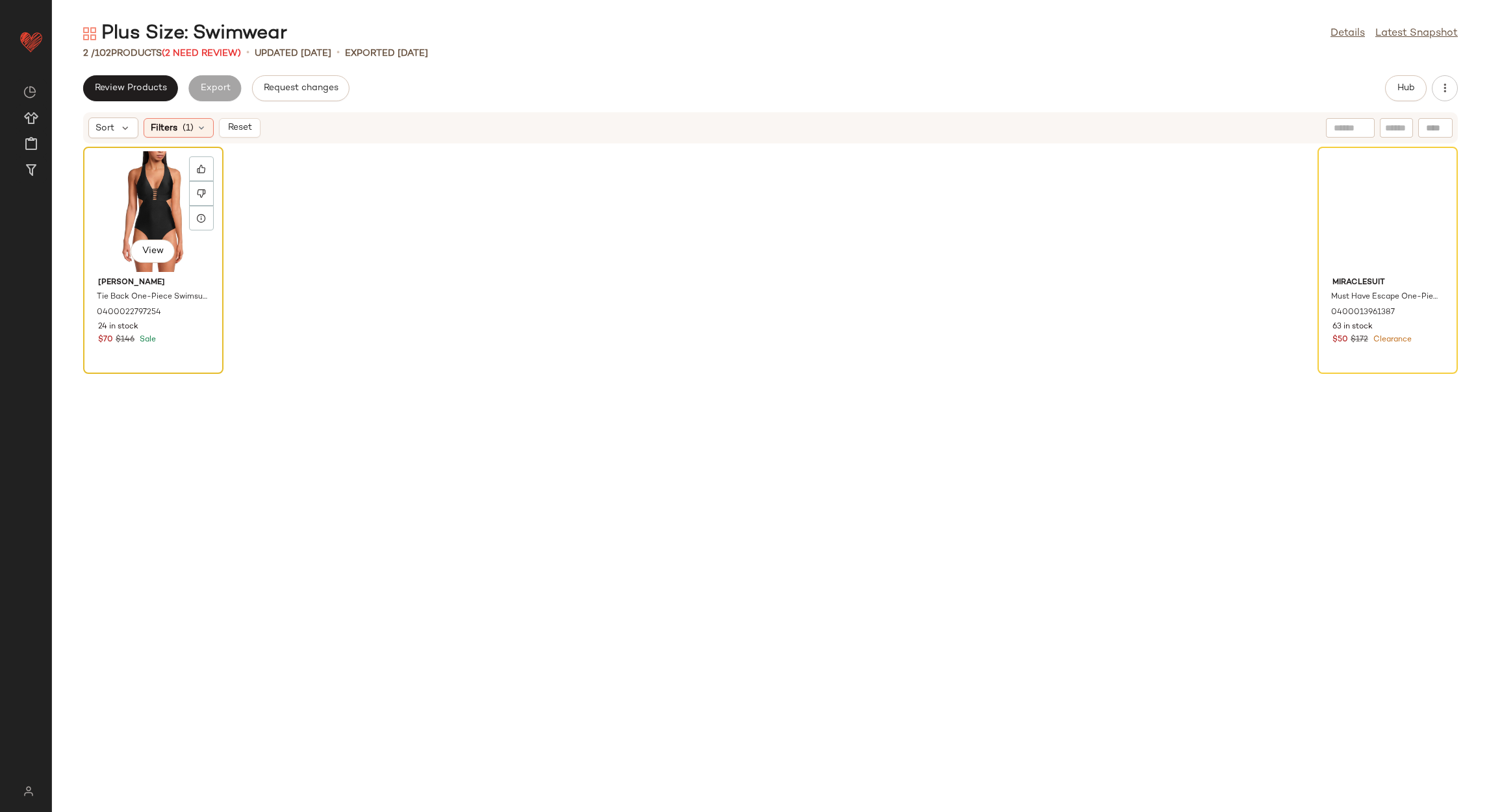
click at [163, 210] on div "View" at bounding box center [153, 211] width 131 height 121
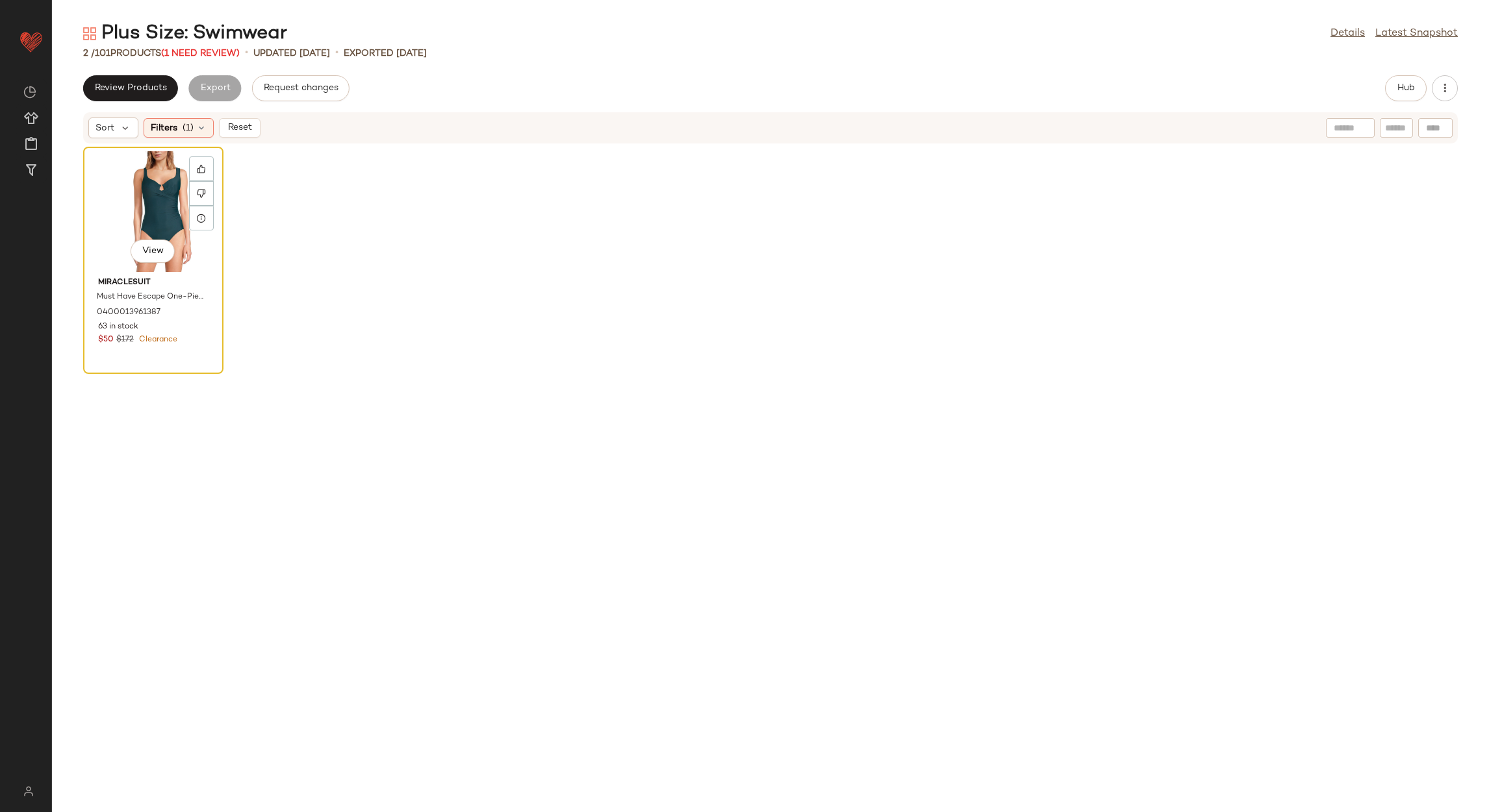
click at [177, 212] on div "View" at bounding box center [153, 211] width 131 height 121
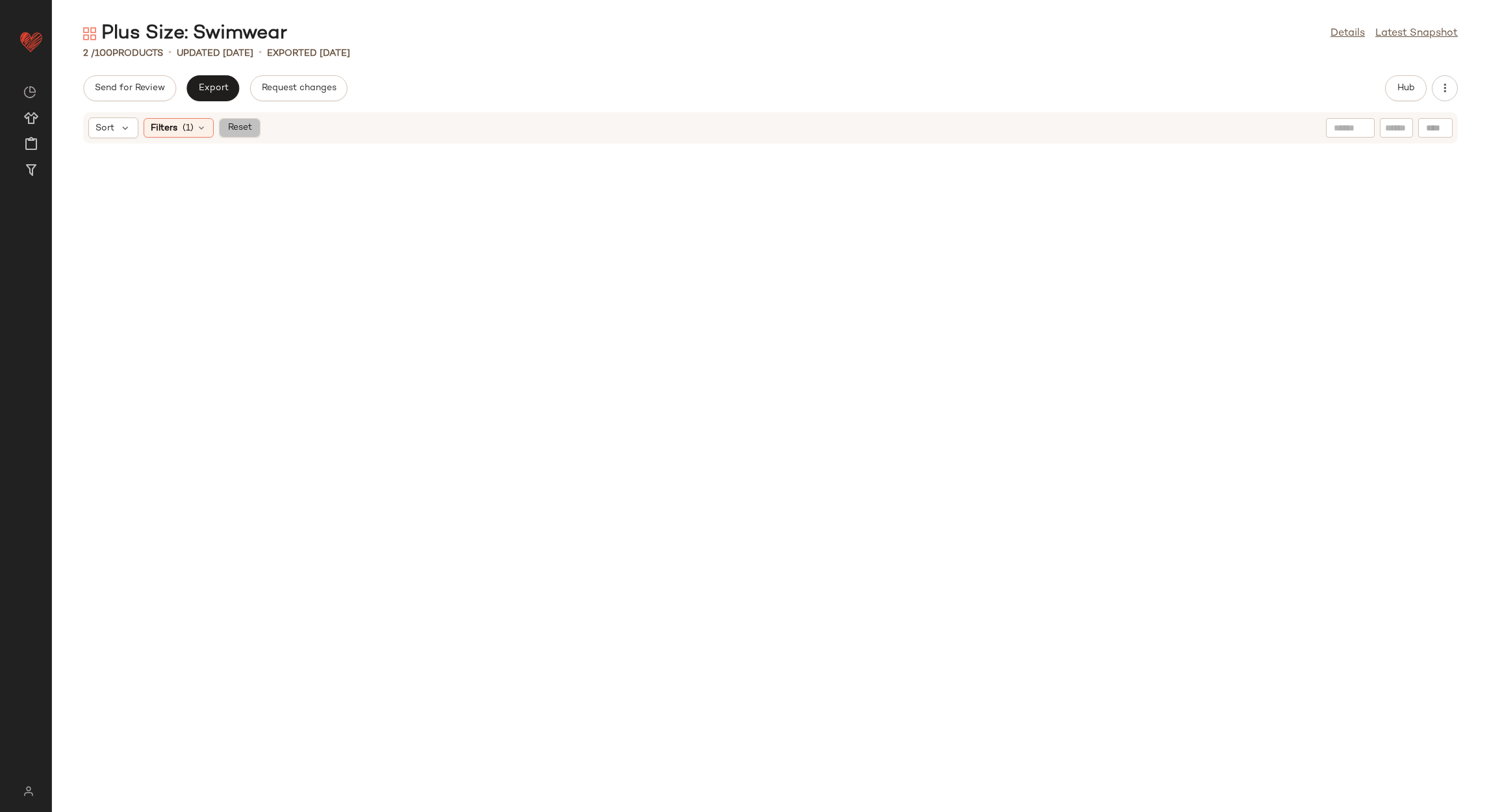
click at [239, 137] on button "Reset" at bounding box center [239, 127] width 41 height 19
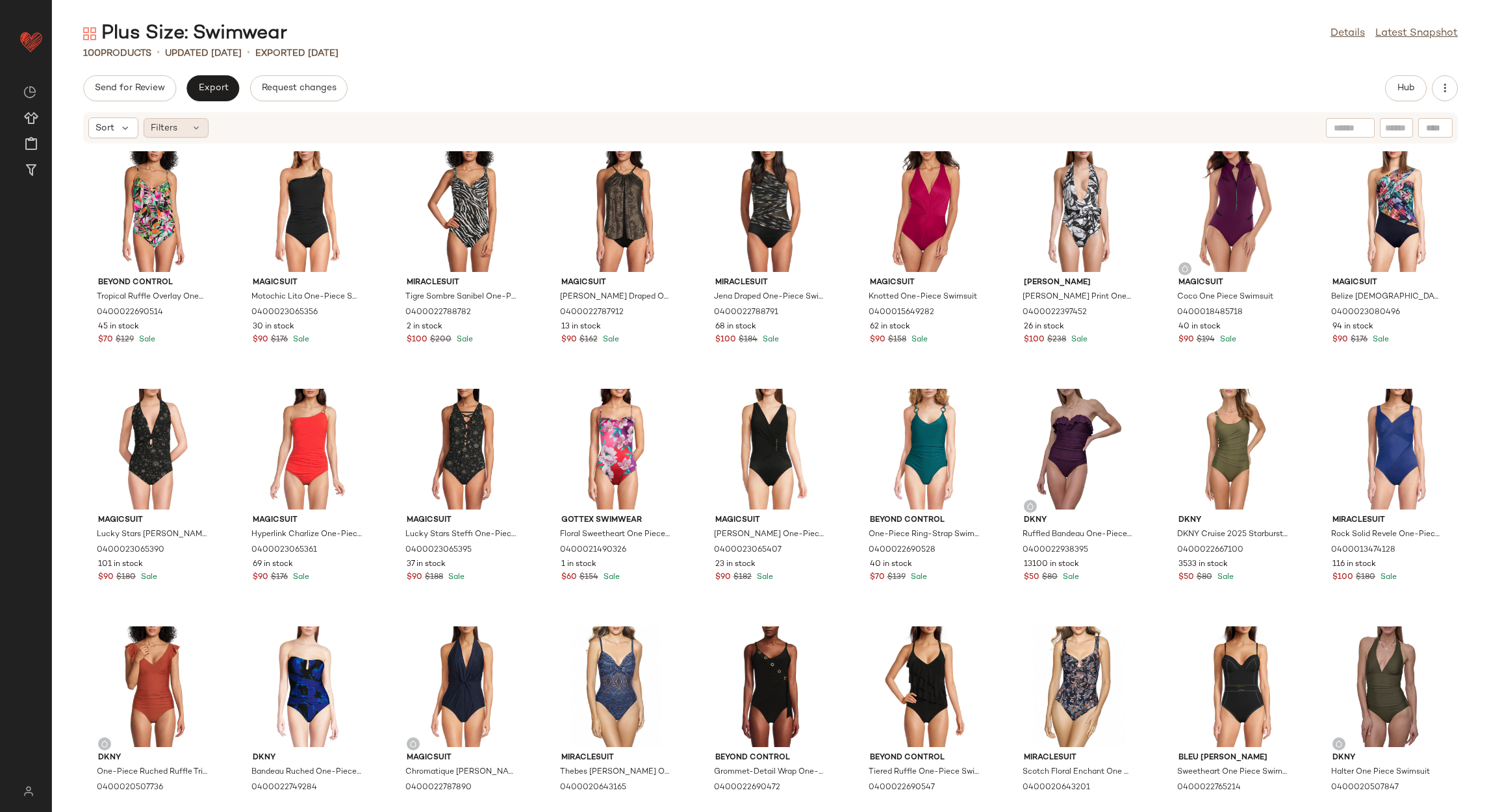
click at [181, 137] on div "Filters" at bounding box center [175, 127] width 65 height 19
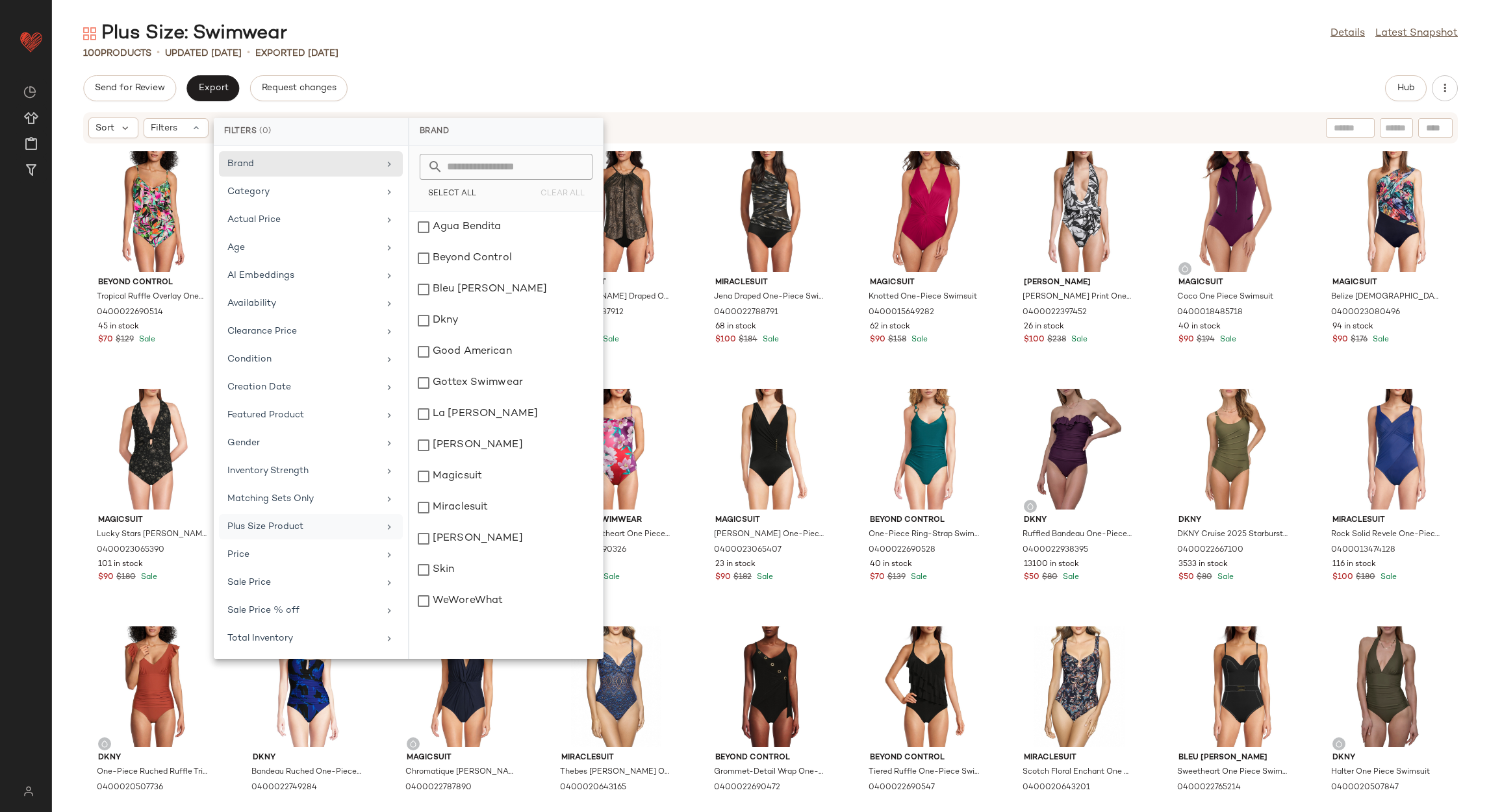
click at [340, 534] on div "Plus Size Product" at bounding box center [303, 527] width 151 height 13
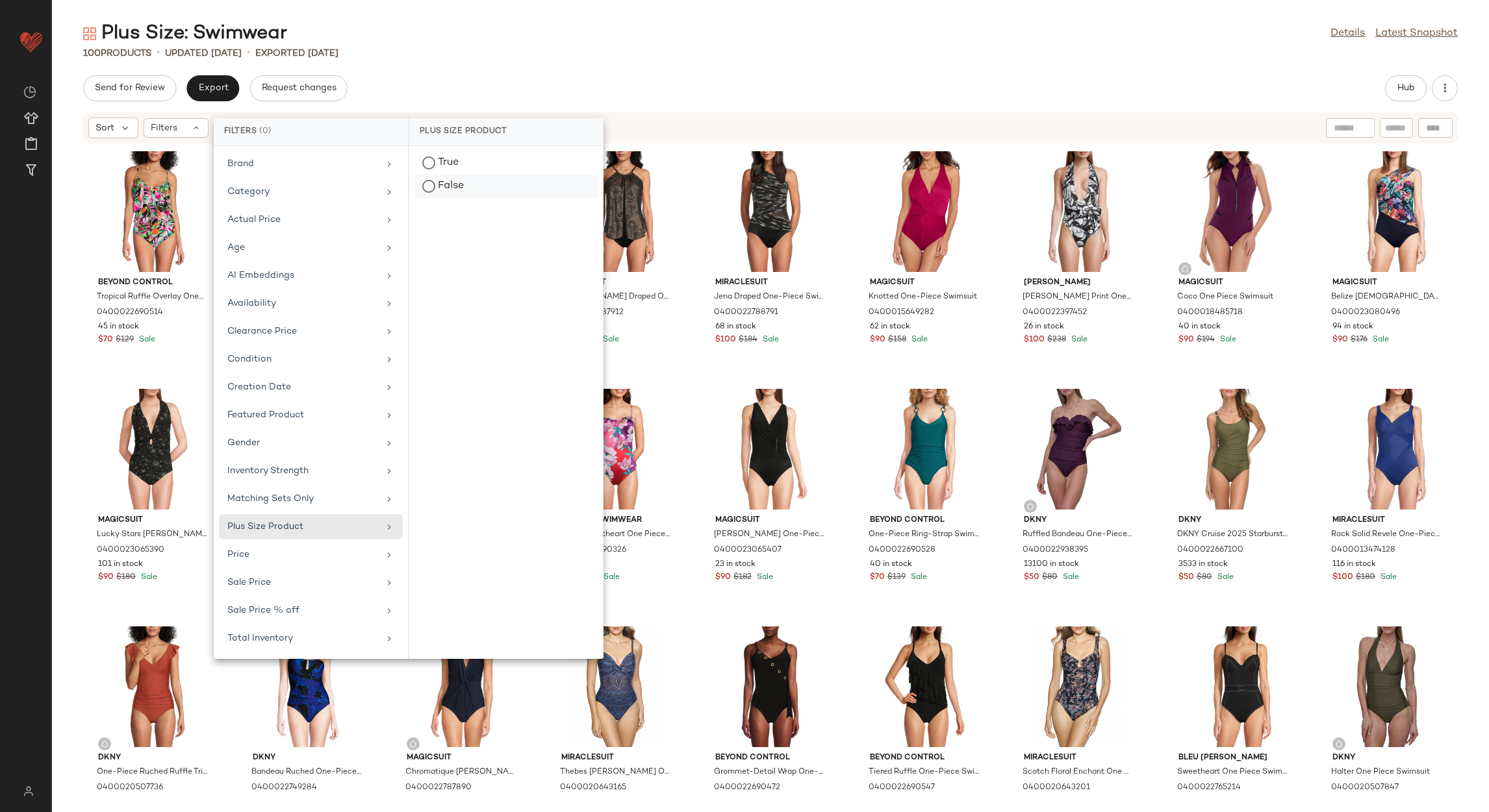
click at [485, 185] on div "False" at bounding box center [506, 186] width 183 height 23
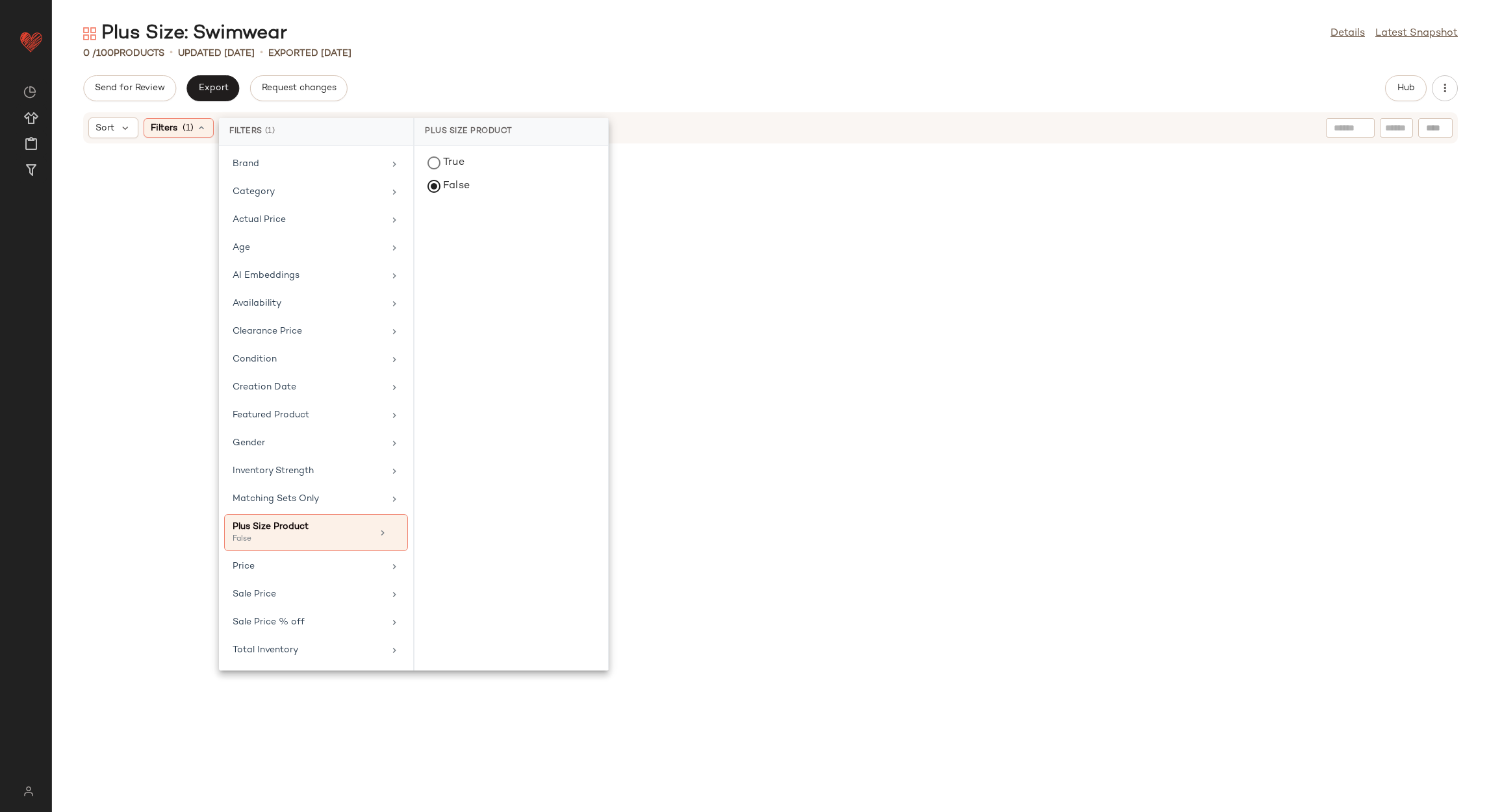
drag, startPoint x: 519, startPoint y: 85, endPoint x: 206, endPoint y: 141, distance: 318.0
click at [517, 91] on div "Send for Review Export Request changes Hub" at bounding box center [770, 88] width 1375 height 26
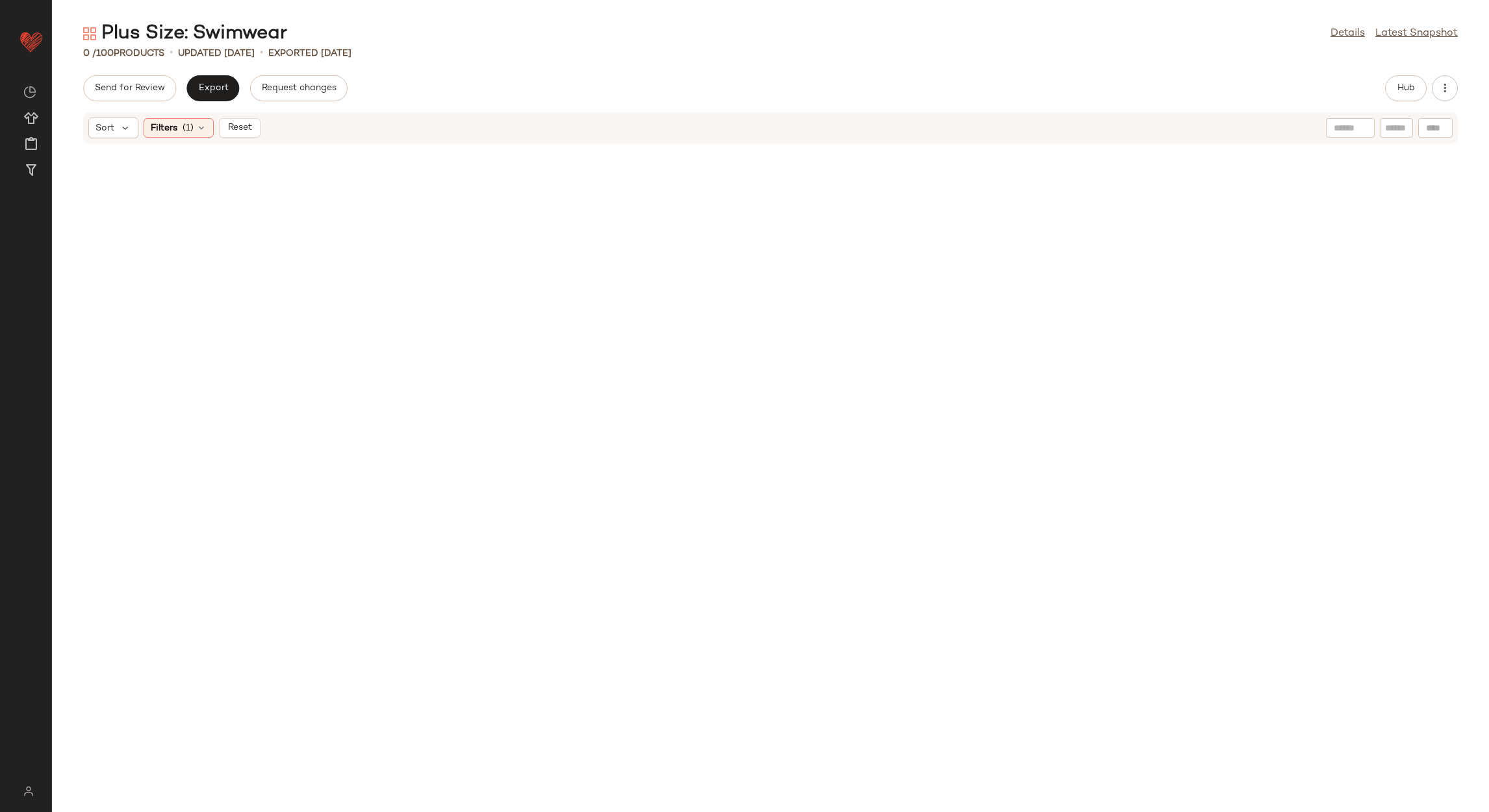
click at [245, 127] on span "Reset" at bounding box center [239, 128] width 25 height 11
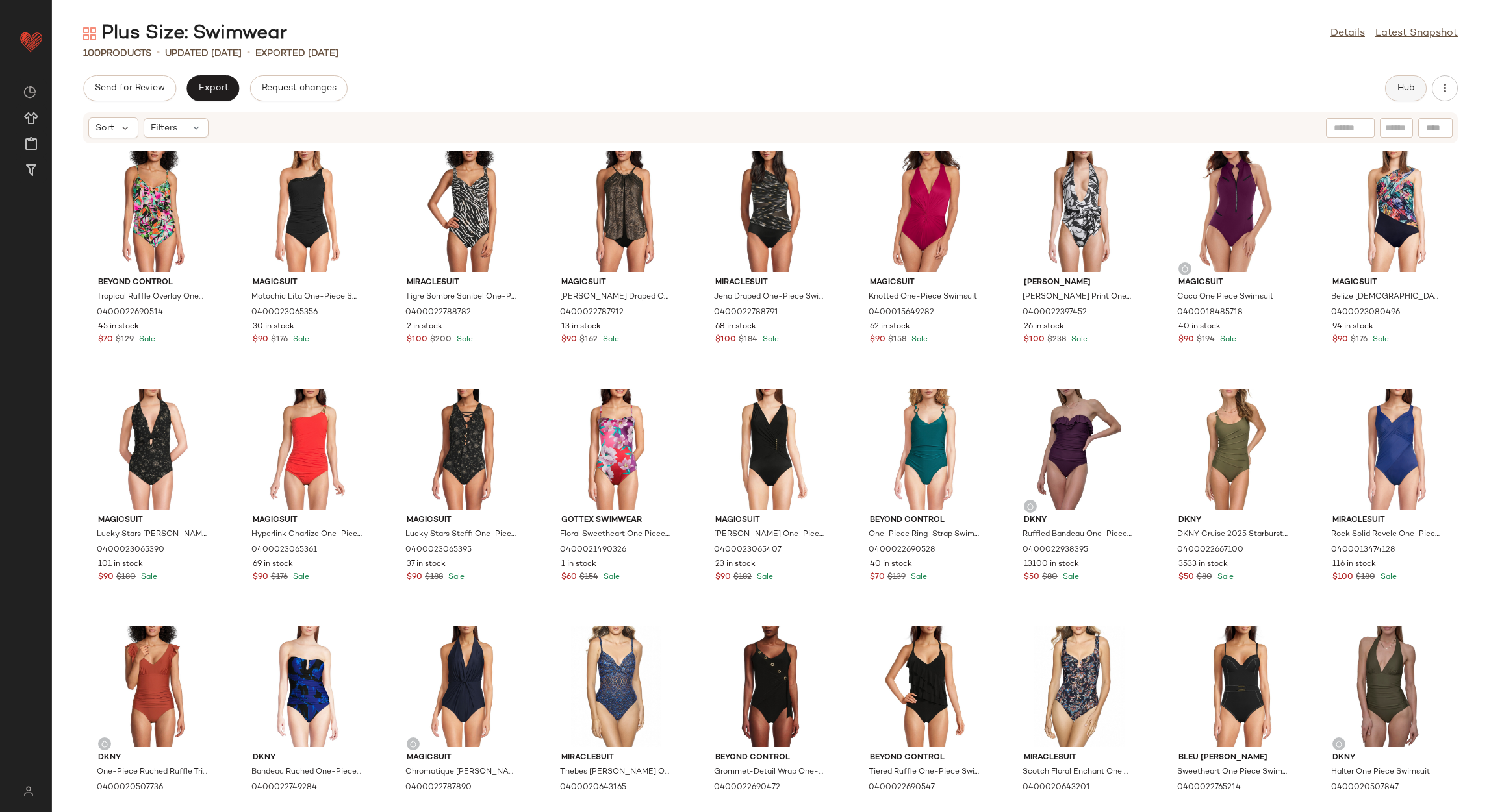
click at [1398, 96] on button "Hub" at bounding box center [1406, 88] width 41 height 26
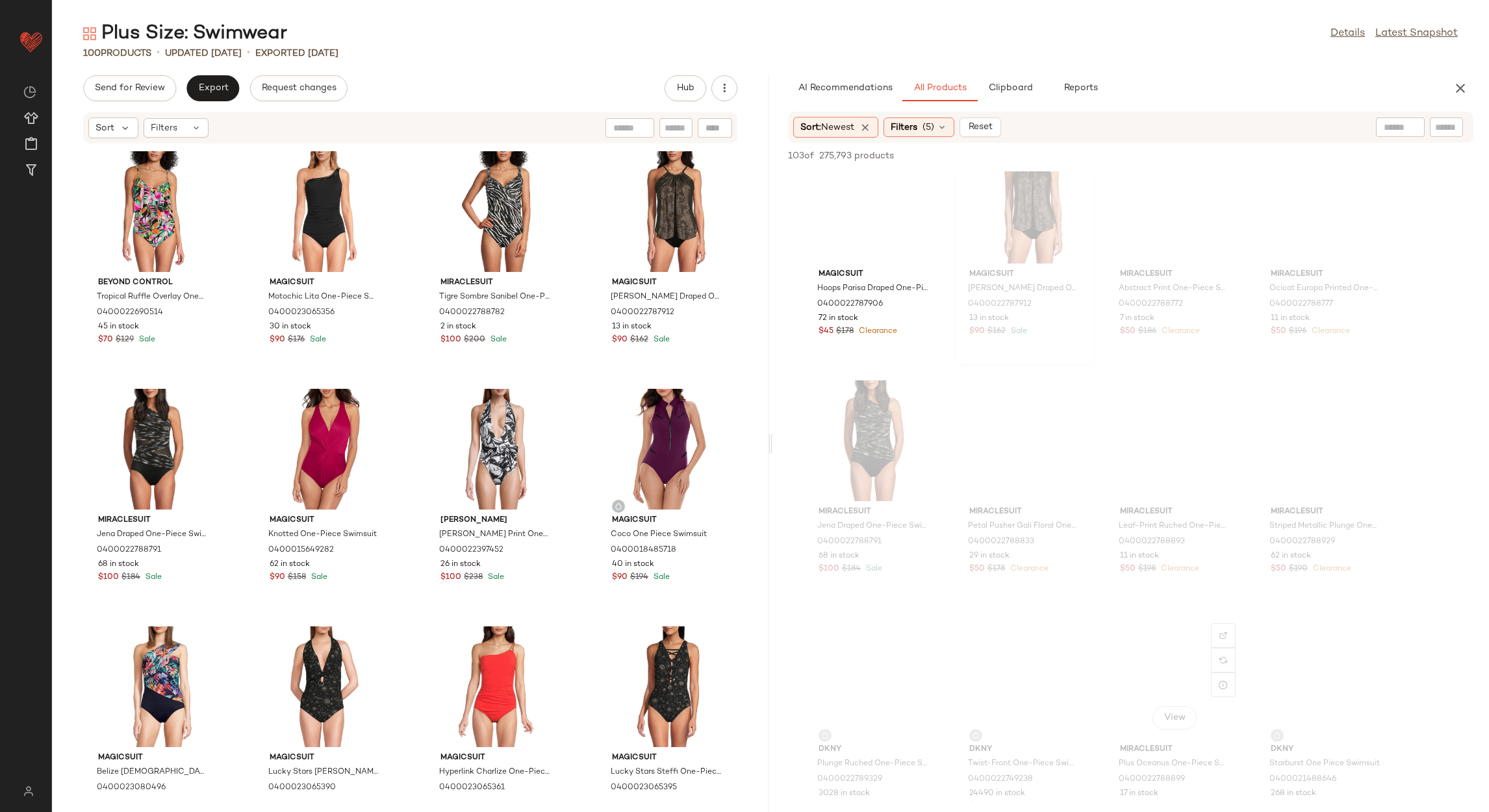
scroll to position [1558, 0]
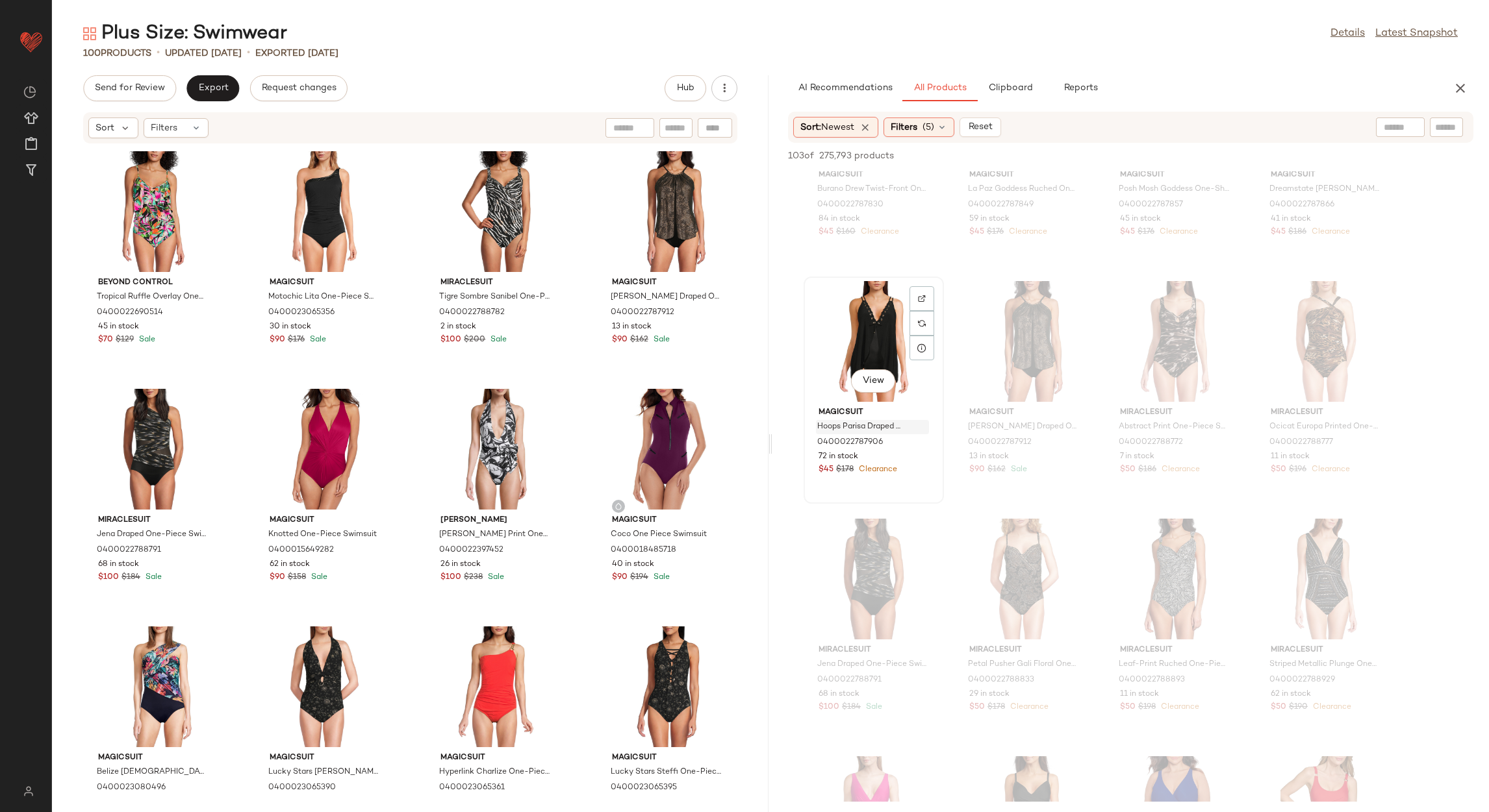
drag, startPoint x: 874, startPoint y: 358, endPoint x: 868, endPoint y: 418, distance: 60.3
click at [872, 358] on div "View" at bounding box center [874, 341] width 131 height 121
click at [1361, 159] on span "Add to Bottom" at bounding box center [1362, 156] width 67 height 9
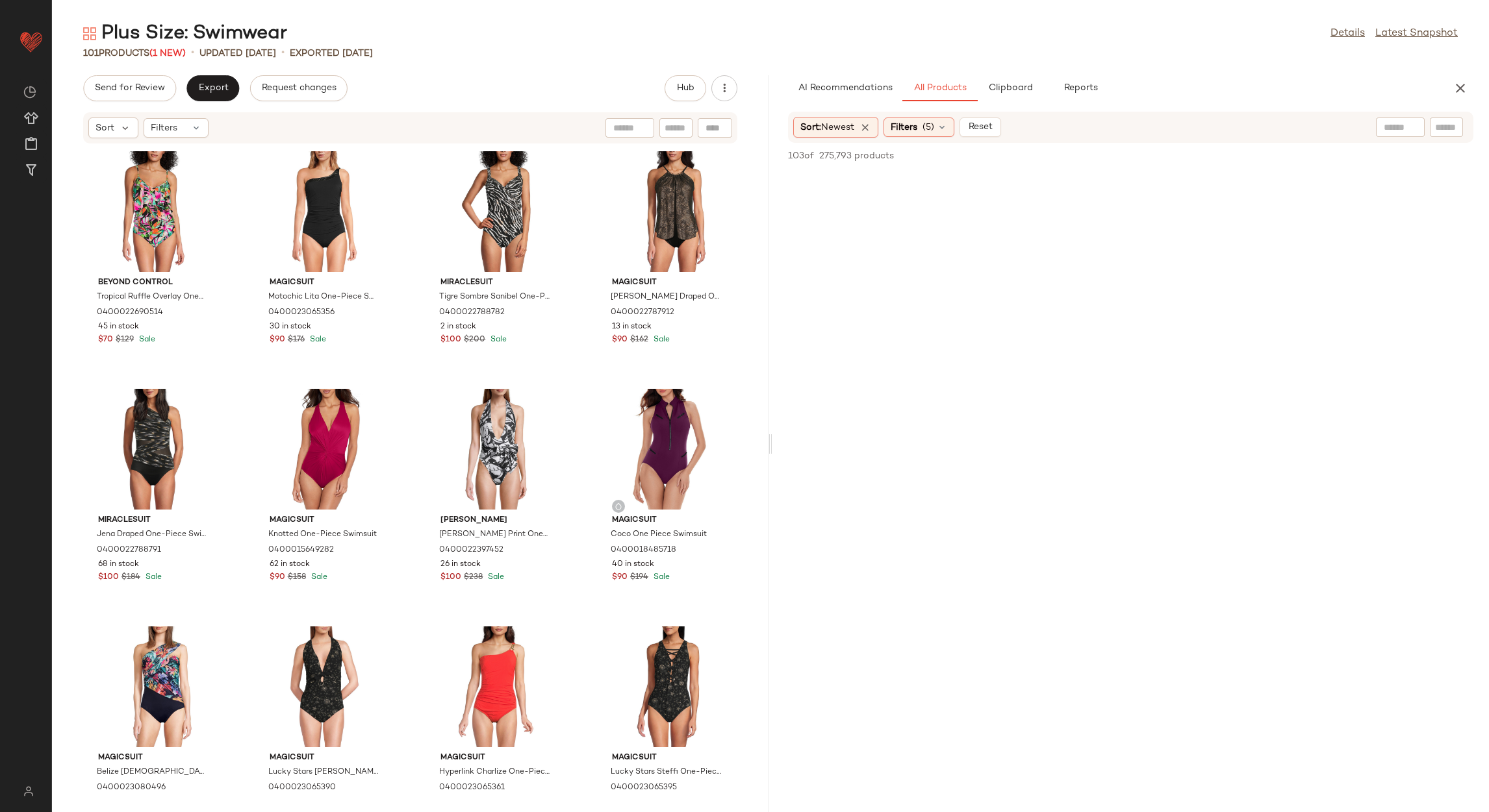
scroll to position [6623, 0]
click at [215, 92] on span "Export" at bounding box center [213, 89] width 31 height 11
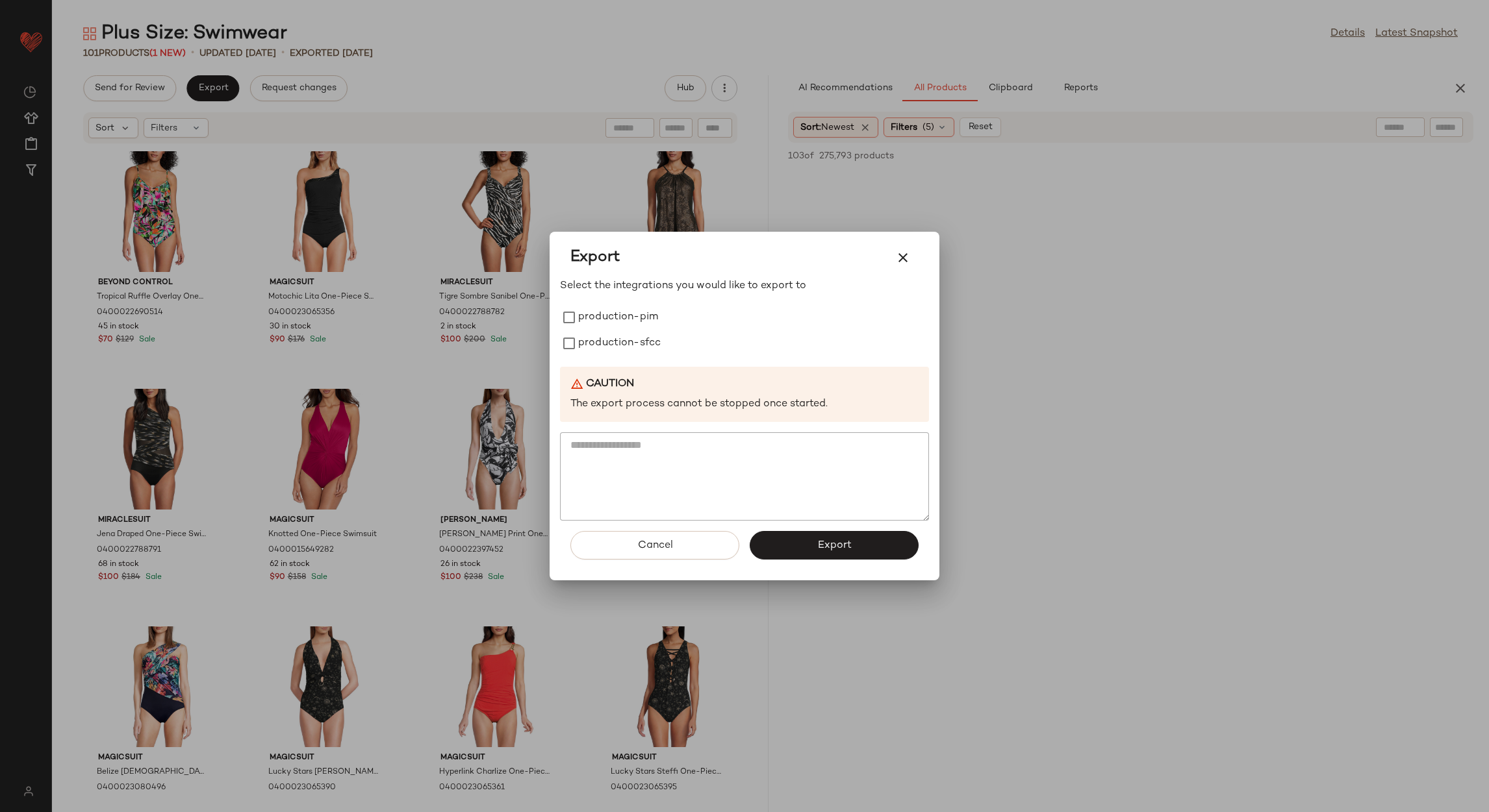
drag, startPoint x: 611, startPoint y: 309, endPoint x: 623, endPoint y: 359, distance: 51.4
click at [613, 313] on label "production-pim" at bounding box center [619, 317] width 80 height 26
drag, startPoint x: 623, startPoint y: 360, endPoint x: 673, endPoint y: 384, distance: 55.5
click at [625, 359] on div "Select the integrations you would like to export to production-pim production-s…" at bounding box center [744, 400] width 369 height 243
drag, startPoint x: 660, startPoint y: 344, endPoint x: 703, endPoint y: 468, distance: 131.2
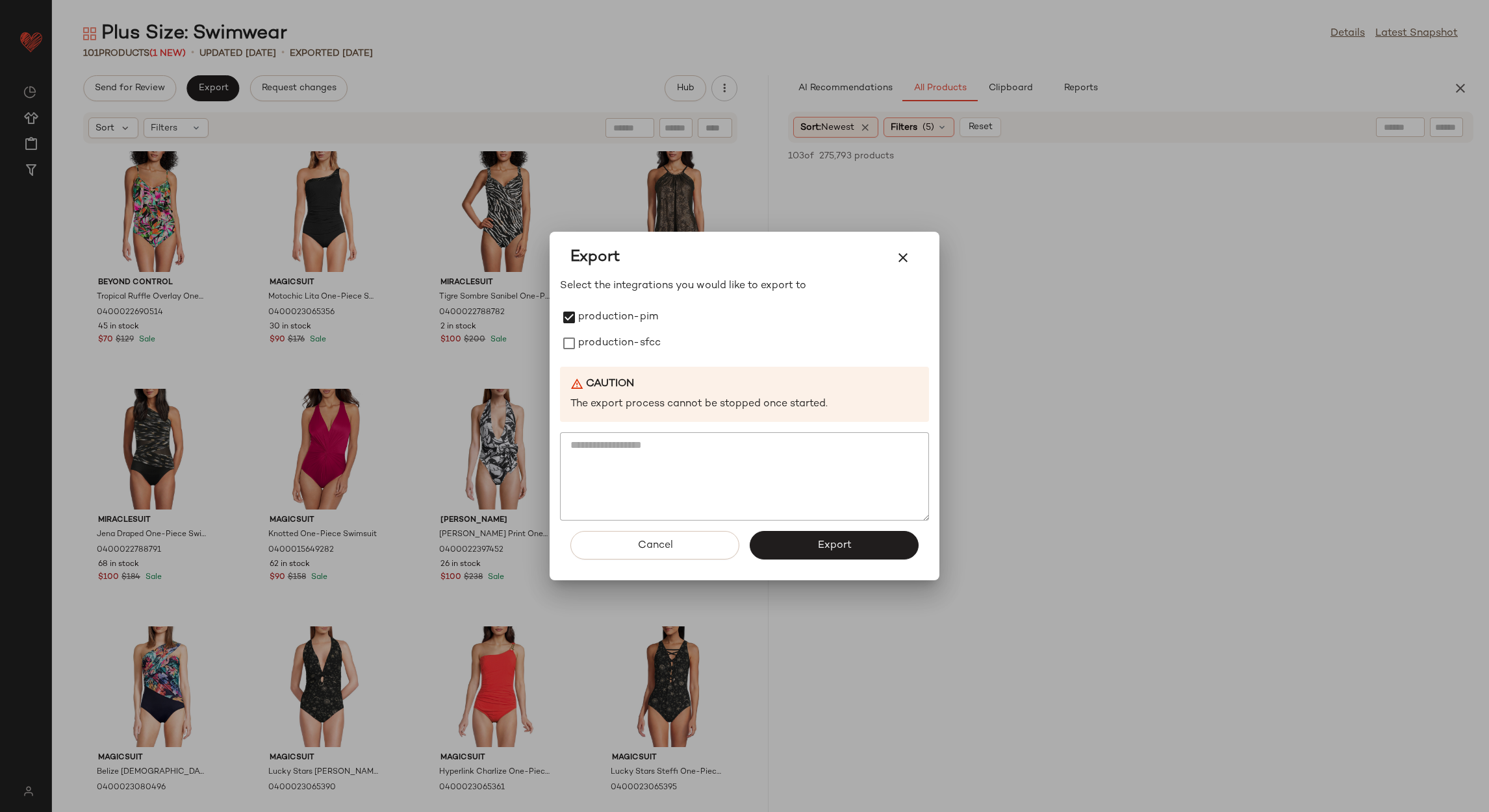
click at [660, 346] on label "production-sfcc" at bounding box center [620, 343] width 83 height 26
drag, startPoint x: 806, startPoint y: 528, endPoint x: 804, endPoint y: 550, distance: 22.1
click at [804, 546] on div "Cancel Export" at bounding box center [744, 551] width 369 height 60
click at [804, 550] on button "Export" at bounding box center [834, 545] width 169 height 29
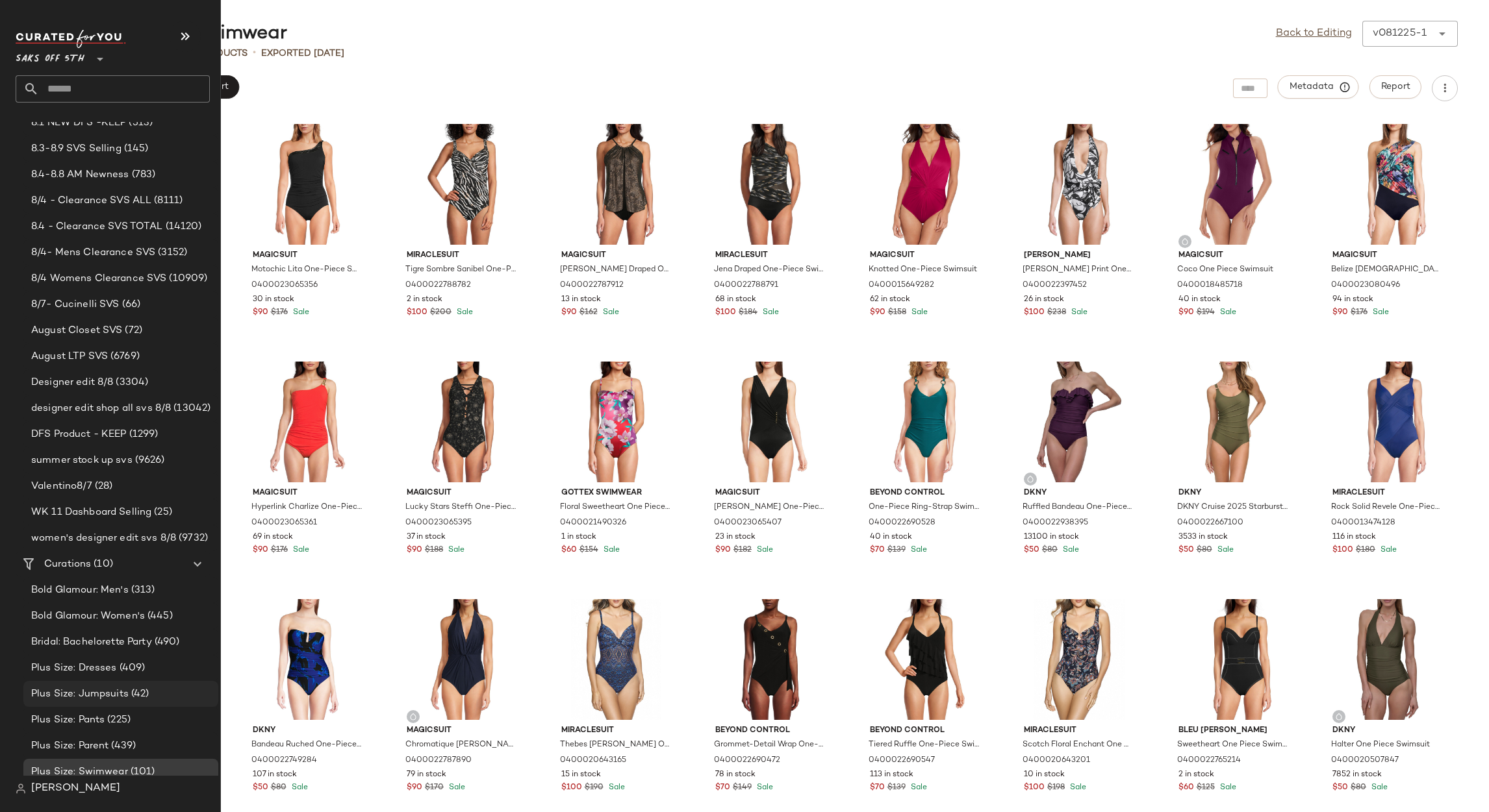
scroll to position [280, 0]
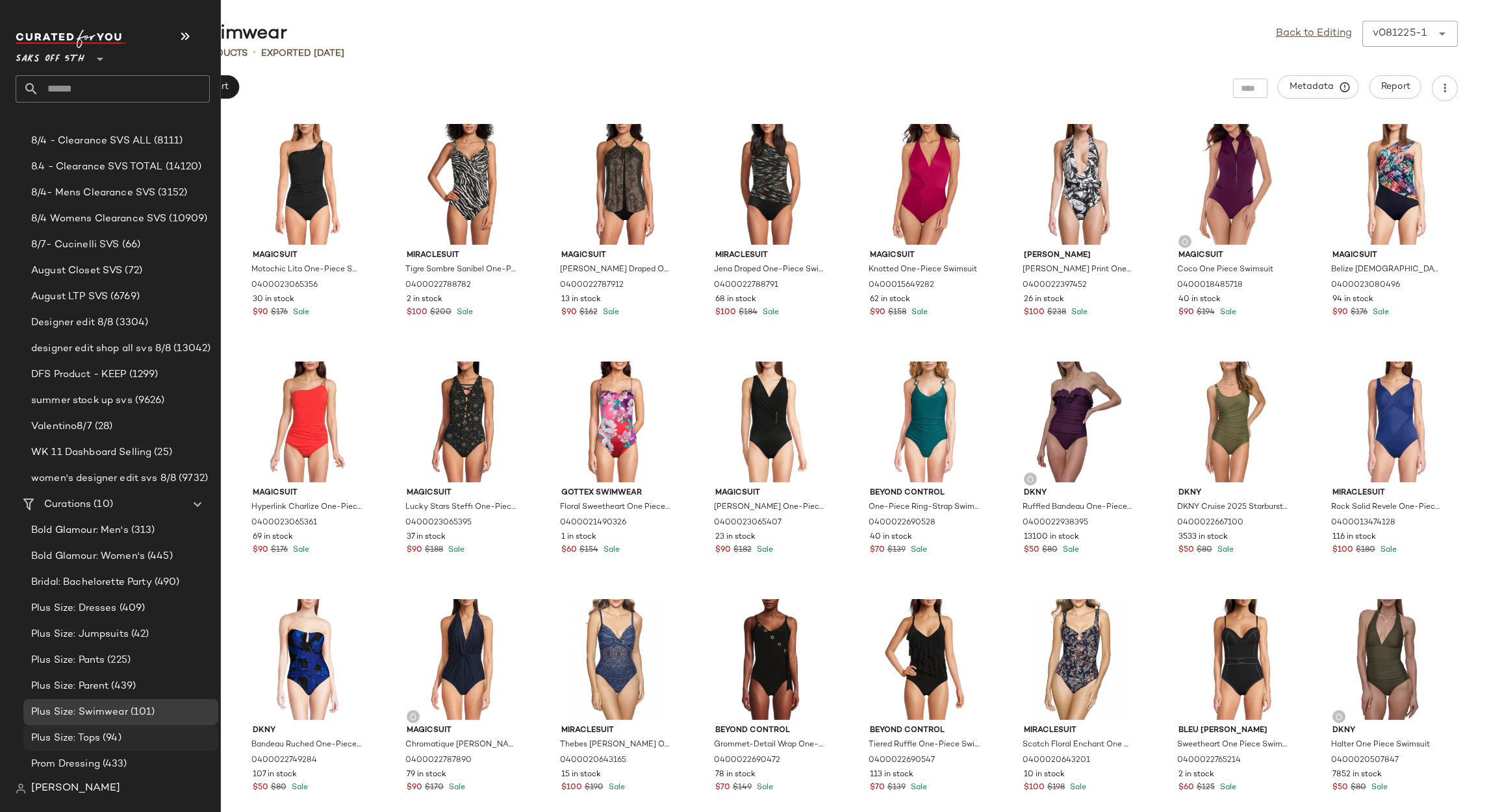
click at [107, 741] on span "(94)" at bounding box center [111, 739] width 21 height 15
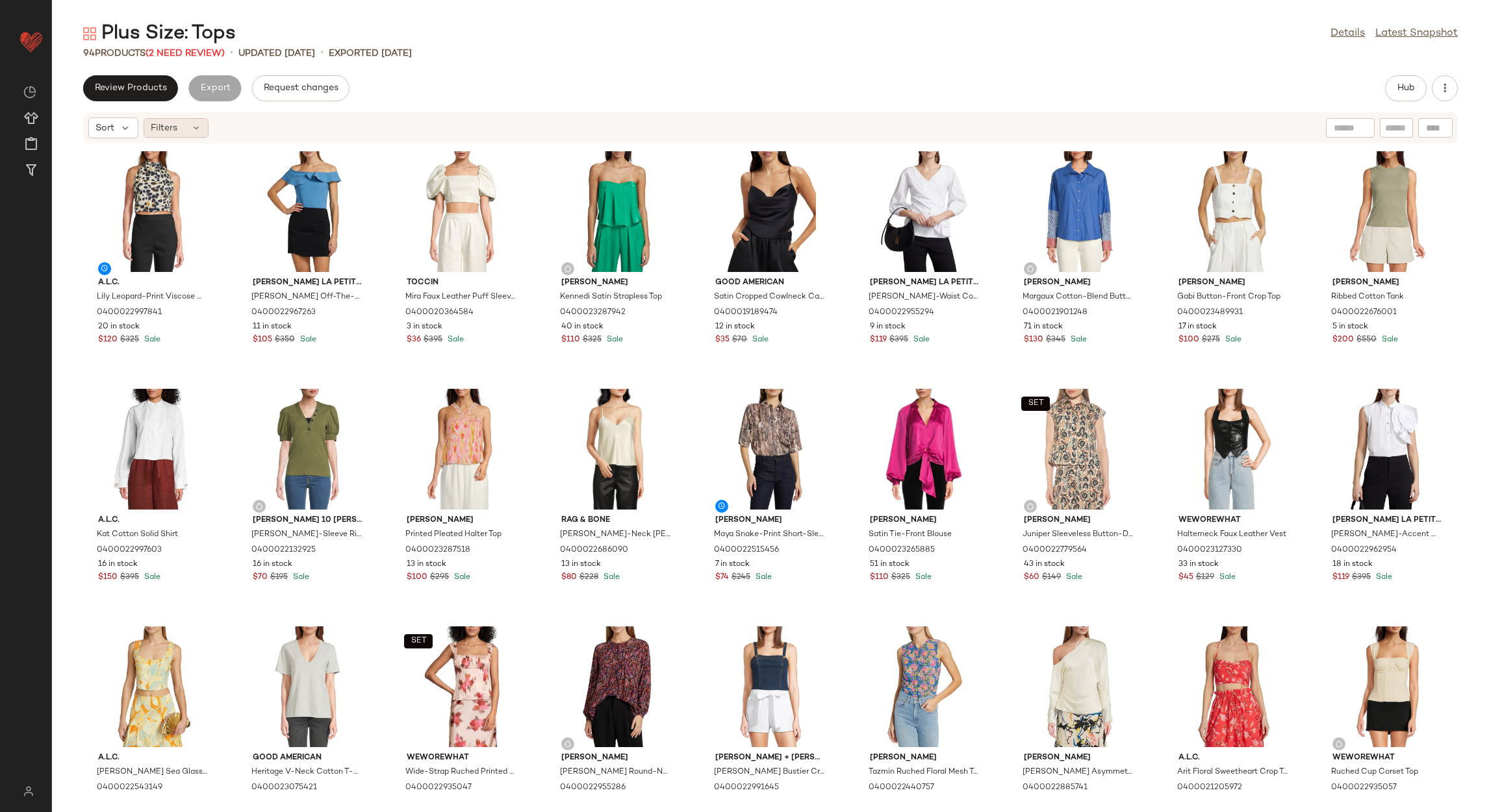
click at [192, 120] on div "Filters" at bounding box center [175, 127] width 65 height 19
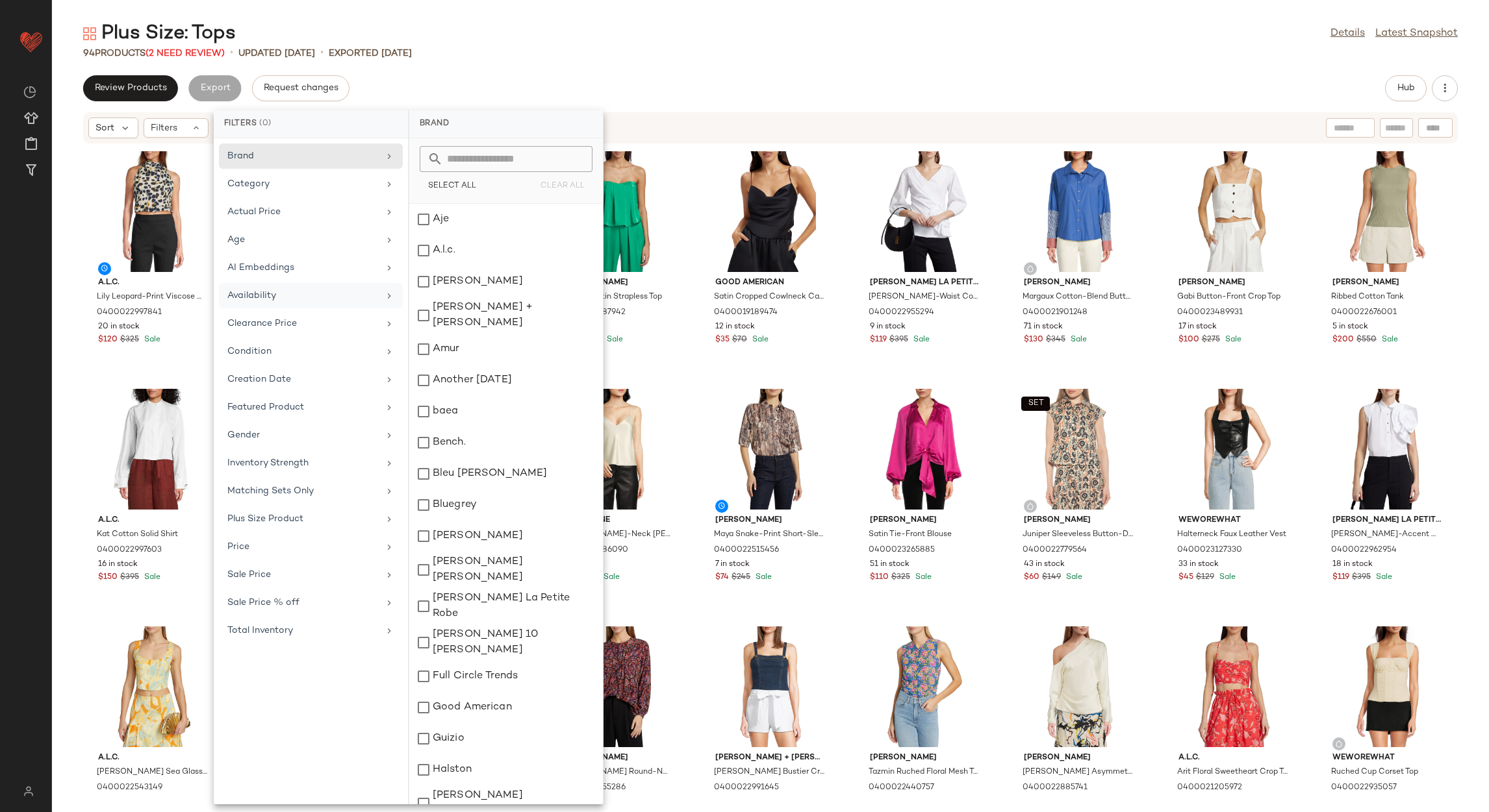
drag, startPoint x: 301, startPoint y: 301, endPoint x: 307, endPoint y: 296, distance: 7.8
click at [303, 296] on div "Availability" at bounding box center [303, 296] width 151 height 13
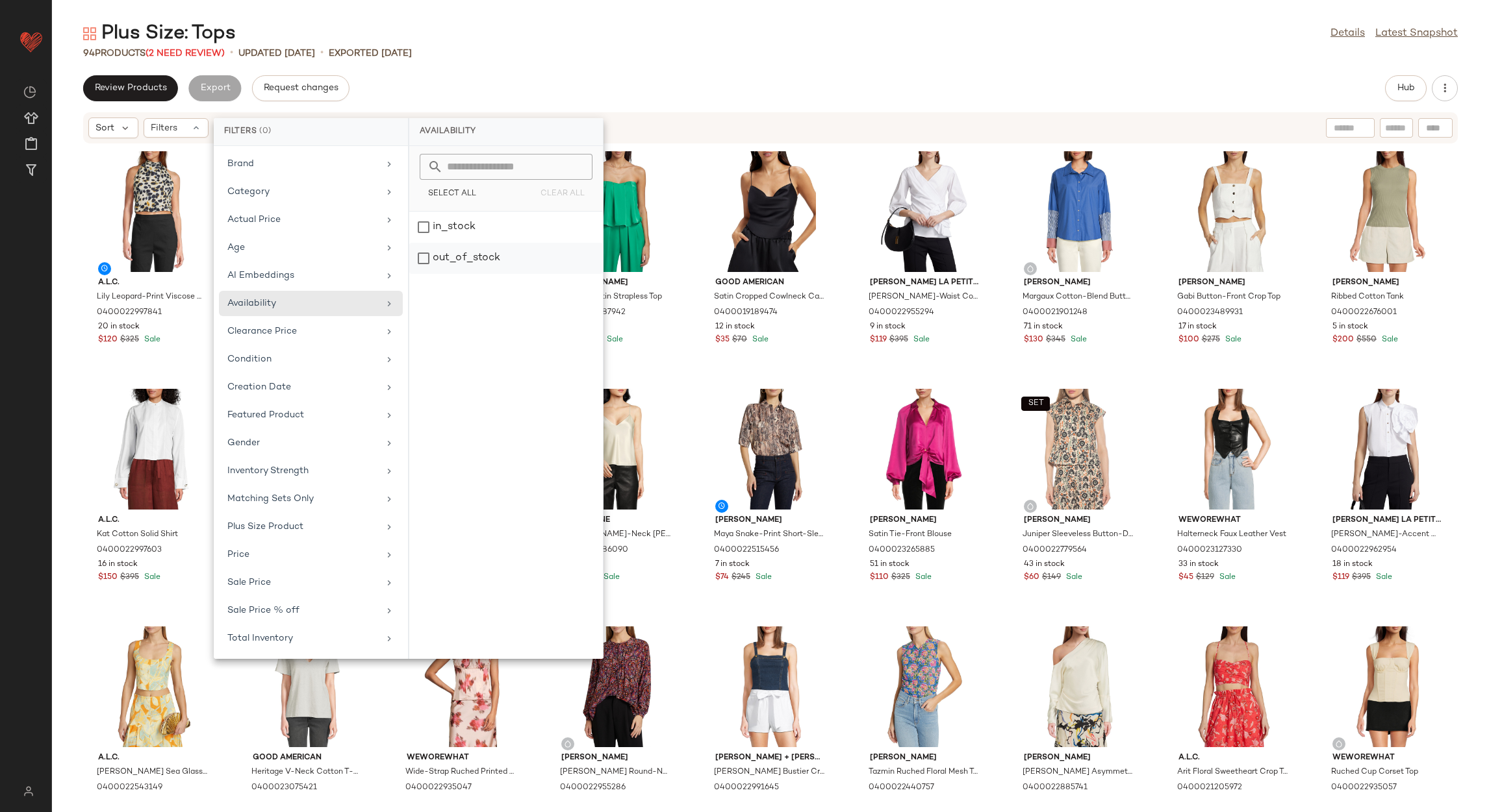
click at [457, 260] on div "out_of_stock" at bounding box center [506, 258] width 193 height 31
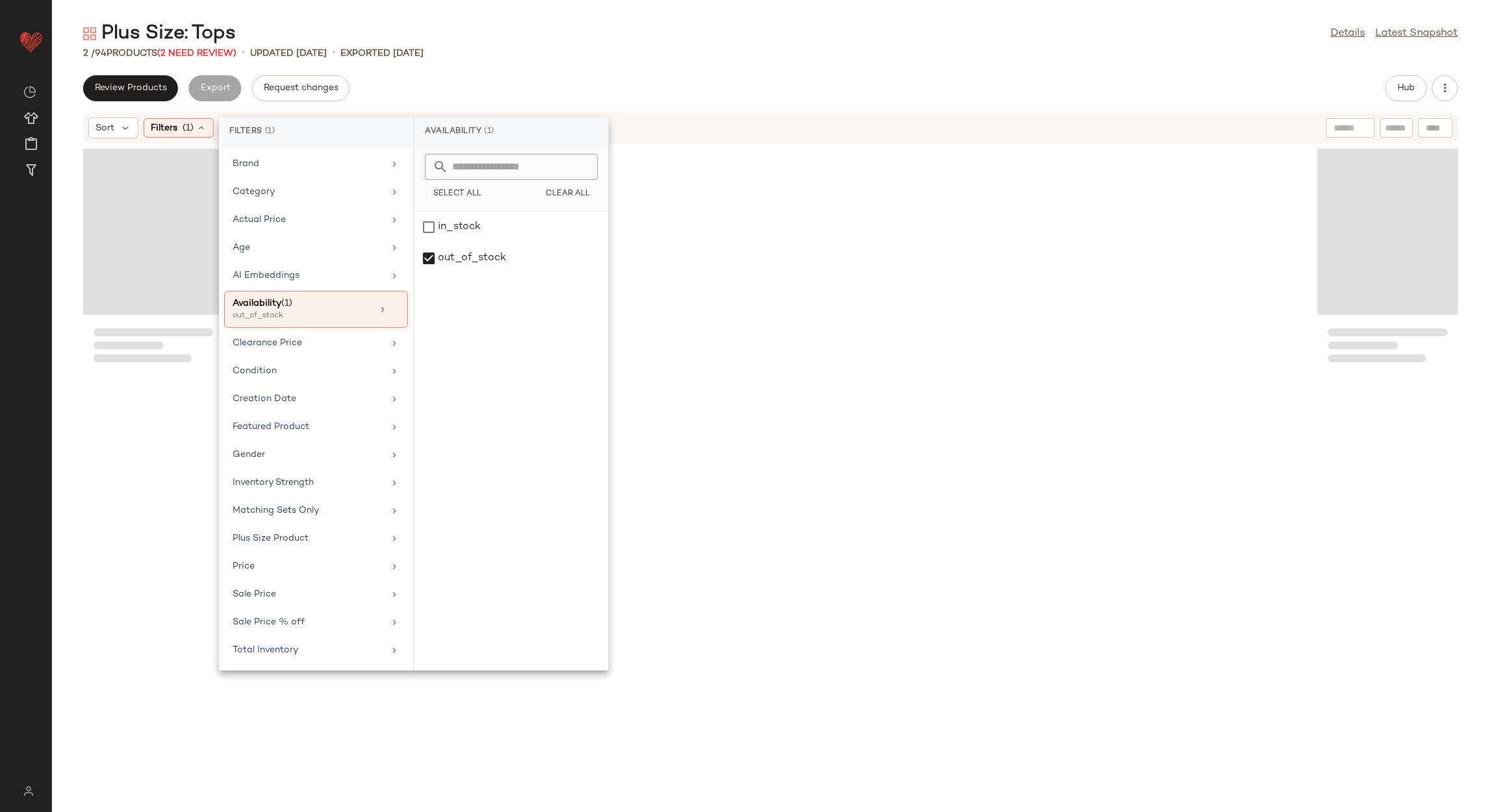
click at [548, 77] on div "Review Products Export Request changes Hub" at bounding box center [770, 88] width 1375 height 26
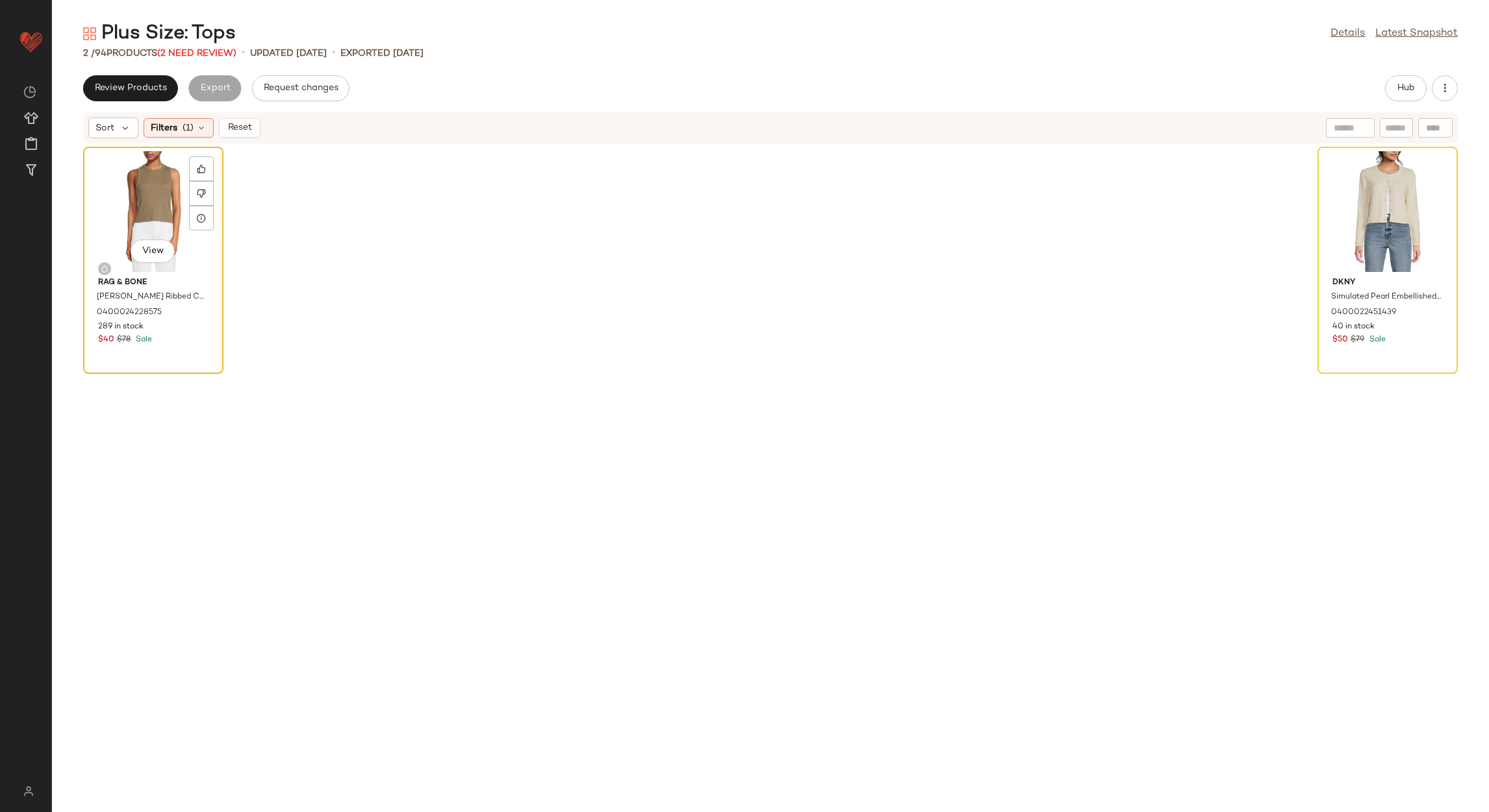
click at [143, 190] on div "View" at bounding box center [153, 211] width 131 height 121
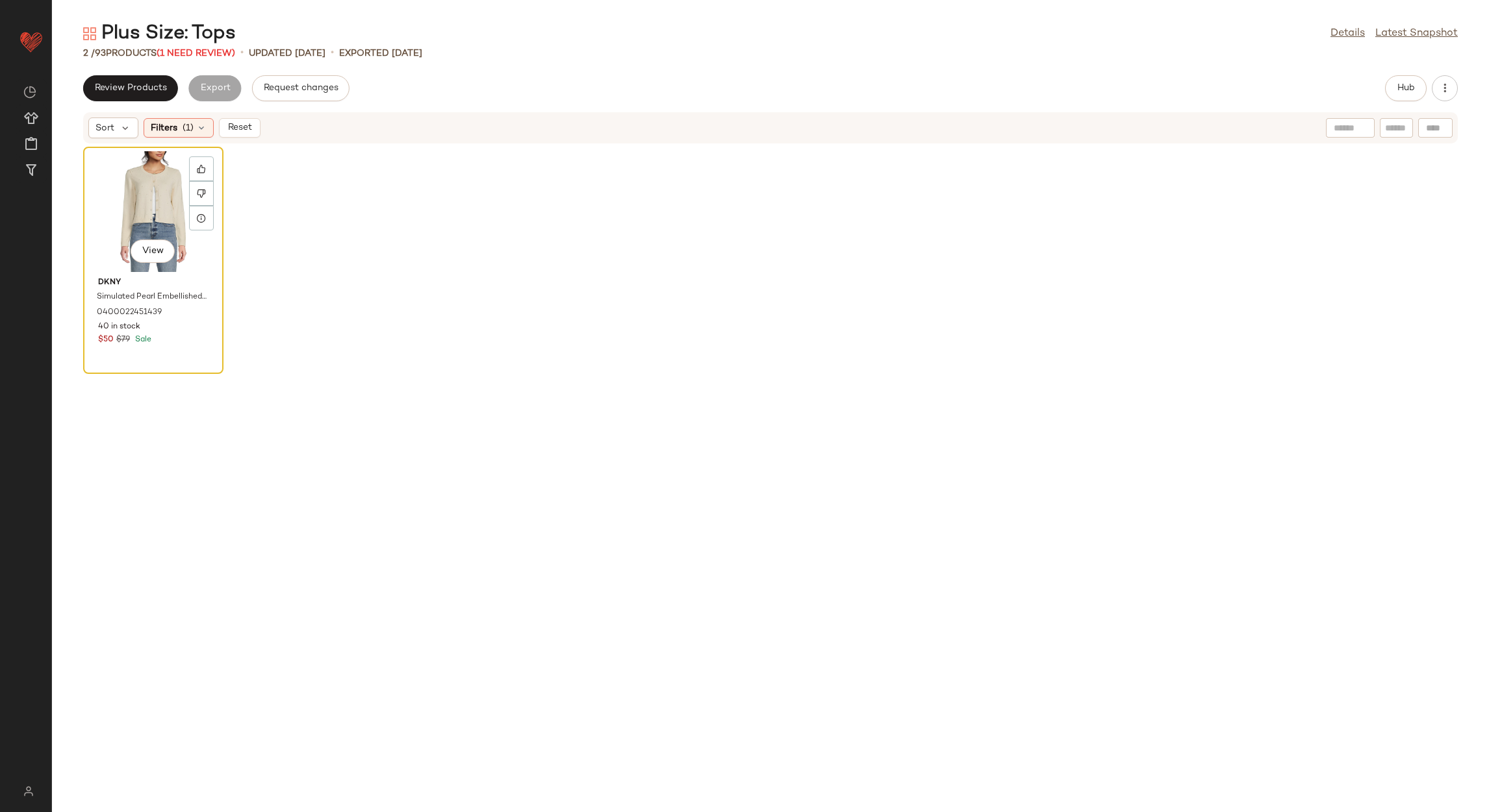
click at [145, 195] on div "View" at bounding box center [153, 211] width 131 height 121
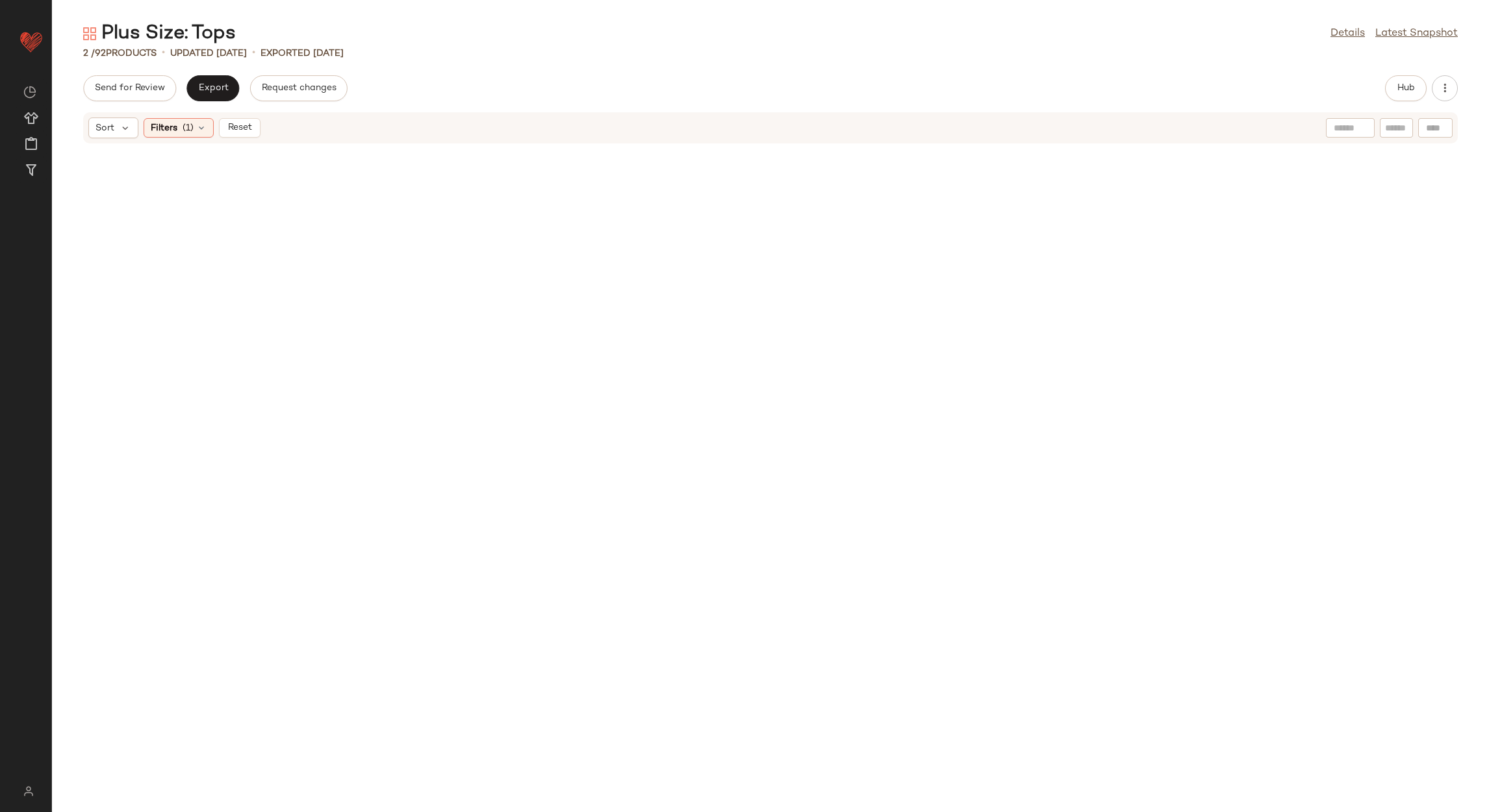
click at [255, 143] on div "Sort Filters (1) Reset" at bounding box center [770, 128] width 1375 height 31
click at [253, 121] on button "Reset" at bounding box center [239, 127] width 41 height 19
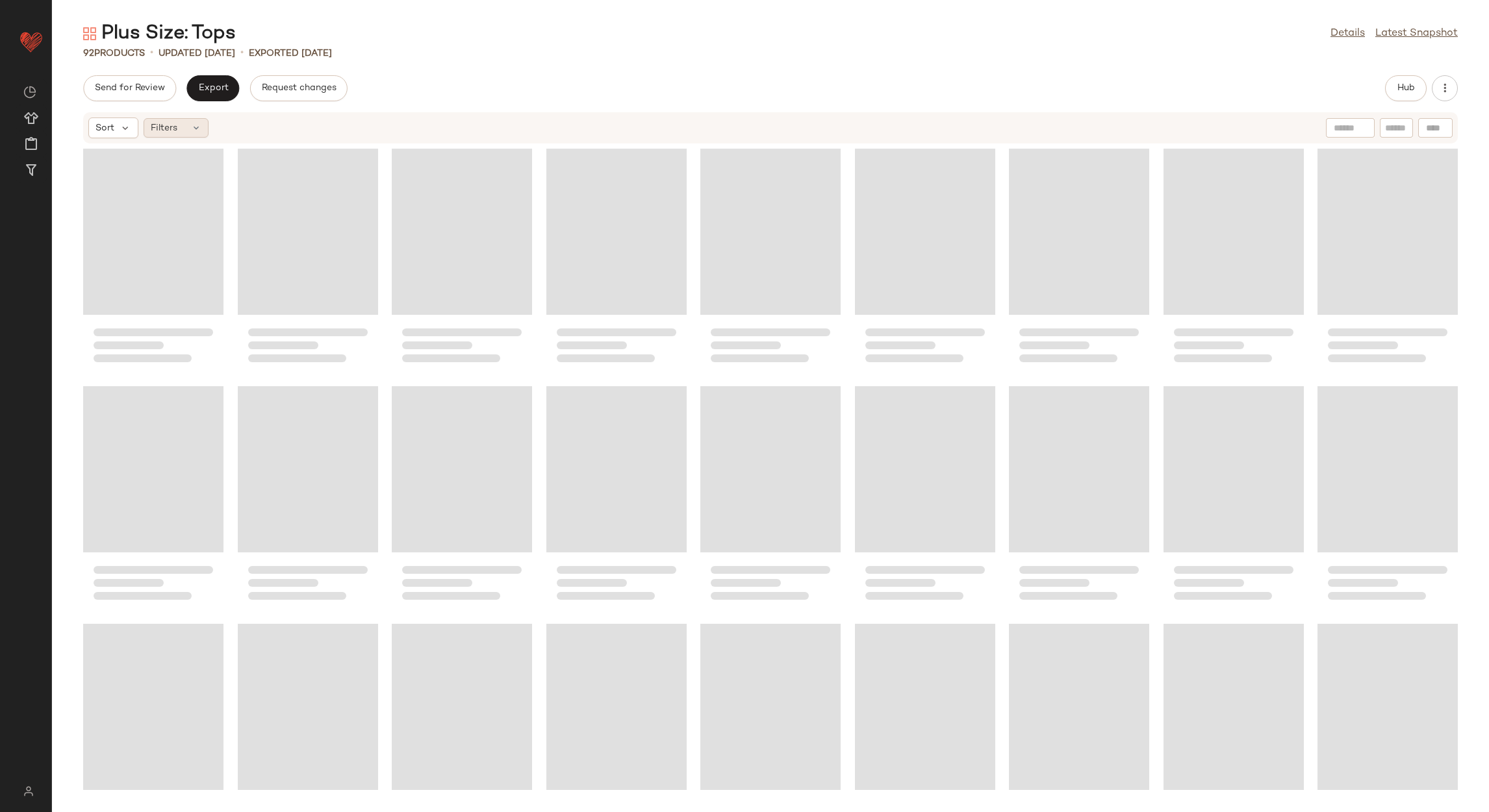
click at [171, 126] on span "Filters" at bounding box center [164, 128] width 27 height 13
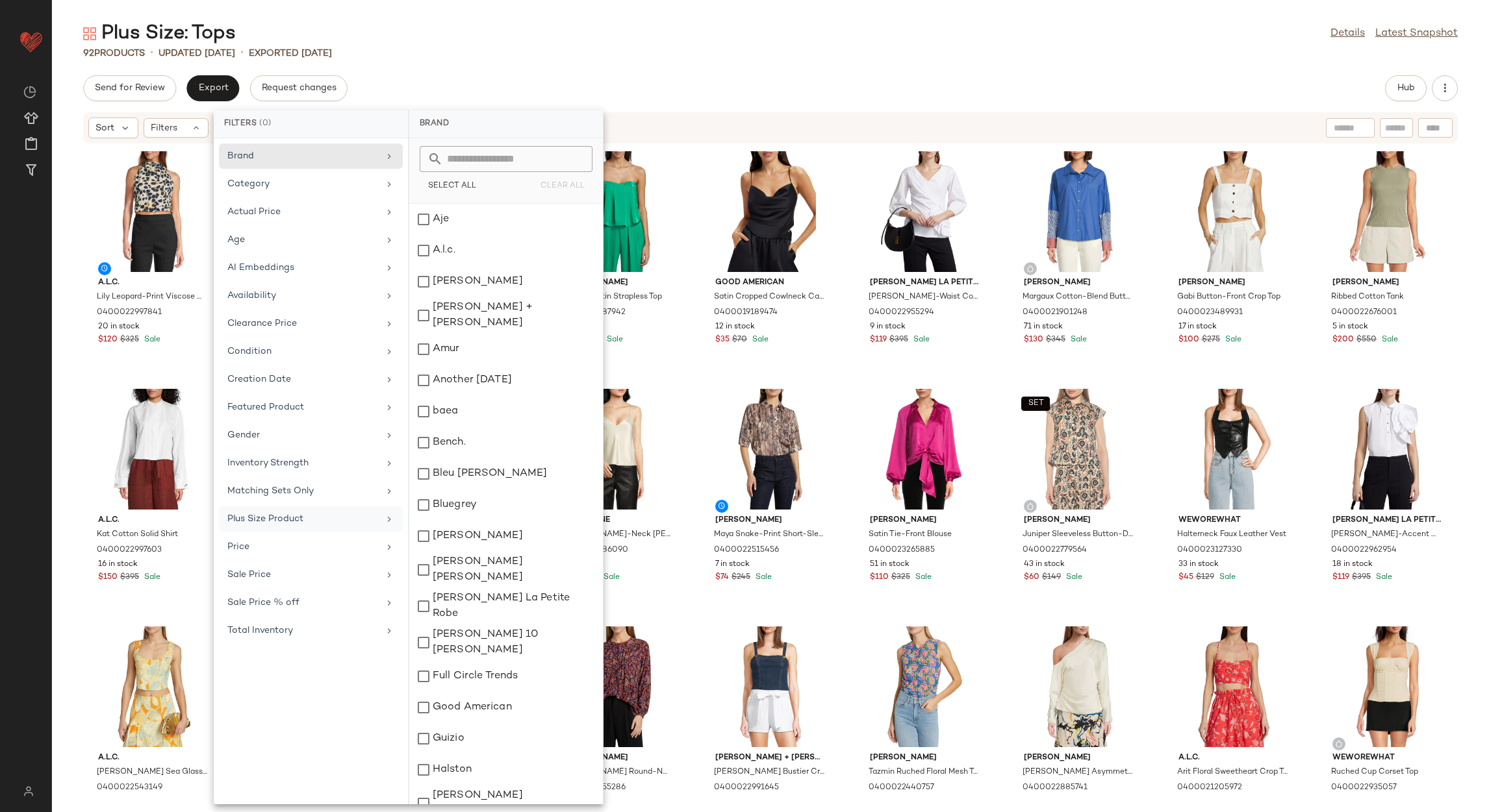
click at [298, 519] on div "Plus Size Product" at bounding box center [303, 519] width 151 height 13
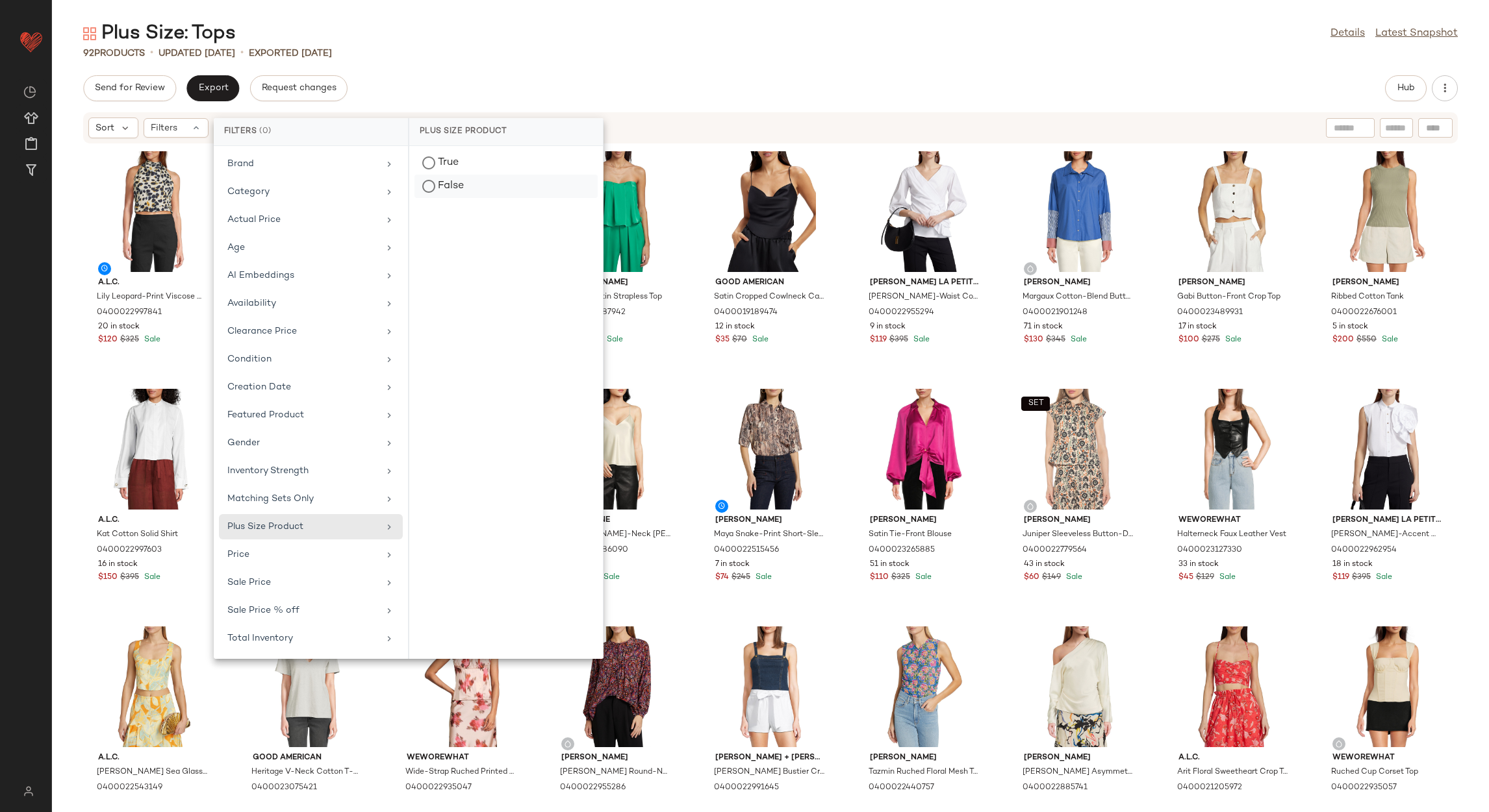
click at [459, 183] on div "False" at bounding box center [506, 186] width 183 height 23
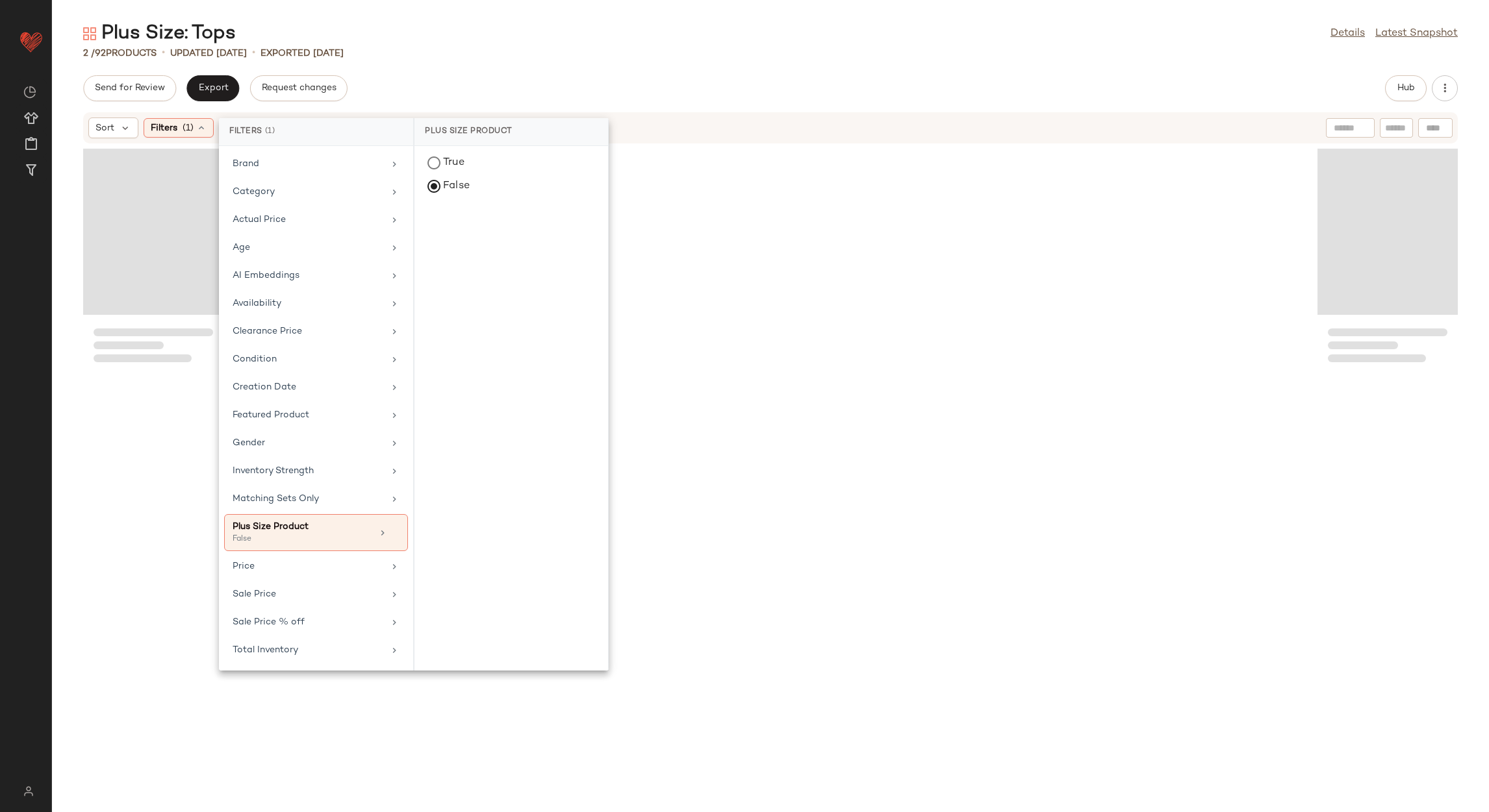
click at [469, 63] on div "Plus Size: Tops Details Latest Snapshot 2 / 92 Products • updated Aug 14th • Ex…" at bounding box center [770, 416] width 1437 height 791
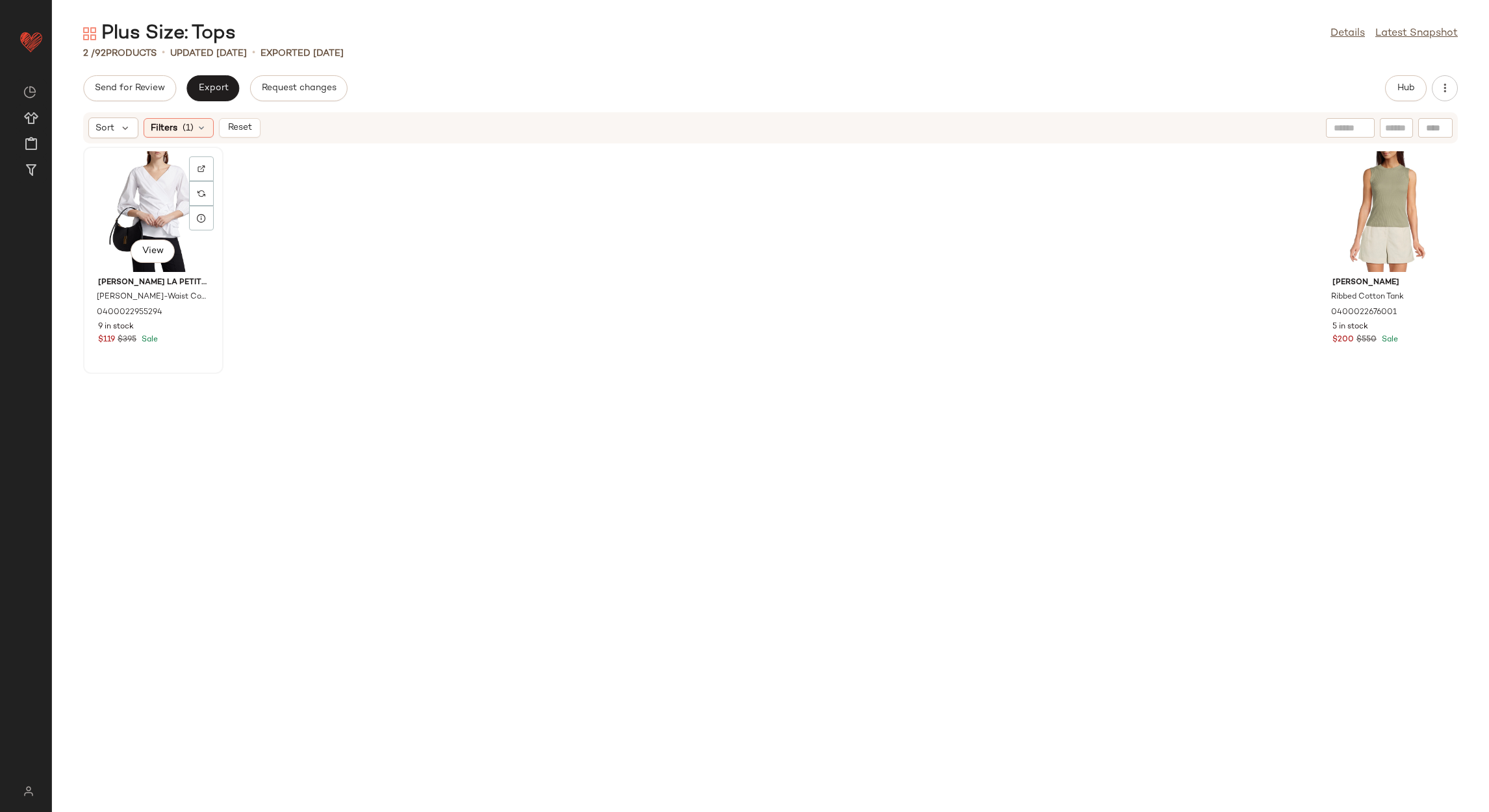
click at [145, 177] on div "View" at bounding box center [153, 211] width 131 height 121
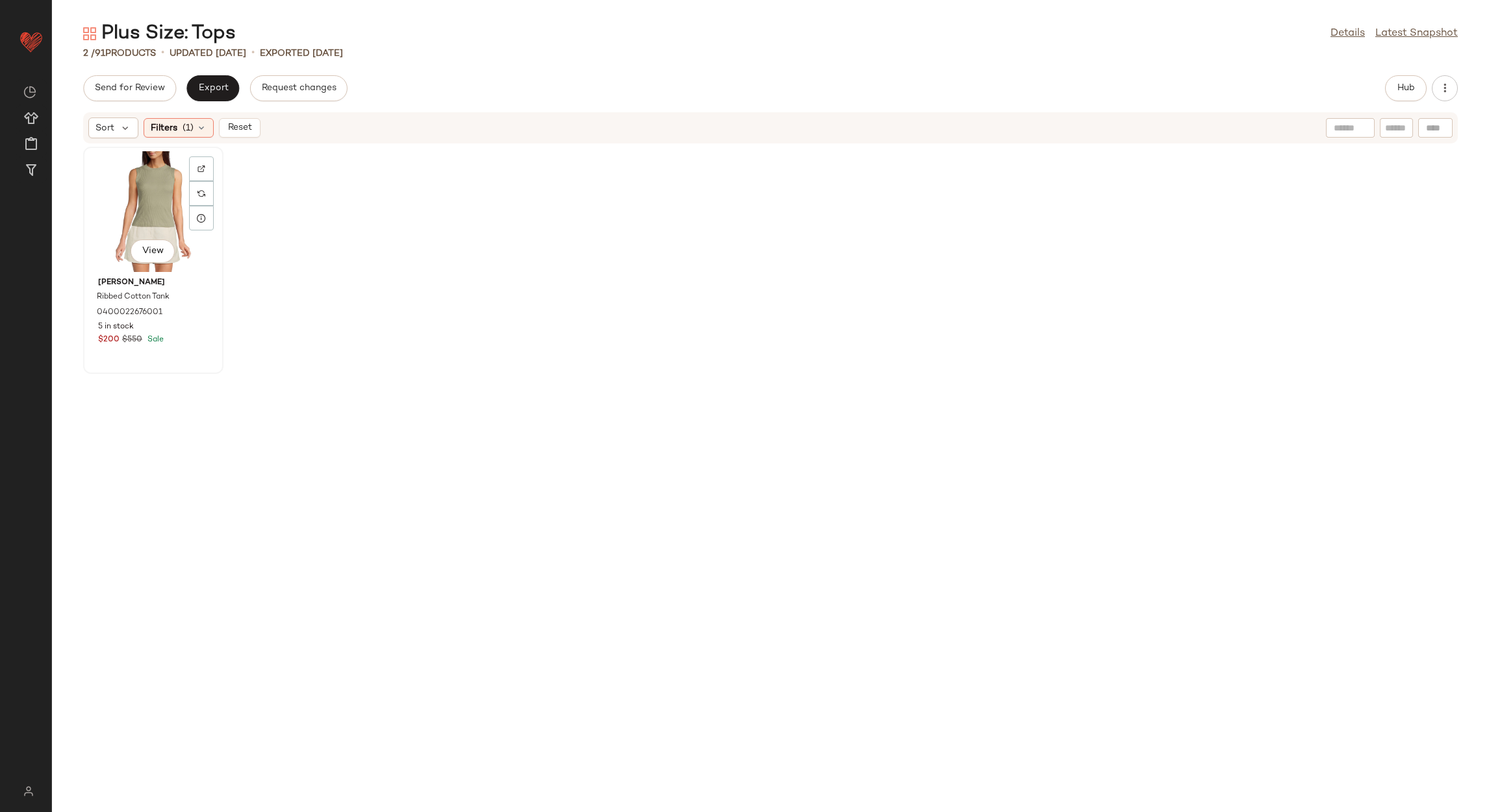
click at [138, 184] on div "View" at bounding box center [153, 211] width 131 height 121
click at [243, 119] on button "Reset" at bounding box center [239, 127] width 41 height 19
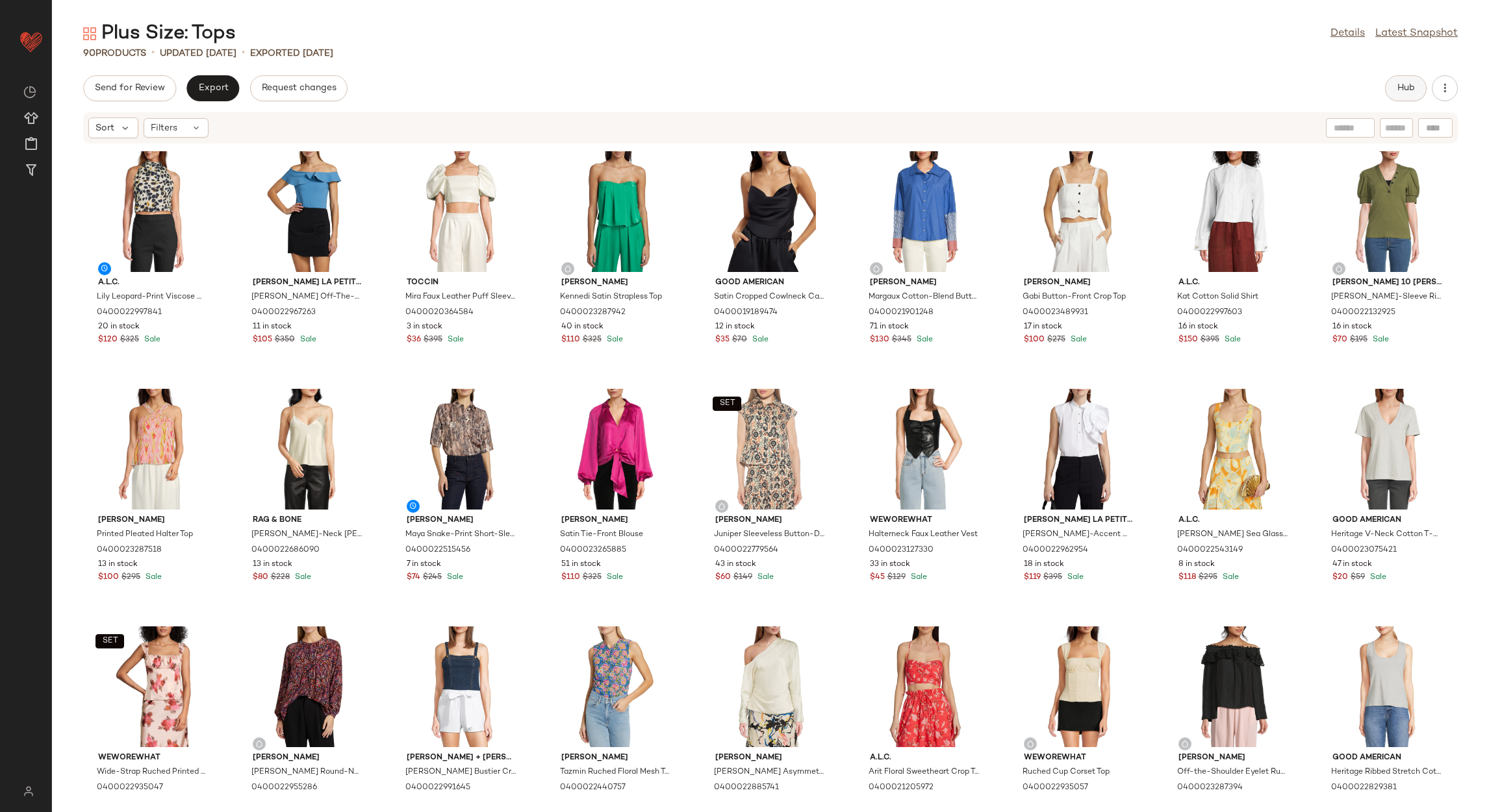
click at [1408, 83] on span "Hub" at bounding box center [1406, 89] width 18 height 11
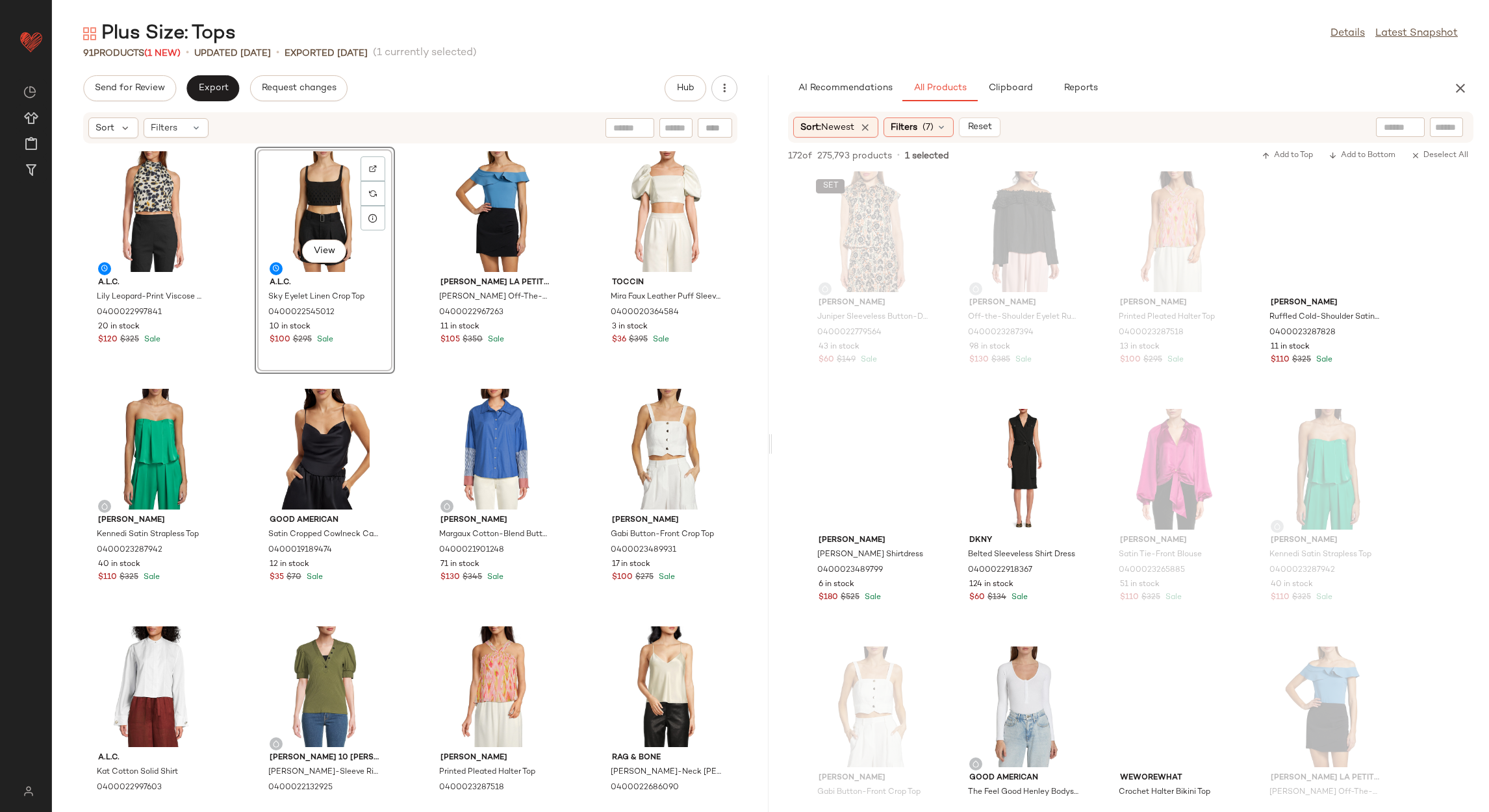
scroll to position [973, 0]
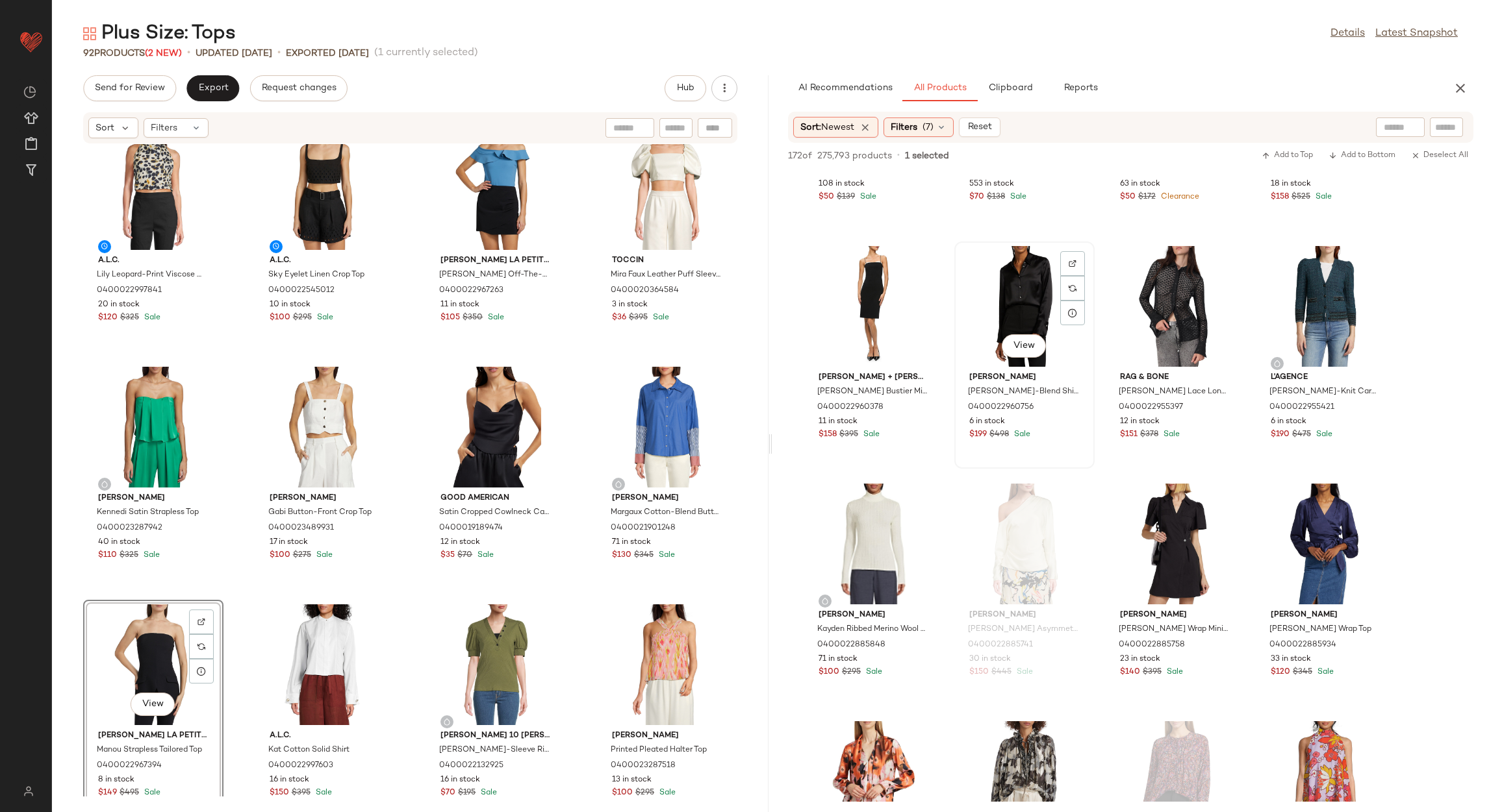
scroll to position [3214, 0]
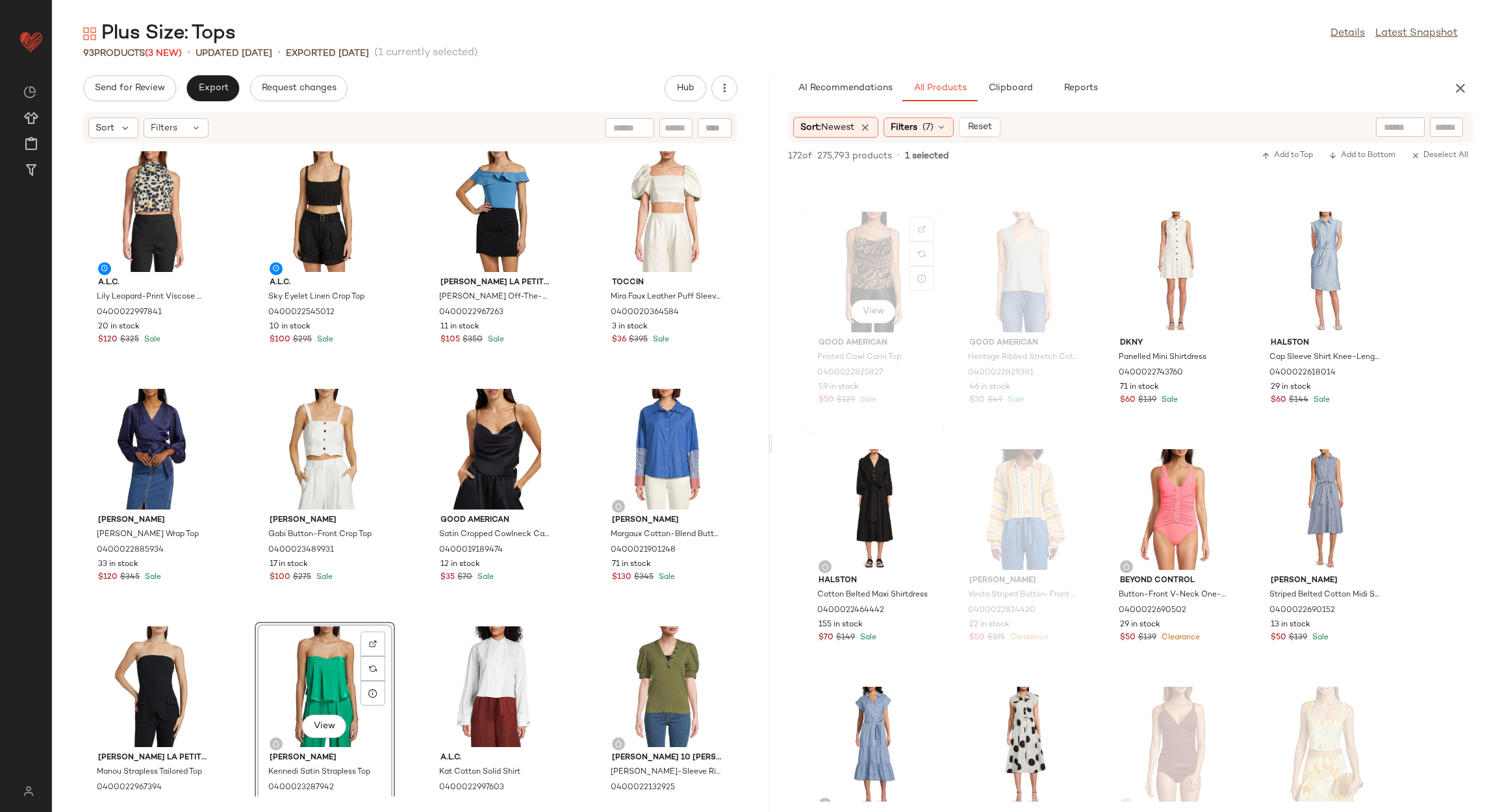
scroll to position [4577, 0]
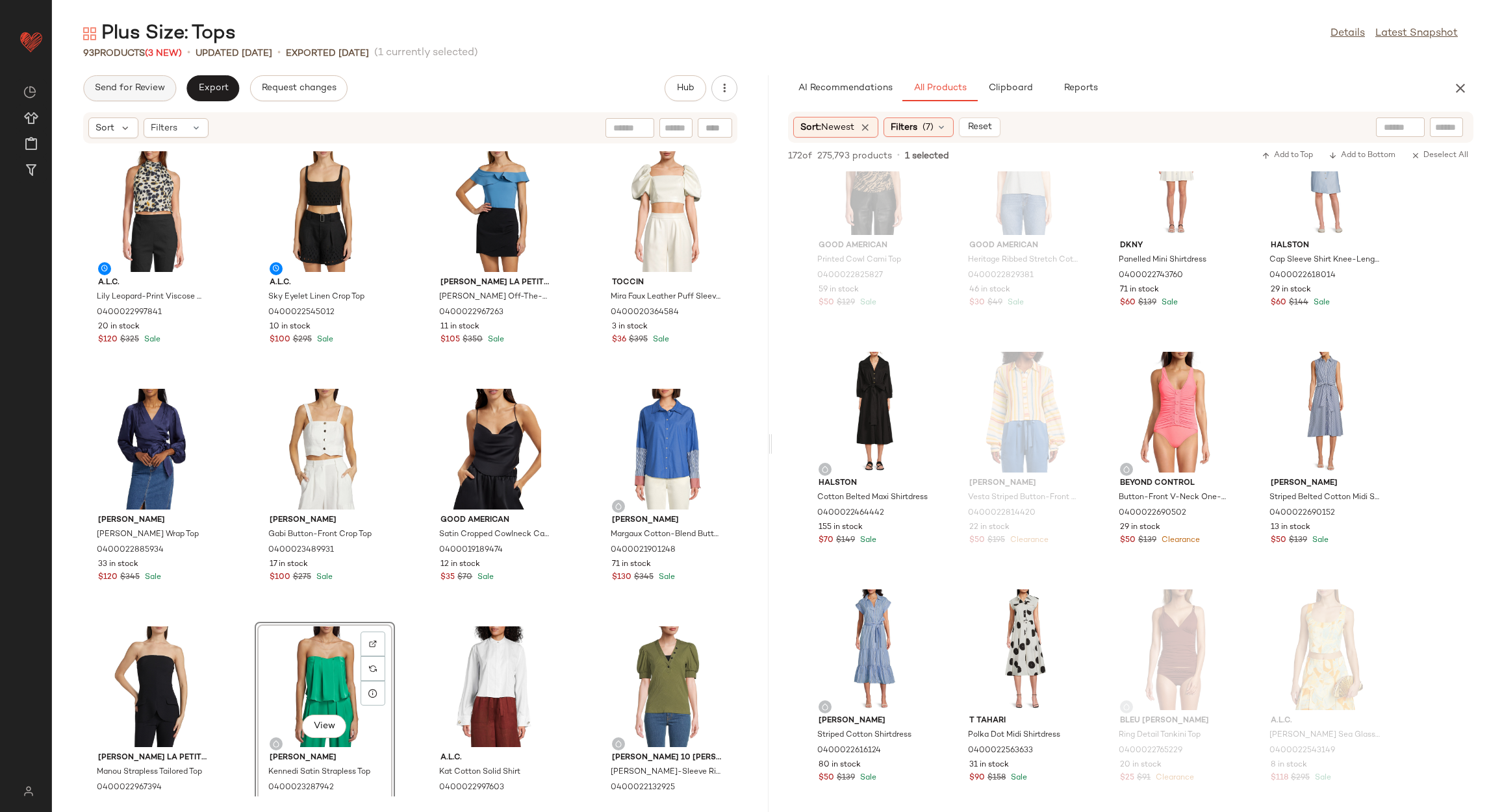
click at [149, 83] on span "Send for Review" at bounding box center [129, 89] width 71 height 11
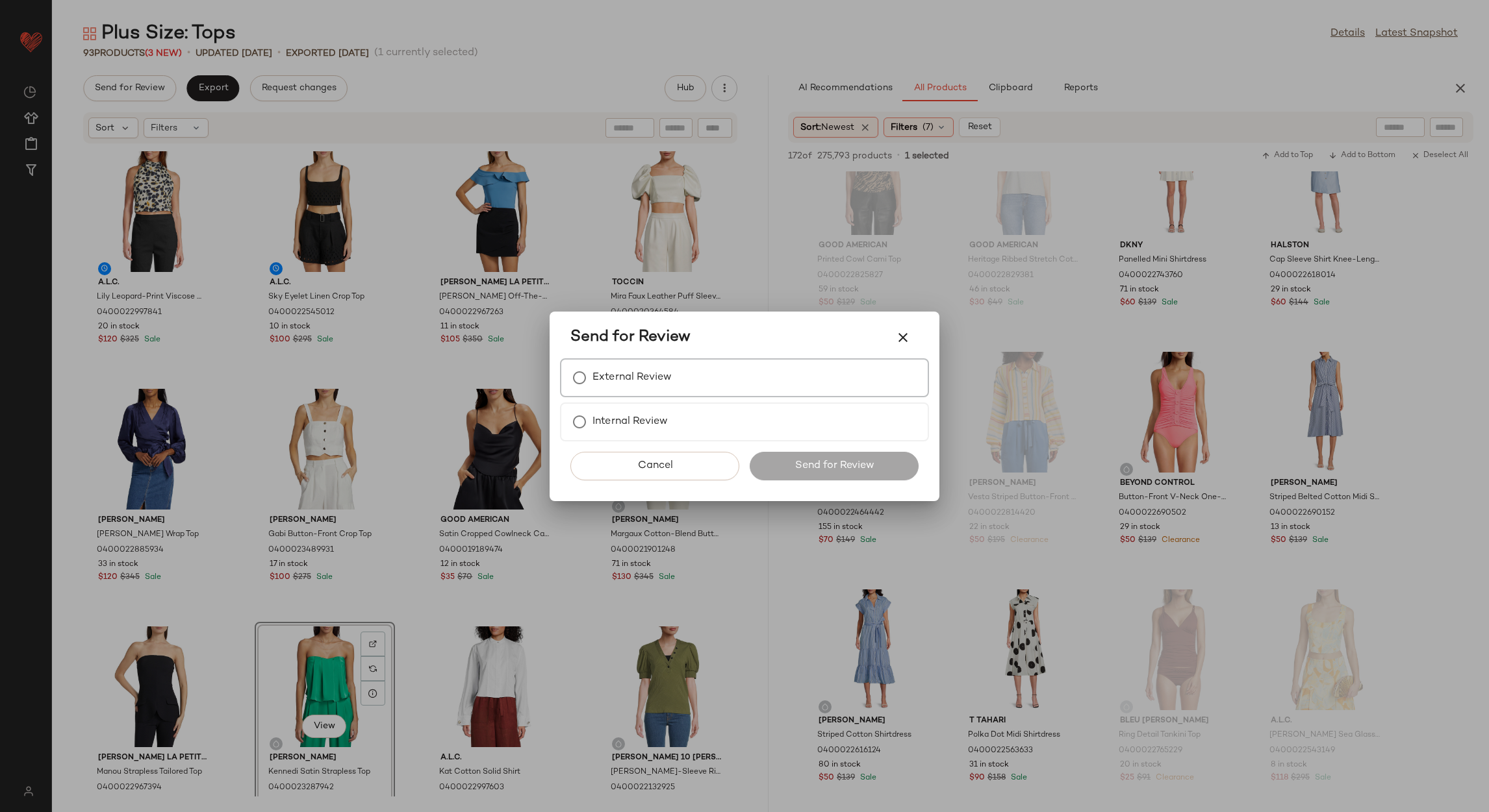
click at [631, 379] on label "External Review" at bounding box center [632, 378] width 79 height 26
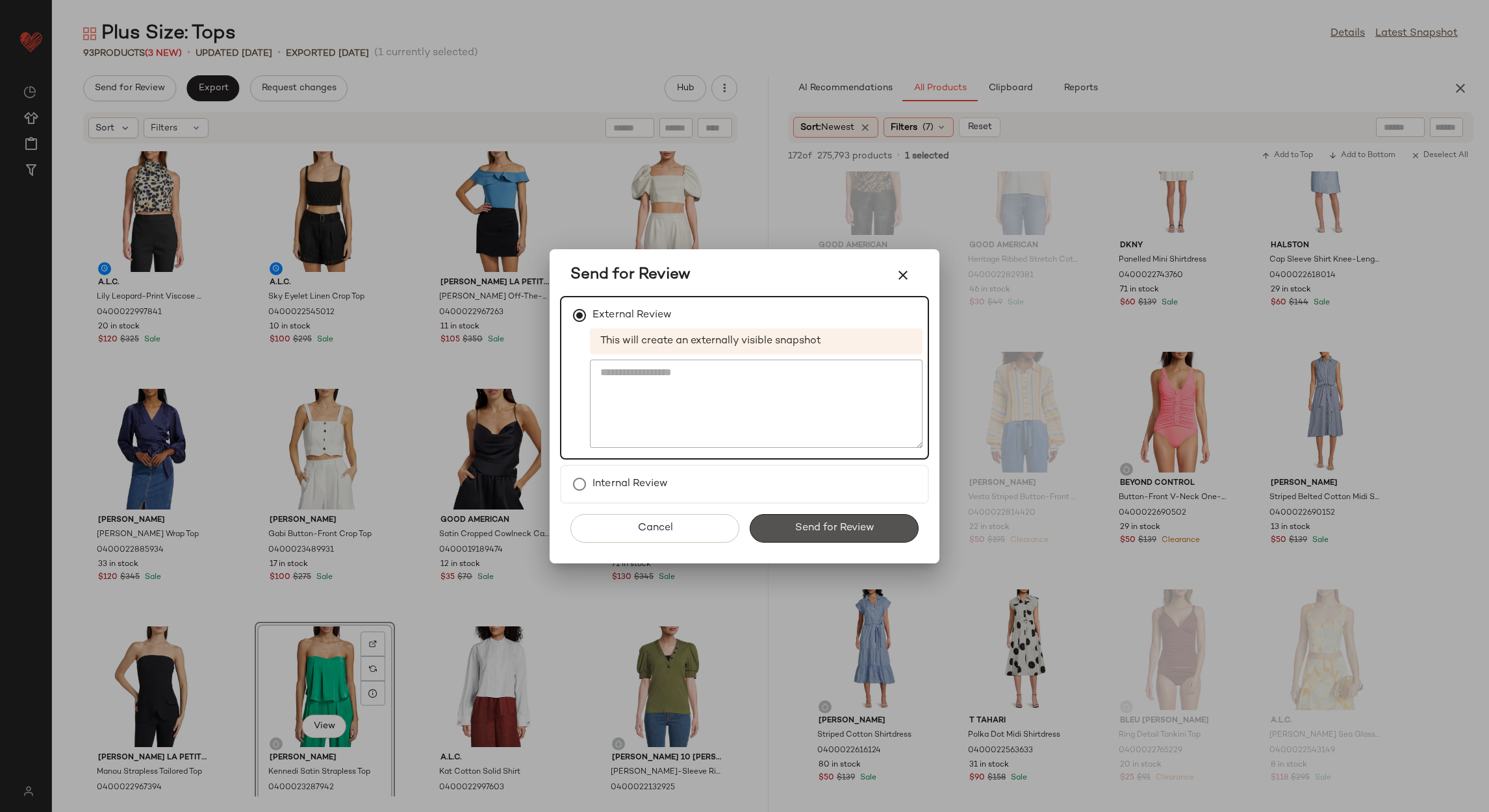
drag, startPoint x: 823, startPoint y: 528, endPoint x: 757, endPoint y: 449, distance: 102.9
click at [821, 528] on span "Send for Review" at bounding box center [834, 528] width 80 height 13
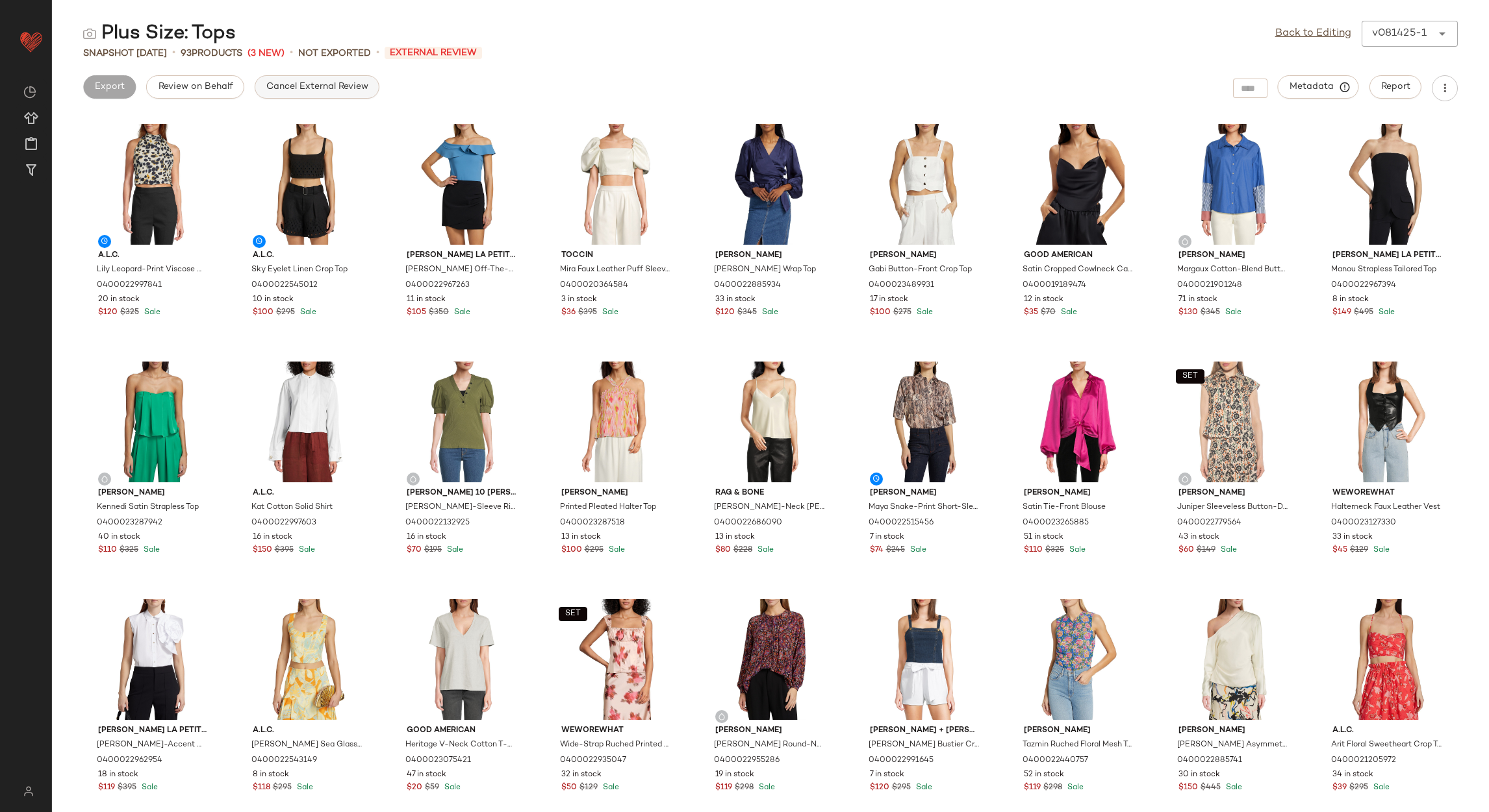
click at [277, 79] on button "Cancel External Review" at bounding box center [317, 87] width 125 height 23
click at [1293, 39] on link "Back to Editing" at bounding box center [1313, 33] width 76 height 15
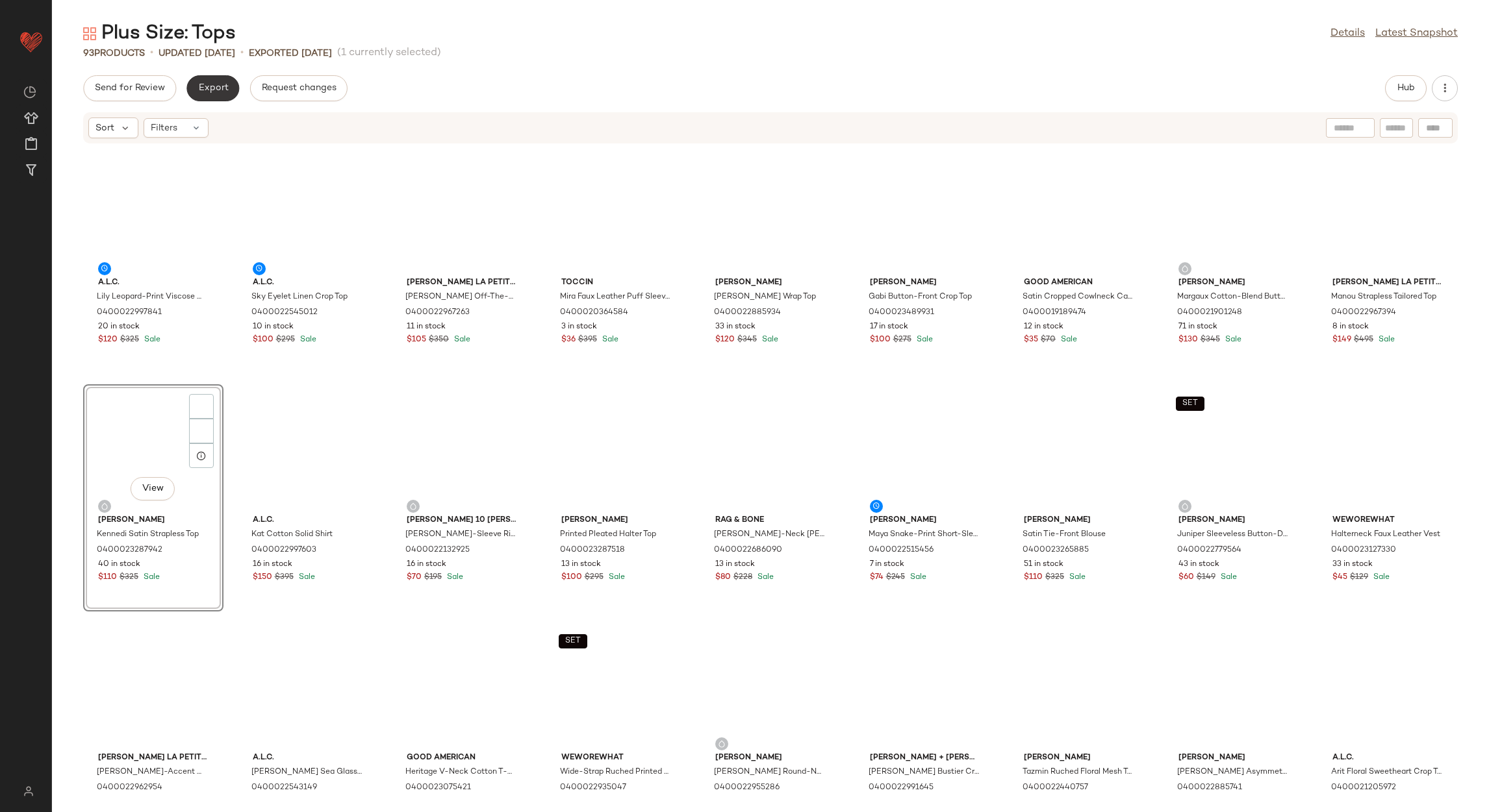
click at [209, 90] on span "Export" at bounding box center [213, 89] width 31 height 11
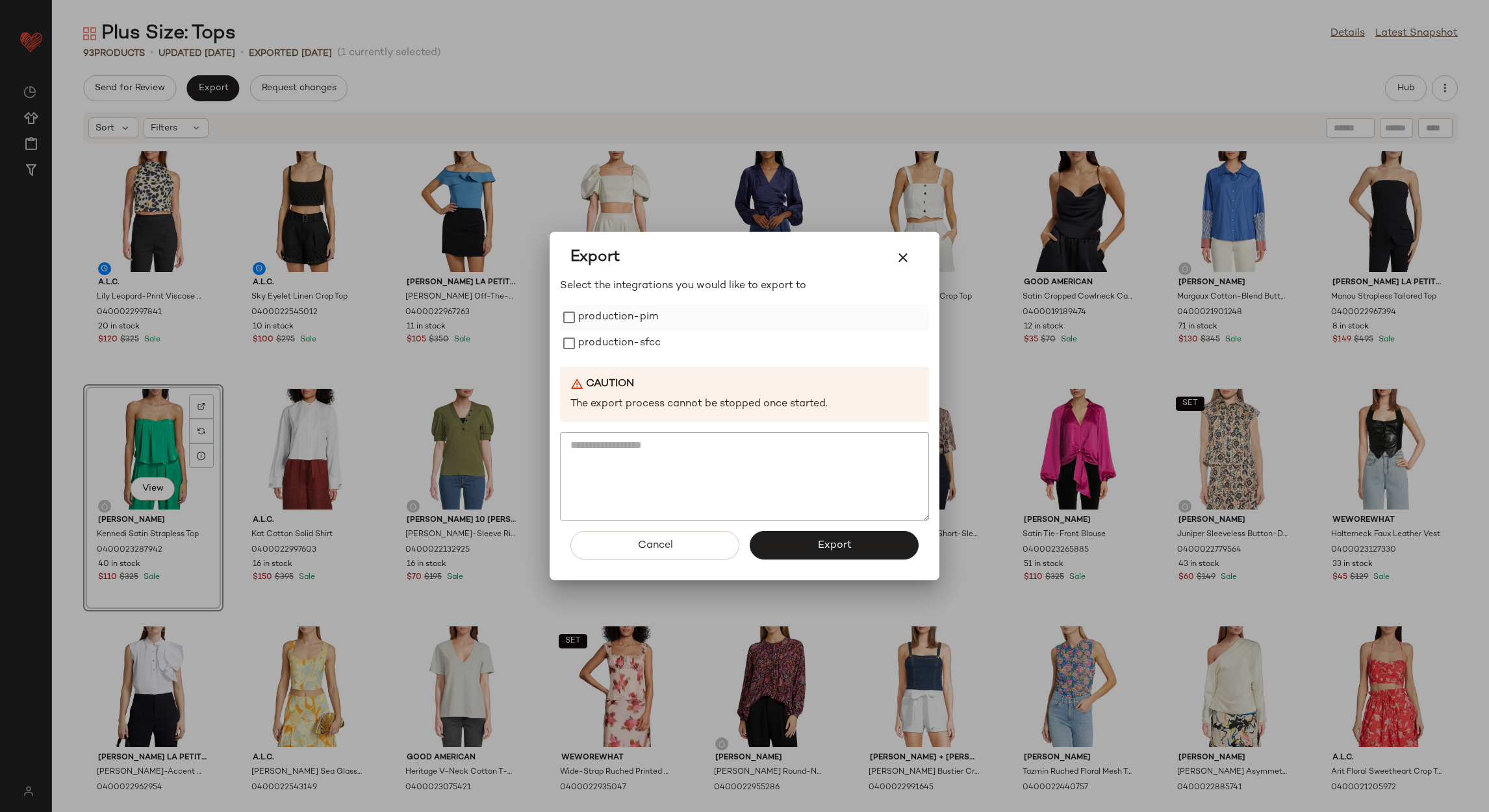
click at [596, 304] on label "production-pim" at bounding box center [619, 317] width 80 height 26
click at [605, 334] on label "production-sfcc" at bounding box center [620, 343] width 83 height 26
drag, startPoint x: 790, startPoint y: 533, endPoint x: 800, endPoint y: 546, distance: 16.4
click at [792, 537] on button "Export" at bounding box center [834, 545] width 169 height 29
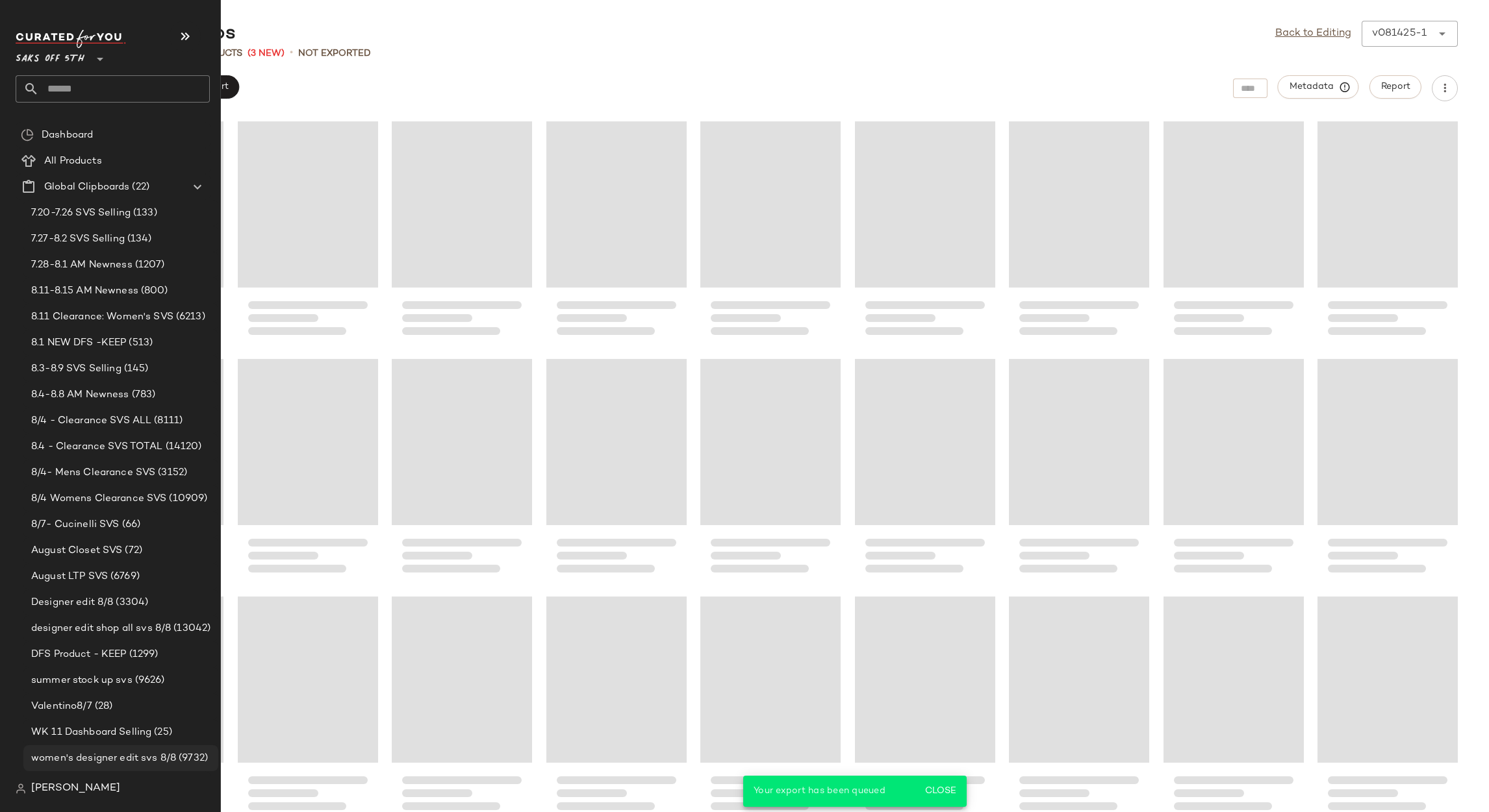
scroll to position [280, 0]
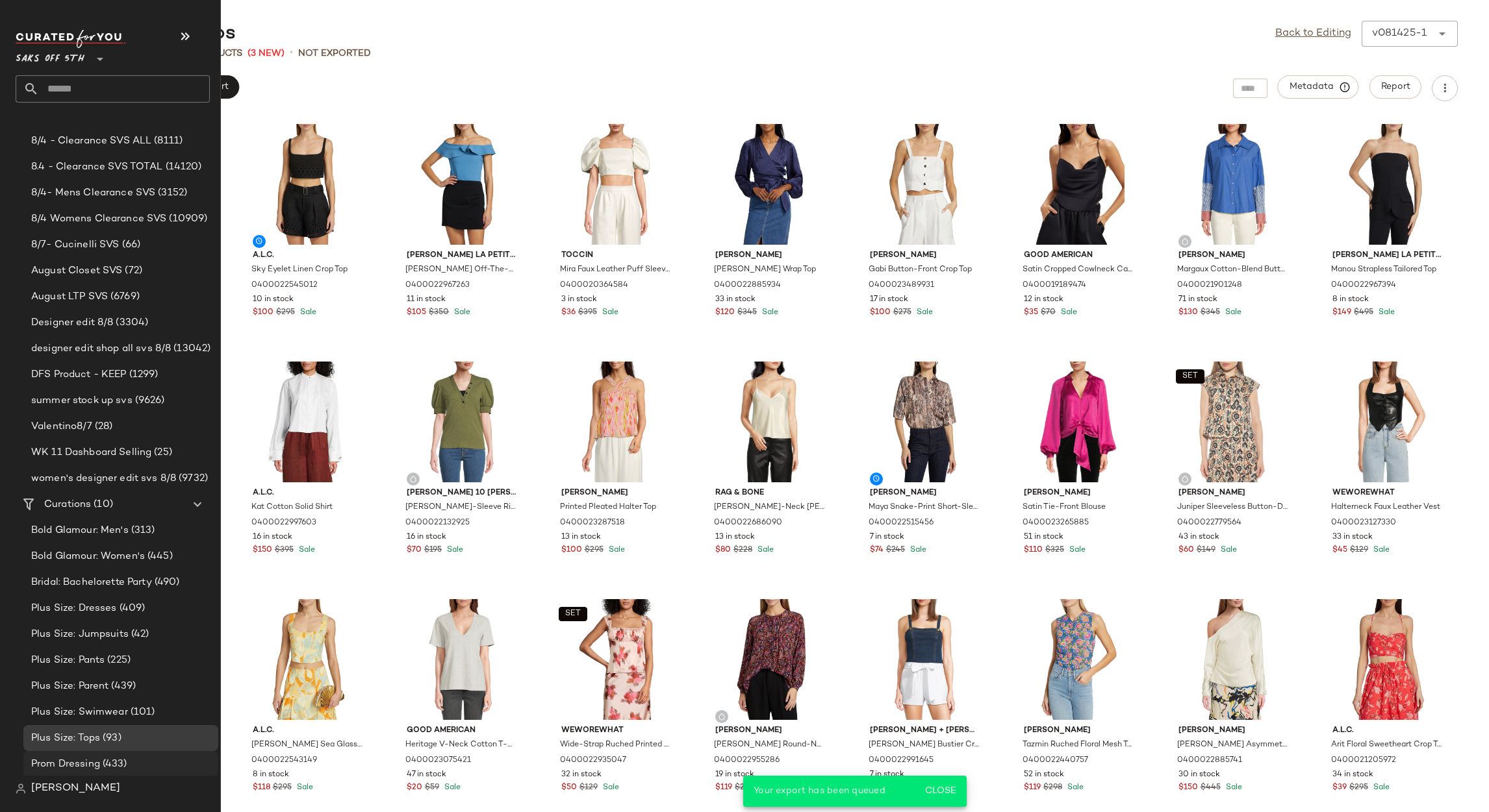
click at [79, 764] on span "Prom Dressing" at bounding box center [65, 765] width 69 height 15
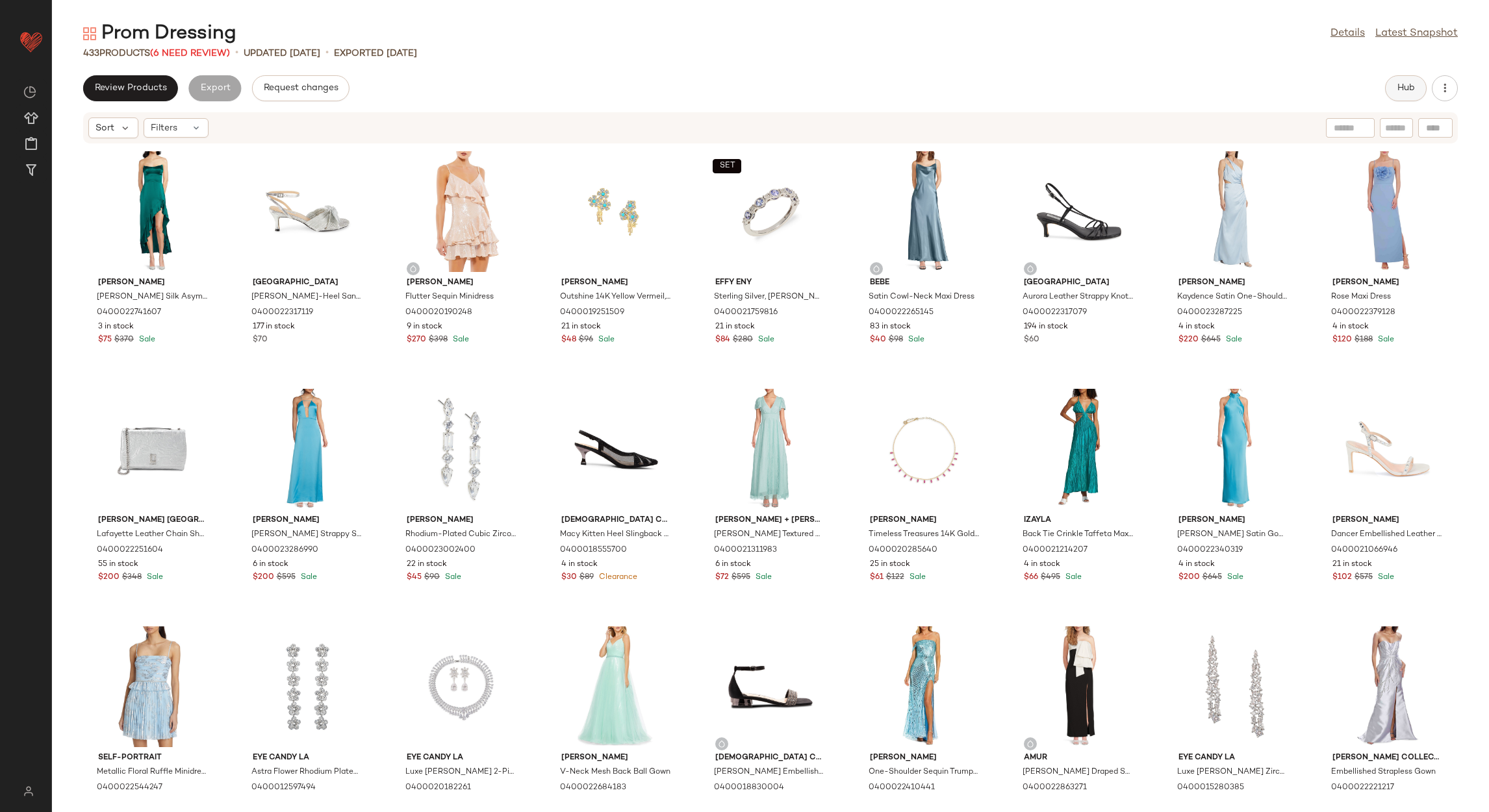
click at [1424, 79] on button "Hub" at bounding box center [1406, 88] width 41 height 26
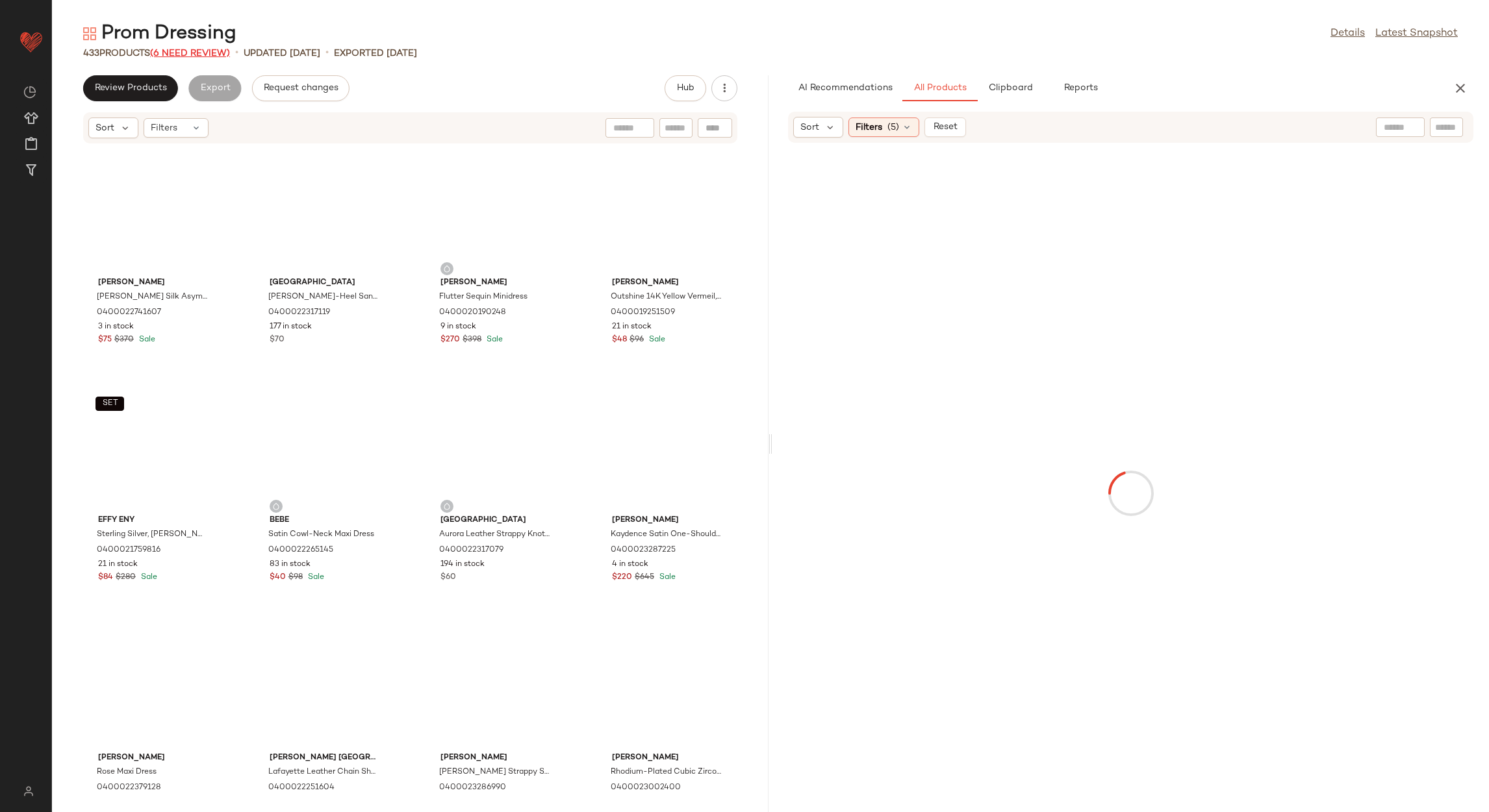
click at [202, 51] on span "(6 Need Review)" at bounding box center [190, 53] width 80 height 10
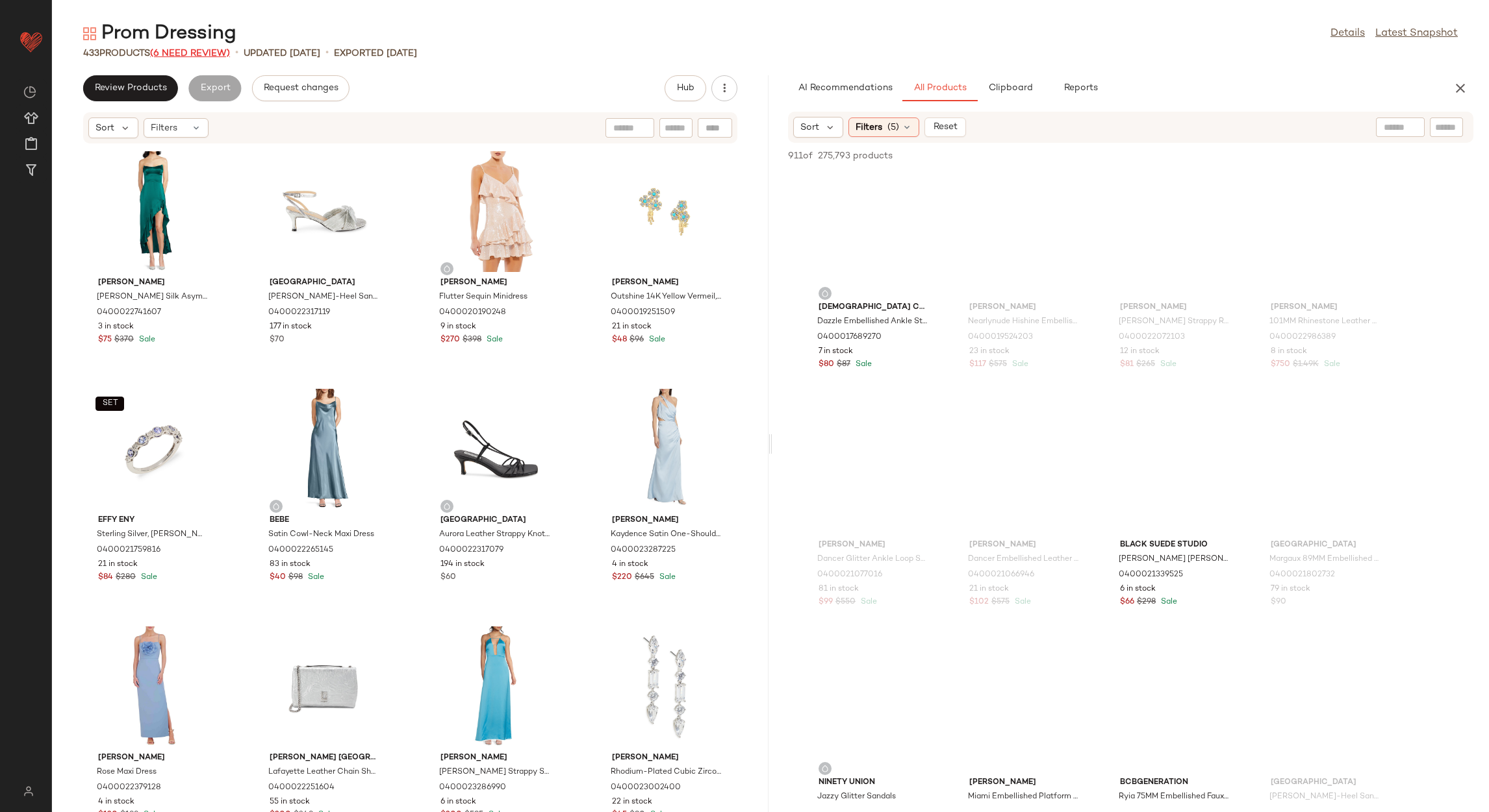
scroll to position [6653, 0]
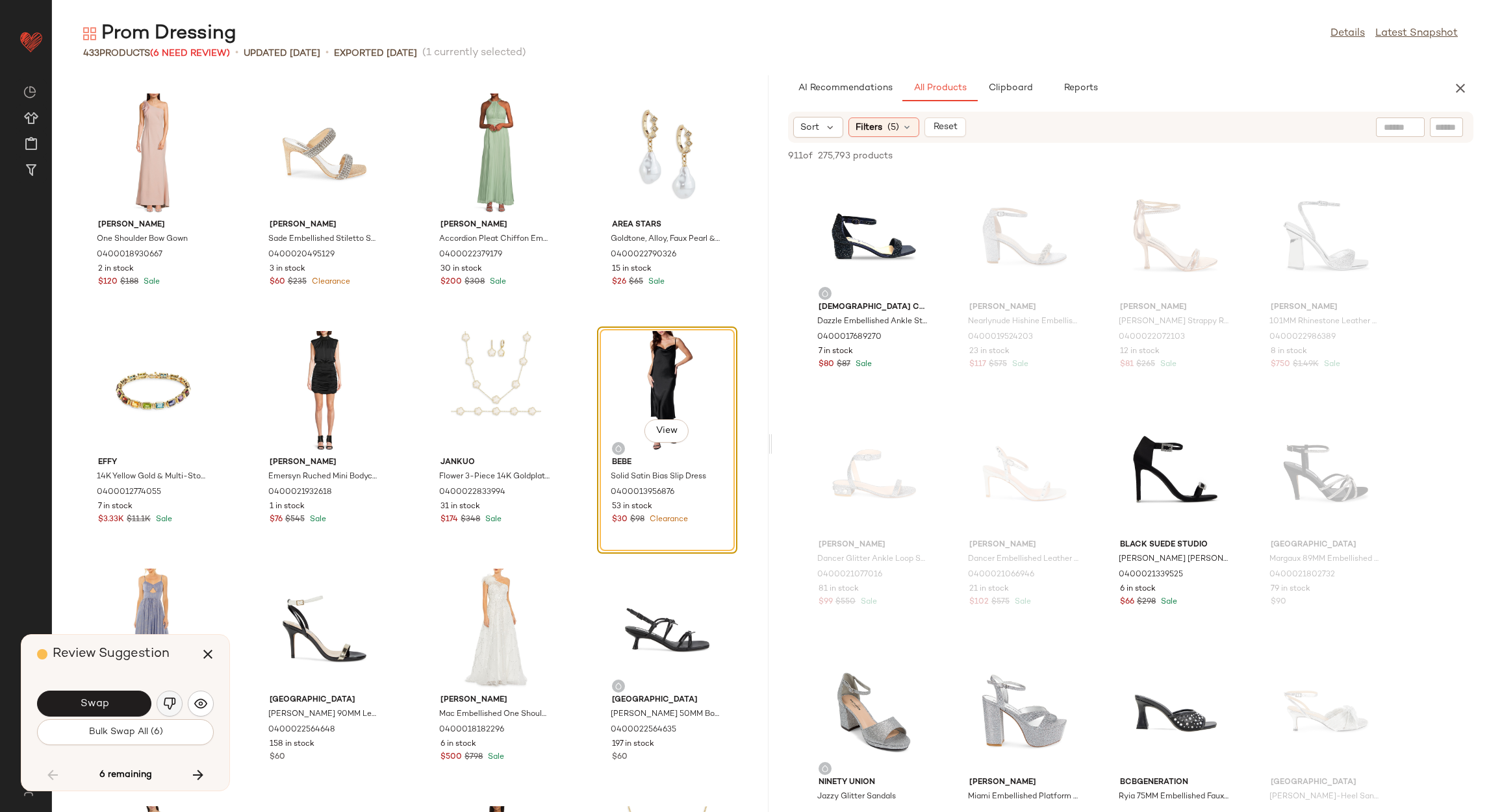
click at [166, 712] on button "button" at bounding box center [169, 703] width 26 height 26
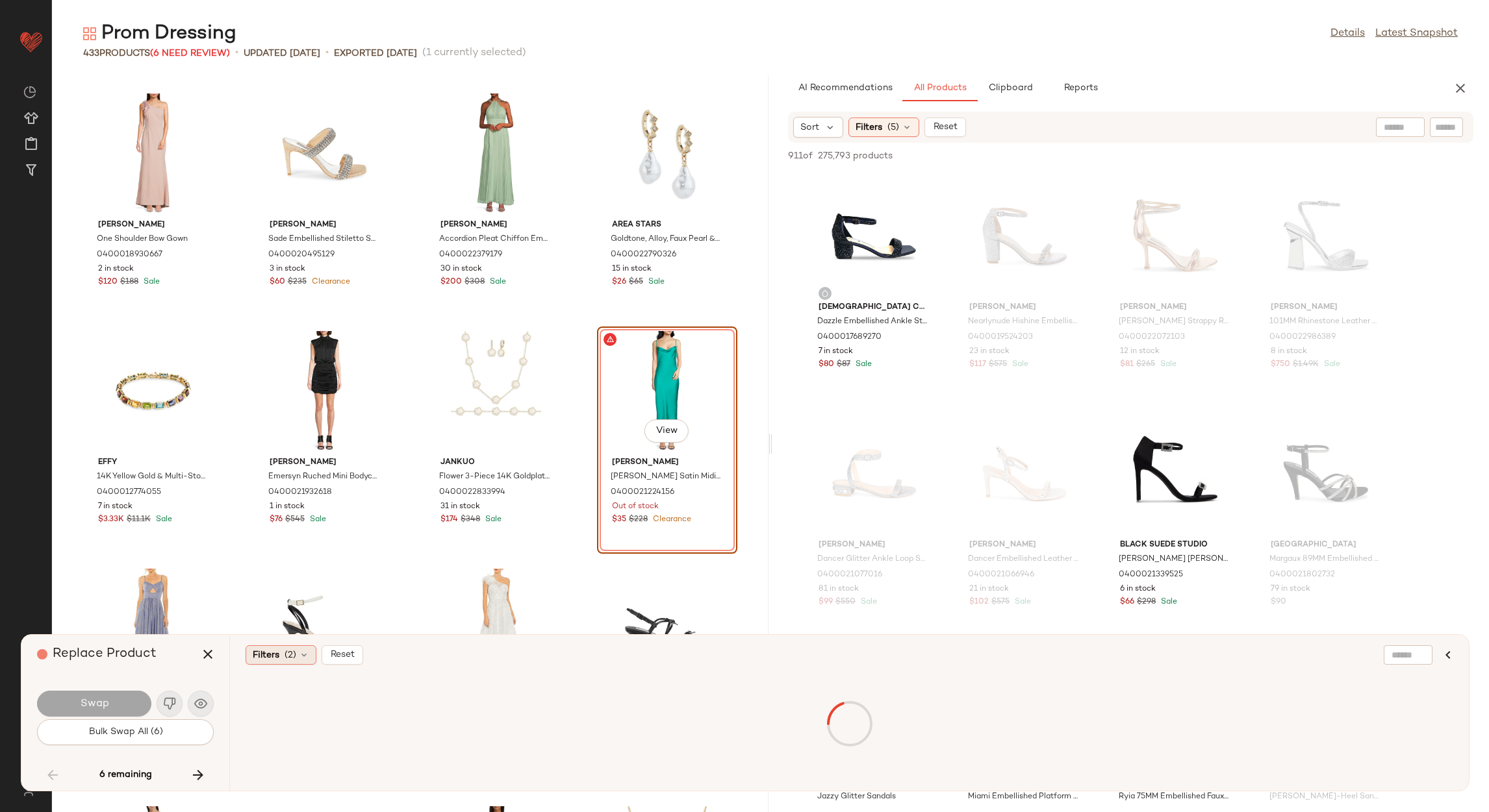
click at [290, 653] on span "(2)" at bounding box center [291, 655] width 12 height 13
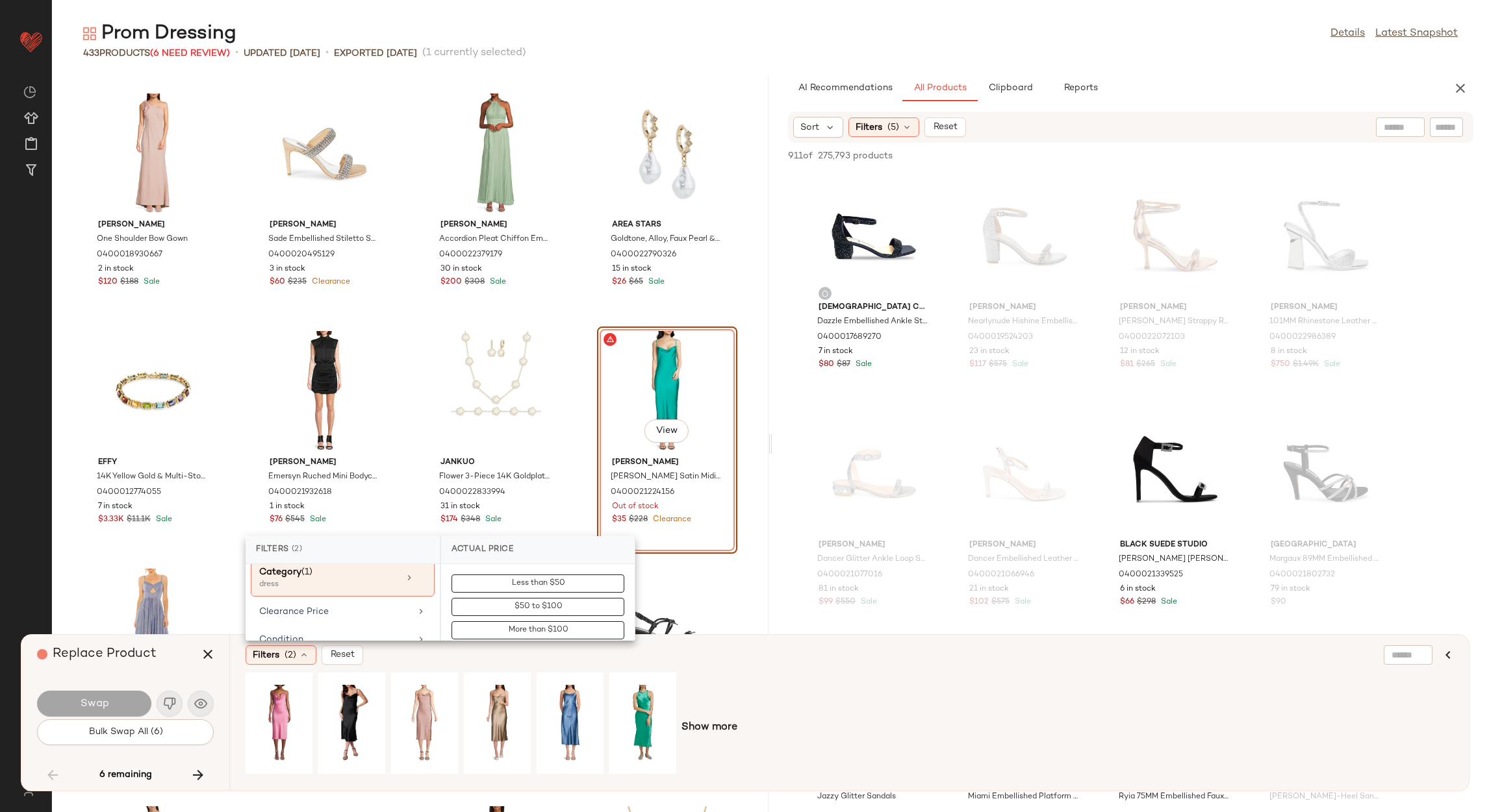
scroll to position [195, 0]
click at [361, 566] on div "Clearance Price" at bounding box center [335, 566] width 151 height 13
click at [506, 611] on span "Not on clearance" at bounding box center [538, 608] width 64 height 9
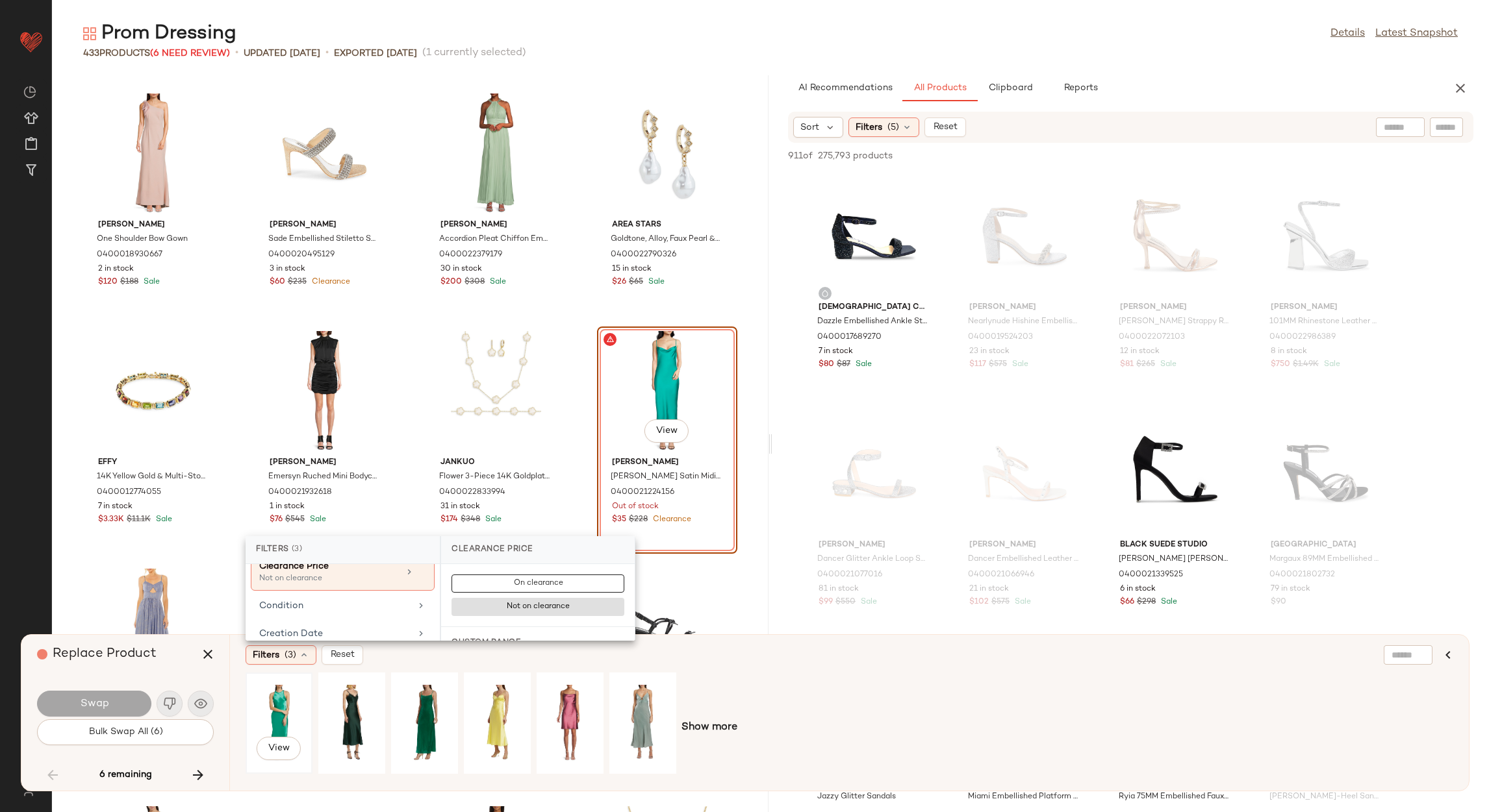
click at [289, 709] on div "View" at bounding box center [279, 723] width 58 height 92
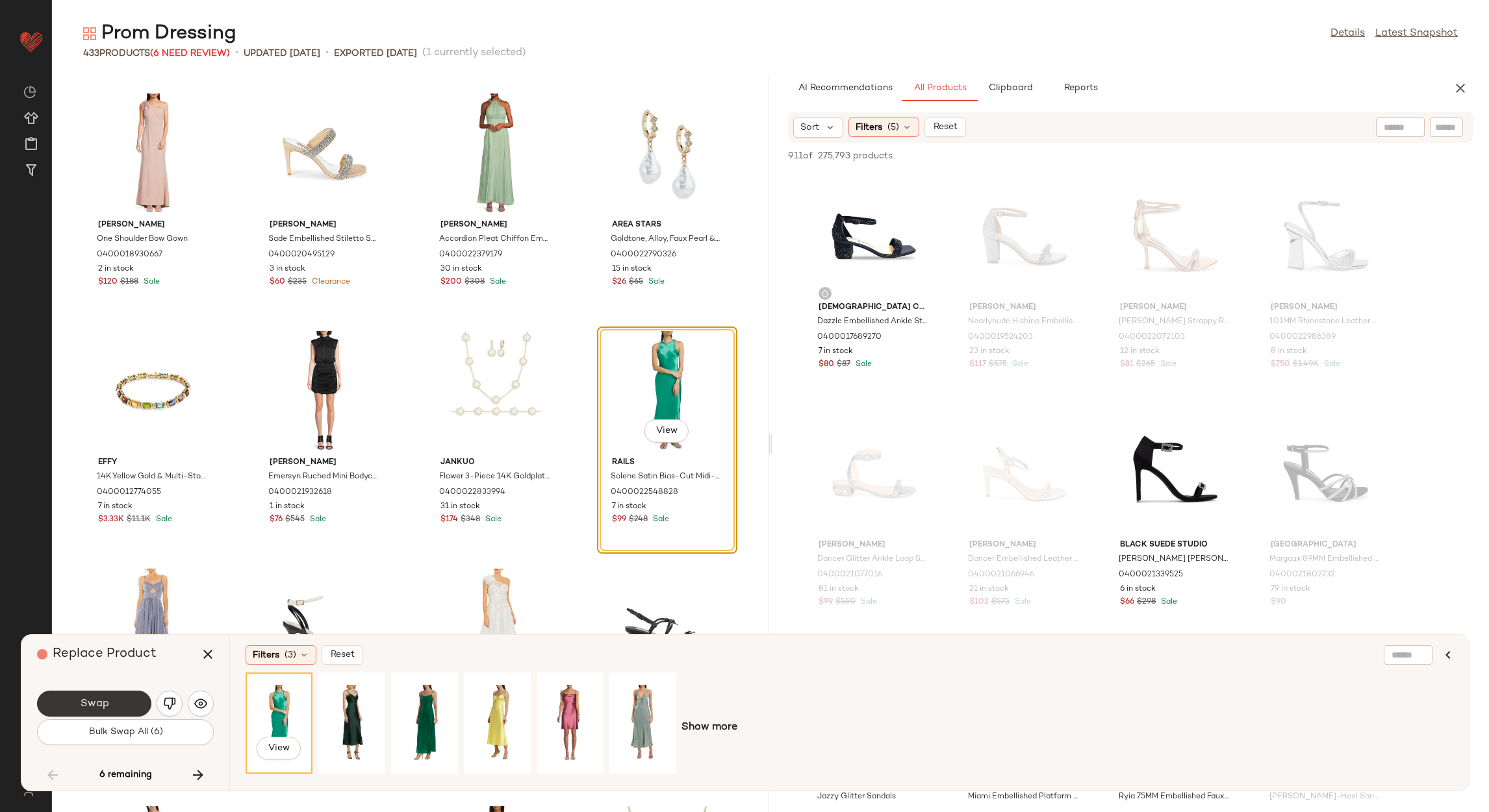
click at [117, 701] on button "Swap" at bounding box center [95, 703] width 115 height 26
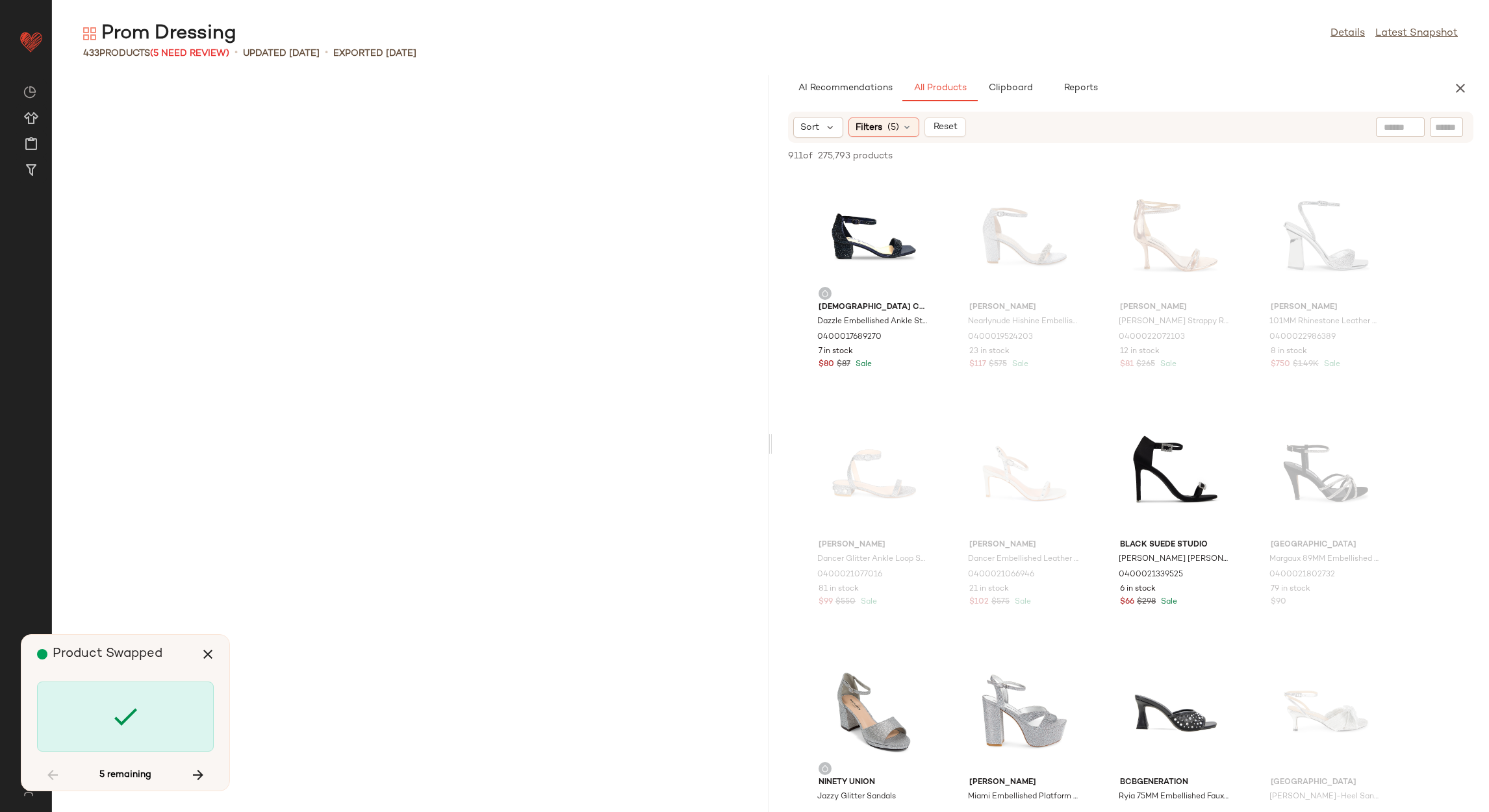
scroll to position [8317, 0]
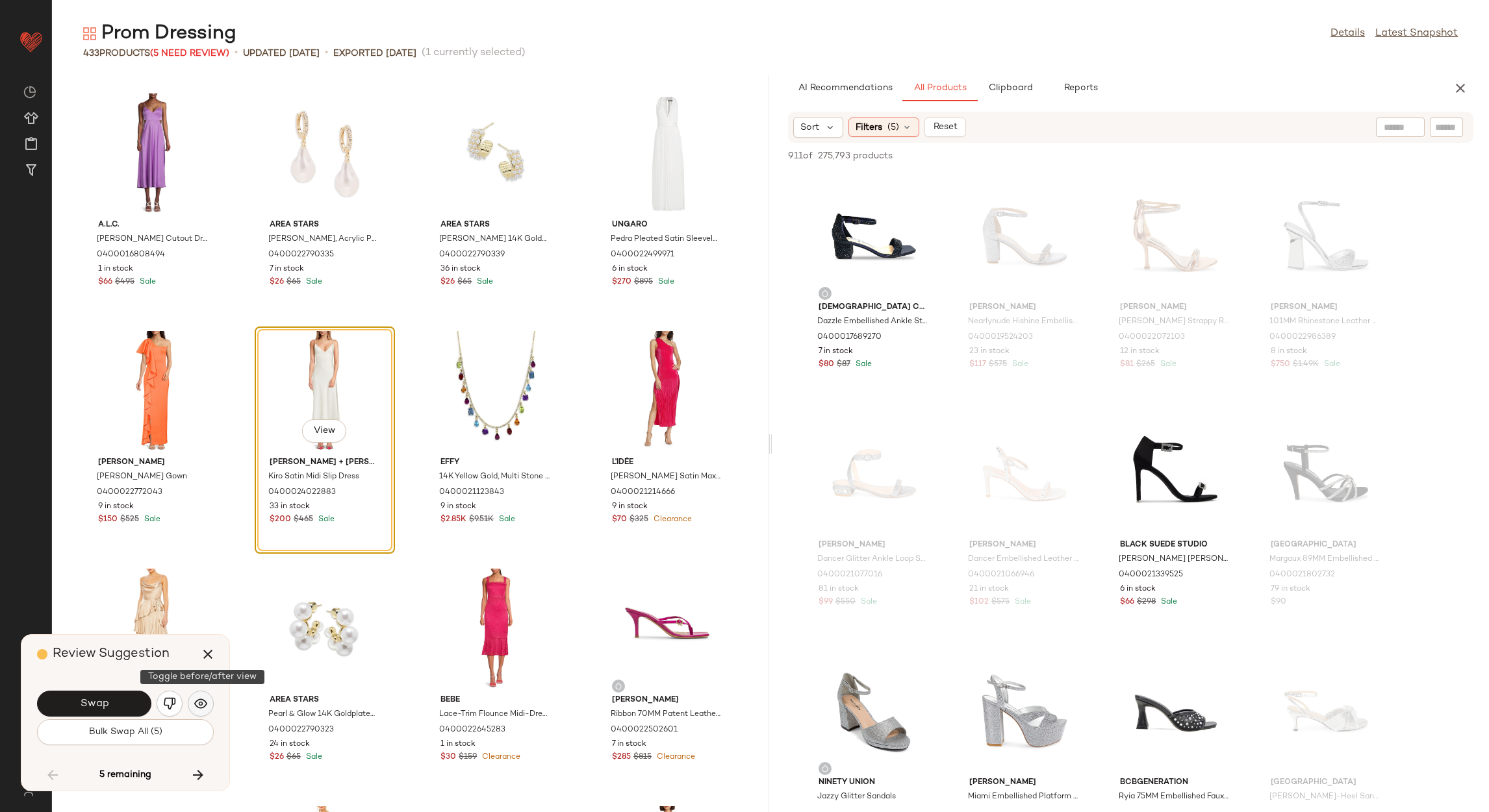
click at [205, 707] on img "button" at bounding box center [200, 703] width 13 height 13
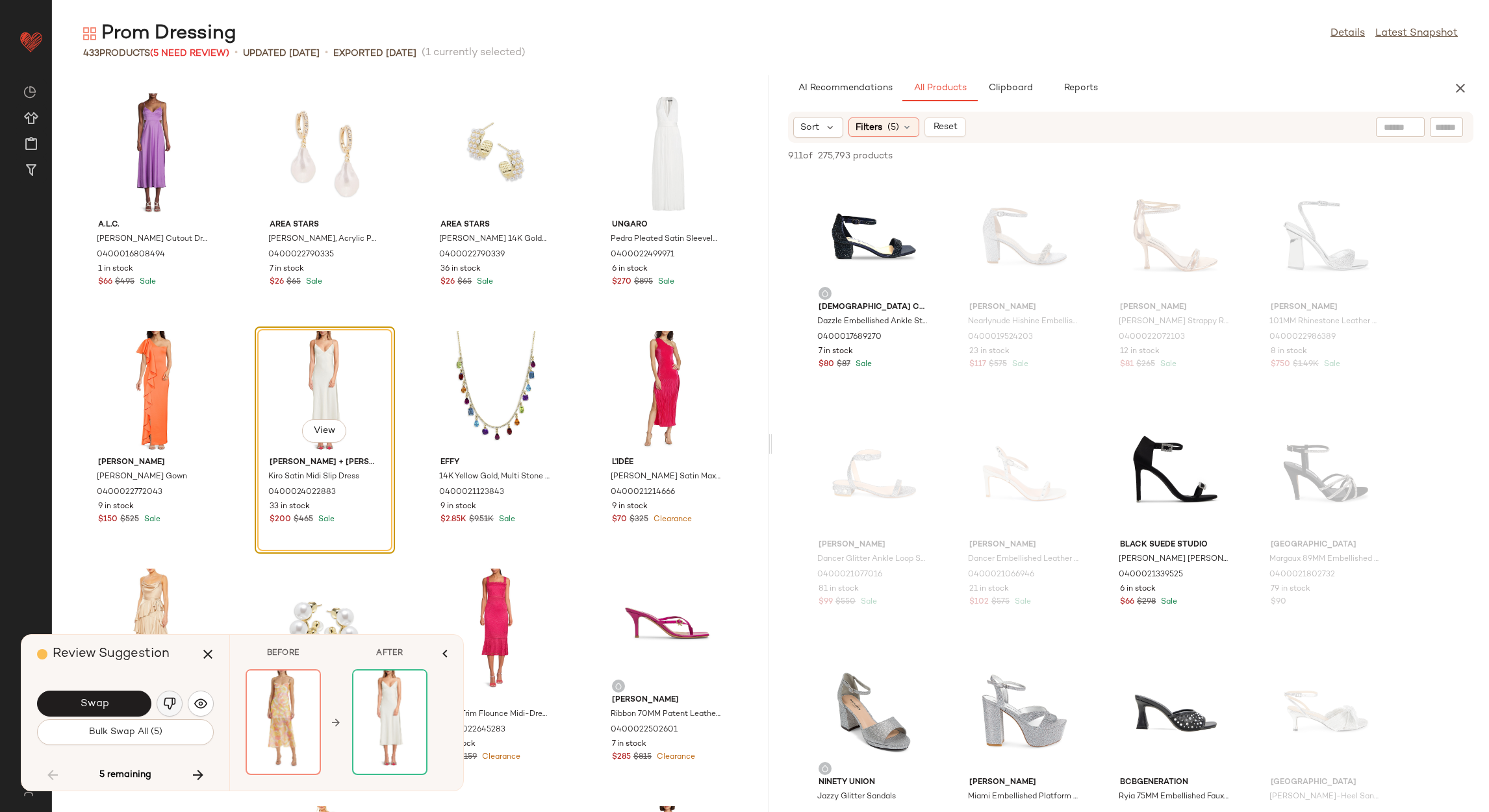
click at [163, 698] on img "button" at bounding box center [169, 703] width 13 height 13
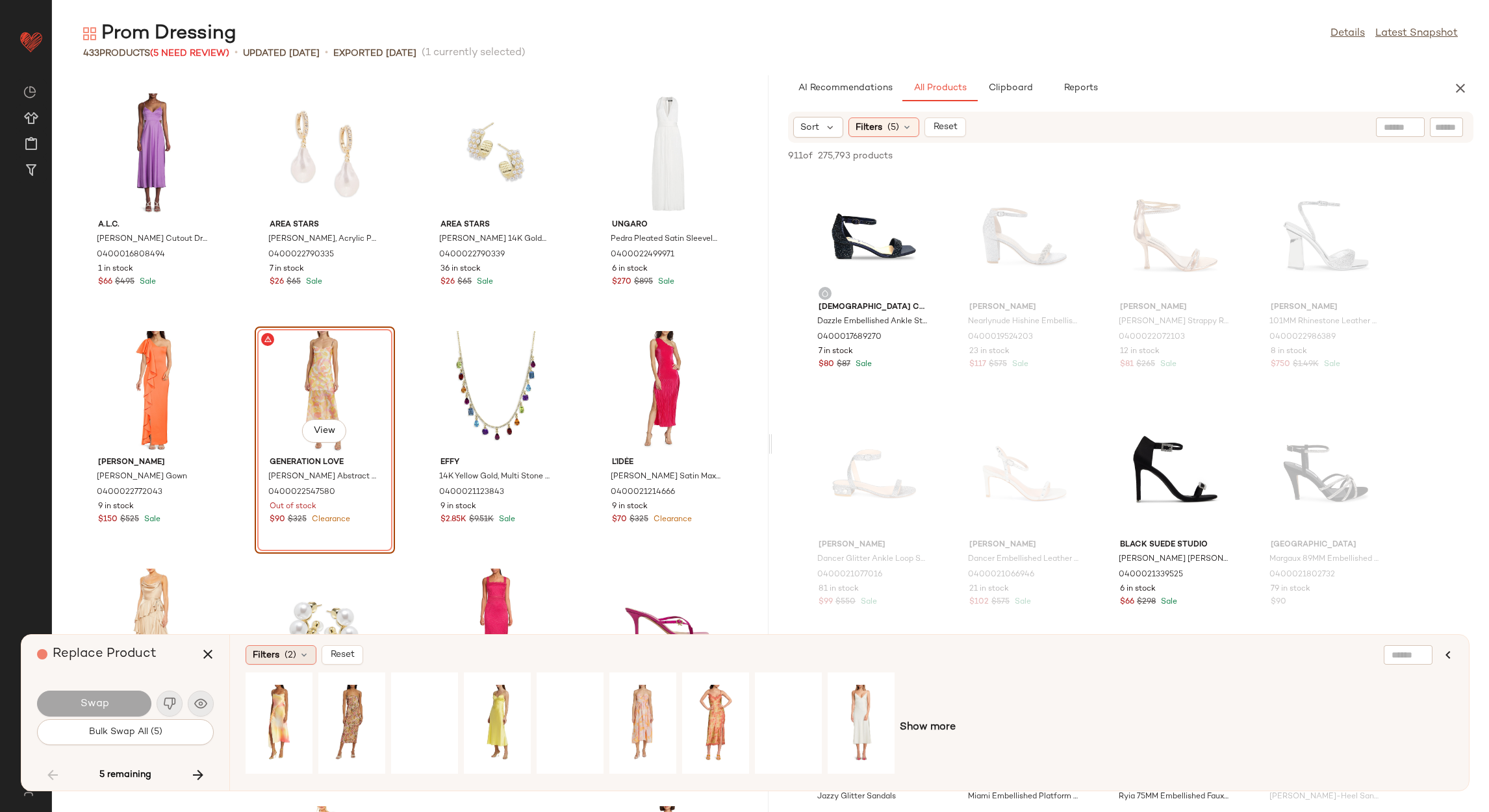
click at [266, 662] on div "Filters (2)" at bounding box center [281, 655] width 71 height 19
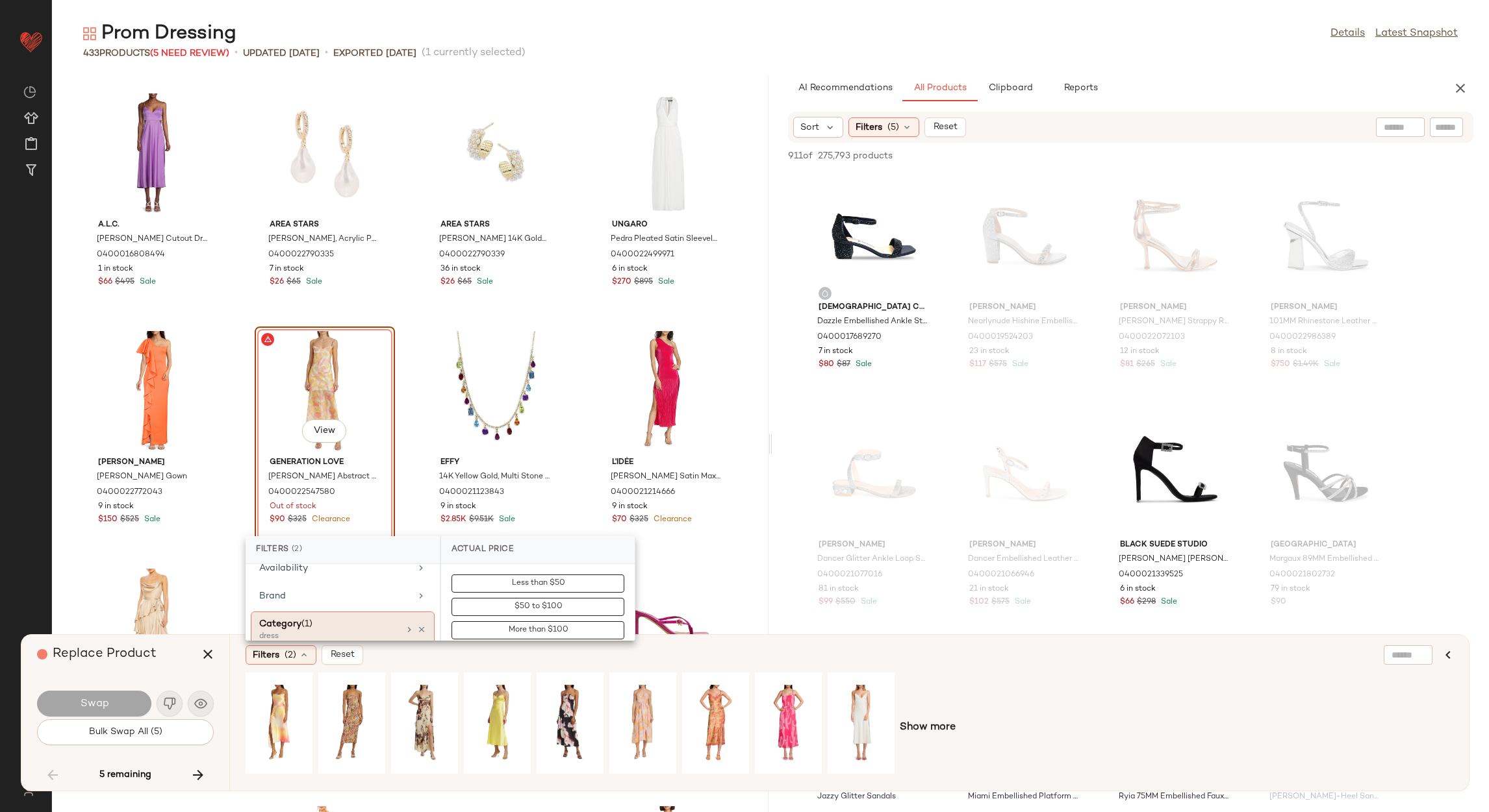
scroll to position [195, 0]
click at [360, 566] on div "Clearance Price" at bounding box center [335, 566] width 151 height 13
click at [513, 598] on button "Not on clearance" at bounding box center [537, 607] width 173 height 18
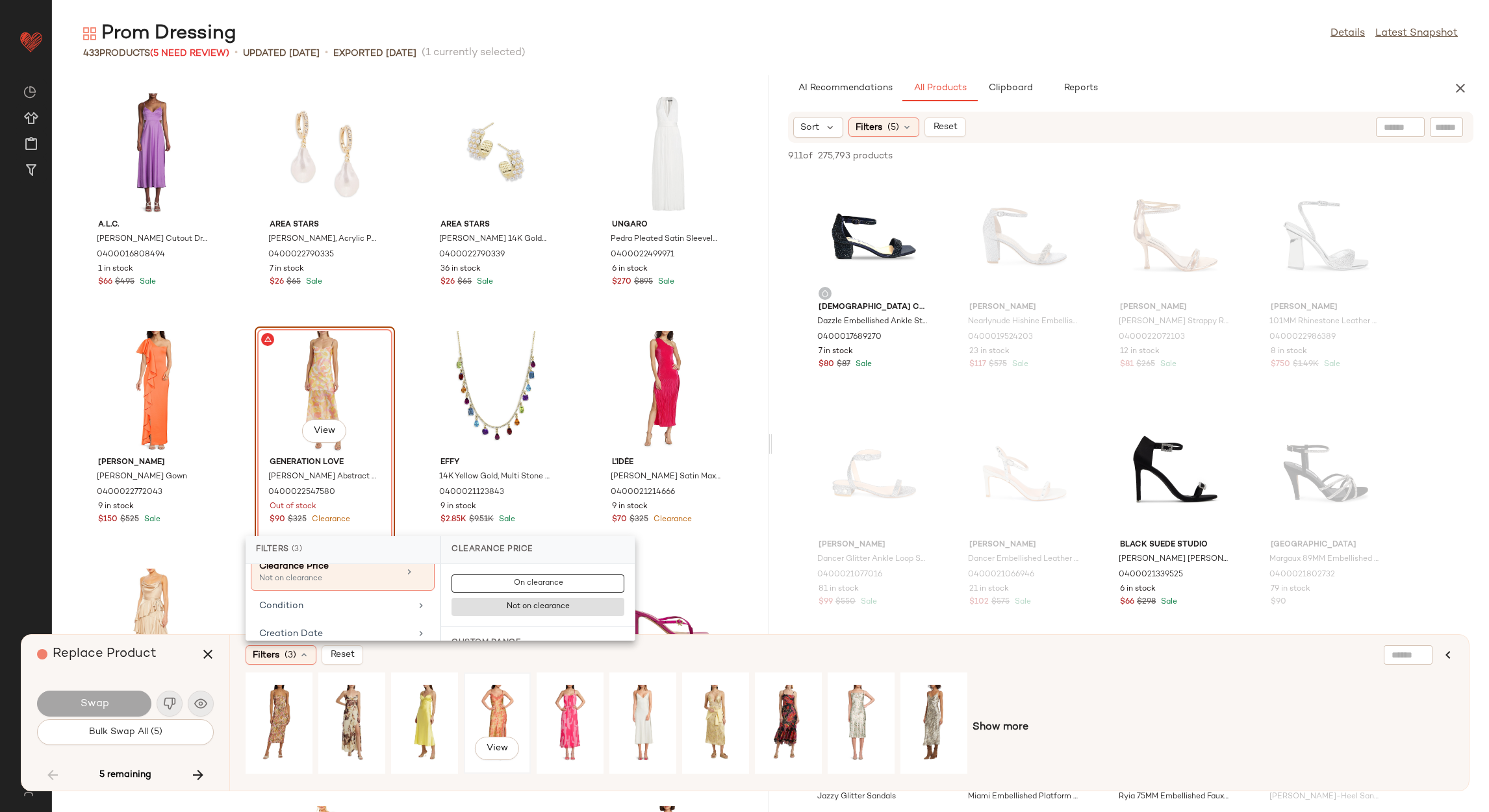
click at [497, 711] on div "View" at bounding box center [497, 723] width 58 height 92
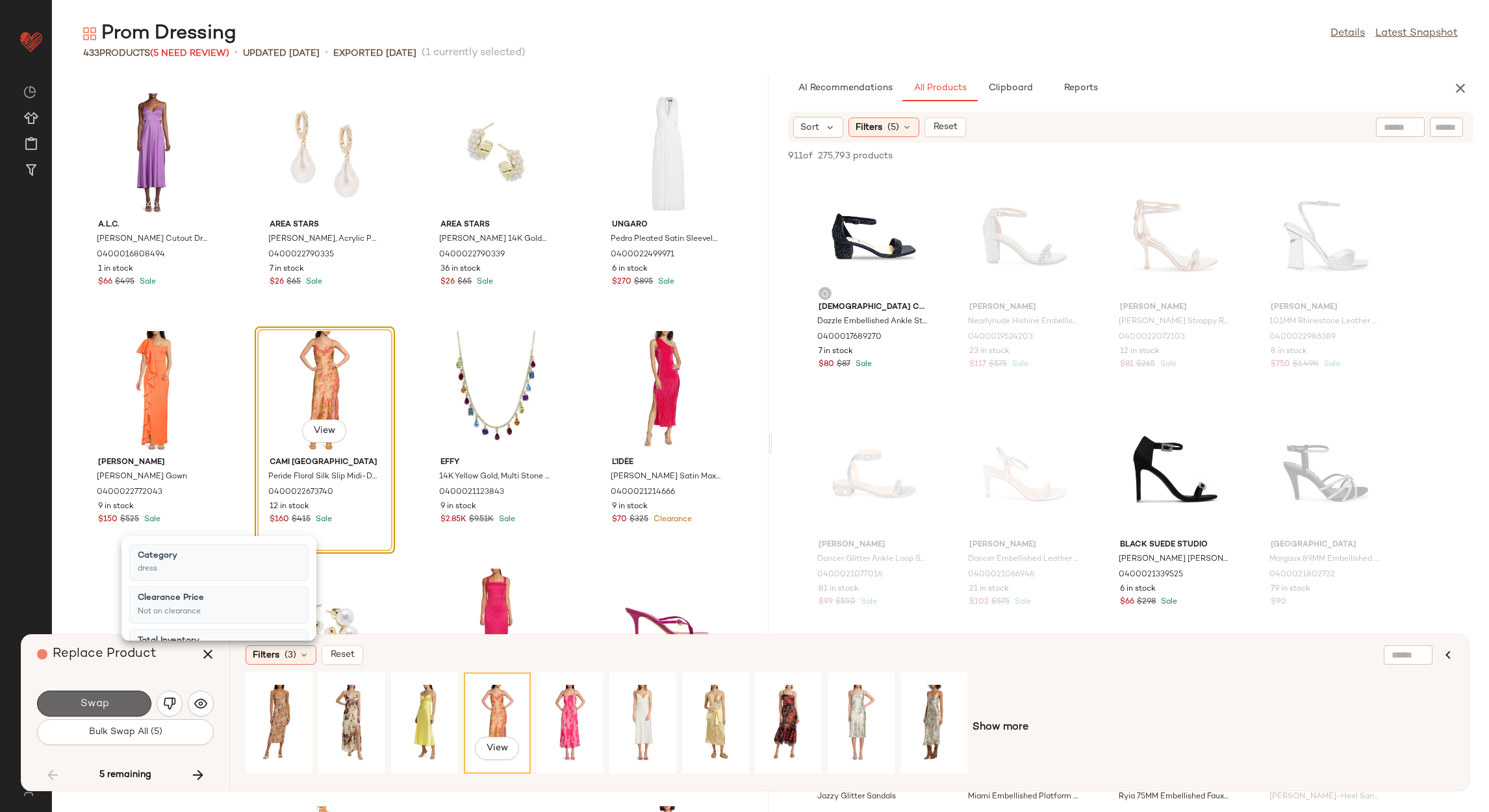
click at [131, 703] on button "Swap" at bounding box center [95, 703] width 115 height 26
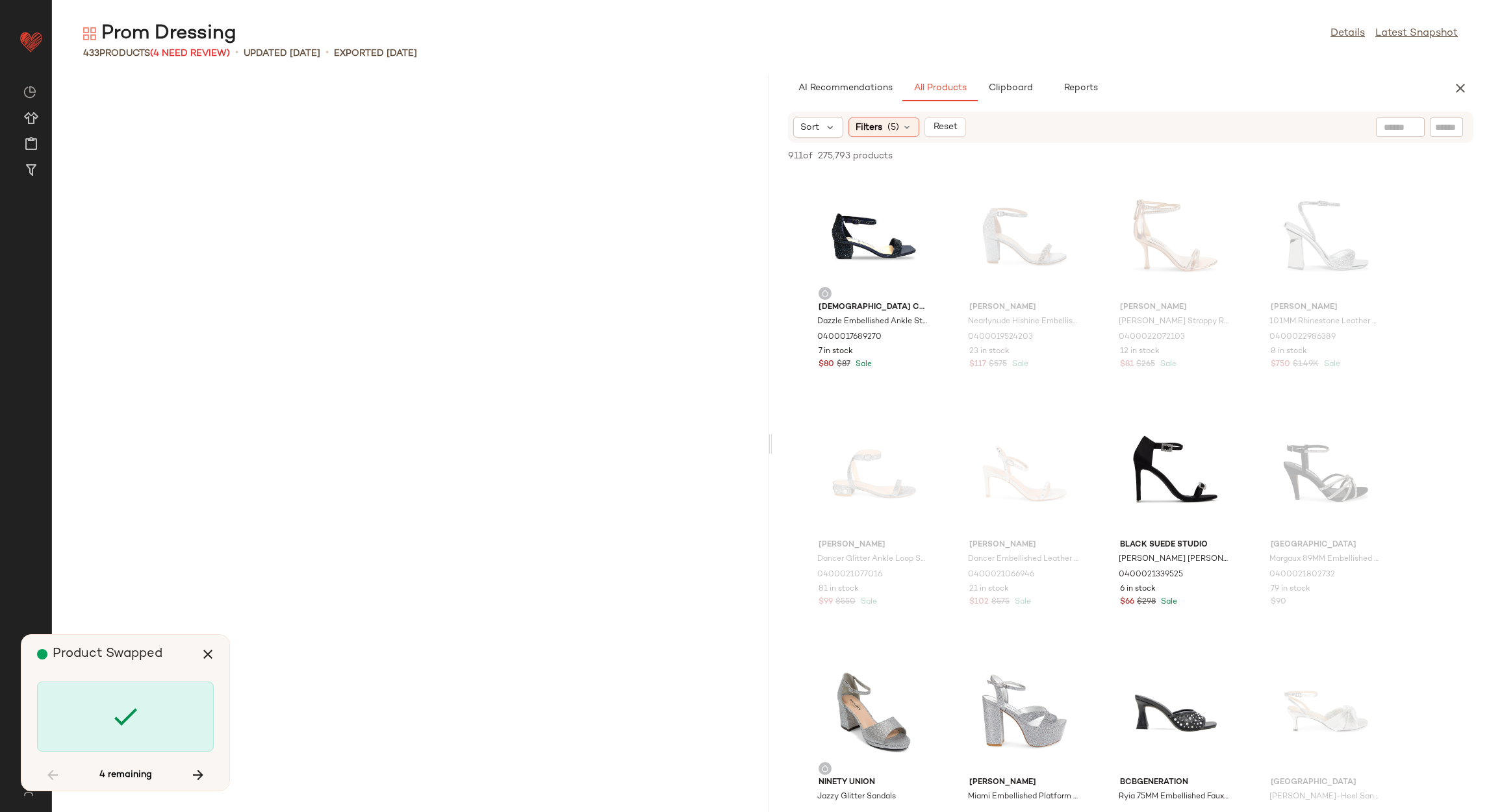
scroll to position [13071, 0]
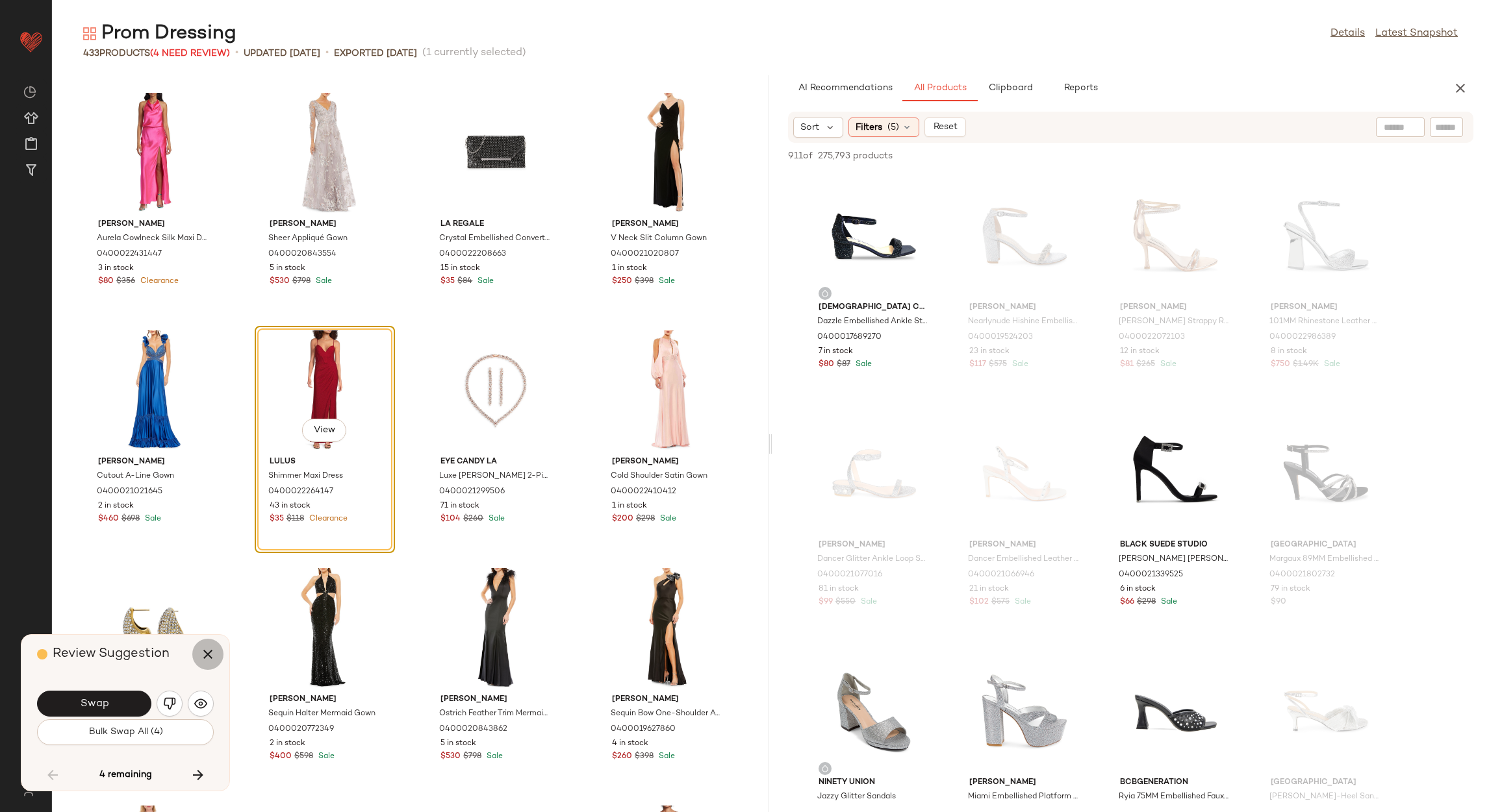
click at [208, 652] on icon "button" at bounding box center [207, 654] width 15 height 15
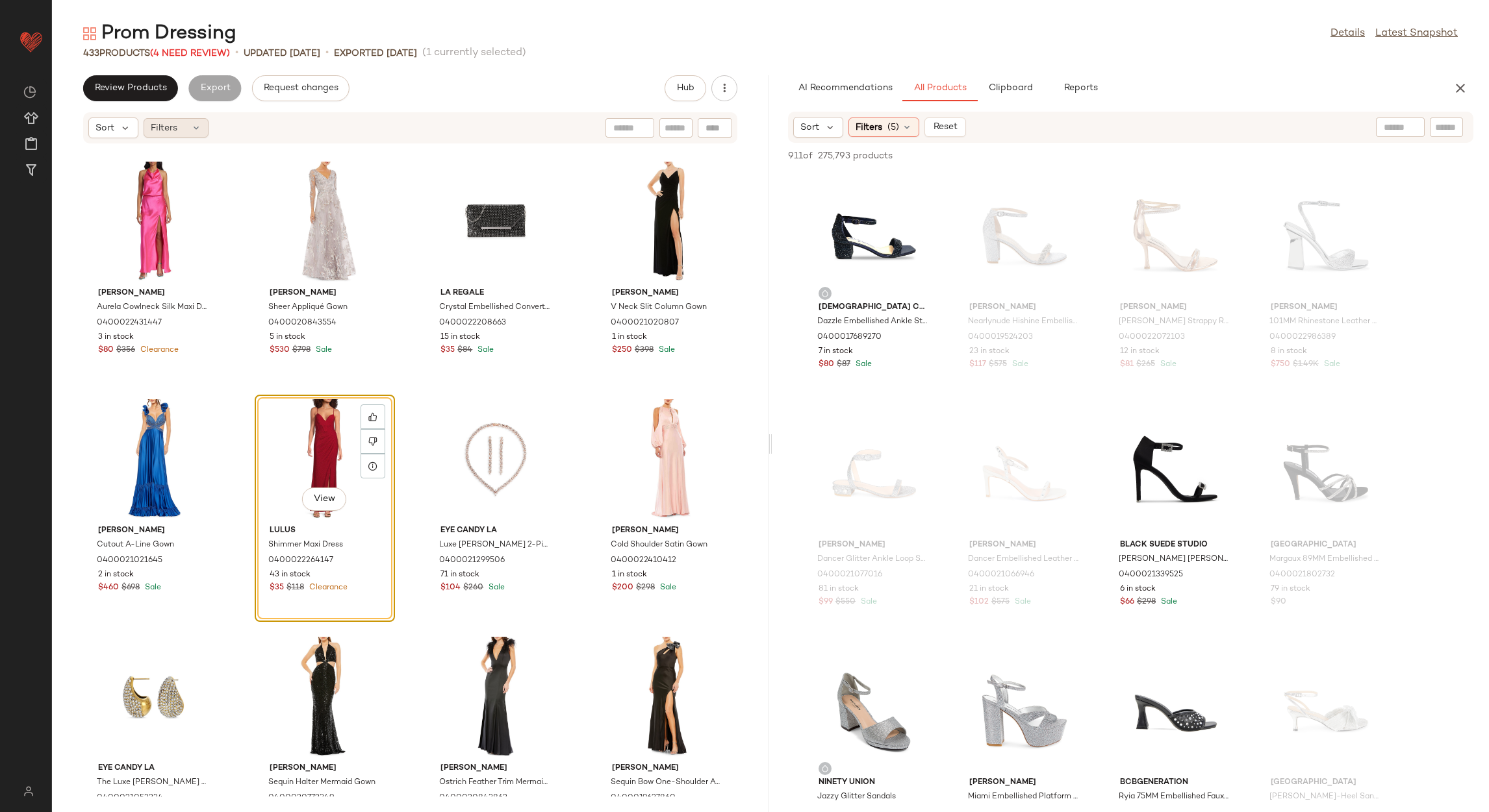
click at [173, 133] on span "Filters" at bounding box center [164, 128] width 27 height 13
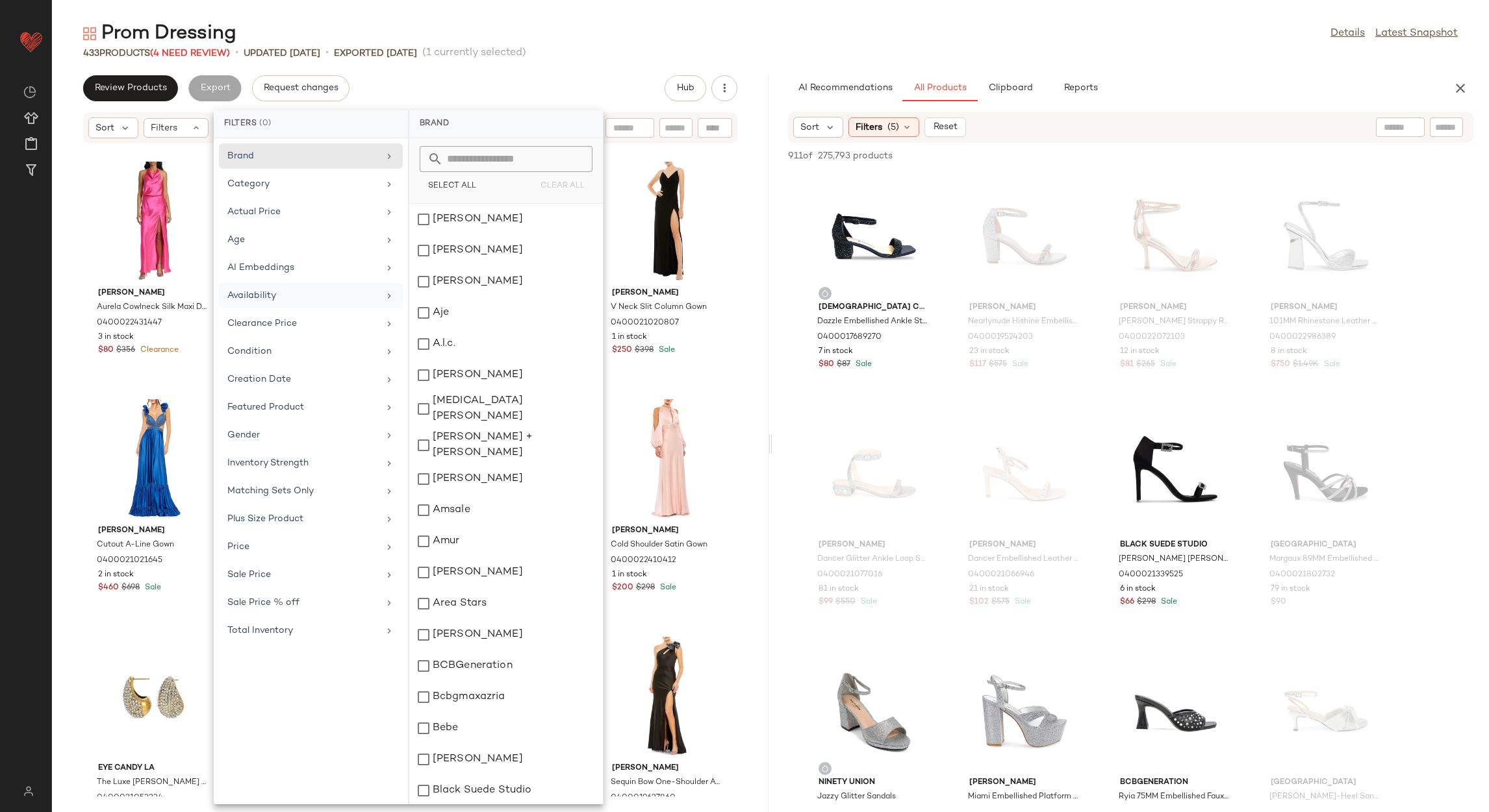
click at [299, 296] on div "Availability" at bounding box center [303, 296] width 151 height 13
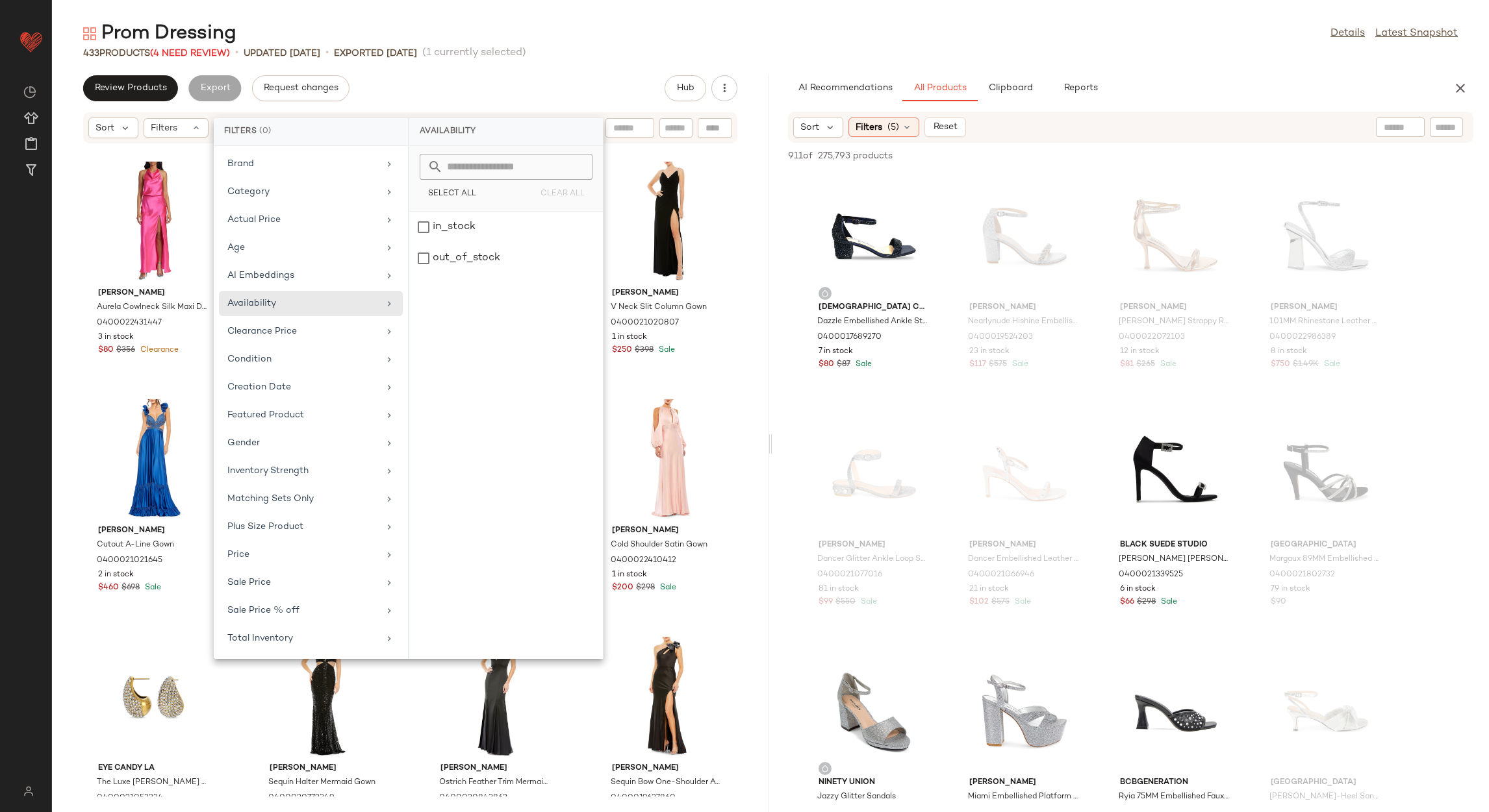
drag, startPoint x: 485, startPoint y: 249, endPoint x: 501, endPoint y: 176, distance: 74.7
click at [485, 250] on div "out_of_stock" at bounding box center [506, 258] width 193 height 31
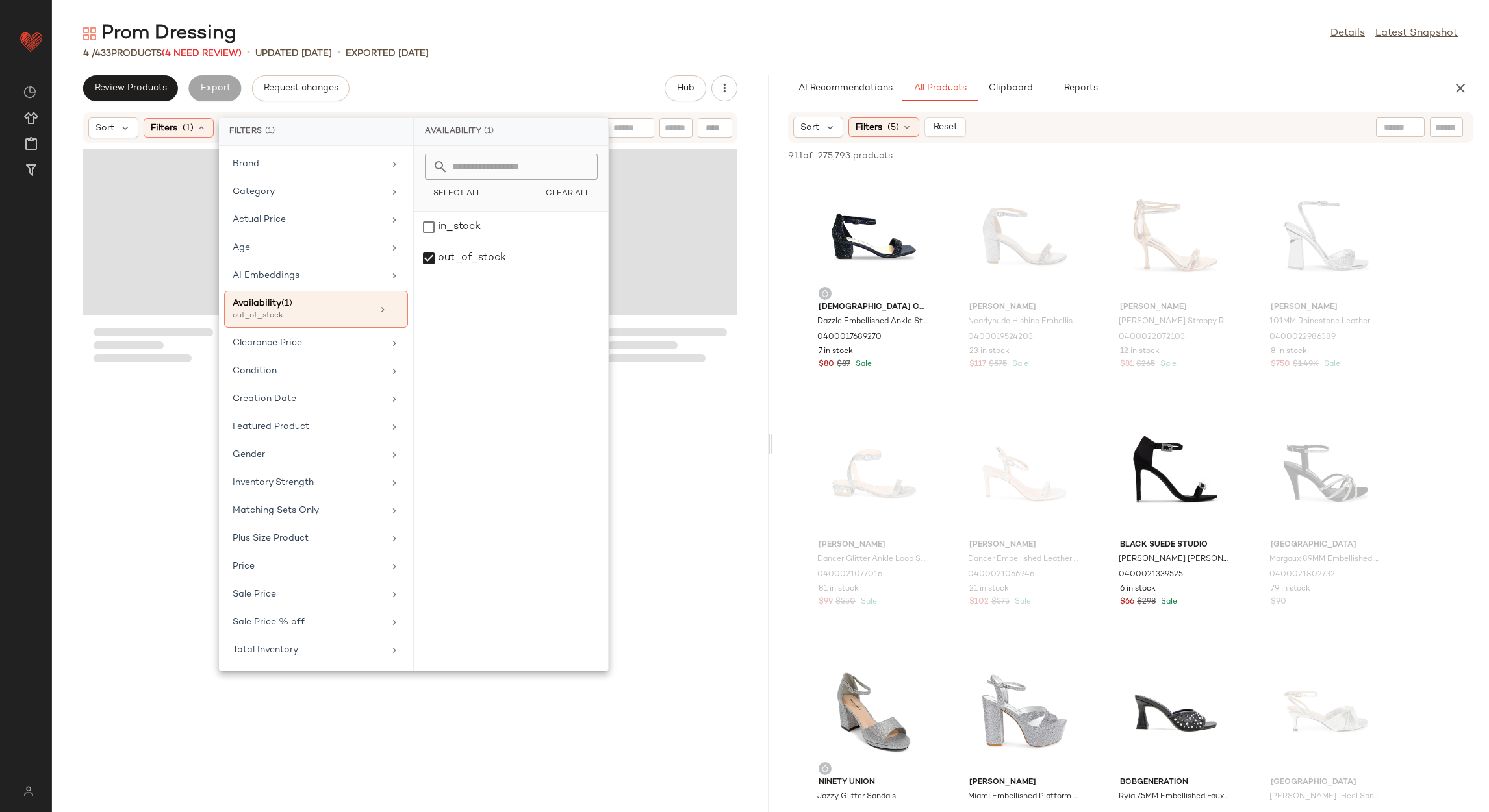
drag, startPoint x: 533, startPoint y: 83, endPoint x: 515, endPoint y: 91, distance: 19.7
click at [532, 85] on div "Review Products Export Request changes Hub" at bounding box center [411, 88] width 655 height 26
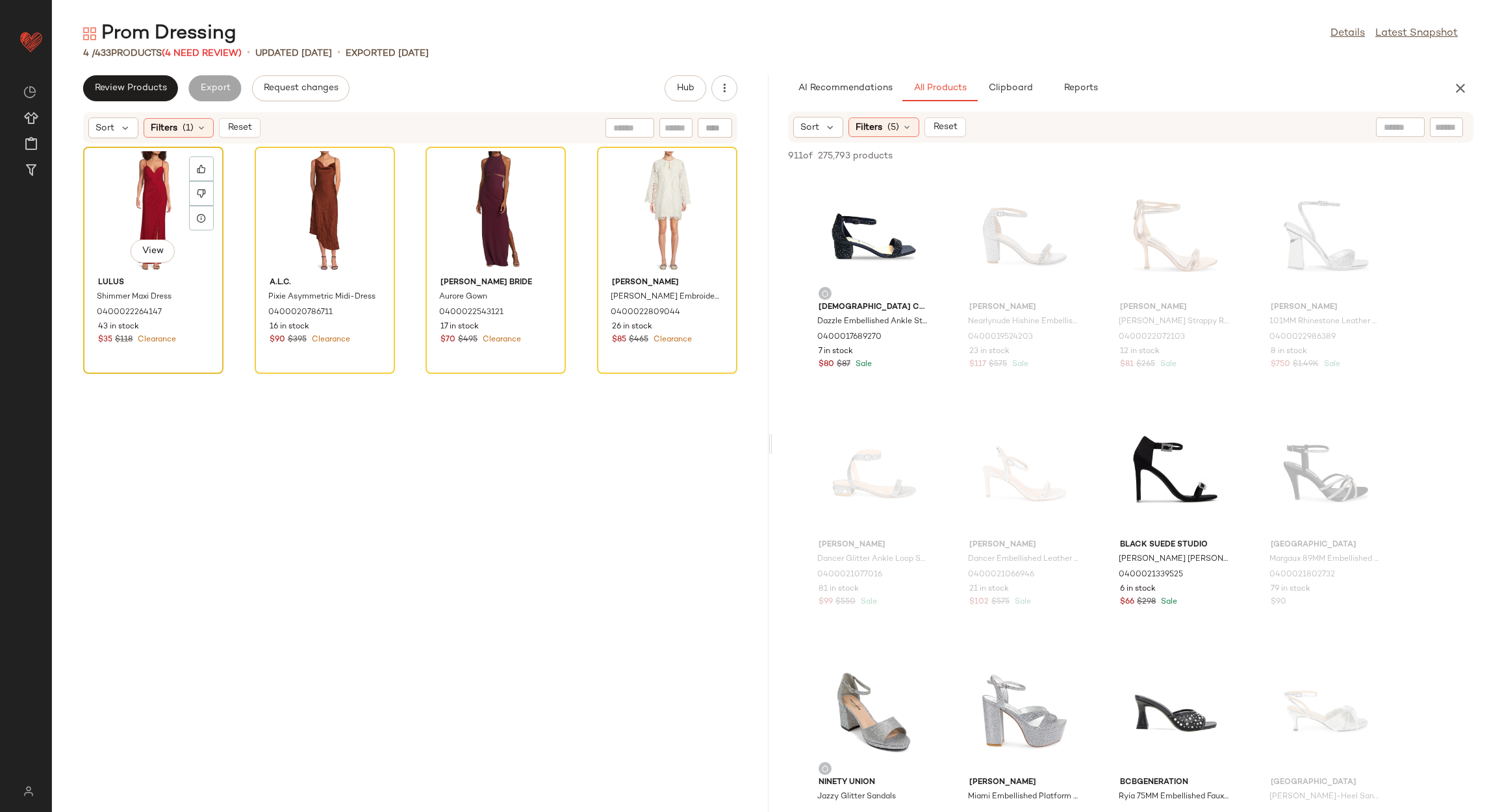
click at [106, 215] on div "View" at bounding box center [153, 211] width 131 height 121
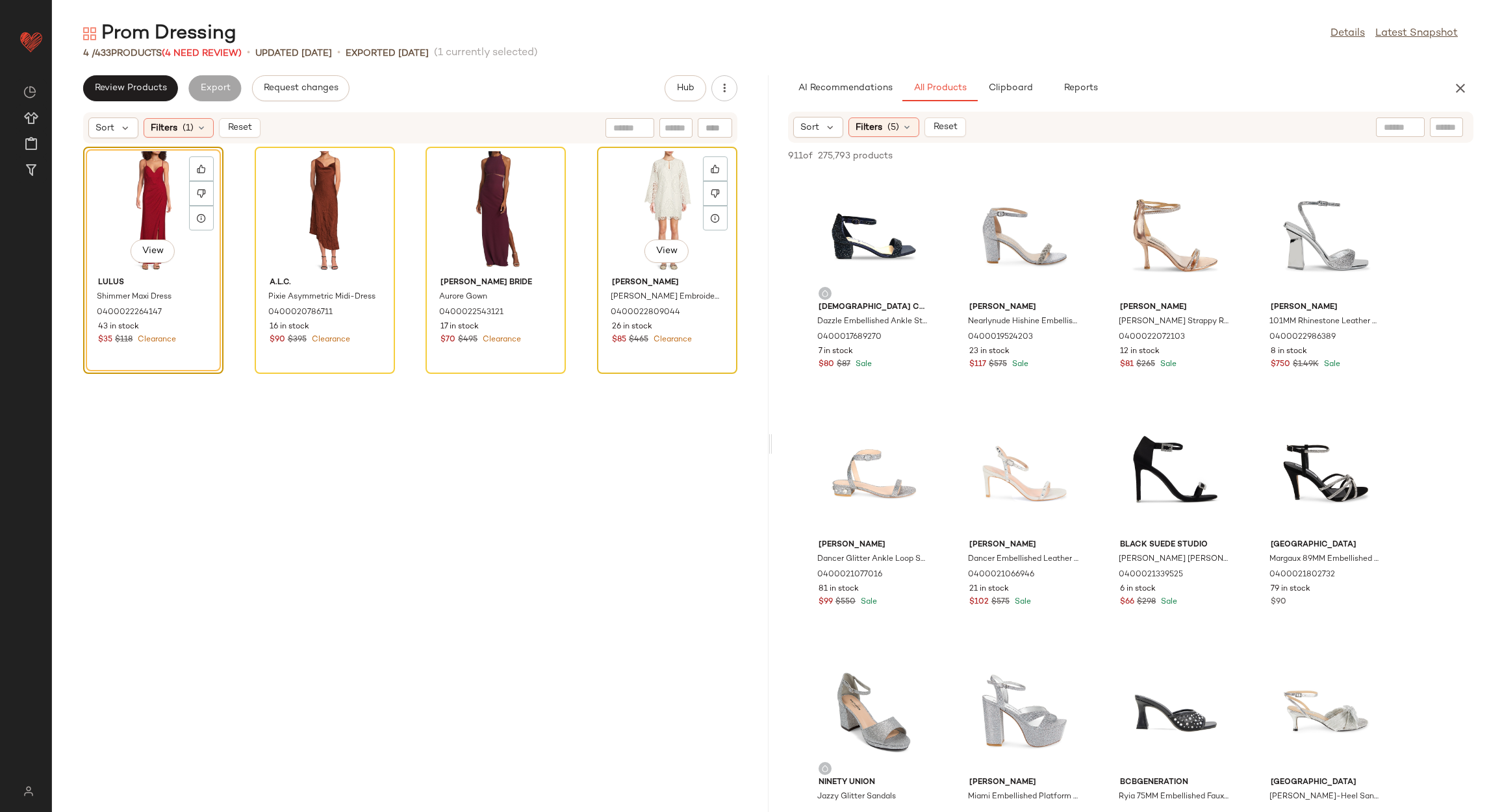
click at [629, 191] on div "View" at bounding box center [667, 211] width 131 height 121
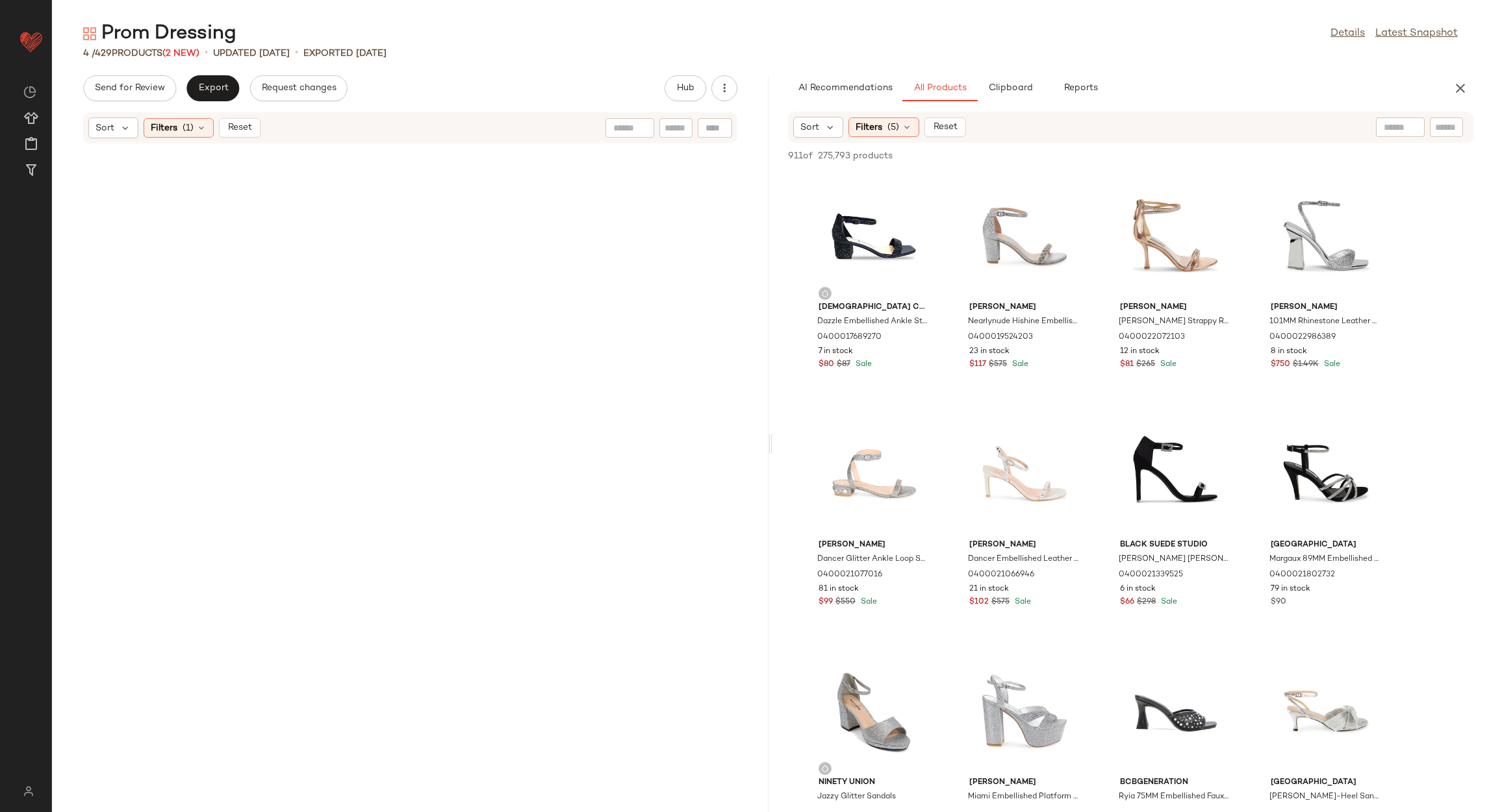
click at [236, 125] on span "Reset" at bounding box center [239, 128] width 25 height 11
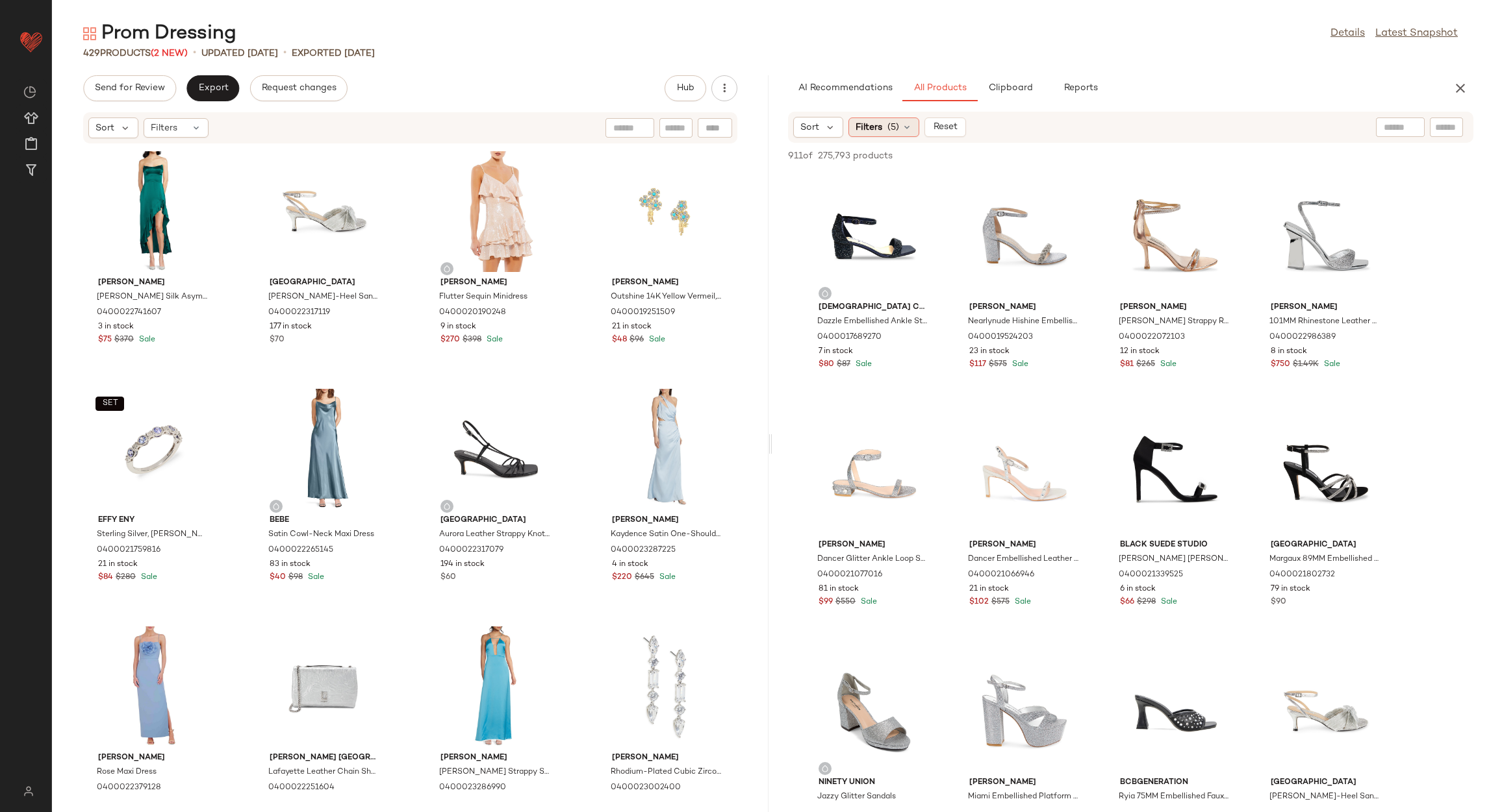
click at [862, 117] on div "Filters (5)" at bounding box center [884, 127] width 71 height 19
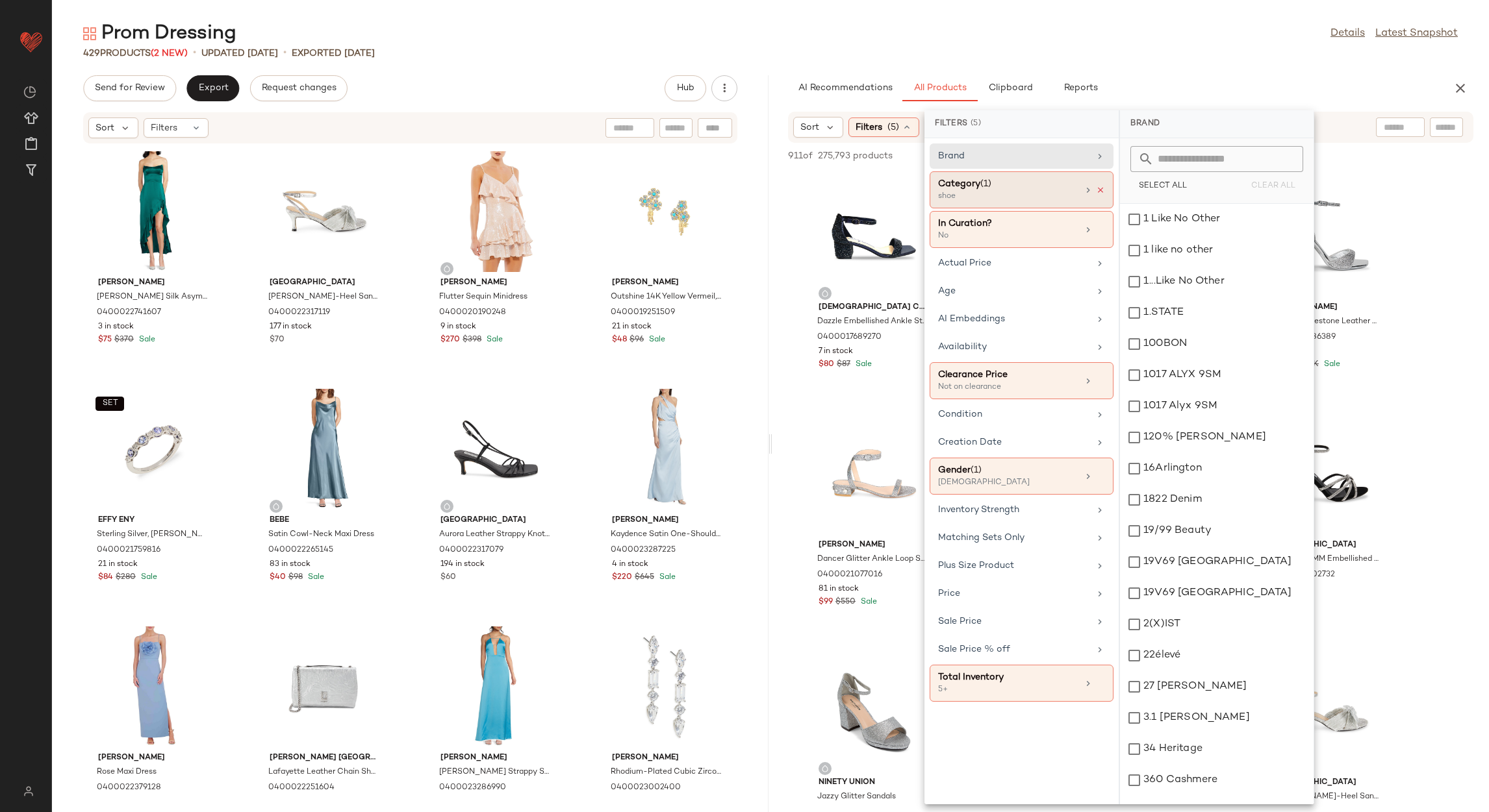
click at [1100, 186] on icon at bounding box center [1100, 191] width 9 height 9
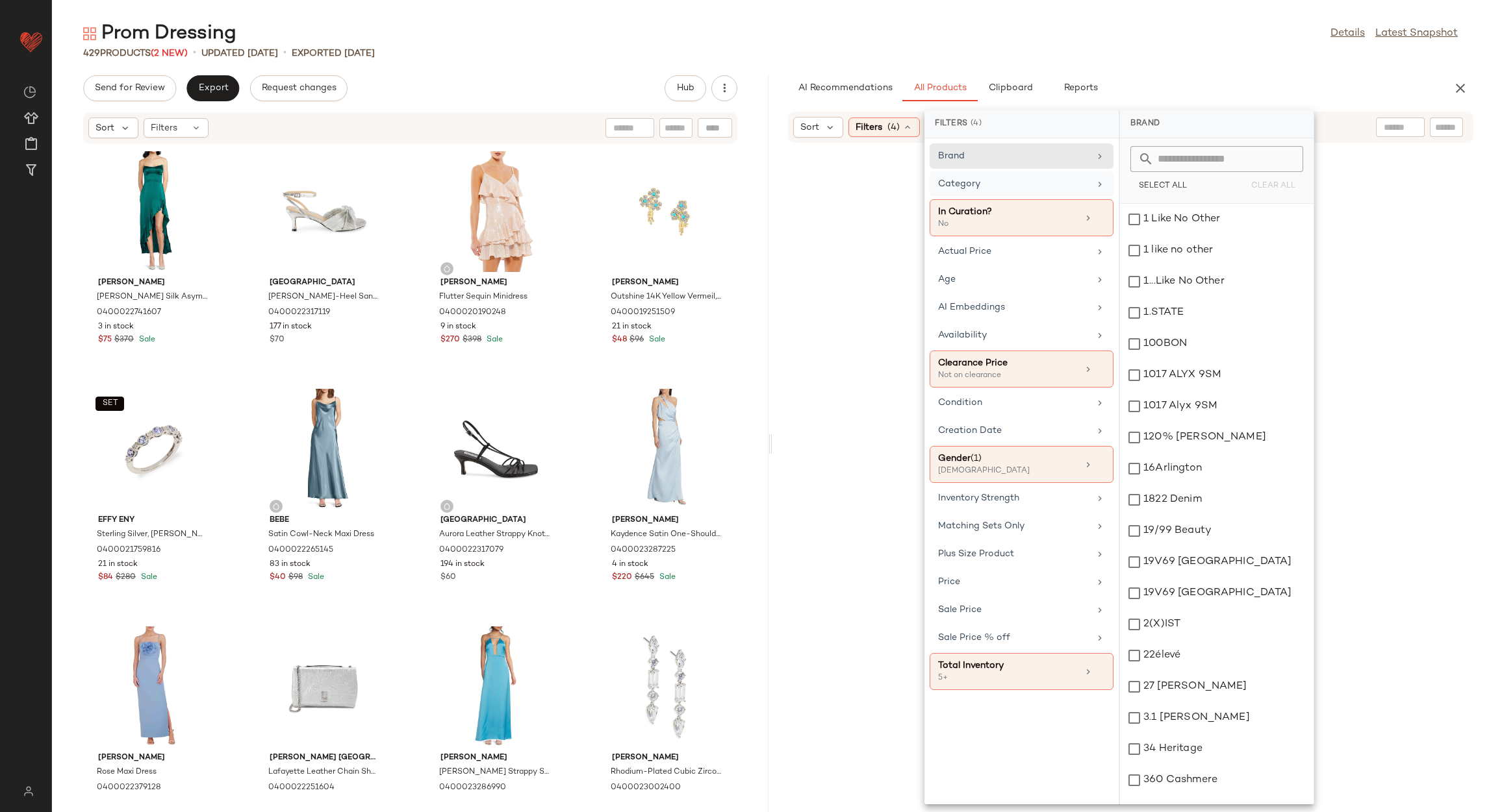
click at [1074, 186] on div "Category" at bounding box center [1014, 184] width 151 height 13
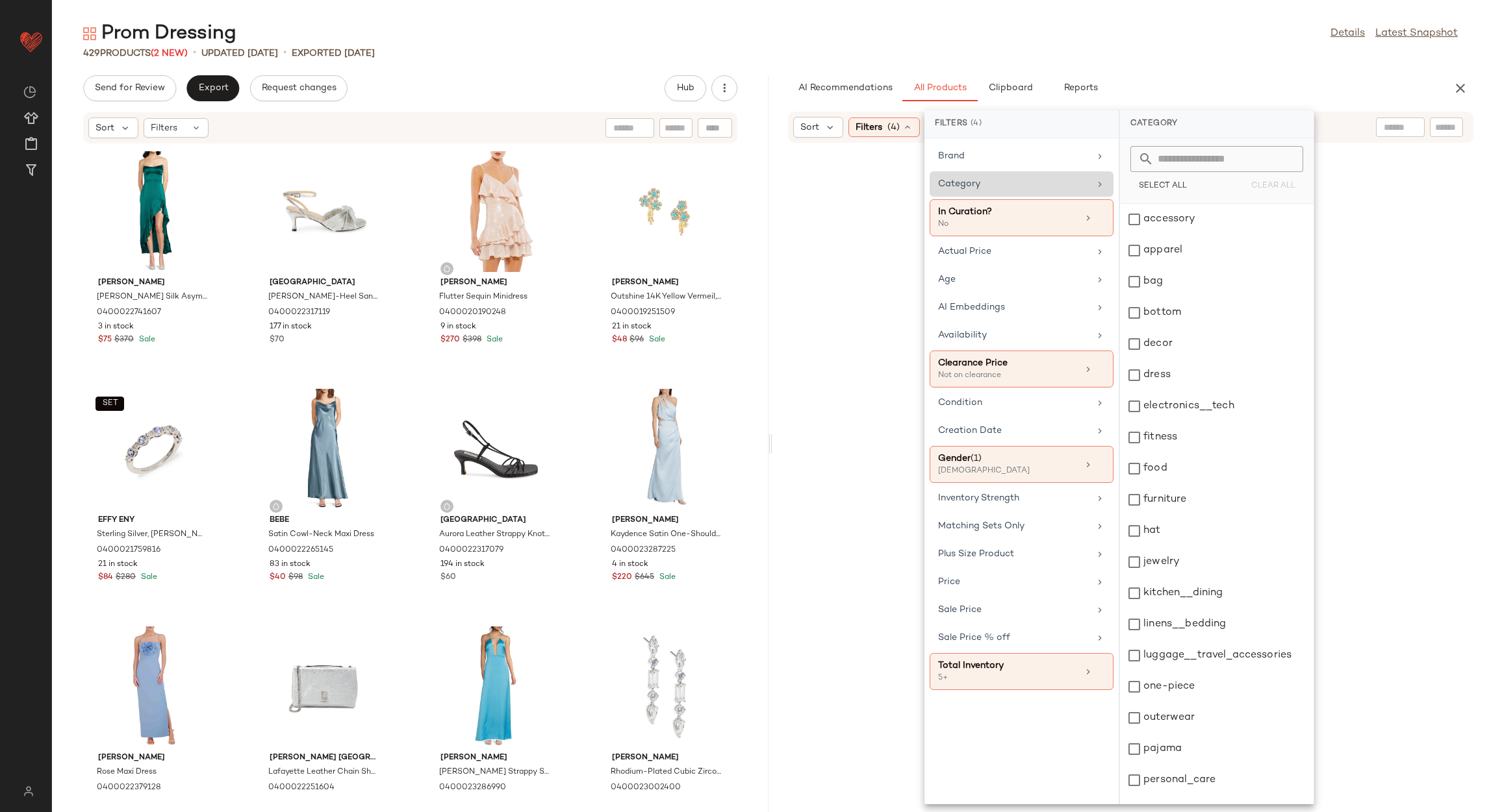
click at [1066, 181] on div "Category" at bounding box center [1014, 184] width 151 height 13
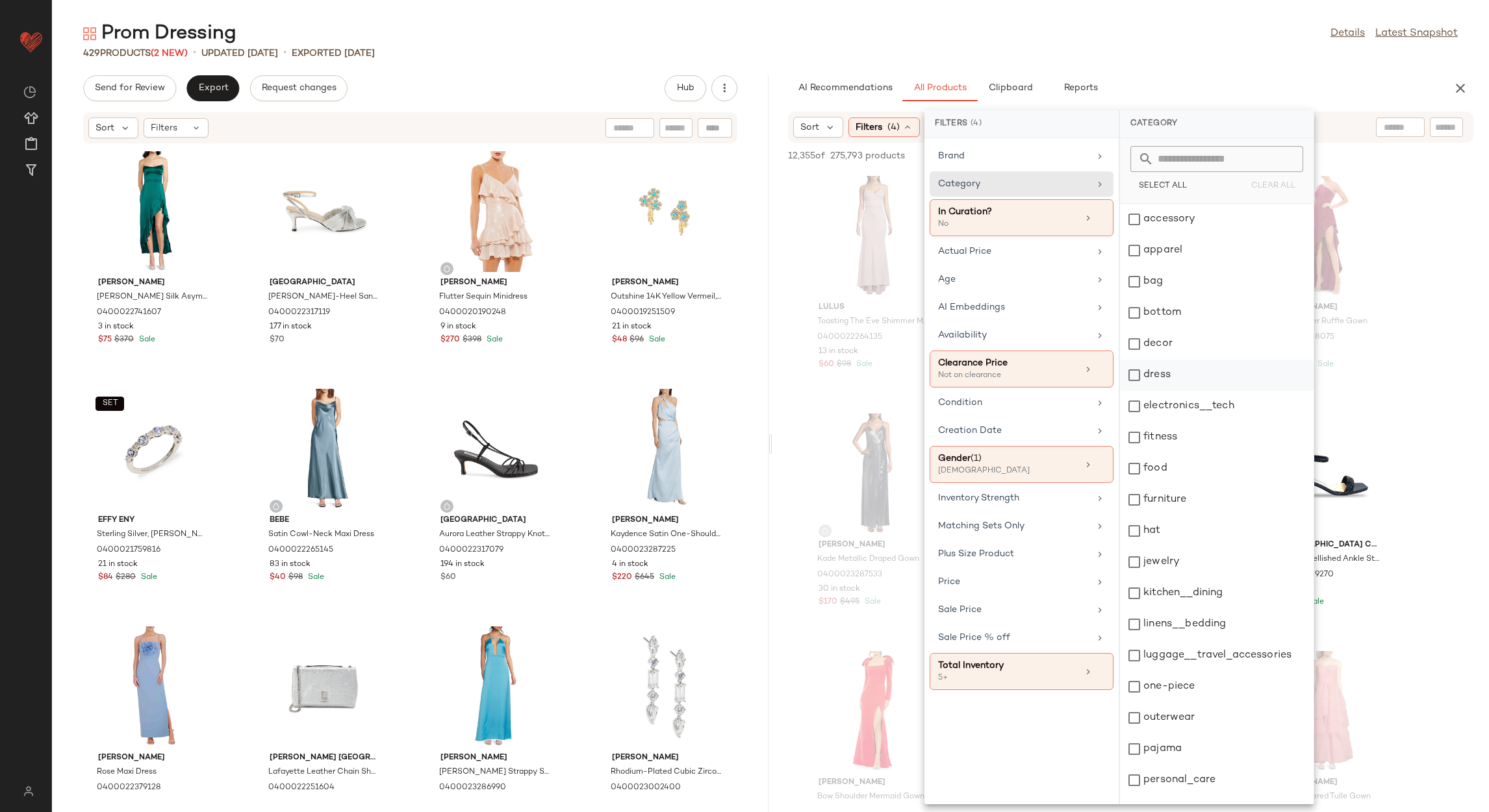
click at [1184, 371] on div "dress" at bounding box center [1216, 375] width 193 height 31
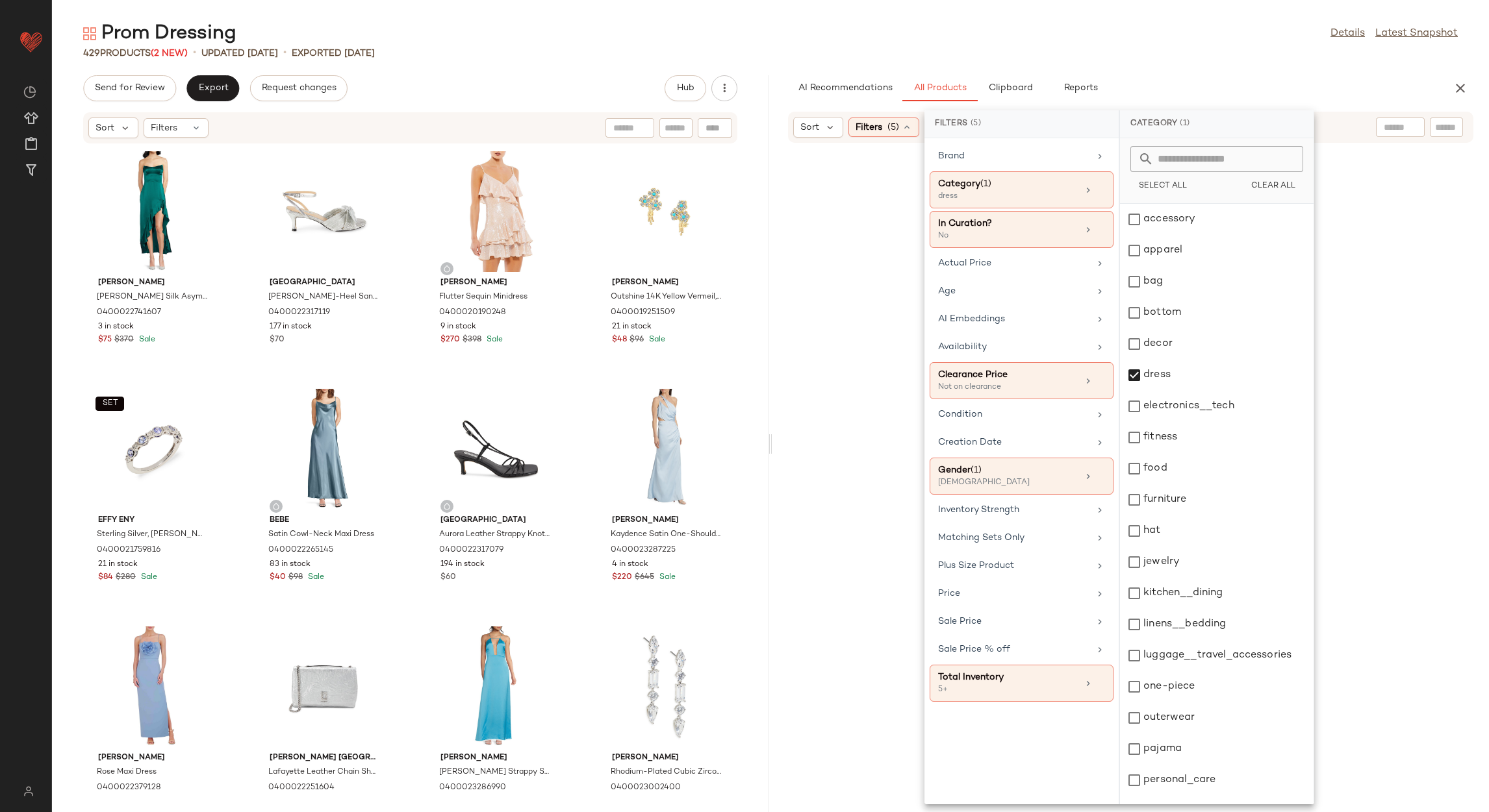
click at [1192, 43] on div "Prom Dressing Details Latest Snapshot" at bounding box center [770, 33] width 1437 height 26
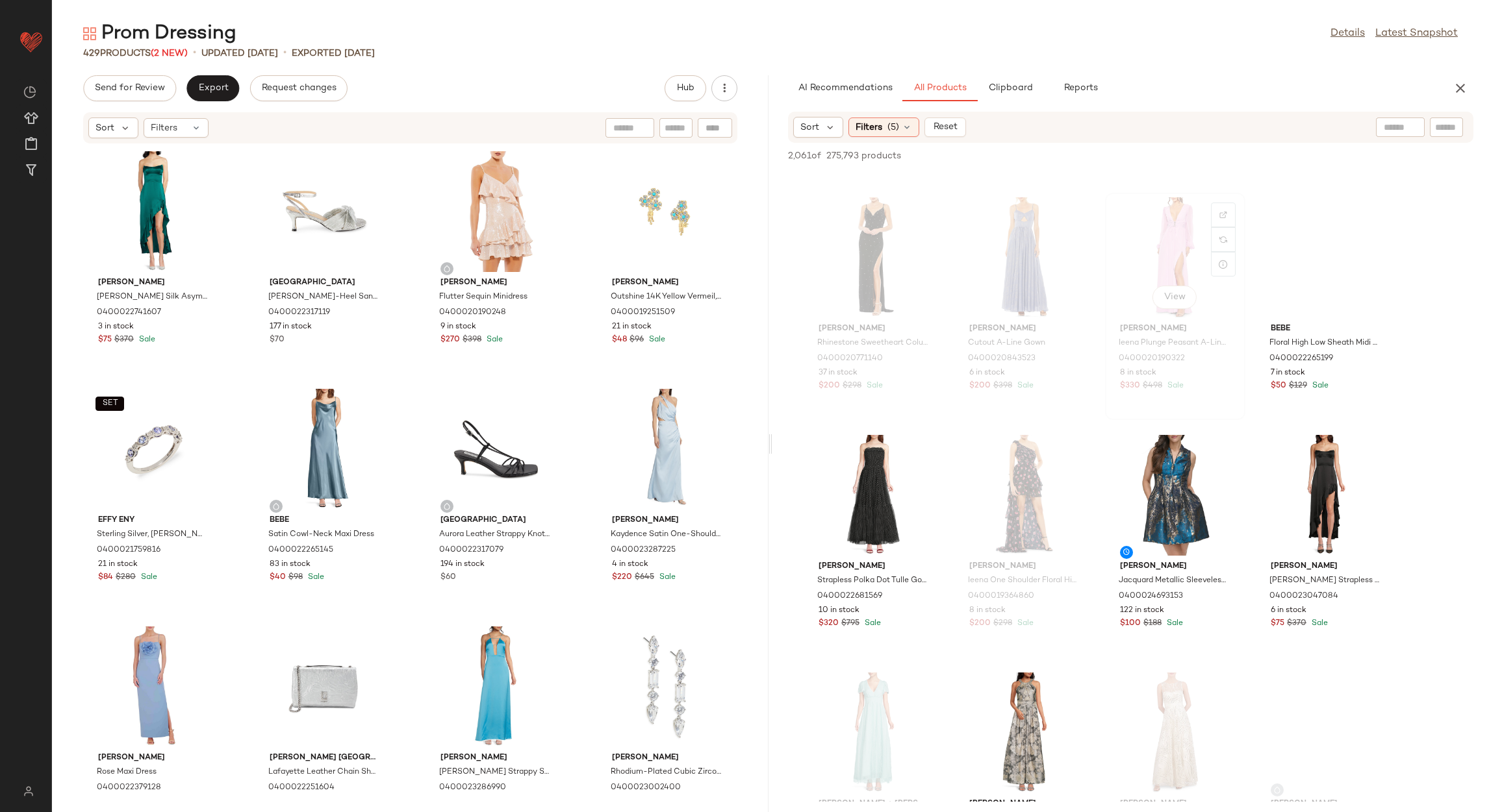
scroll to position [876, 0]
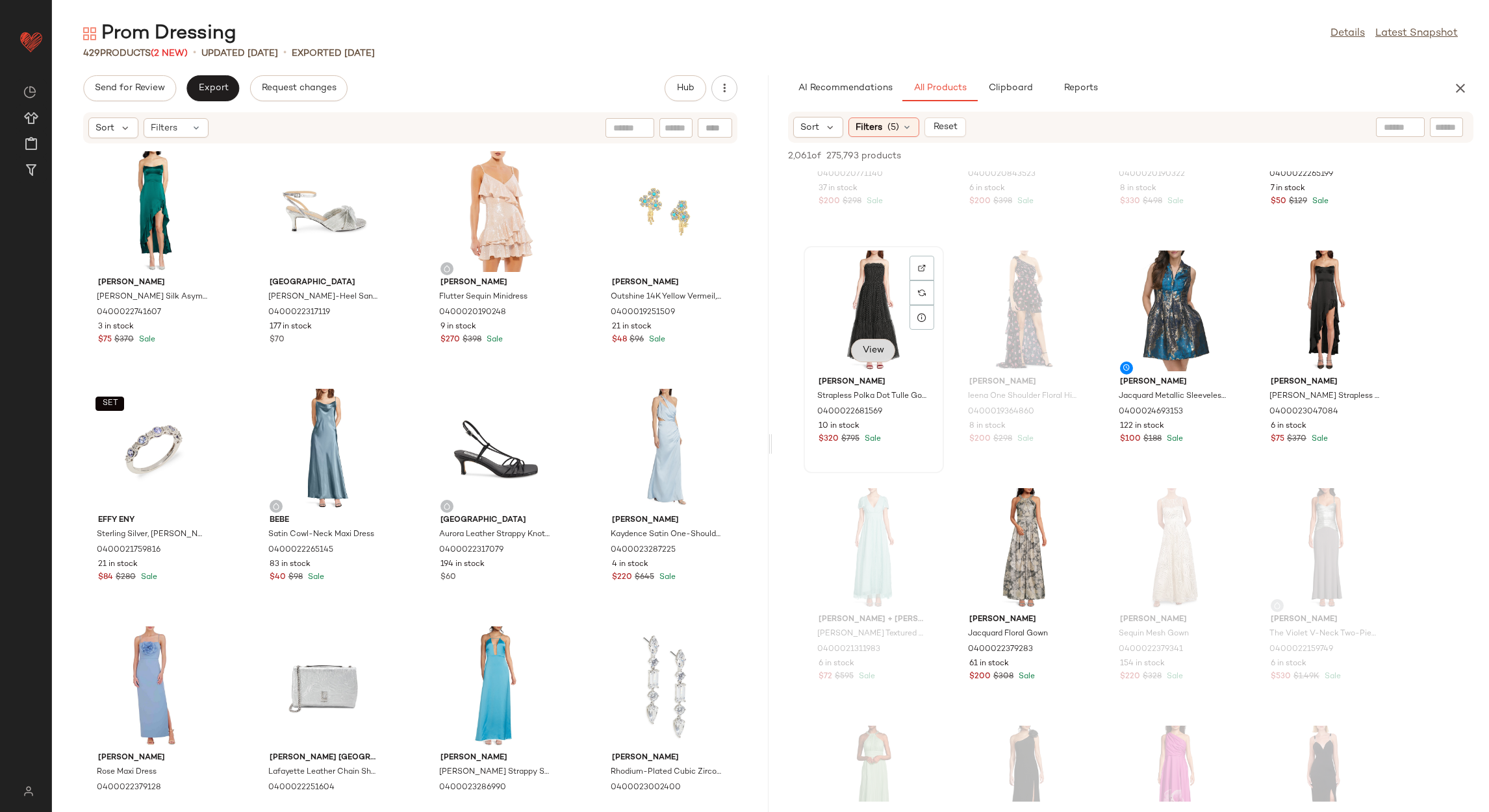
click at [870, 348] on span "View" at bounding box center [872, 351] width 22 height 11
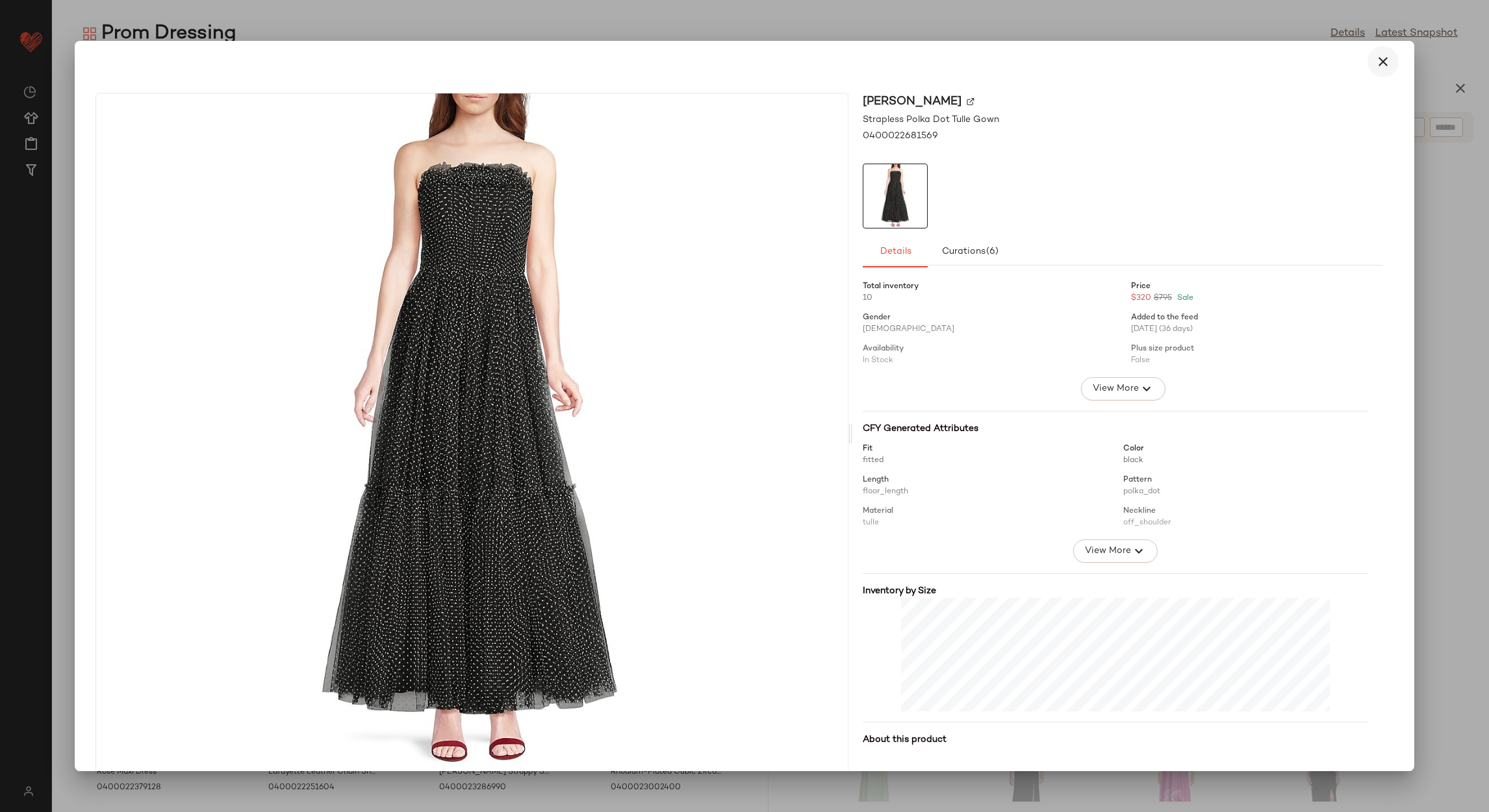
click at [1368, 66] on button "button" at bounding box center [1383, 61] width 31 height 31
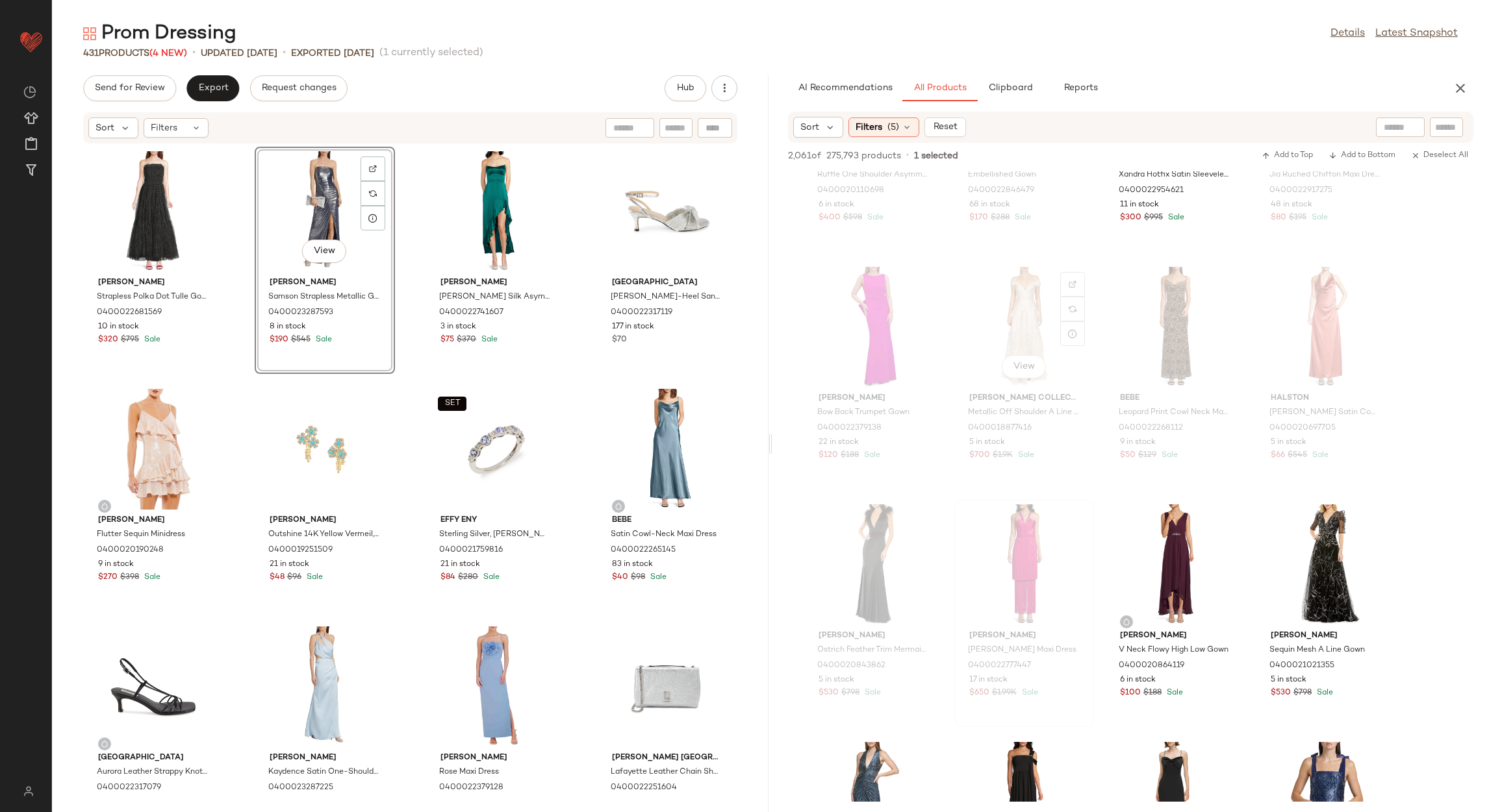
scroll to position [2922, 0]
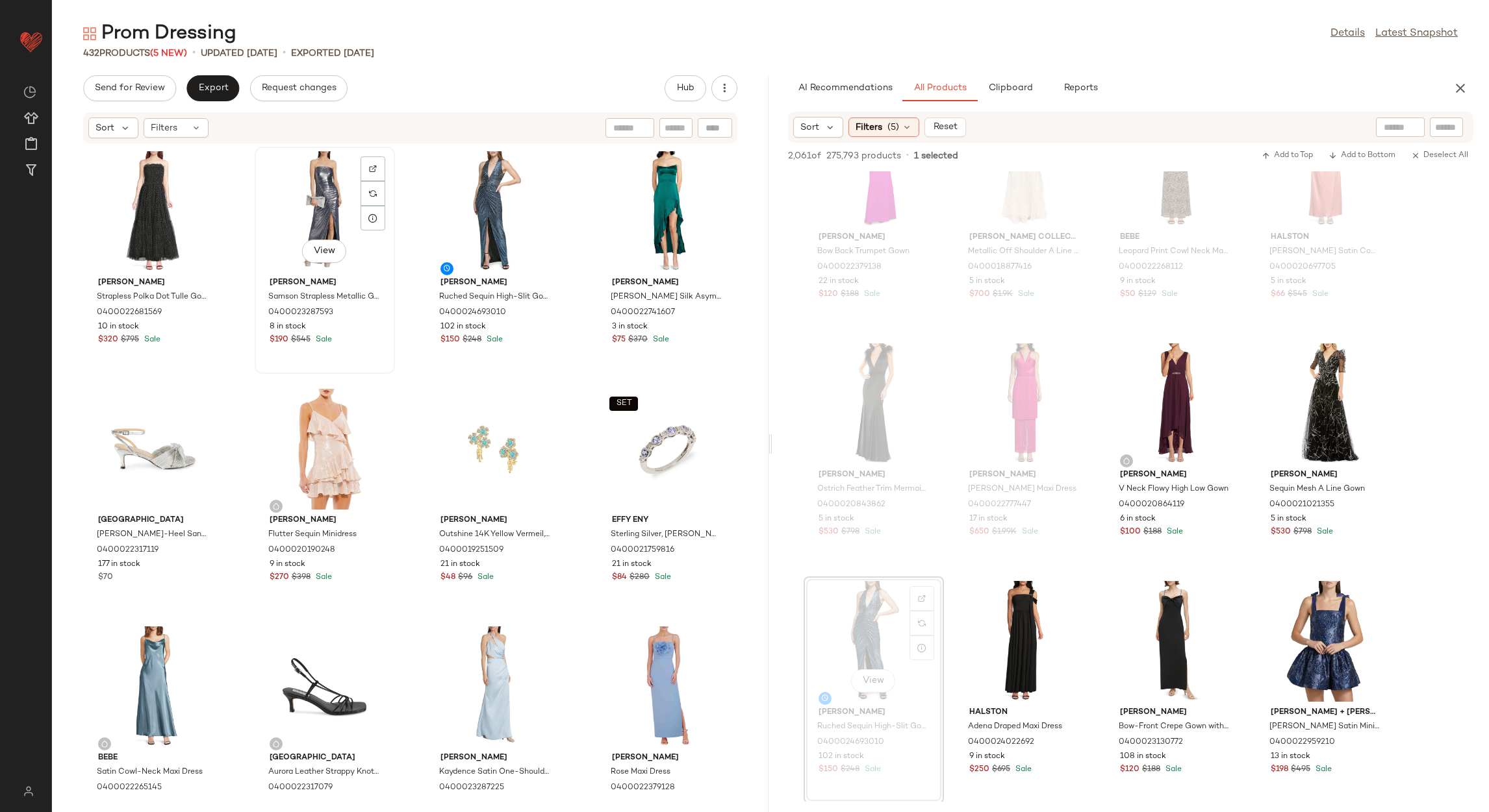
click at [317, 202] on div "View" at bounding box center [325, 211] width 131 height 121
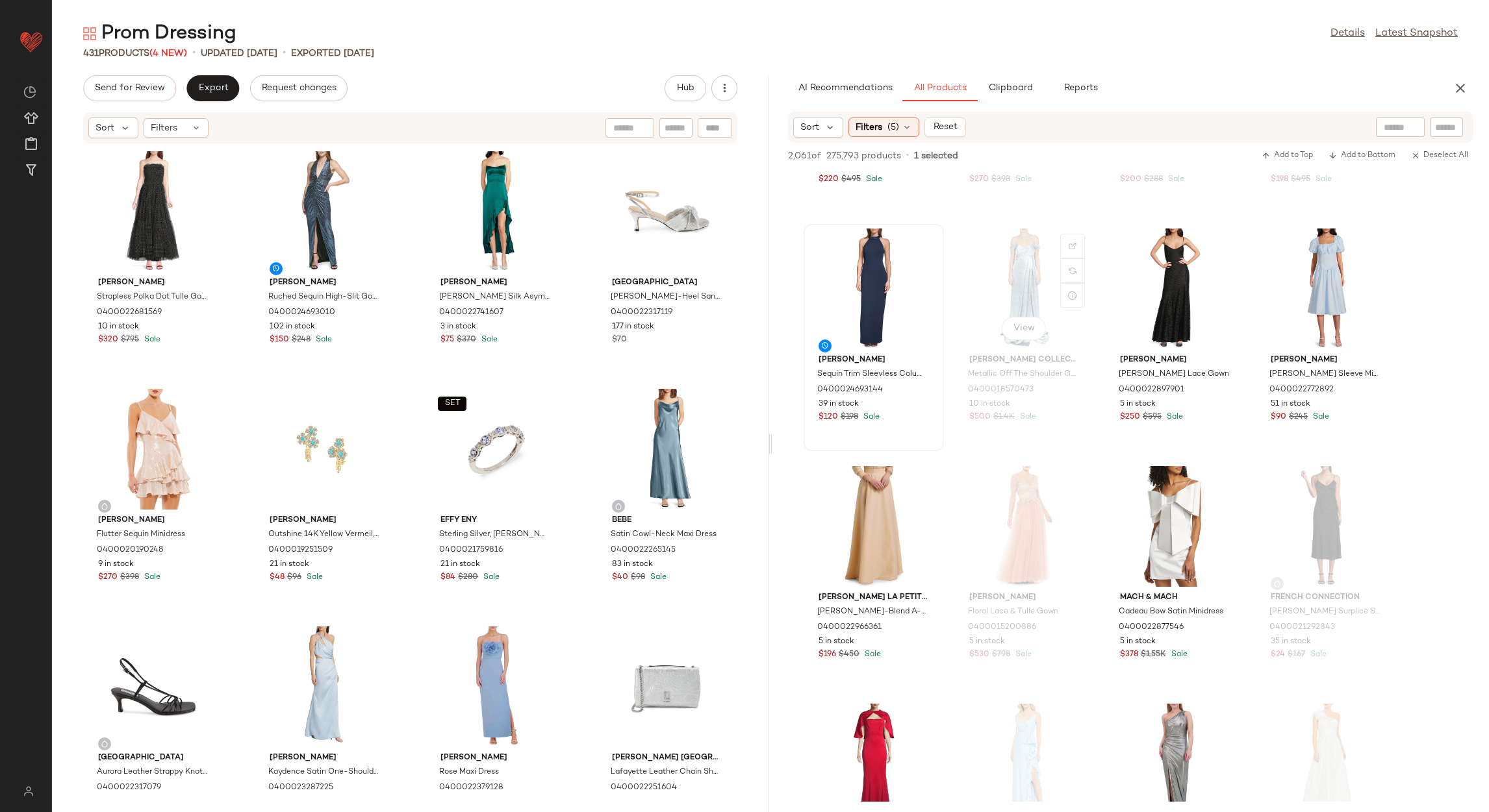
scroll to position [3798, 0]
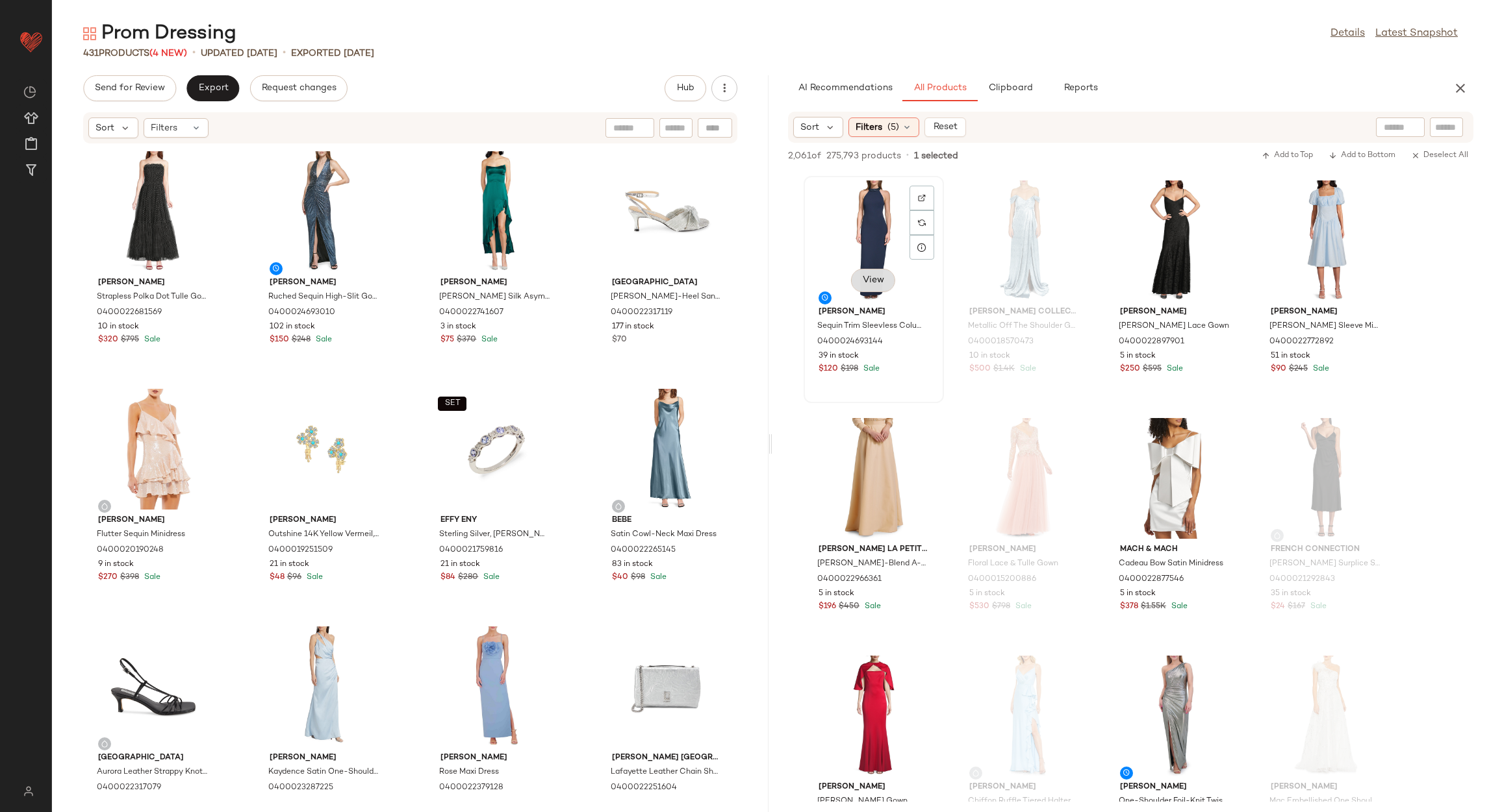
click at [862, 284] on span "View" at bounding box center [872, 280] width 22 height 11
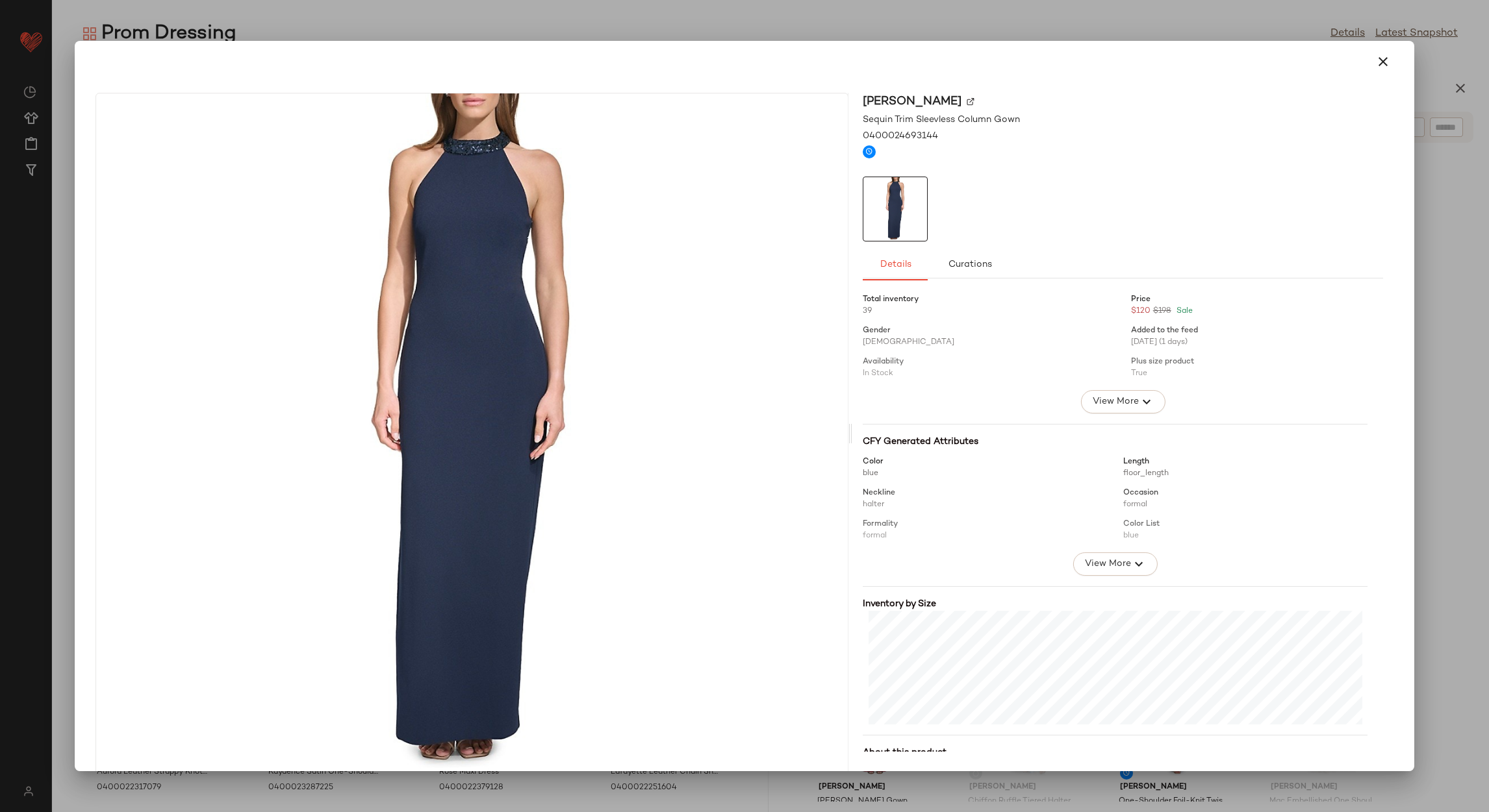
click at [1357, 67] on div at bounding box center [744, 61] width 1309 height 31
drag, startPoint x: 1378, startPoint y: 59, endPoint x: 1316, endPoint y: 81, distance: 65.8
click at [1376, 59] on icon "button" at bounding box center [1383, 61] width 15 height 15
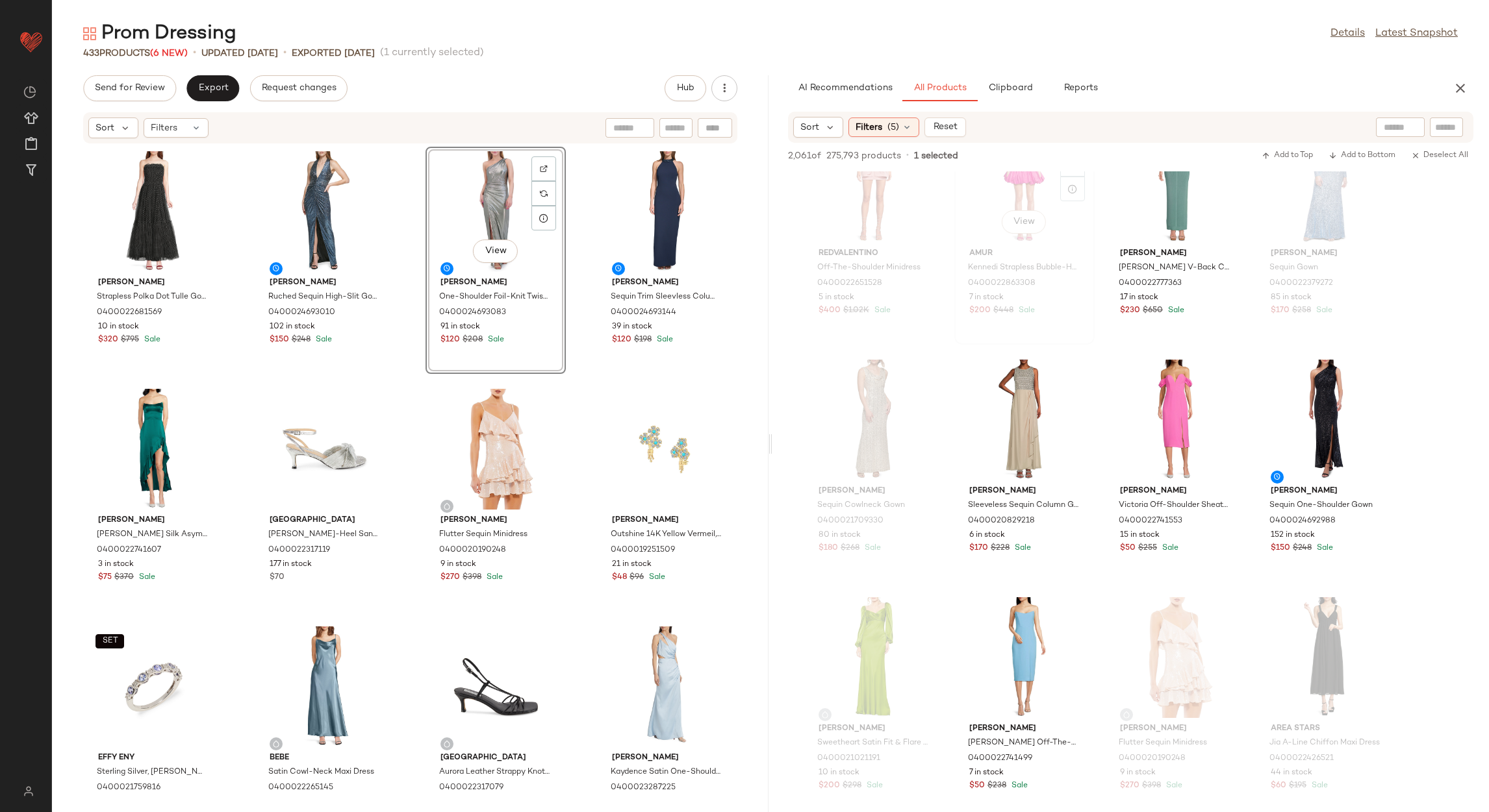
scroll to position [4869, 0]
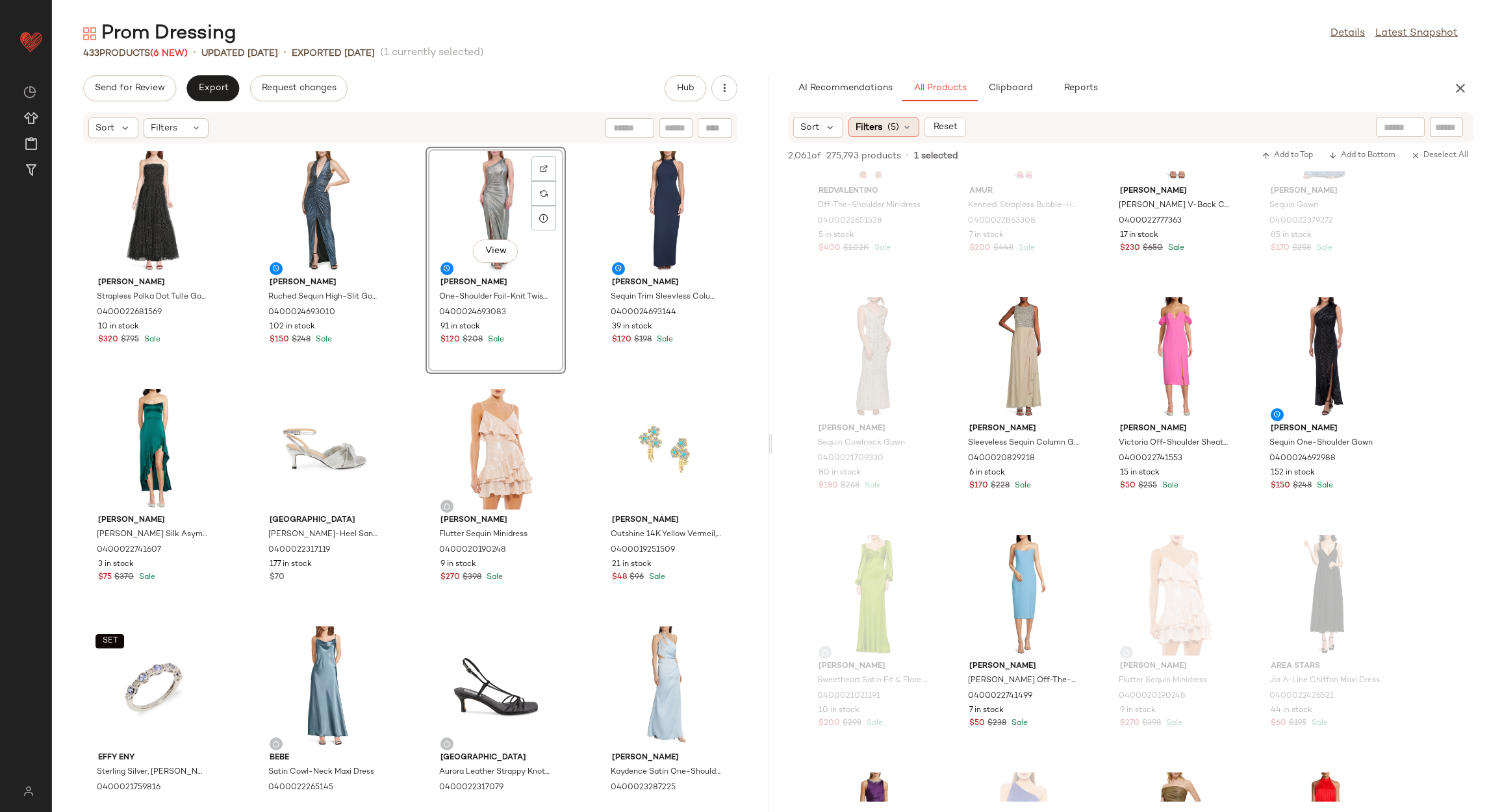
click at [882, 123] on span "Filters" at bounding box center [869, 127] width 27 height 13
click at [1136, 59] on div "433 Products (6 New) • updated Aug 14th • Exported Aug 12th (1 currently select…" at bounding box center [770, 53] width 1437 height 13
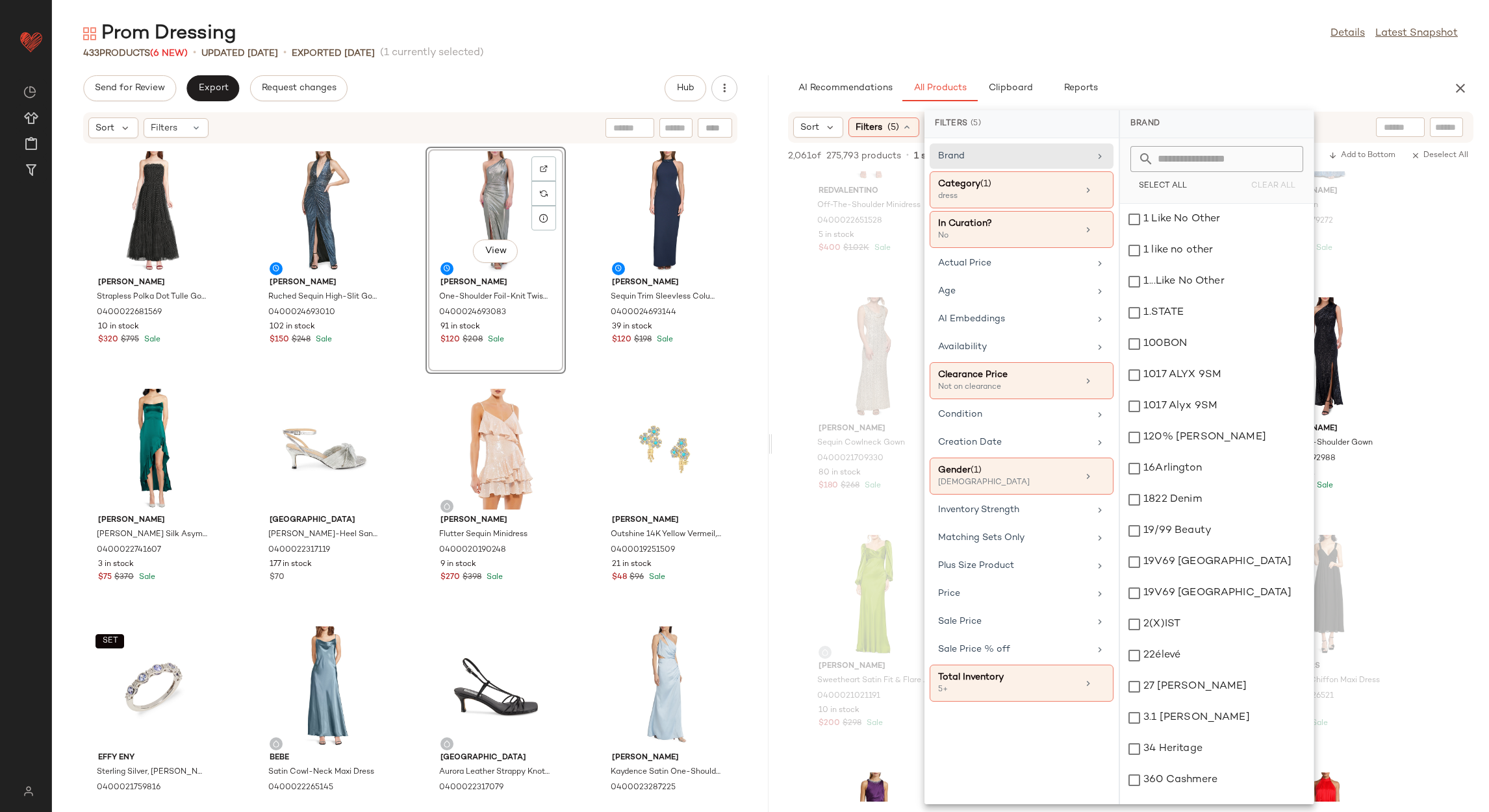
click at [1097, 189] on icon at bounding box center [1100, 191] width 9 height 9
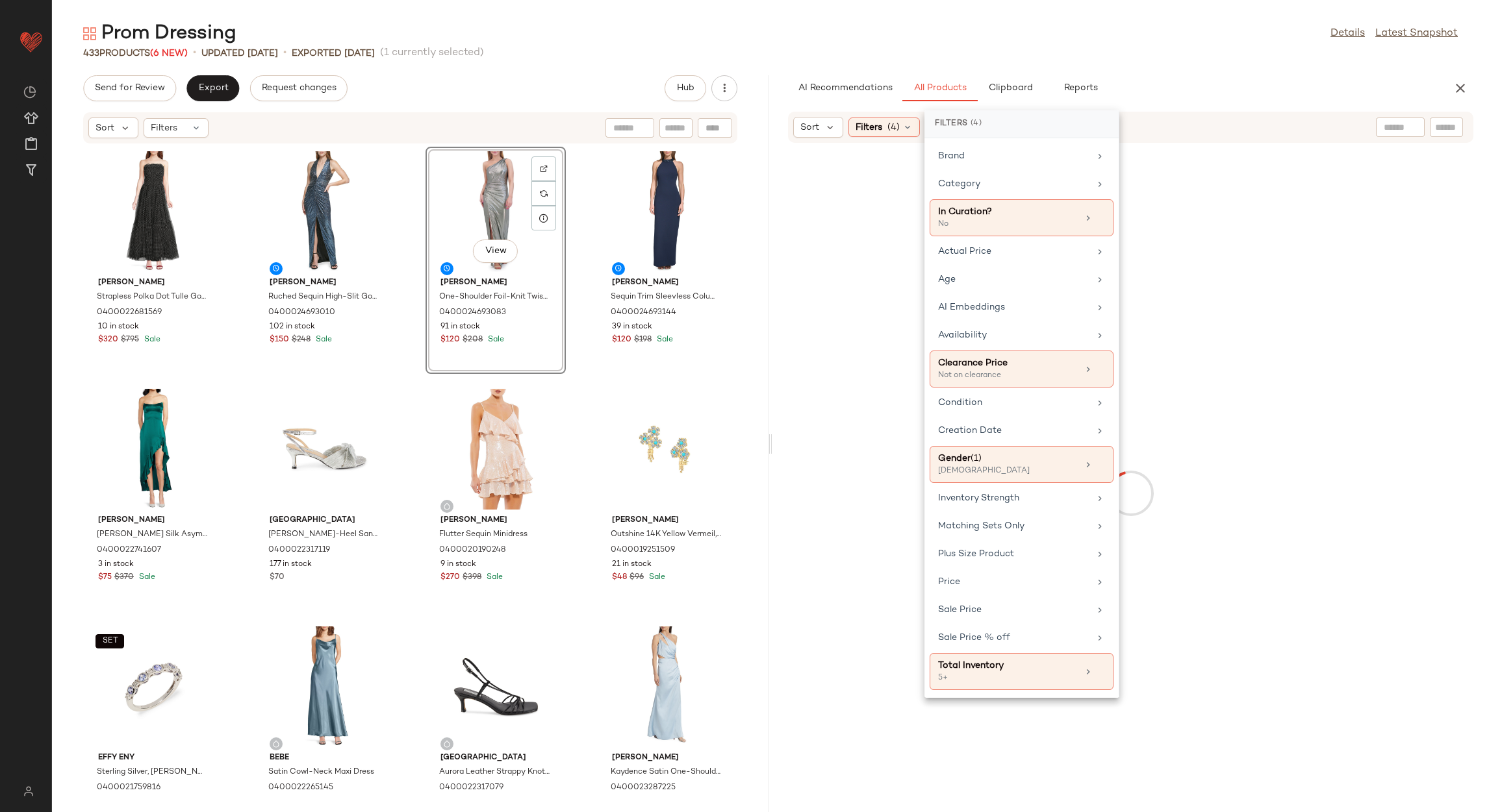
click at [1055, 199] on div "Category" at bounding box center [1022, 218] width 184 height 37
click at [897, 127] on span "(4)" at bounding box center [893, 127] width 13 height 13
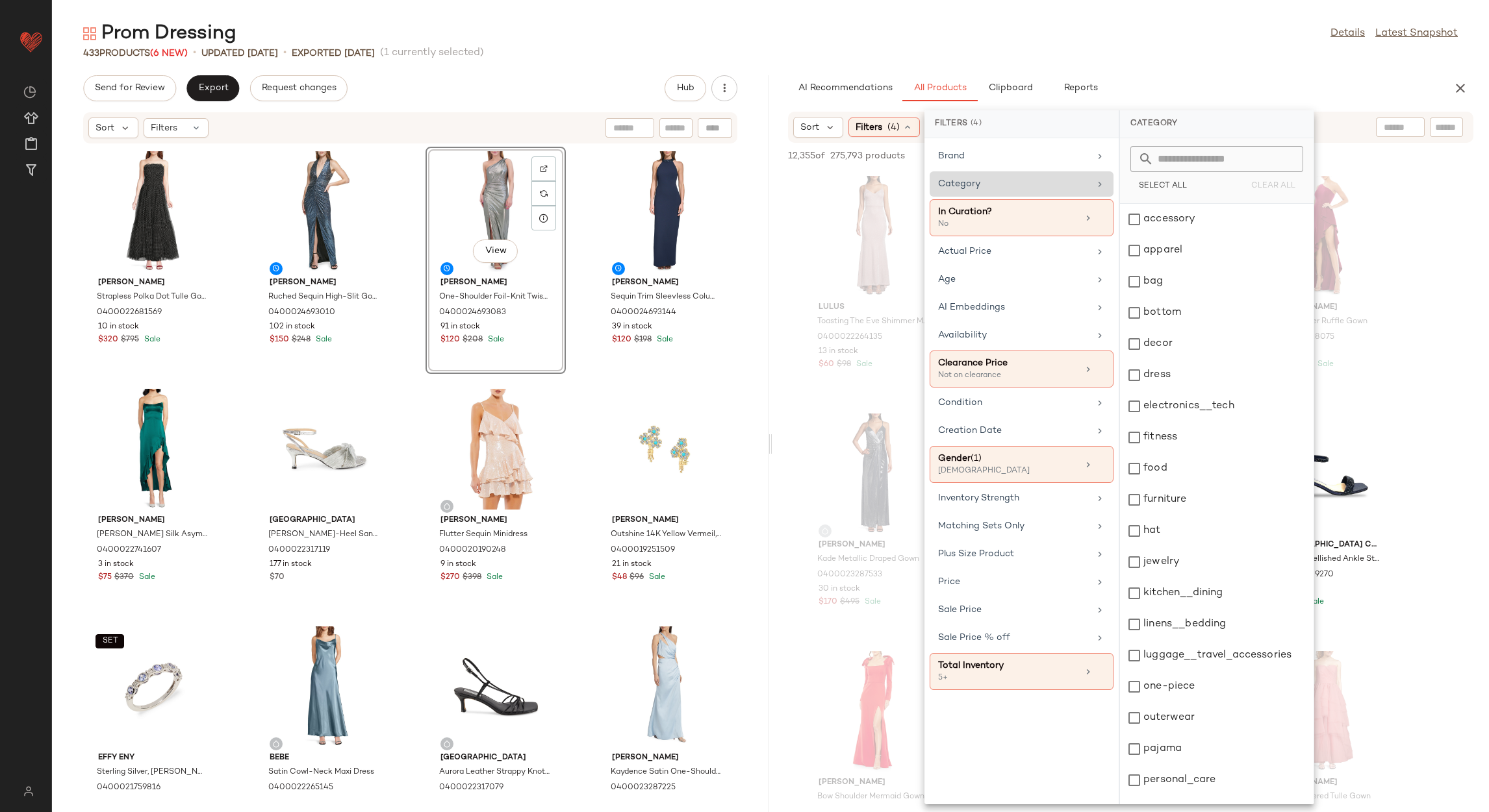
click at [981, 183] on div "Category" at bounding box center [1014, 184] width 151 height 13
click at [1176, 214] on div "accessory" at bounding box center [1216, 219] width 193 height 31
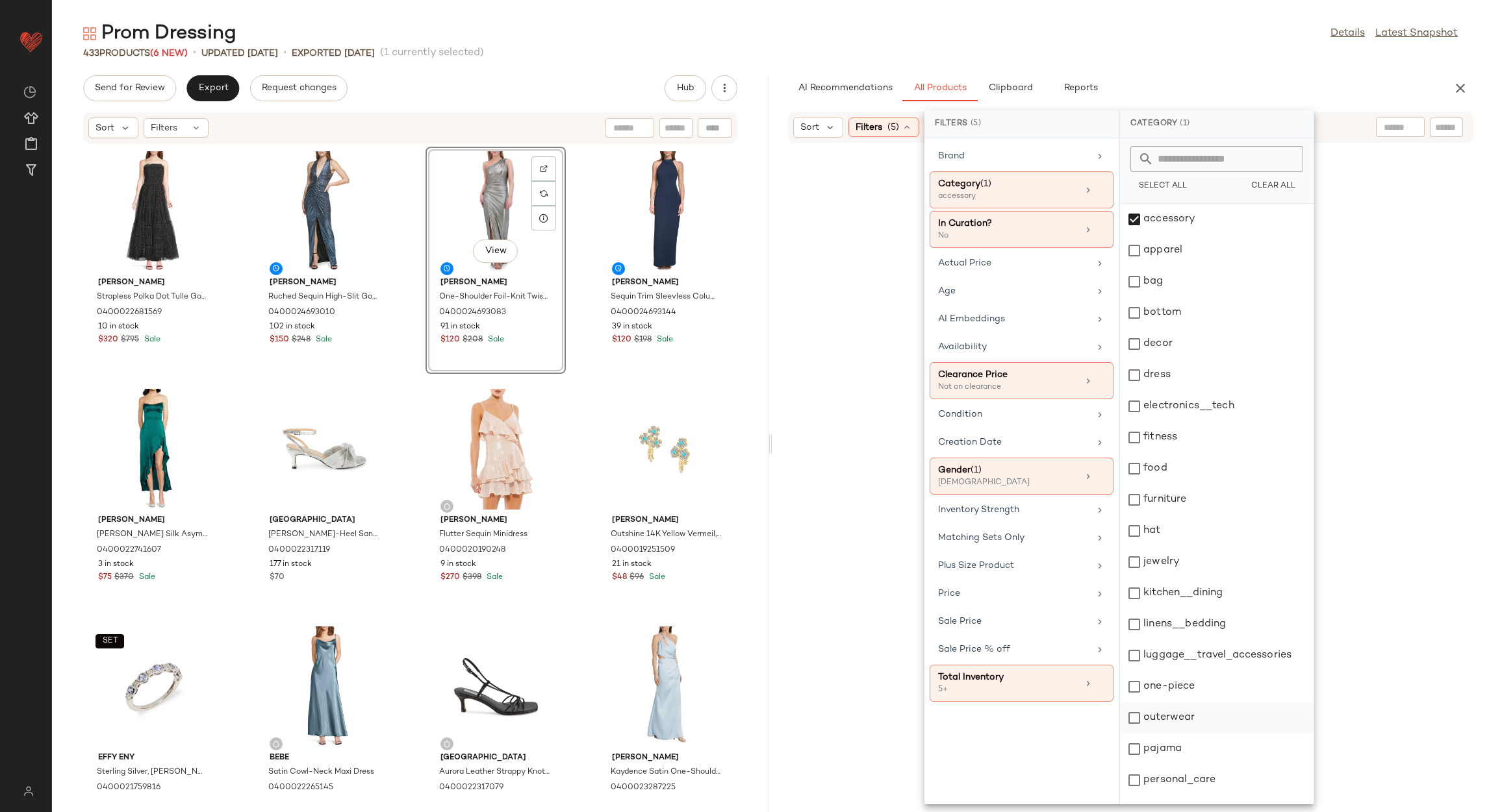
click at [1188, 565] on div "jewelry" at bounding box center [1216, 562] width 193 height 31
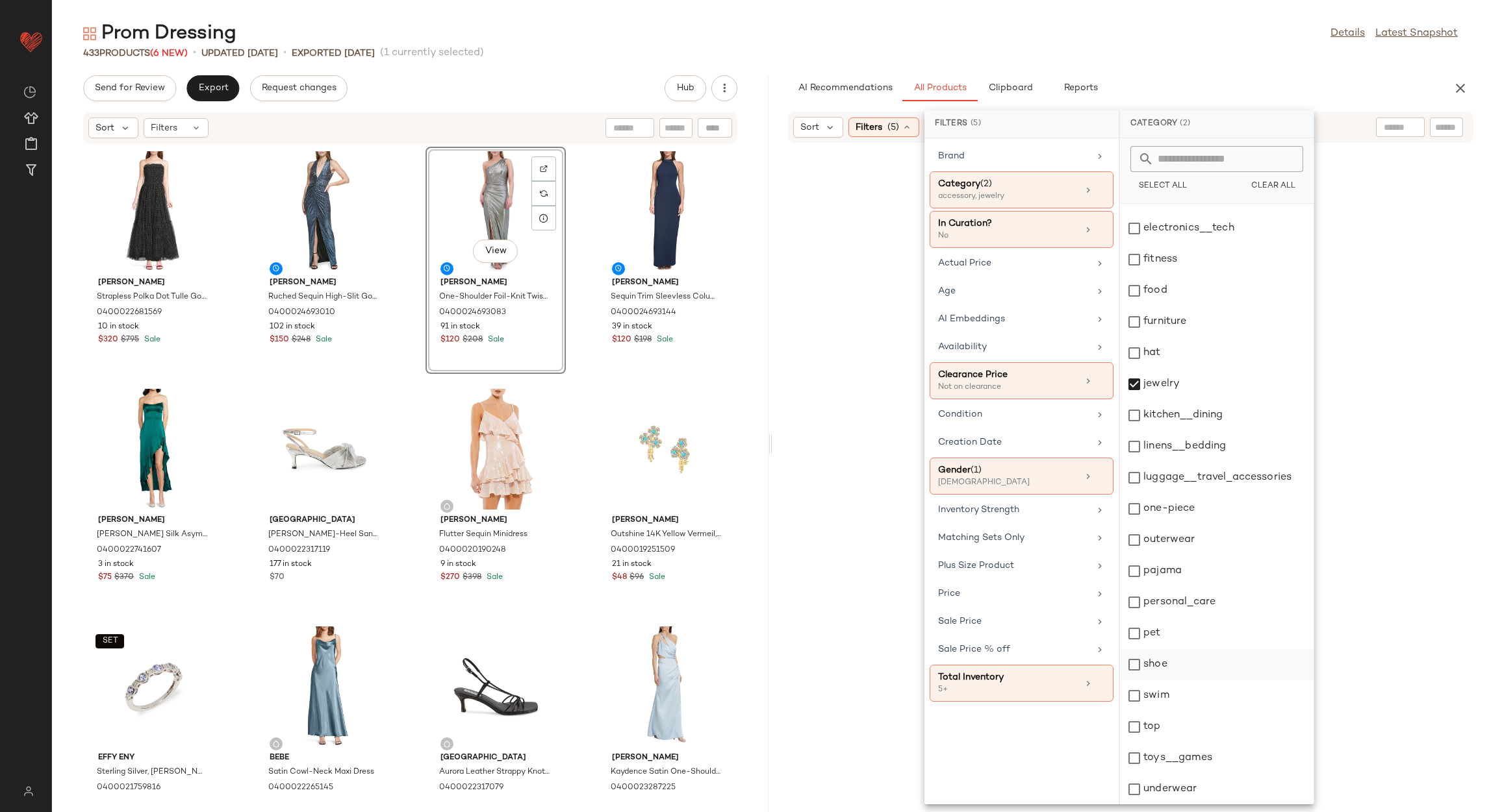
click at [1165, 667] on div "shoe" at bounding box center [1216, 665] width 193 height 31
click at [1282, 65] on div "Prom Dressing Details Latest Snapshot 433 Products (6 New) • updated Aug 14th •…" at bounding box center [770, 416] width 1437 height 791
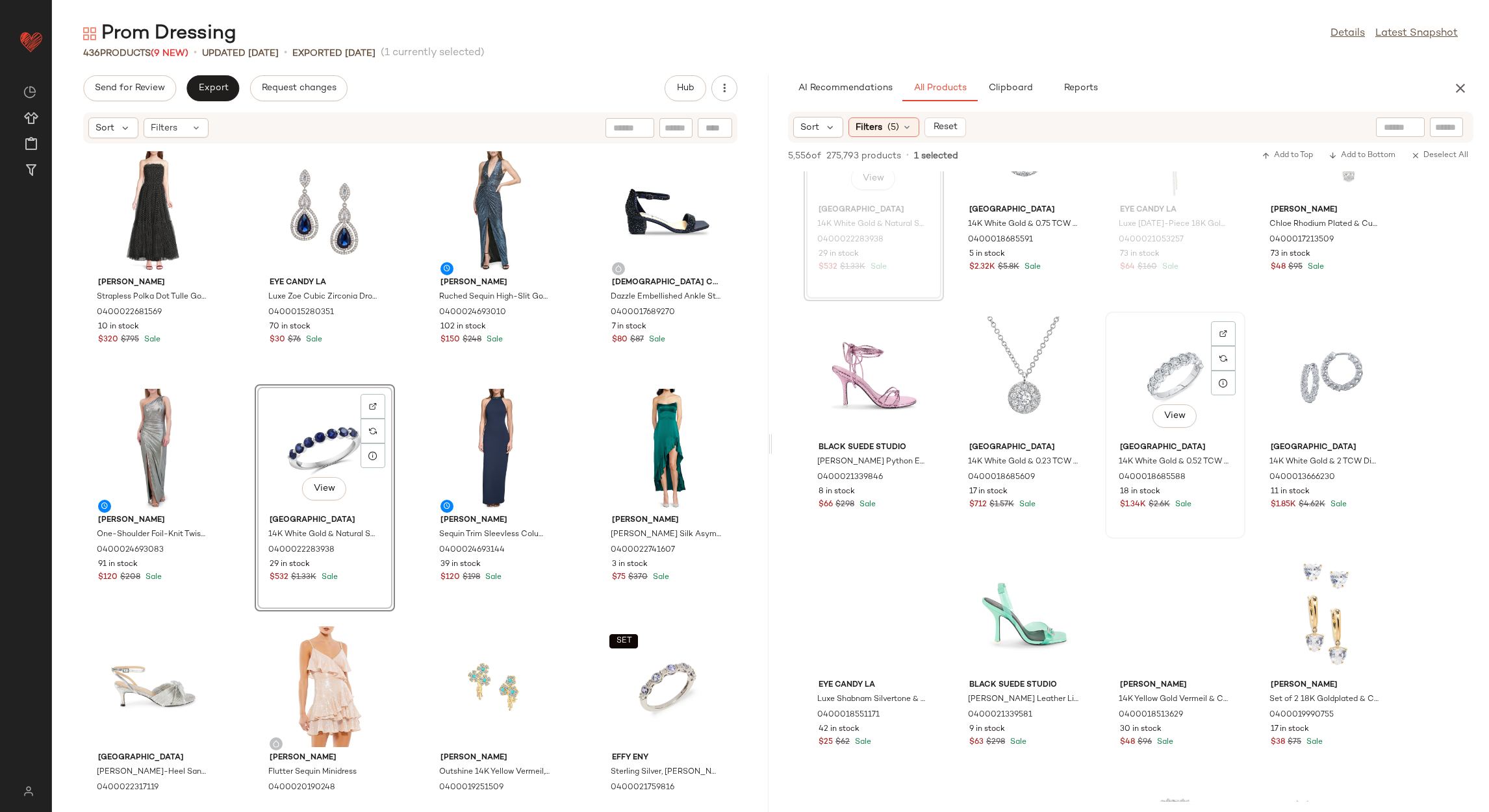
scroll to position [3214, 0]
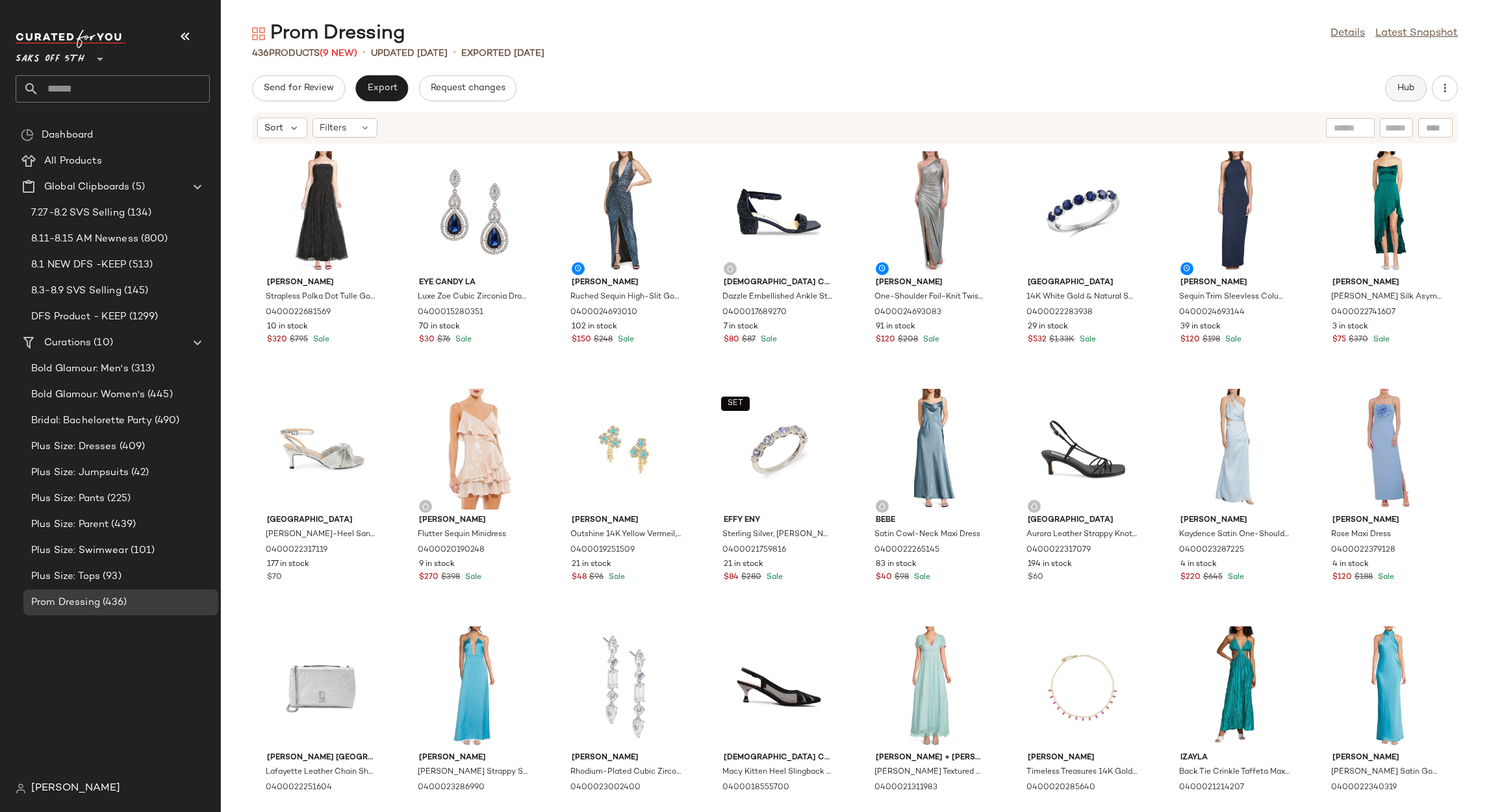
click at [1408, 87] on span "Hub" at bounding box center [1406, 89] width 18 height 11
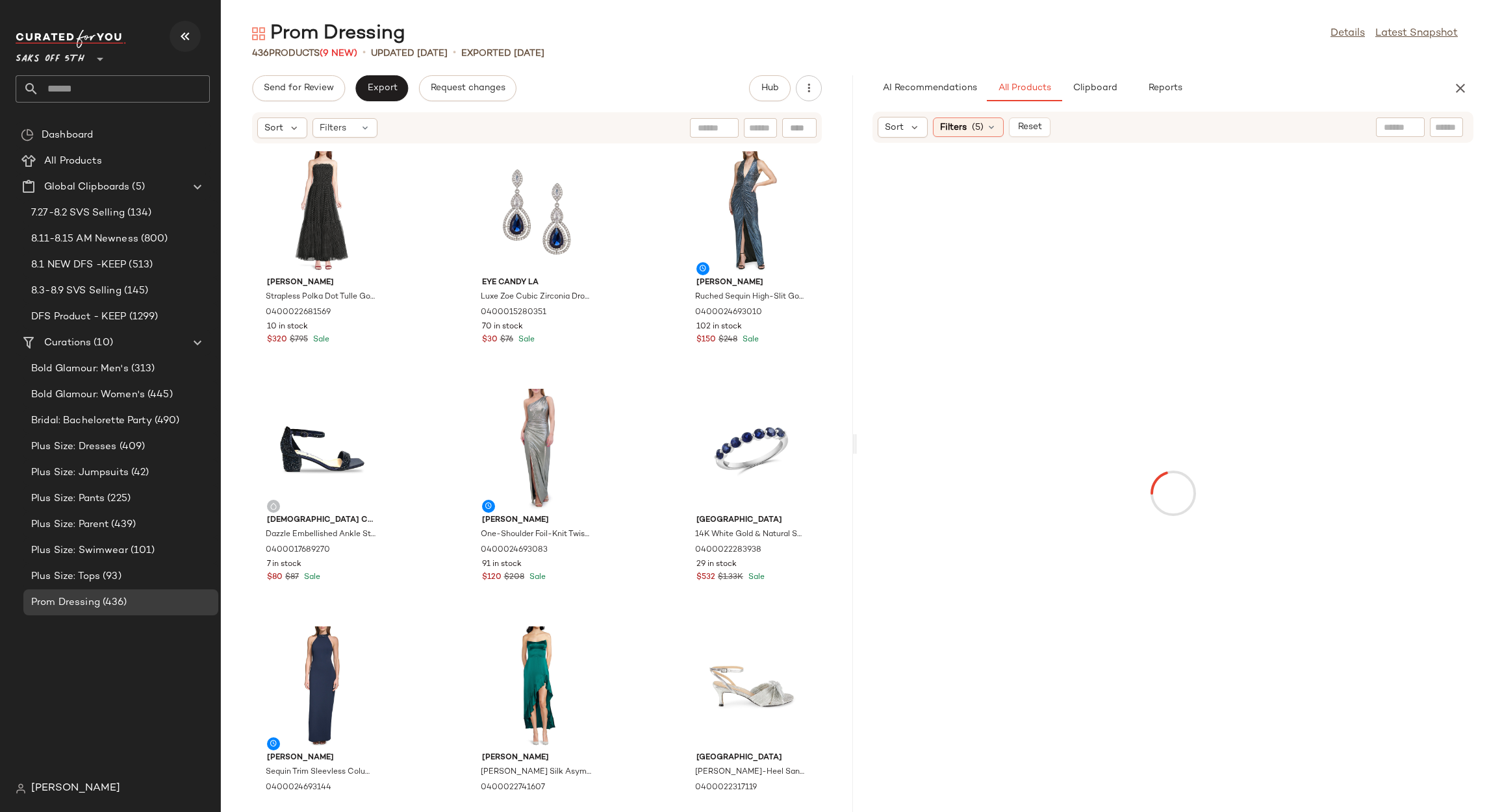
click at [181, 31] on icon "button" at bounding box center [185, 36] width 15 height 15
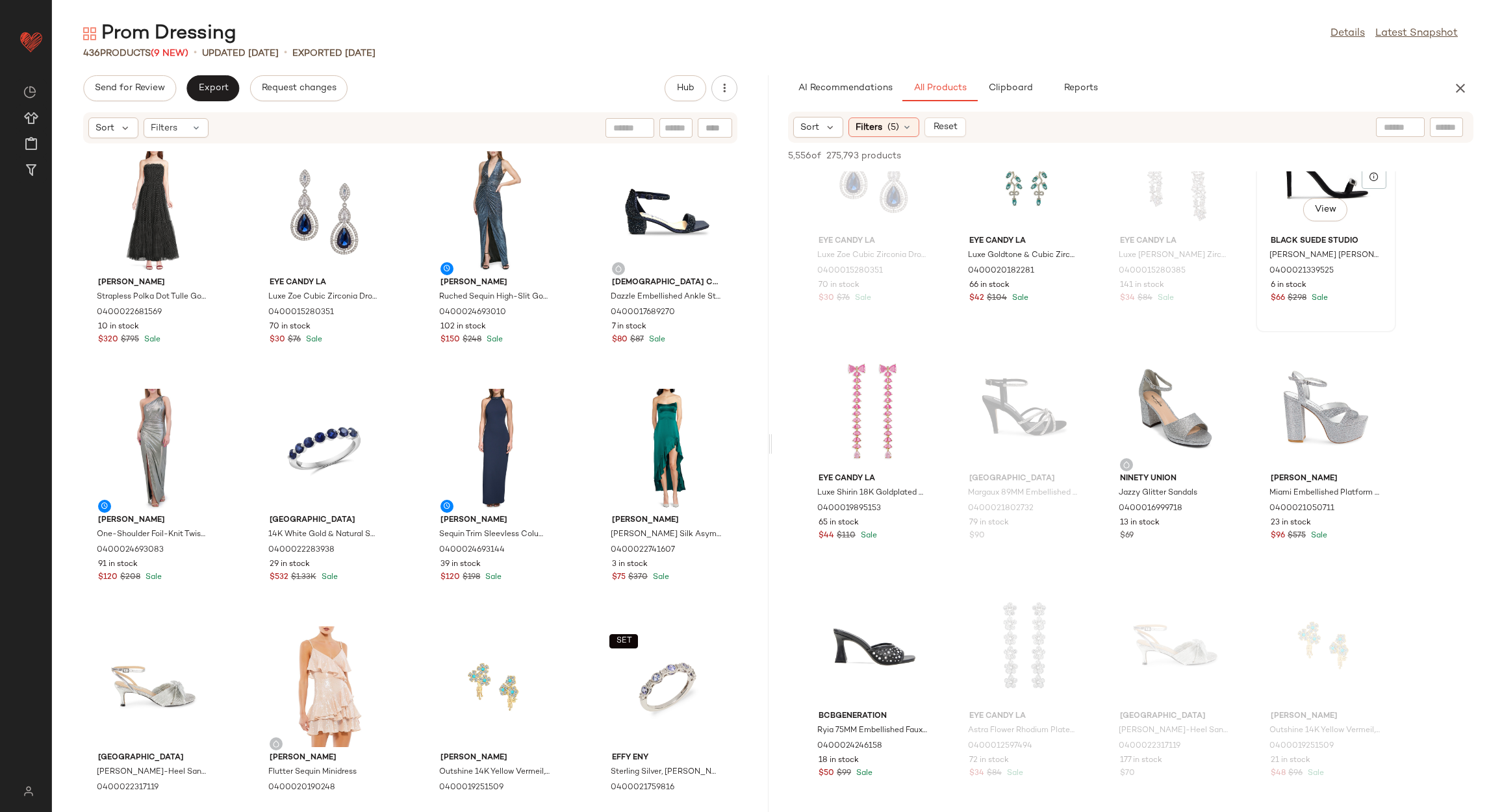
scroll to position [876, 0]
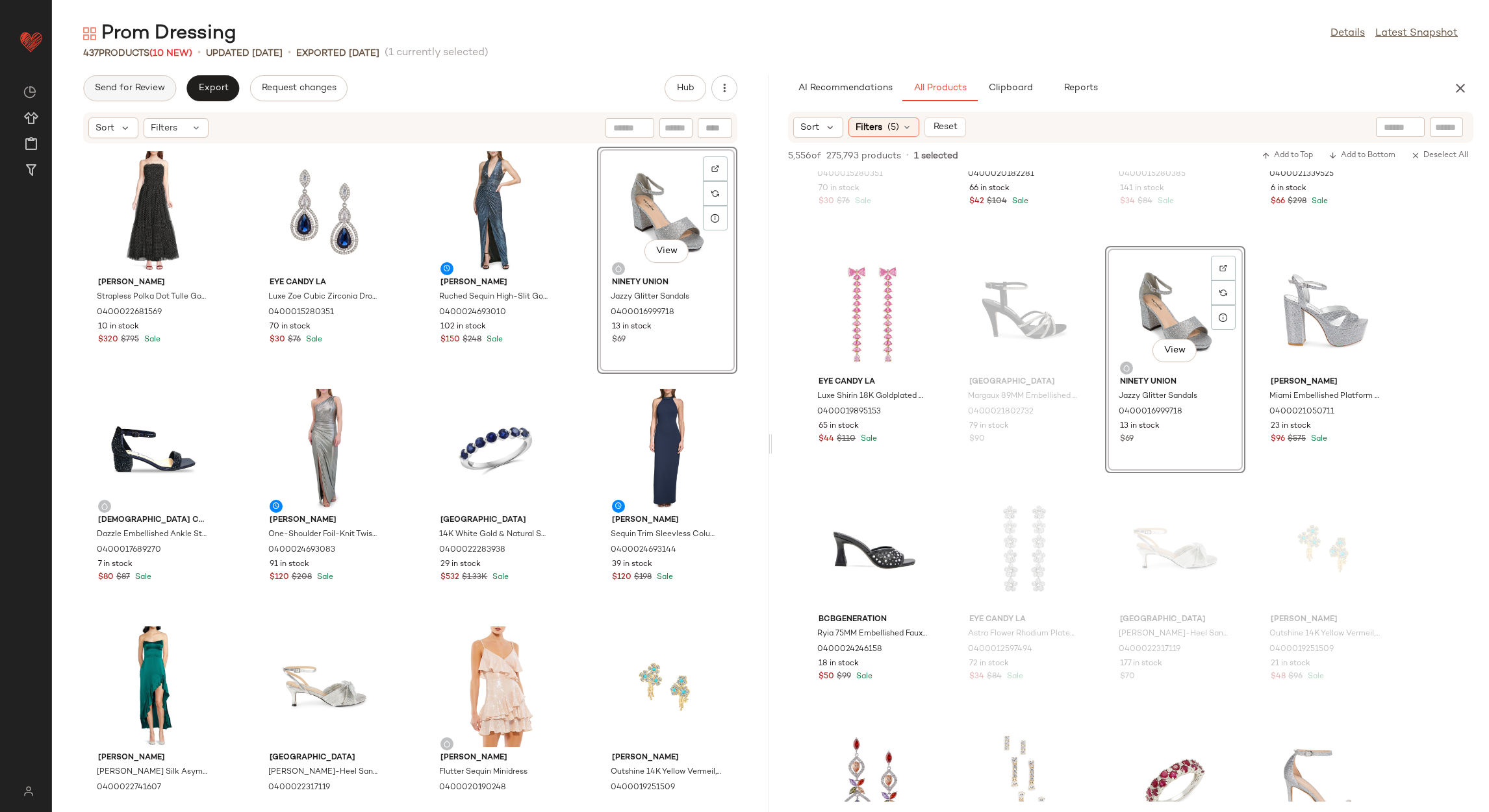
click at [117, 87] on span "Send for Review" at bounding box center [129, 89] width 71 height 11
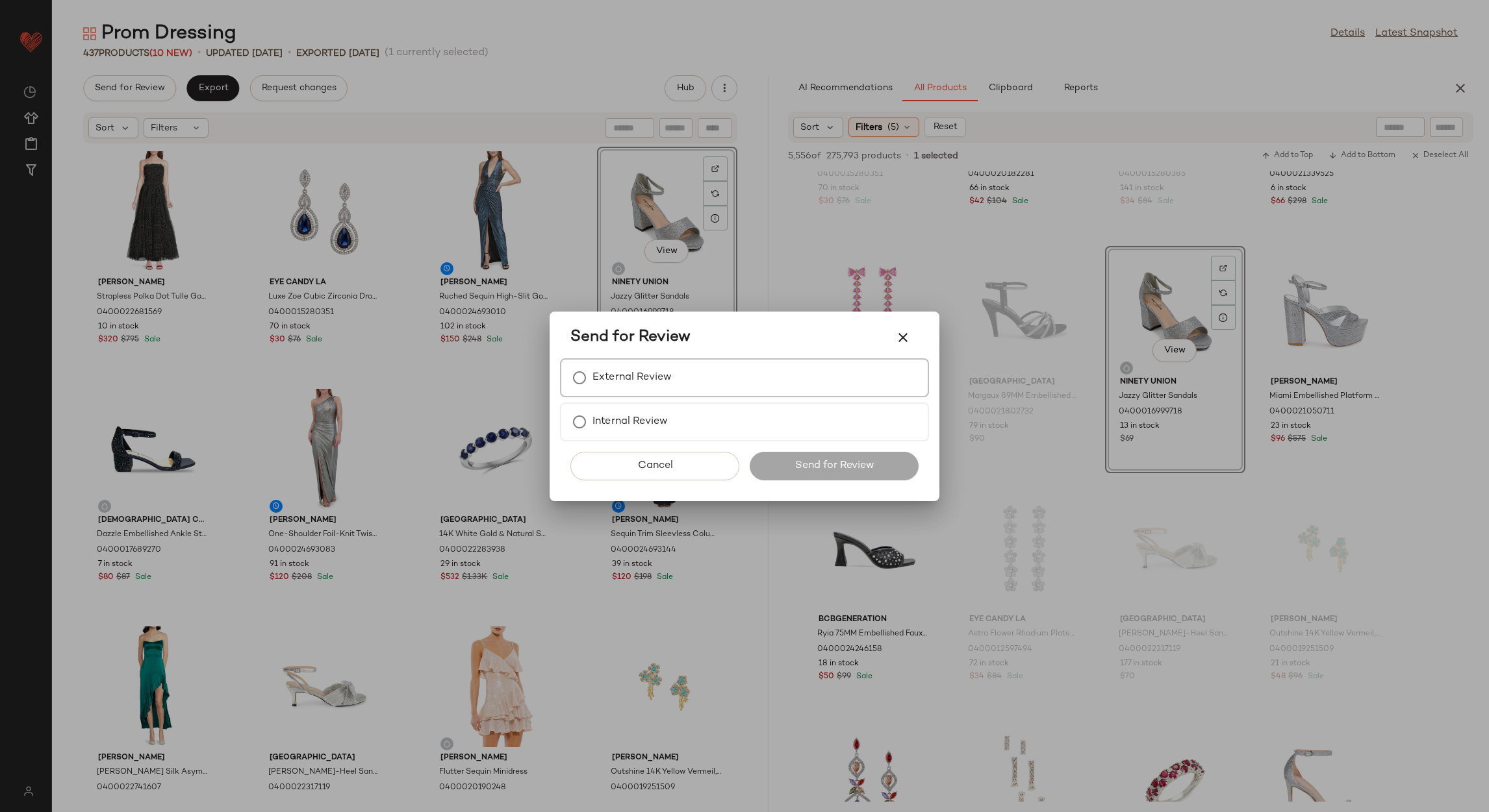
click at [645, 387] on label "External Review" at bounding box center [632, 378] width 79 height 26
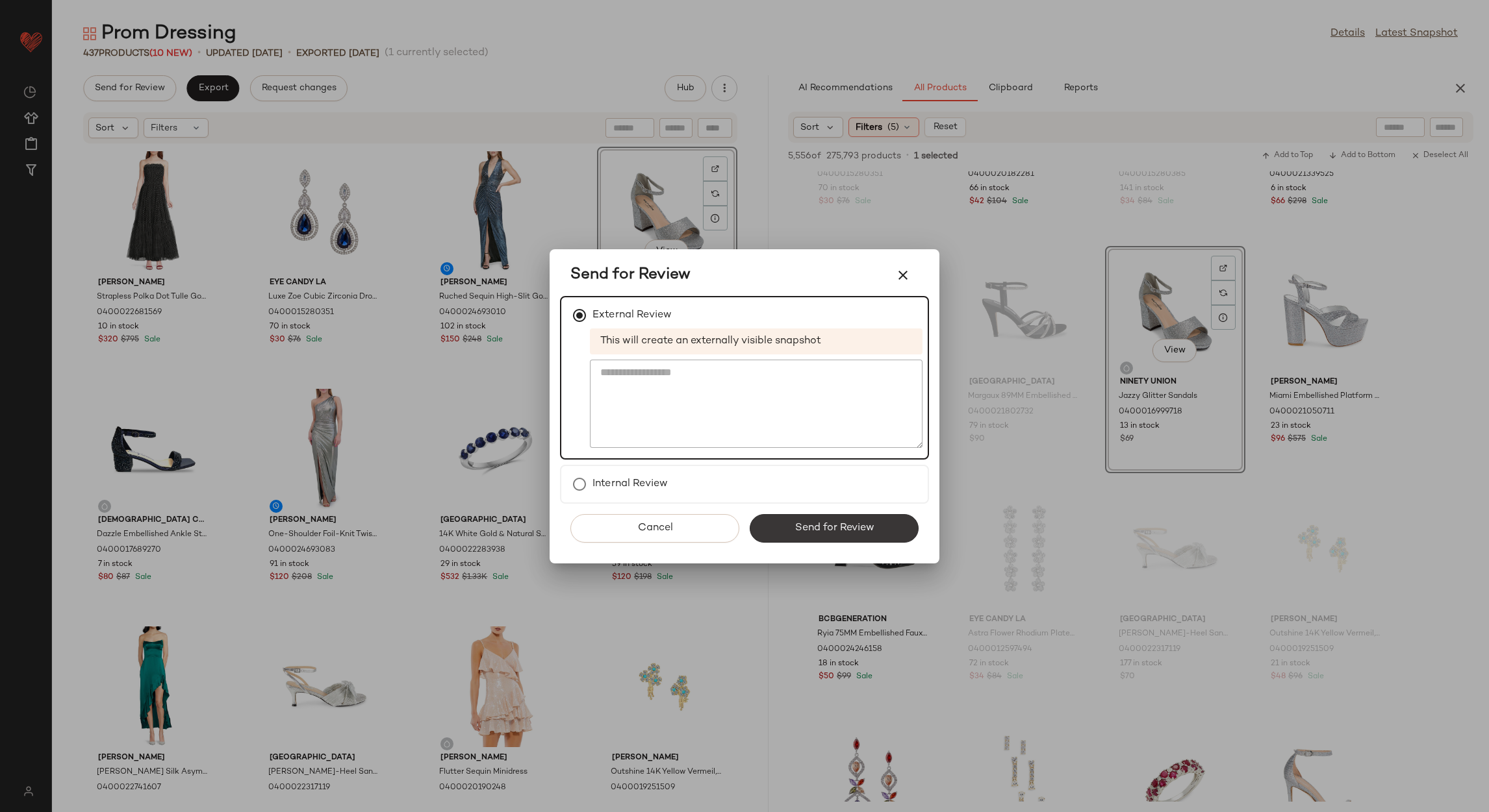
click at [810, 531] on span "Send for Review" at bounding box center [834, 528] width 80 height 13
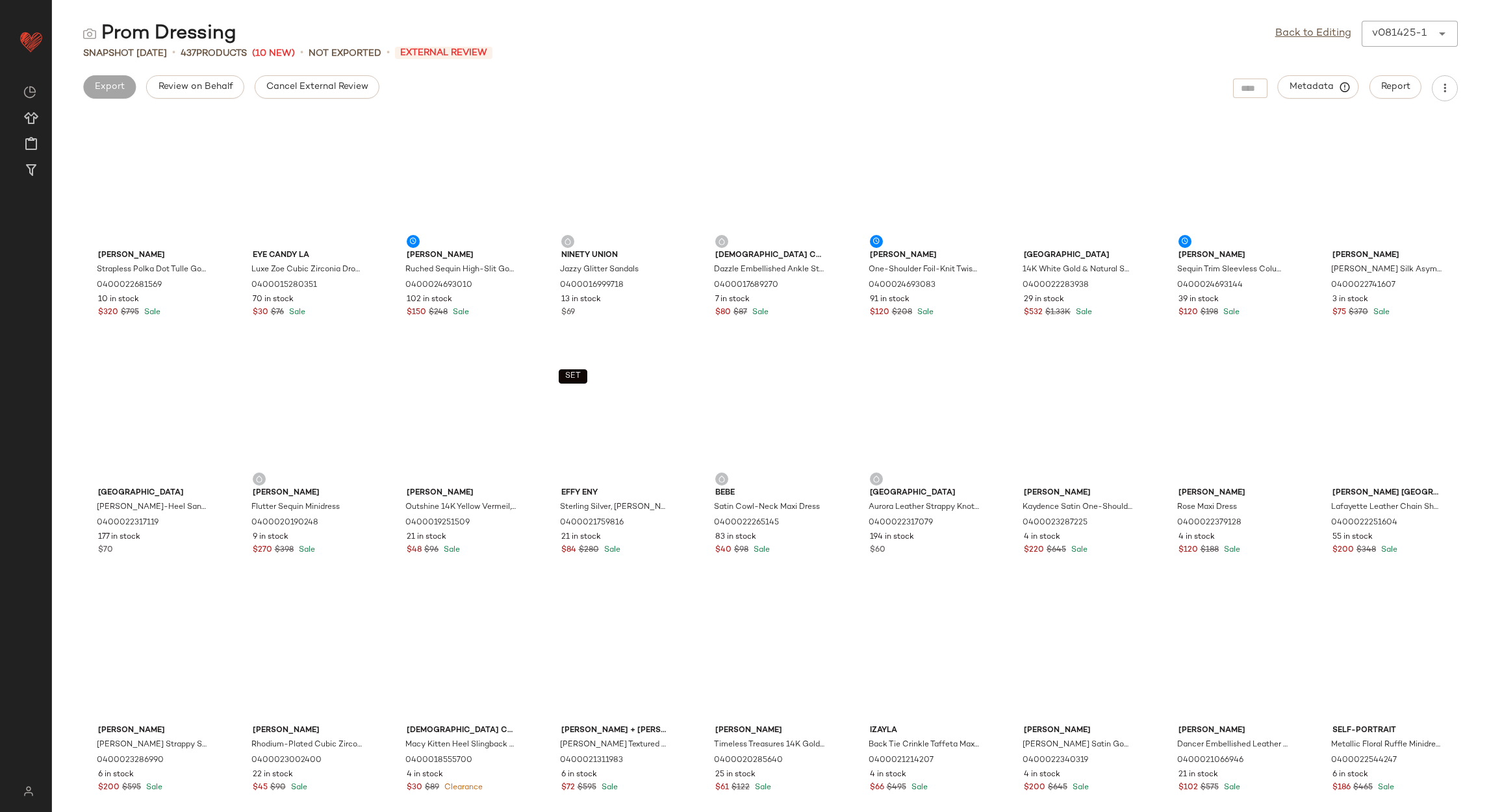
click at [290, 99] on div "Cancel External Review" at bounding box center [317, 88] width 125 height 26
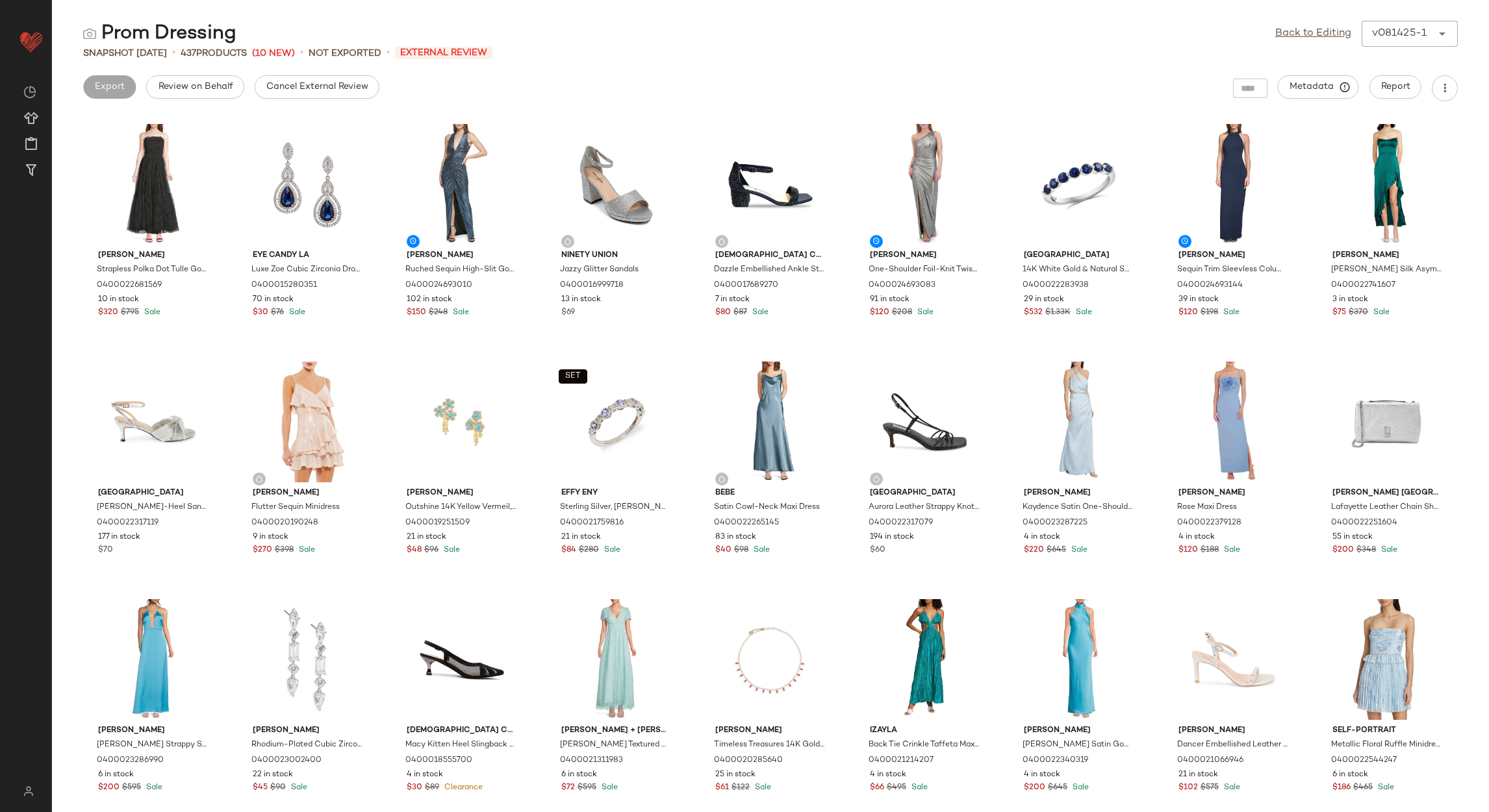
drag, startPoint x: 299, startPoint y: 89, endPoint x: 441, endPoint y: 86, distance: 142.0
click at [303, 90] on span "Cancel External Review" at bounding box center [317, 87] width 103 height 11
click at [1294, 39] on link "Back to Editing" at bounding box center [1313, 33] width 76 height 15
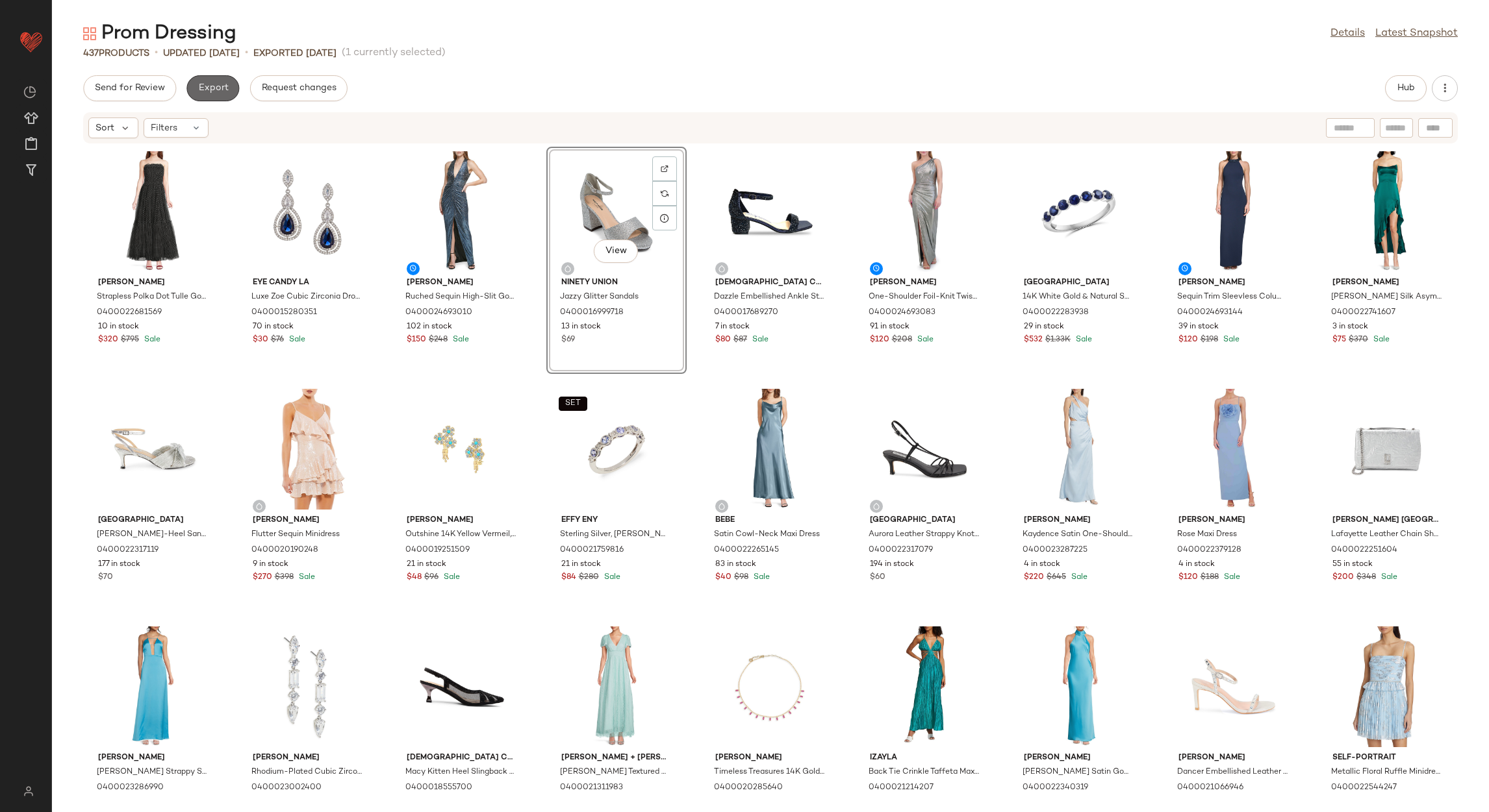
click at [209, 85] on span "Export" at bounding box center [213, 89] width 31 height 11
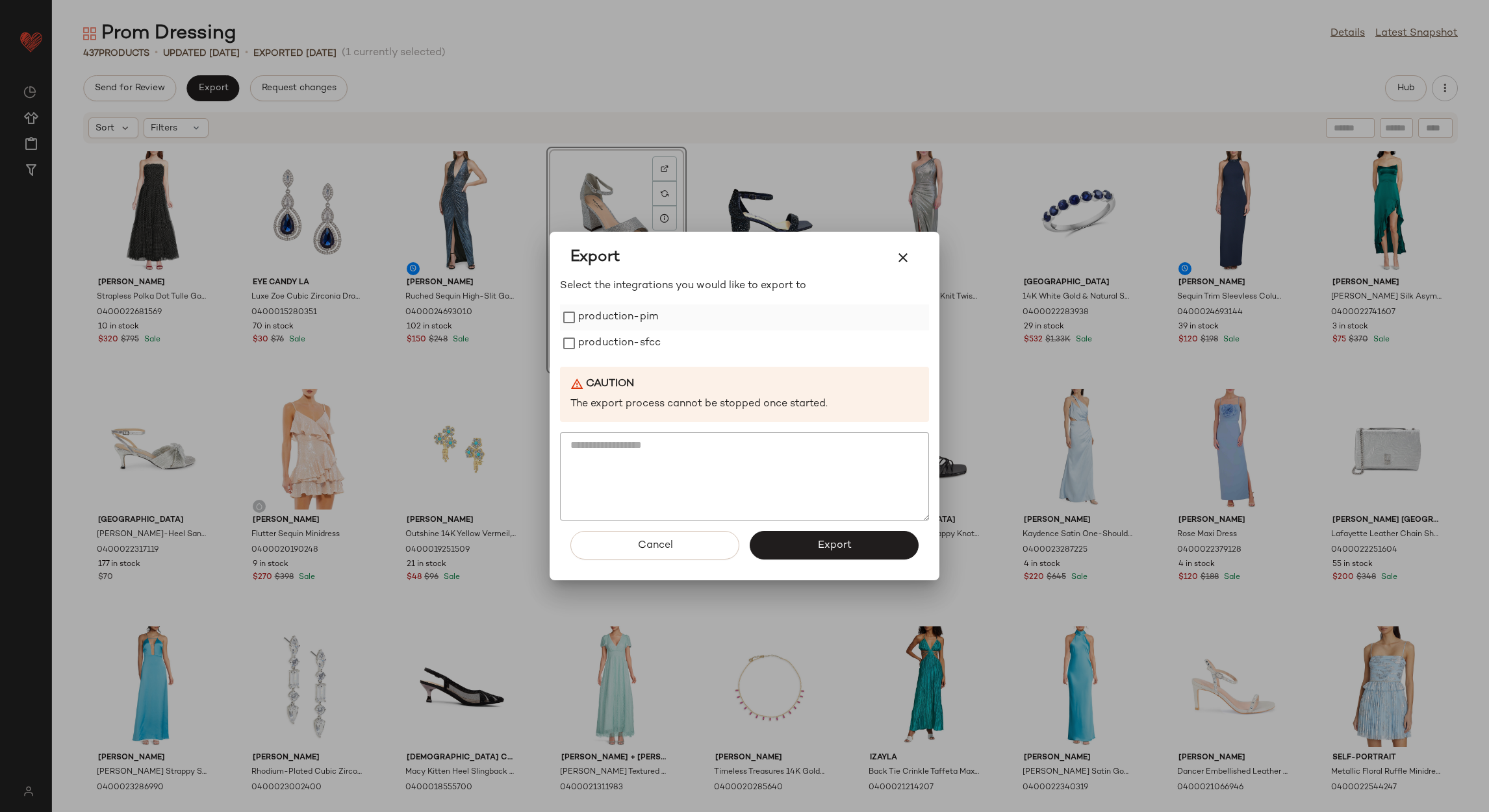
click at [644, 314] on label "production-pim" at bounding box center [619, 317] width 80 height 26
click at [639, 340] on label "production-sfcc" at bounding box center [620, 343] width 83 height 26
drag, startPoint x: 782, startPoint y: 542, endPoint x: 767, endPoint y: 527, distance: 21.2
click at [783, 543] on button "Export" at bounding box center [834, 545] width 169 height 29
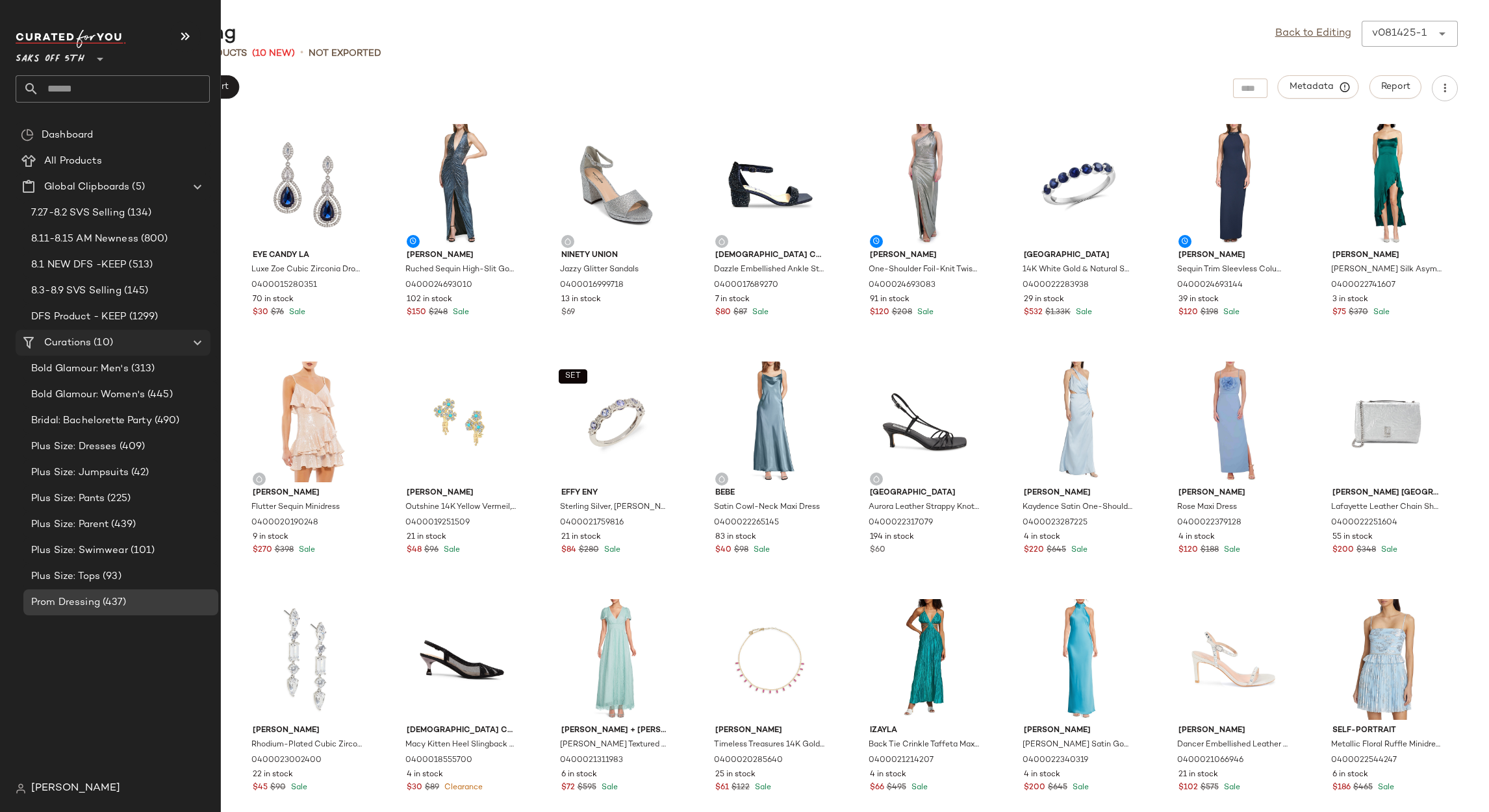
click at [111, 338] on span "(10)" at bounding box center [101, 343] width 22 height 15
